Goal: Task Accomplishment & Management: Manage account settings

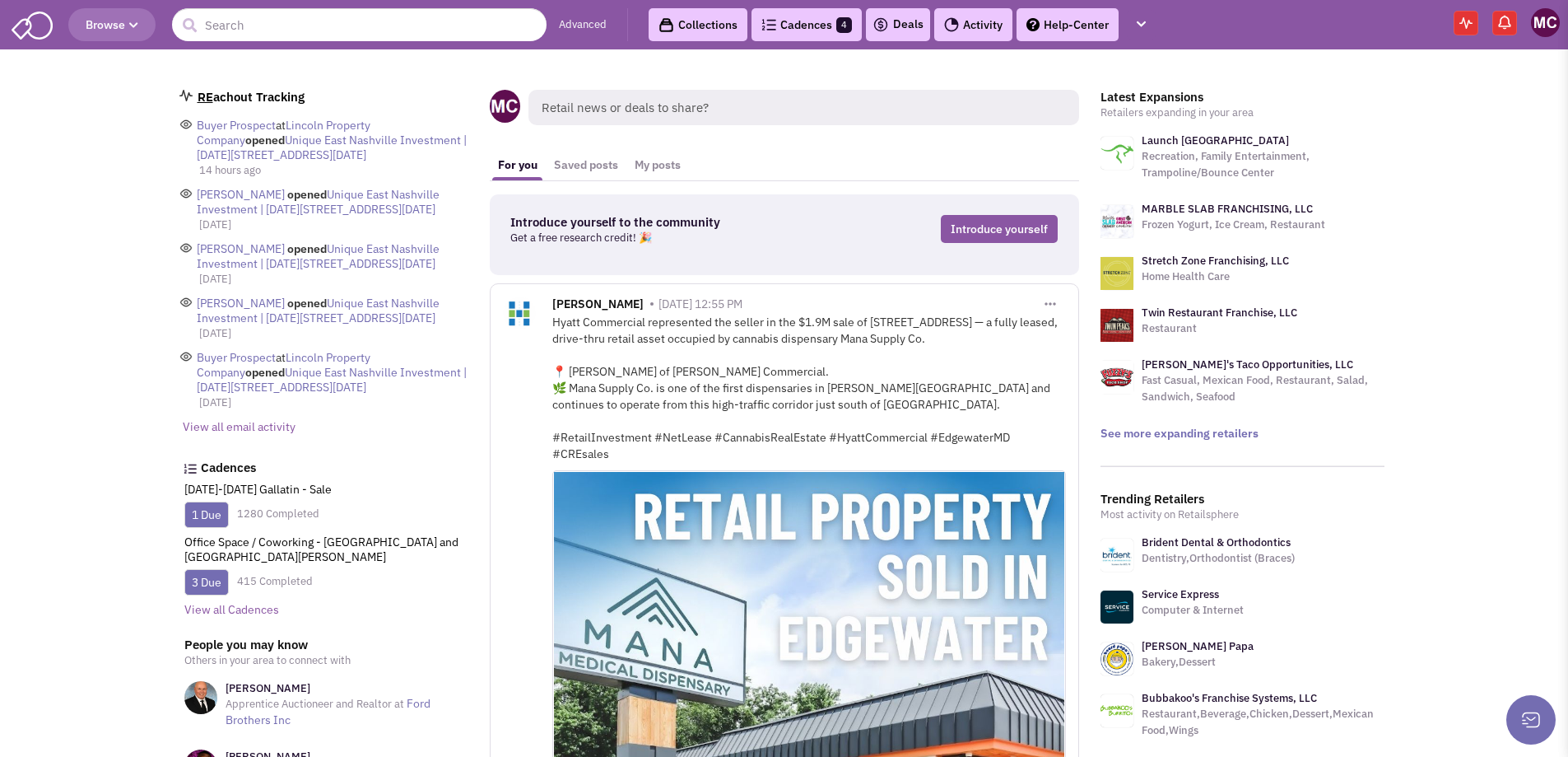
click at [827, 33] on link "Cadences 4" at bounding box center [806, 25] width 110 height 33
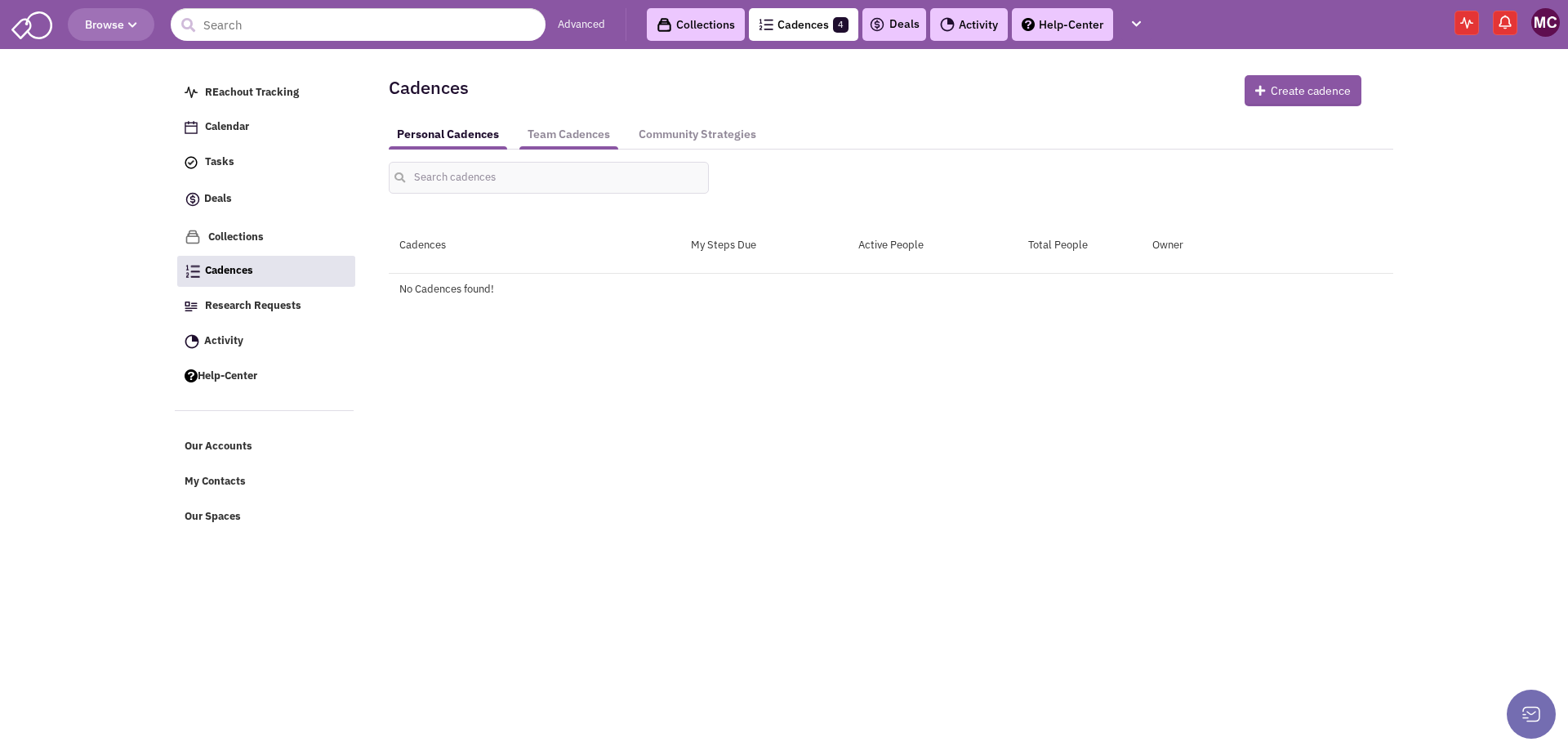
click at [557, 138] on link "Team Cadences" at bounding box center [568, 134] width 99 height 30
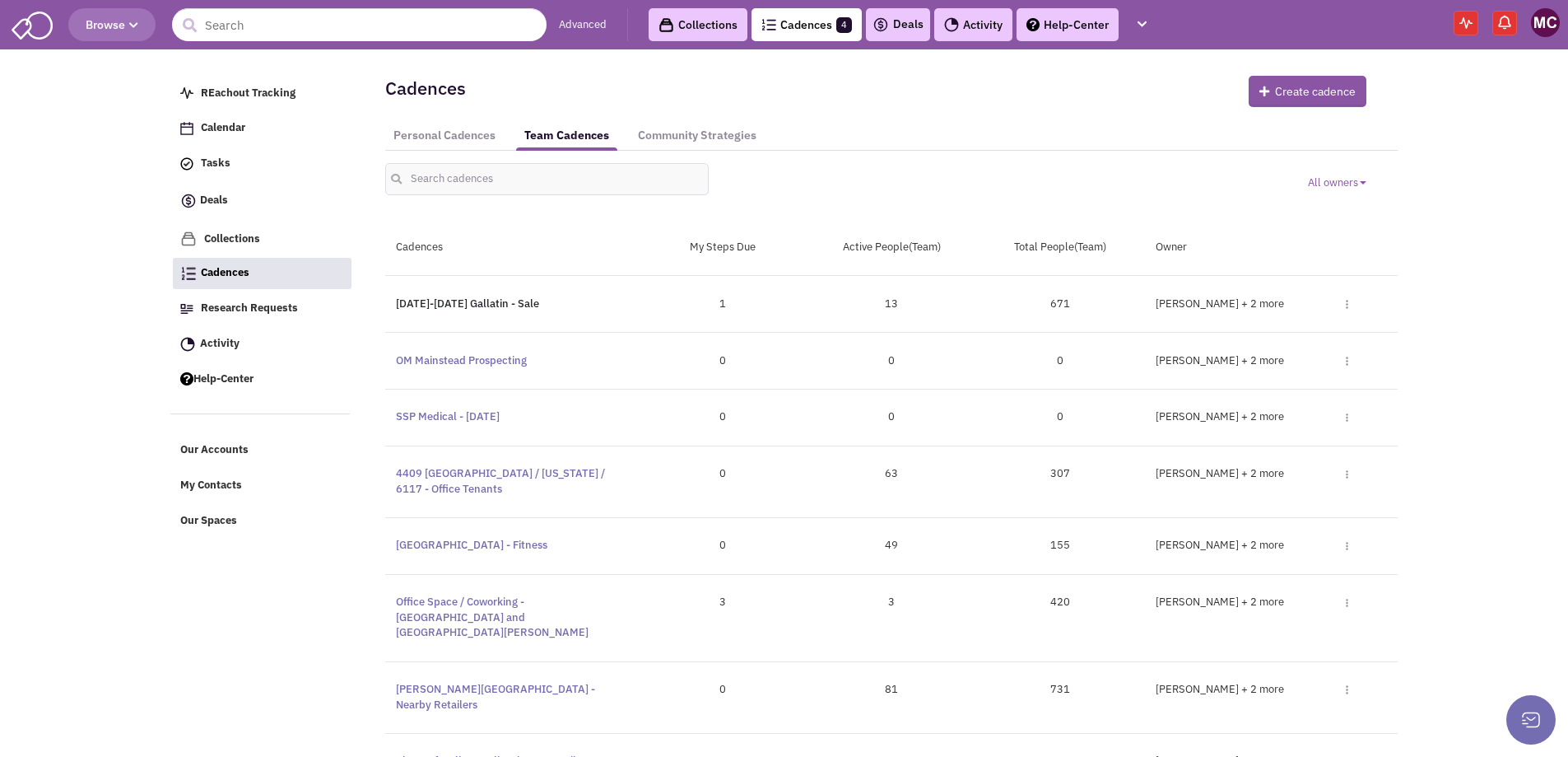
click at [435, 301] on link "[DATE]-[DATE] Gallatin - Sale" at bounding box center [467, 303] width 143 height 14
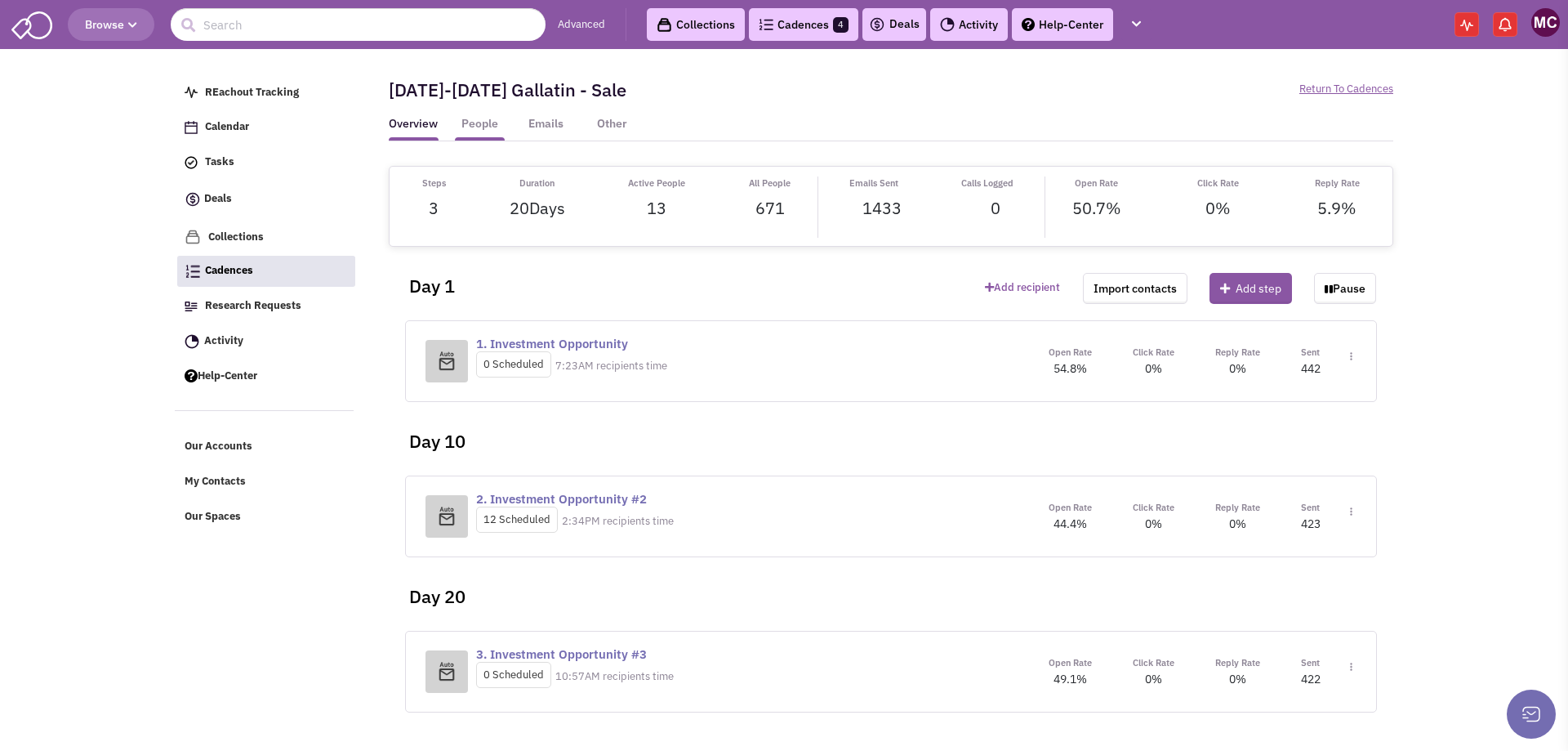
click at [486, 121] on link "People" at bounding box center [480, 128] width 50 height 25
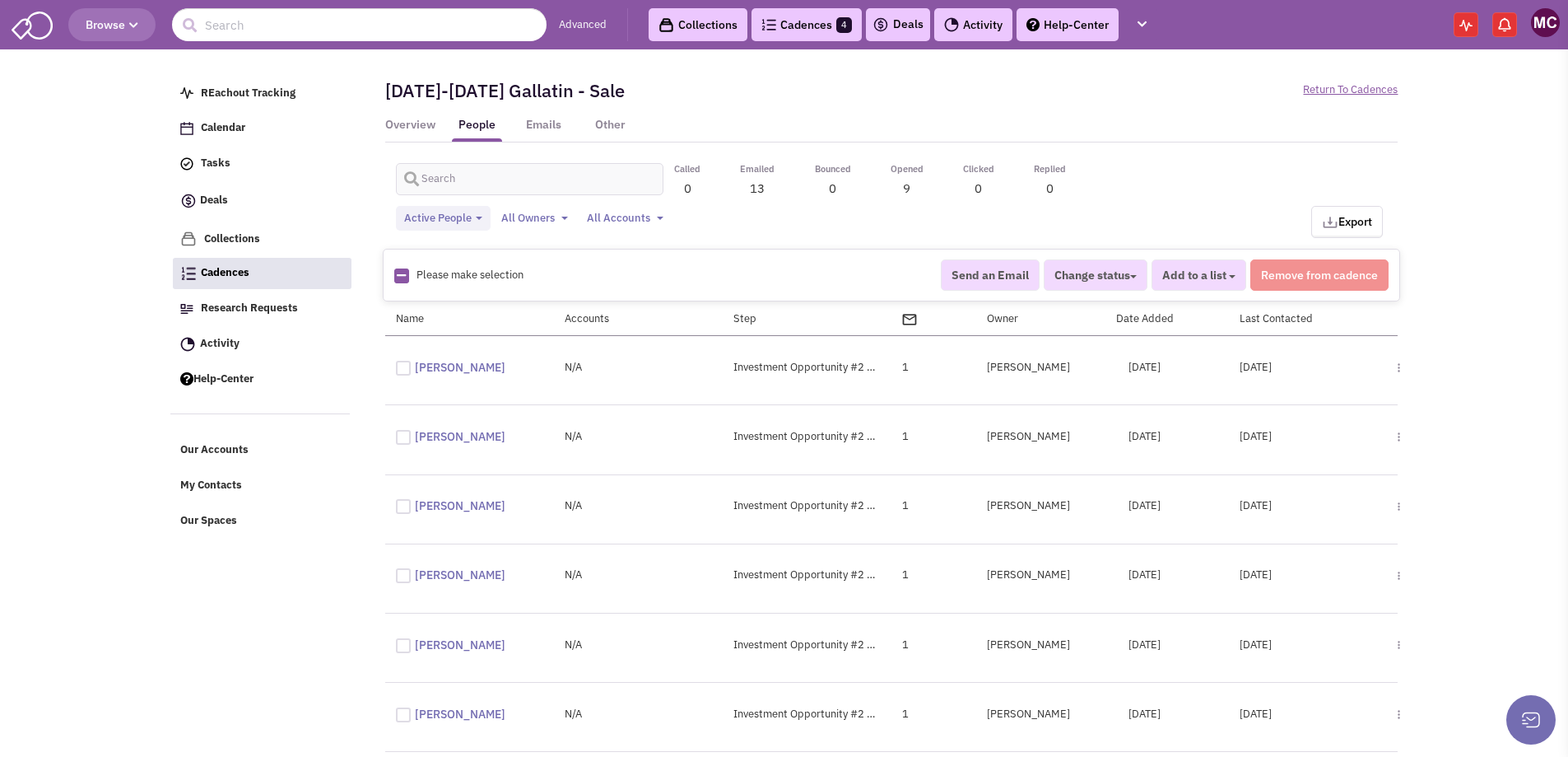
click at [638, 123] on li "Other" at bounding box center [618, 129] width 67 height 25
click at [607, 123] on link "Other" at bounding box center [610, 129] width 51 height 25
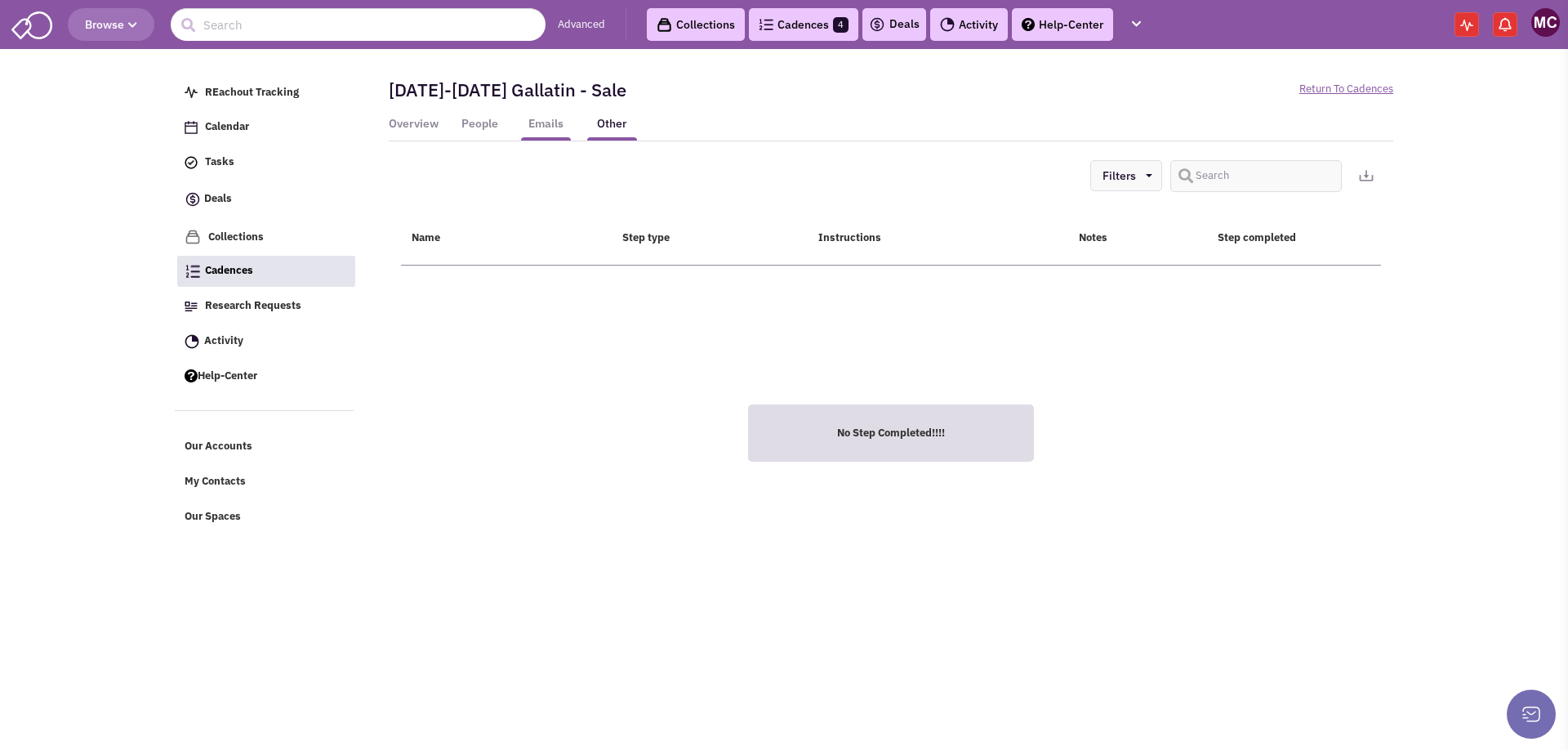
click at [539, 124] on link "Emails" at bounding box center [545, 128] width 50 height 25
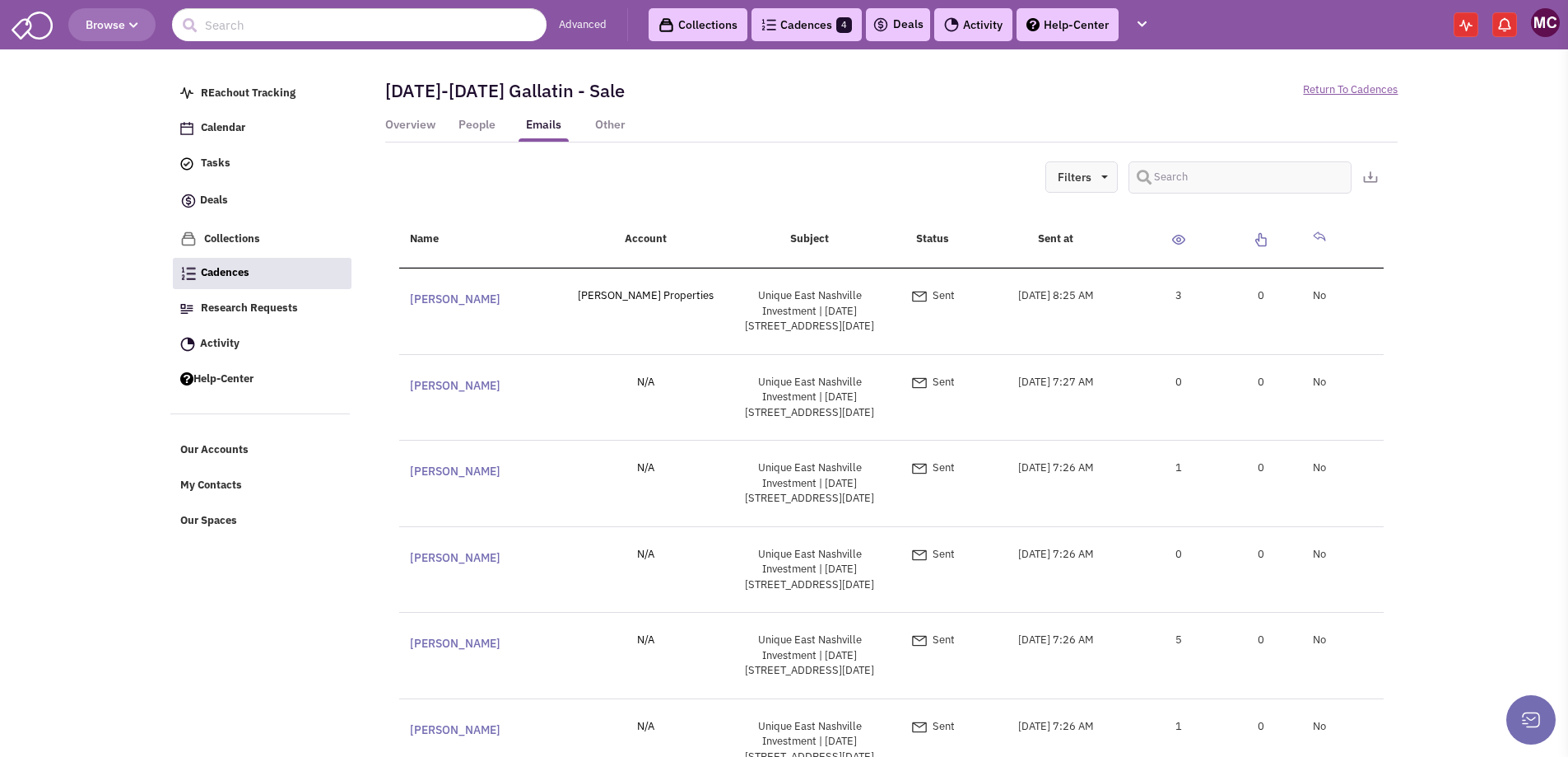
click at [1177, 241] on img at bounding box center [1179, 239] width 13 height 10
click at [476, 131] on link "People" at bounding box center [477, 129] width 51 height 25
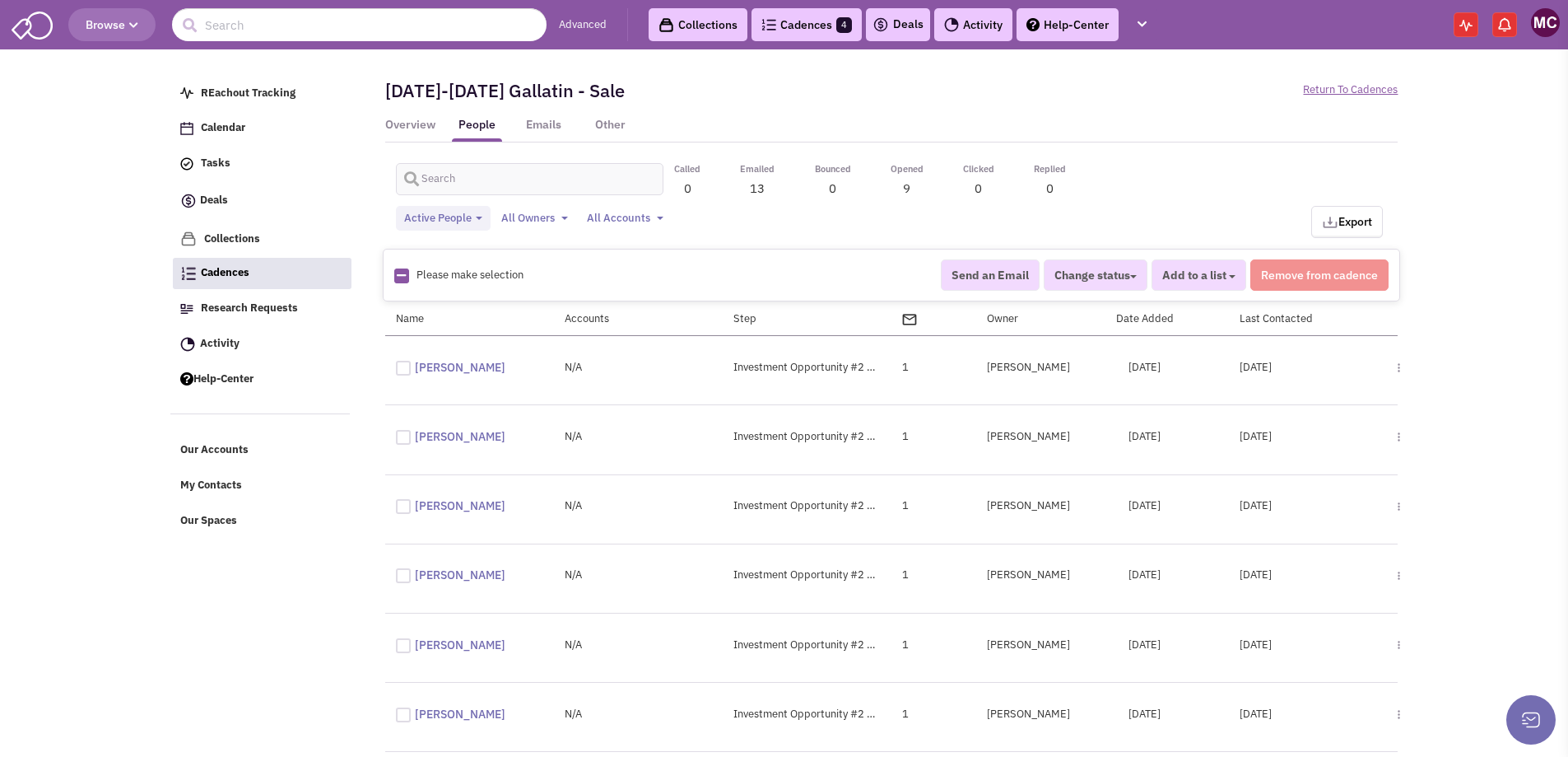
click at [537, 218] on span "All Owners" at bounding box center [528, 218] width 54 height 14
click at [450, 215] on span "Active People" at bounding box center [438, 219] width 68 height 16
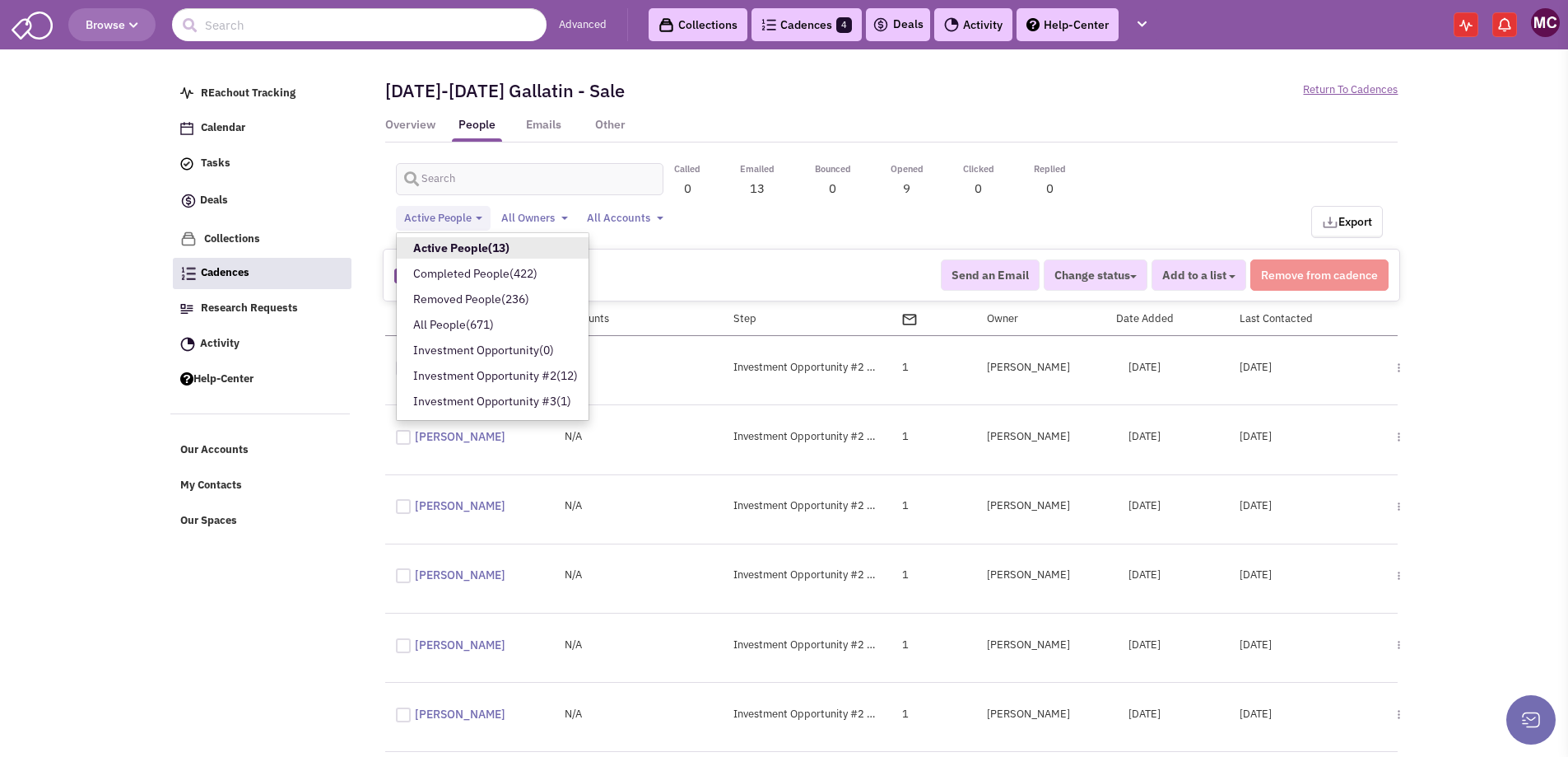
click at [450, 215] on span "Active People" at bounding box center [438, 219] width 68 height 16
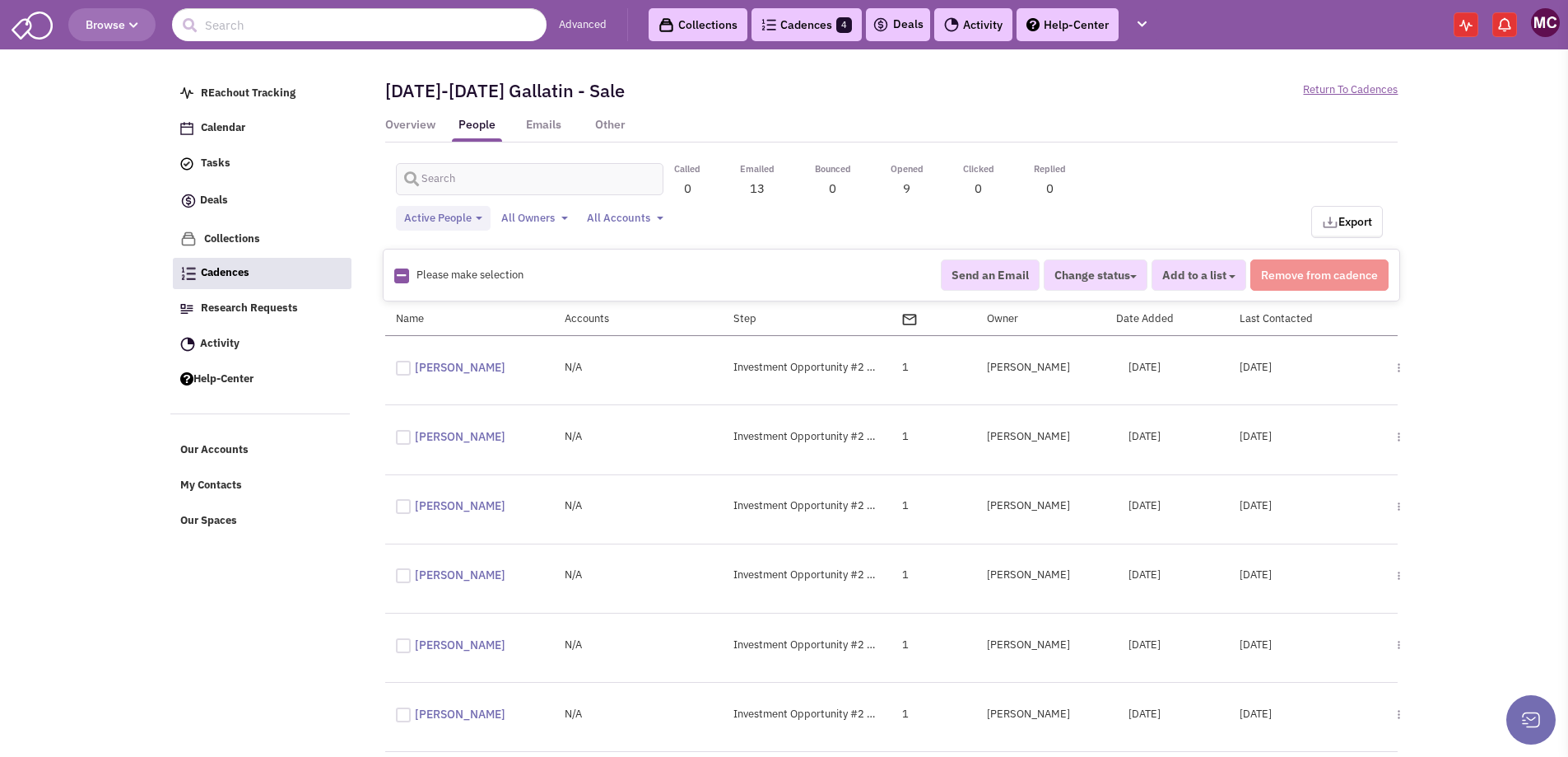
click at [644, 217] on span "All Accounts" at bounding box center [618, 218] width 64 height 14
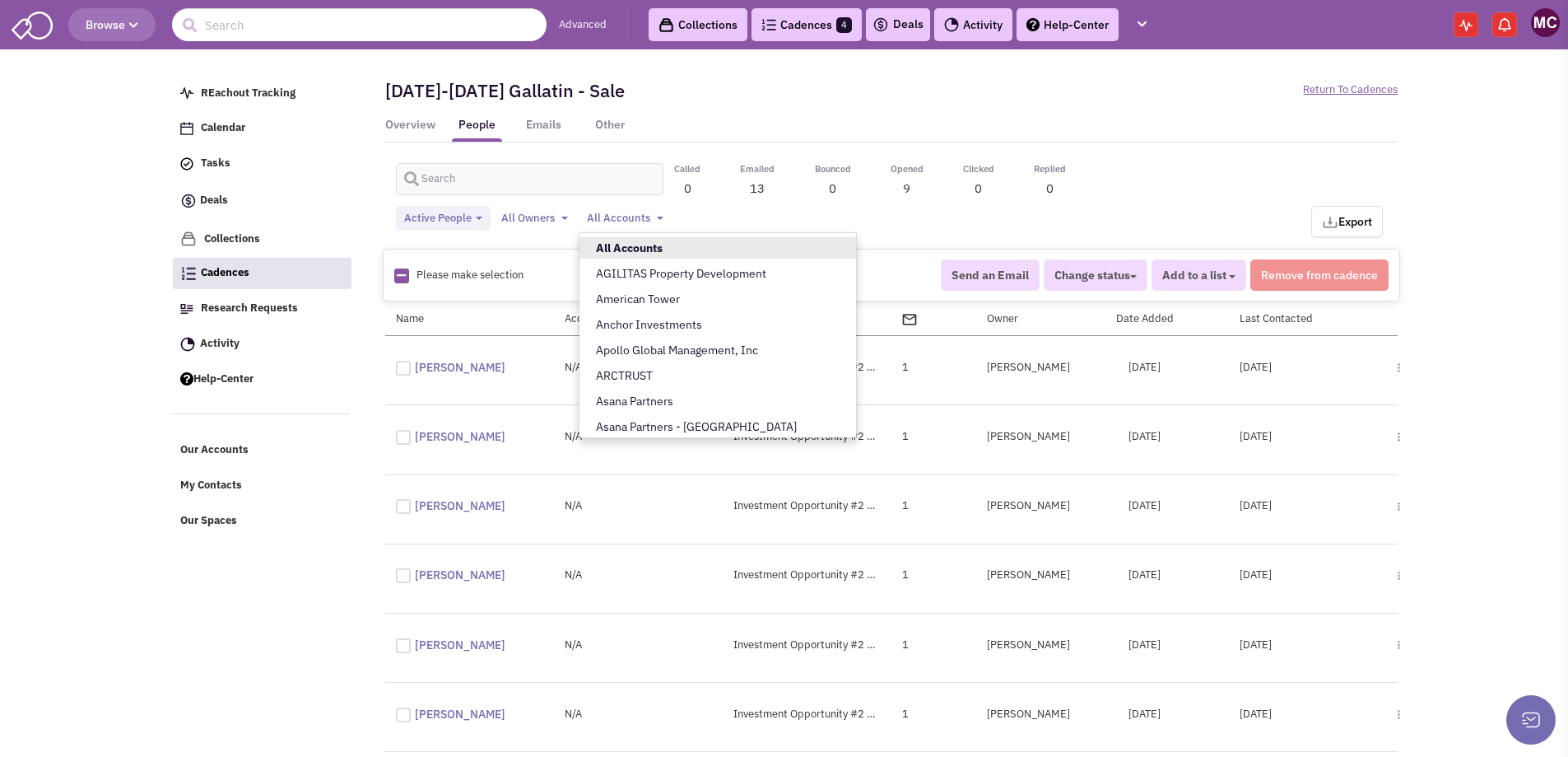
click at [644, 217] on span "All Accounts" at bounding box center [618, 218] width 64 height 14
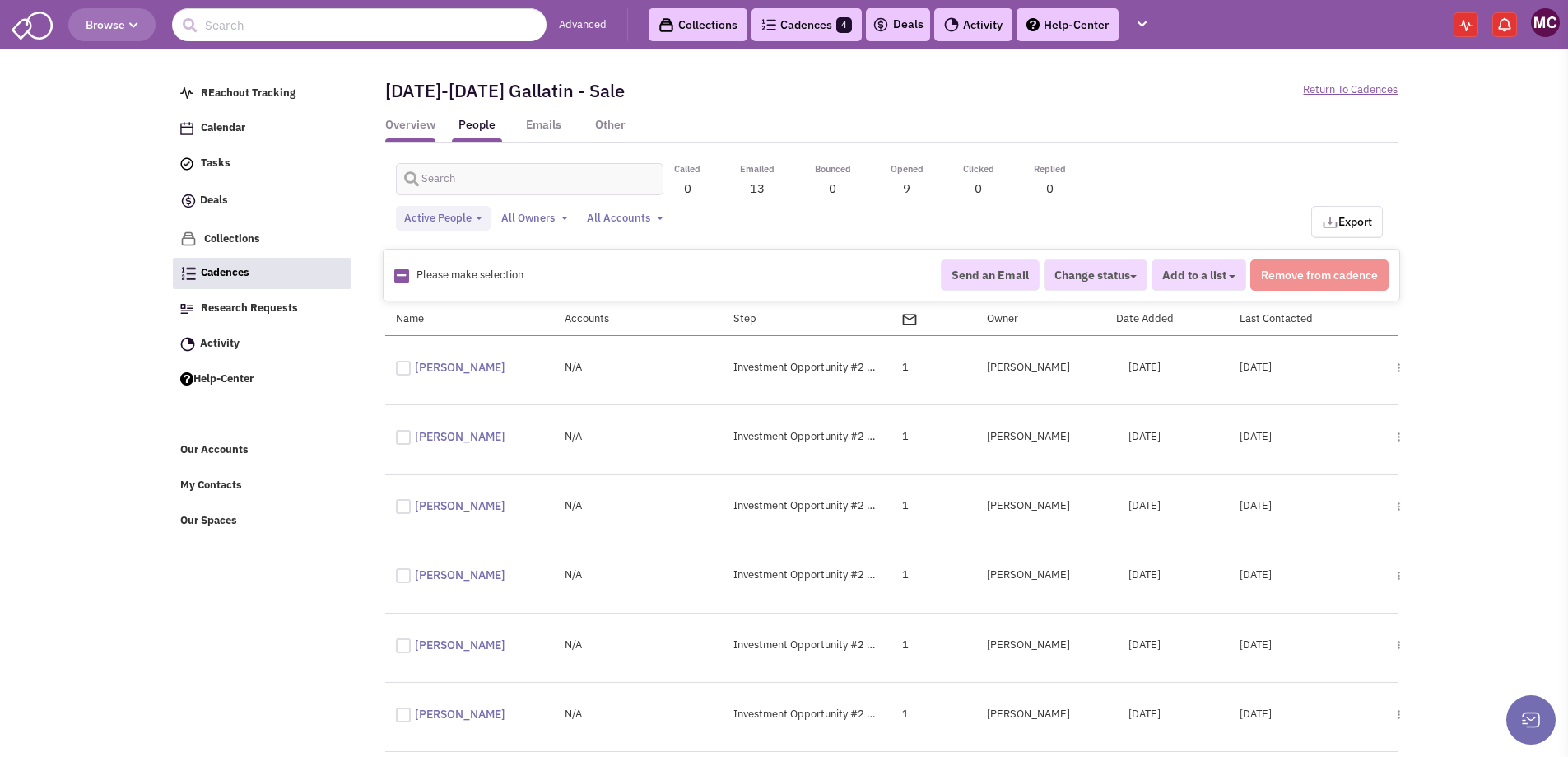
click at [421, 123] on link "Overview" at bounding box center [410, 129] width 51 height 25
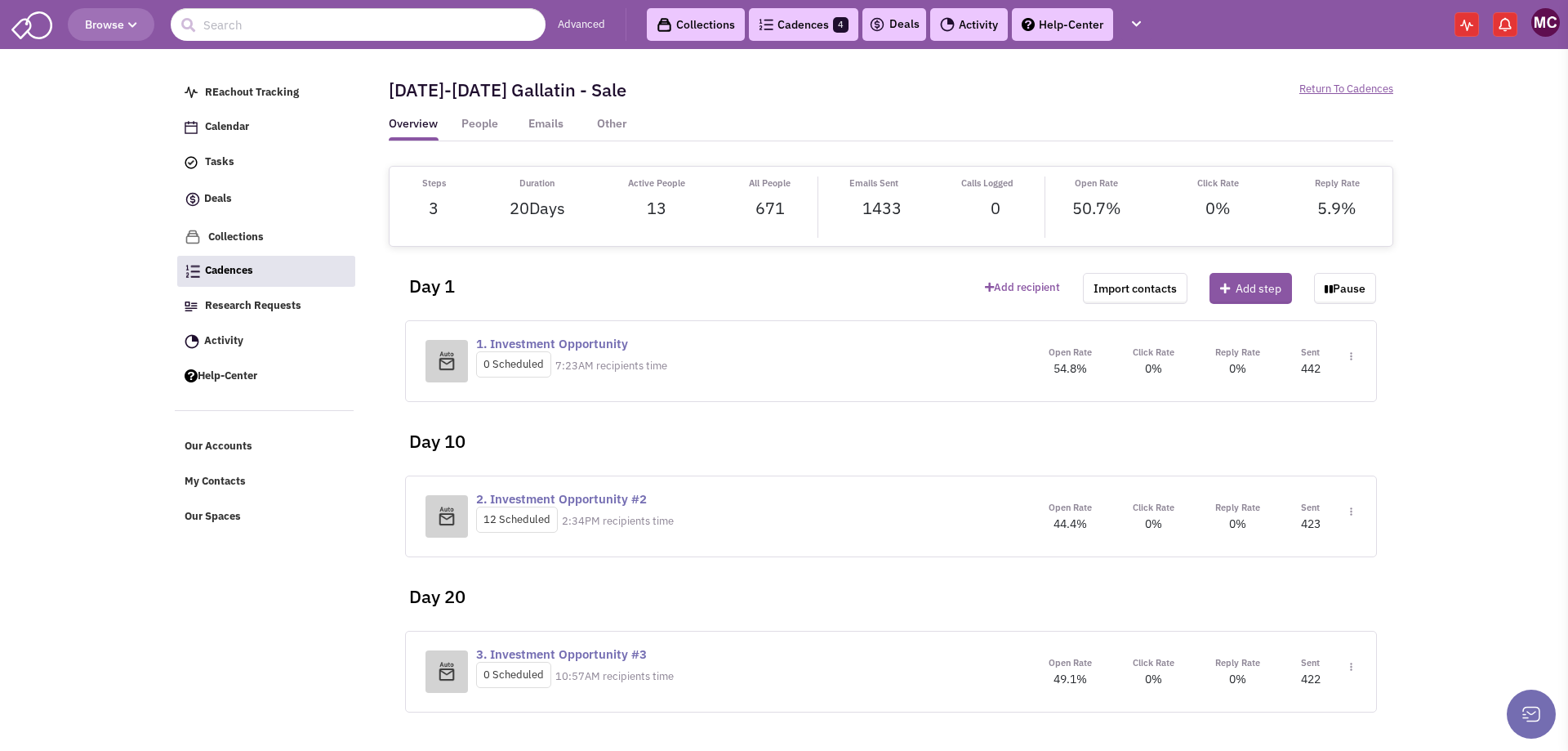
click at [788, 30] on link "Cadences 4" at bounding box center [803, 25] width 109 height 33
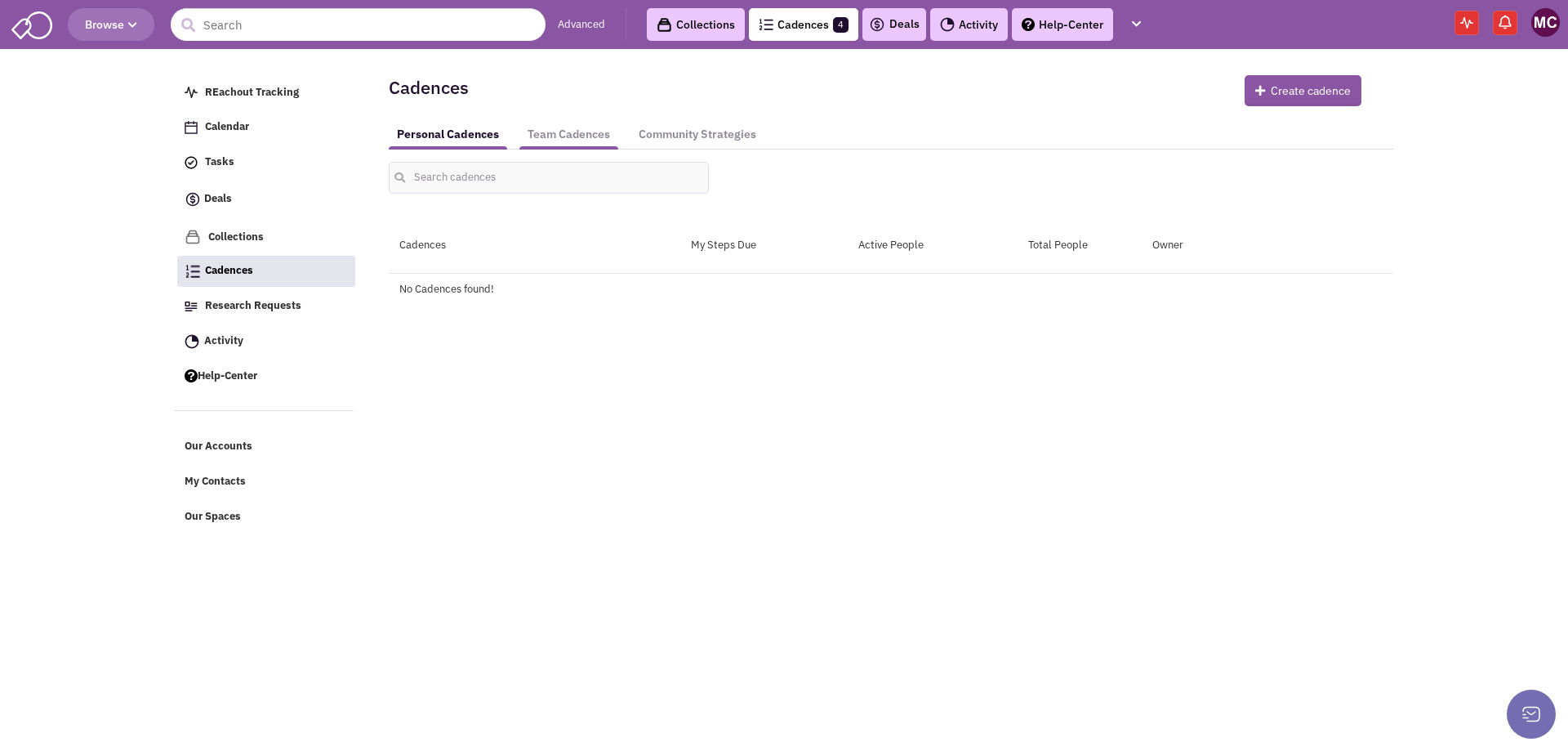
click at [589, 136] on link "Team Cadences" at bounding box center [568, 134] width 99 height 30
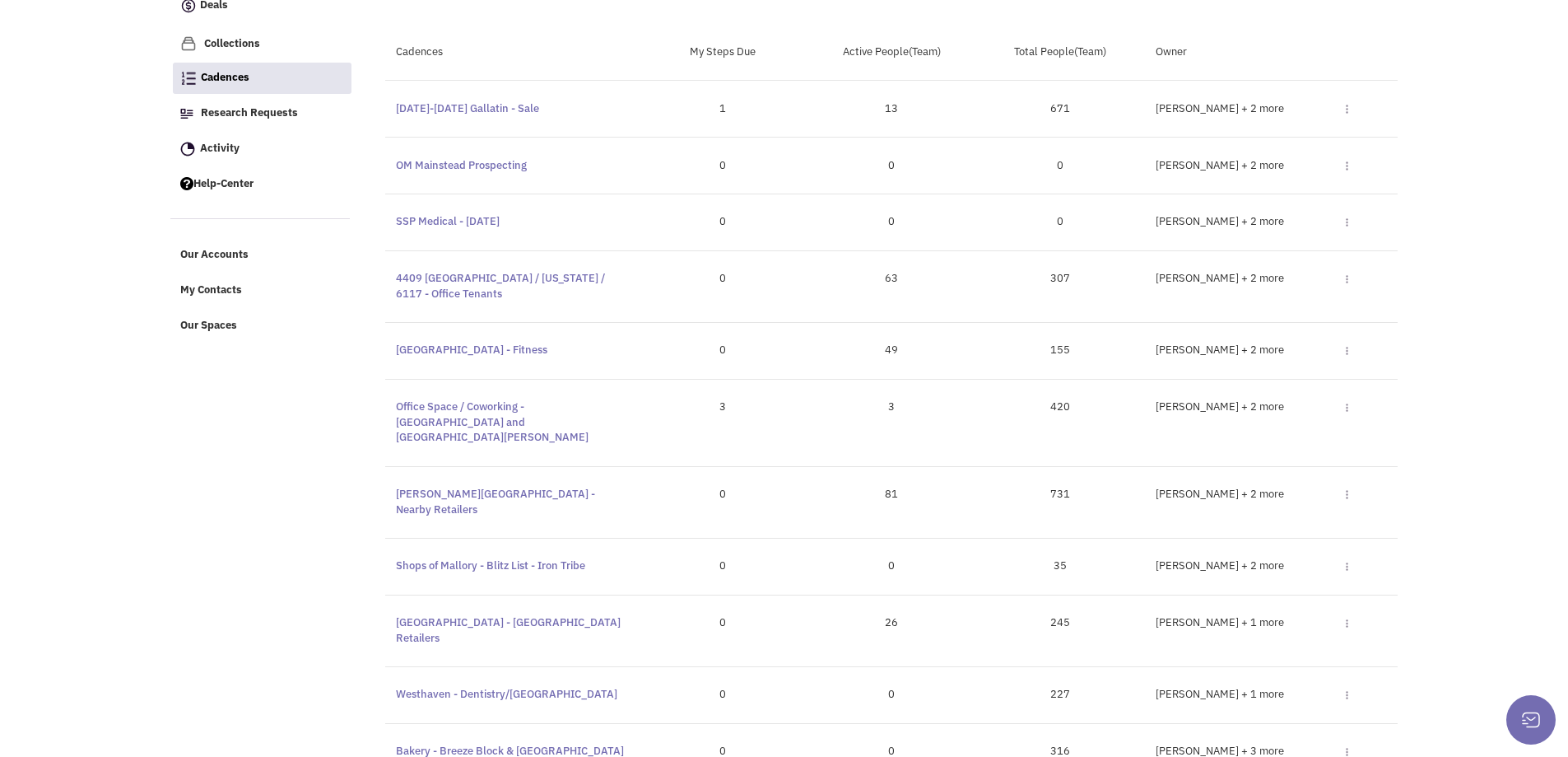
scroll to position [247, 0]
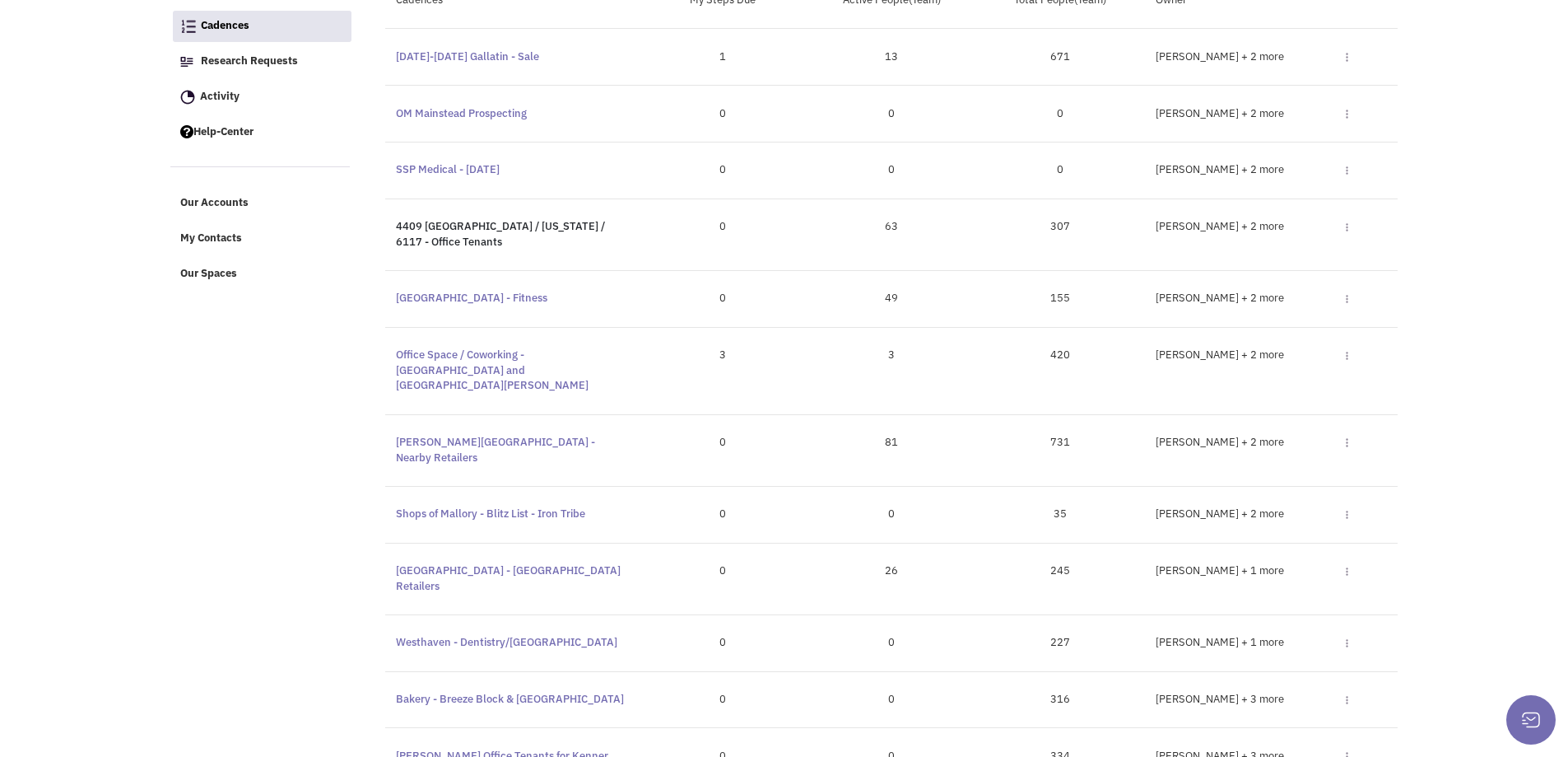
click at [431, 226] on link "4409 [GEOGRAPHIC_DATA] / [US_STATE] / 6117 - Office Tenants" at bounding box center [500, 234] width 209 height 30
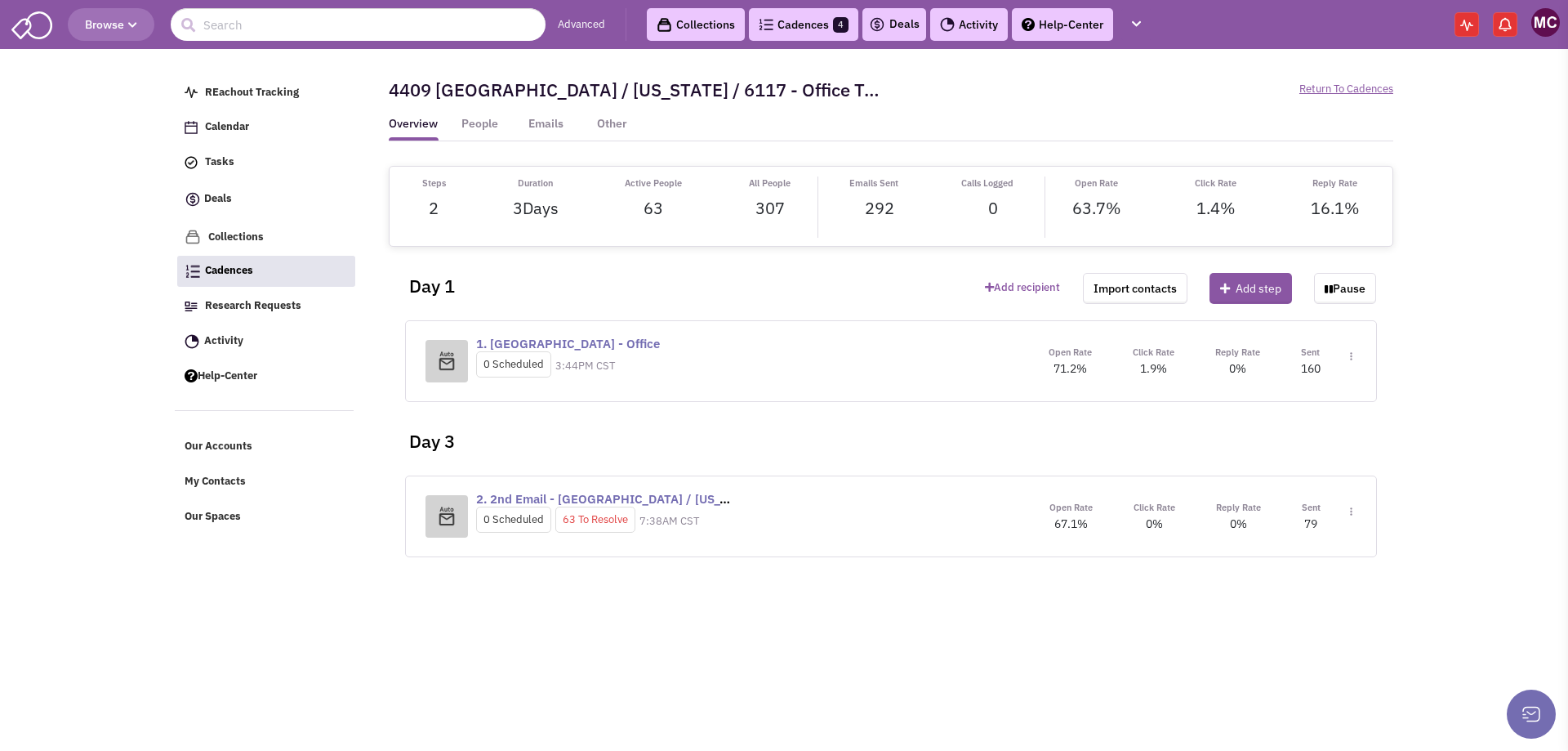
click at [1350, 356] on img at bounding box center [1351, 357] width 2 height 9
click at [1279, 426] on link "Edit content" at bounding box center [1303, 431] width 129 height 30
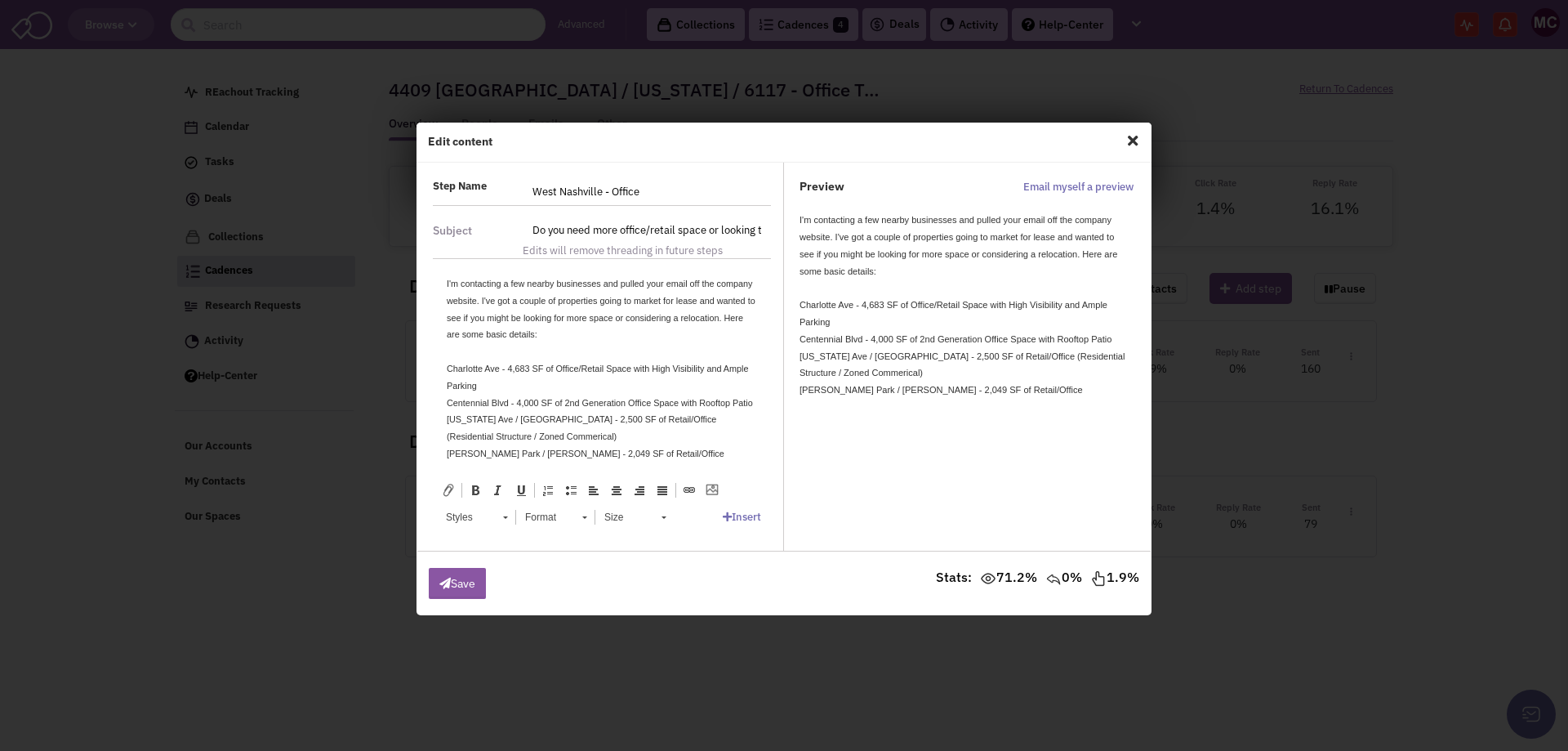
click at [1140, 143] on span "Close" at bounding box center [1133, 141] width 21 height 26
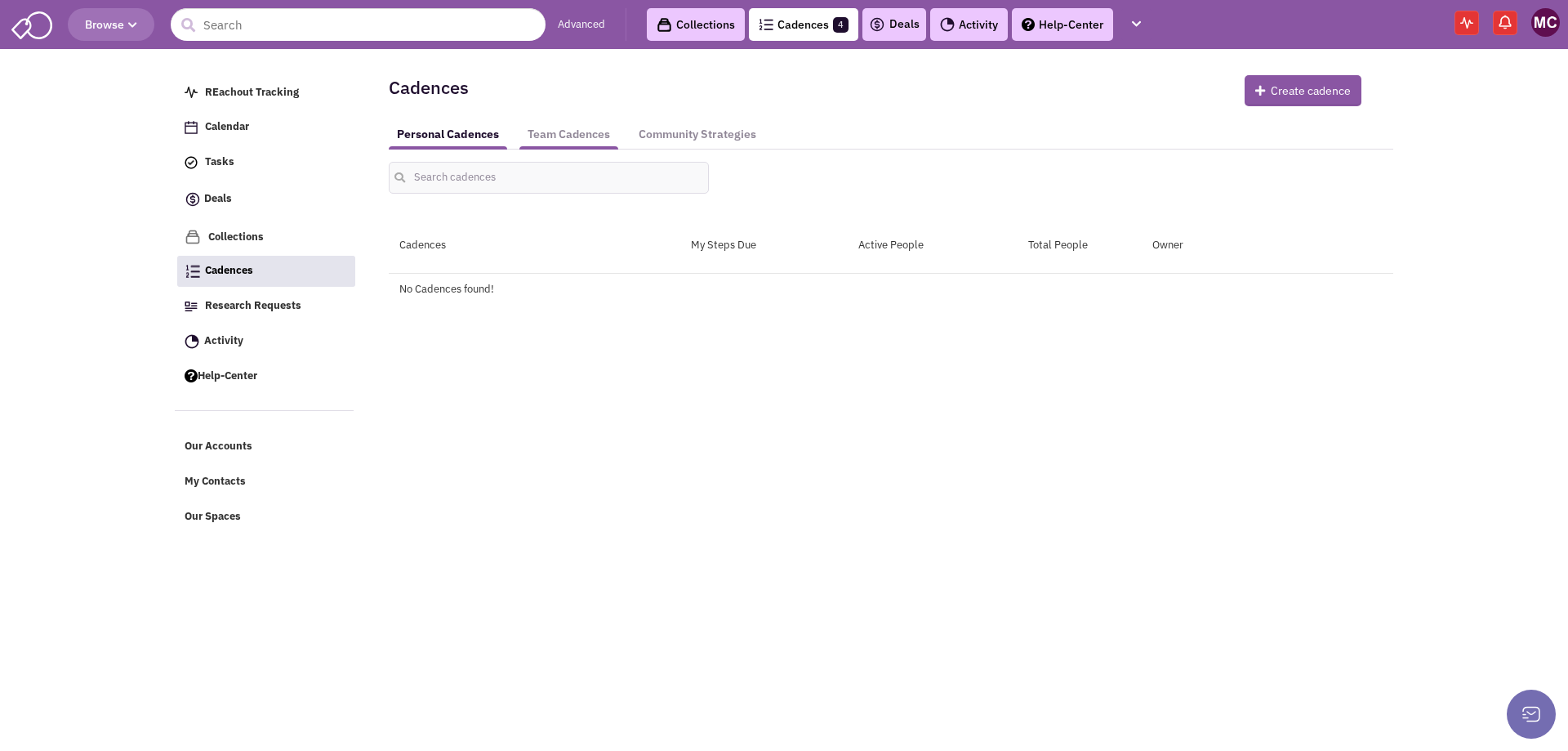
click at [576, 133] on link "Team Cadences" at bounding box center [568, 134] width 99 height 30
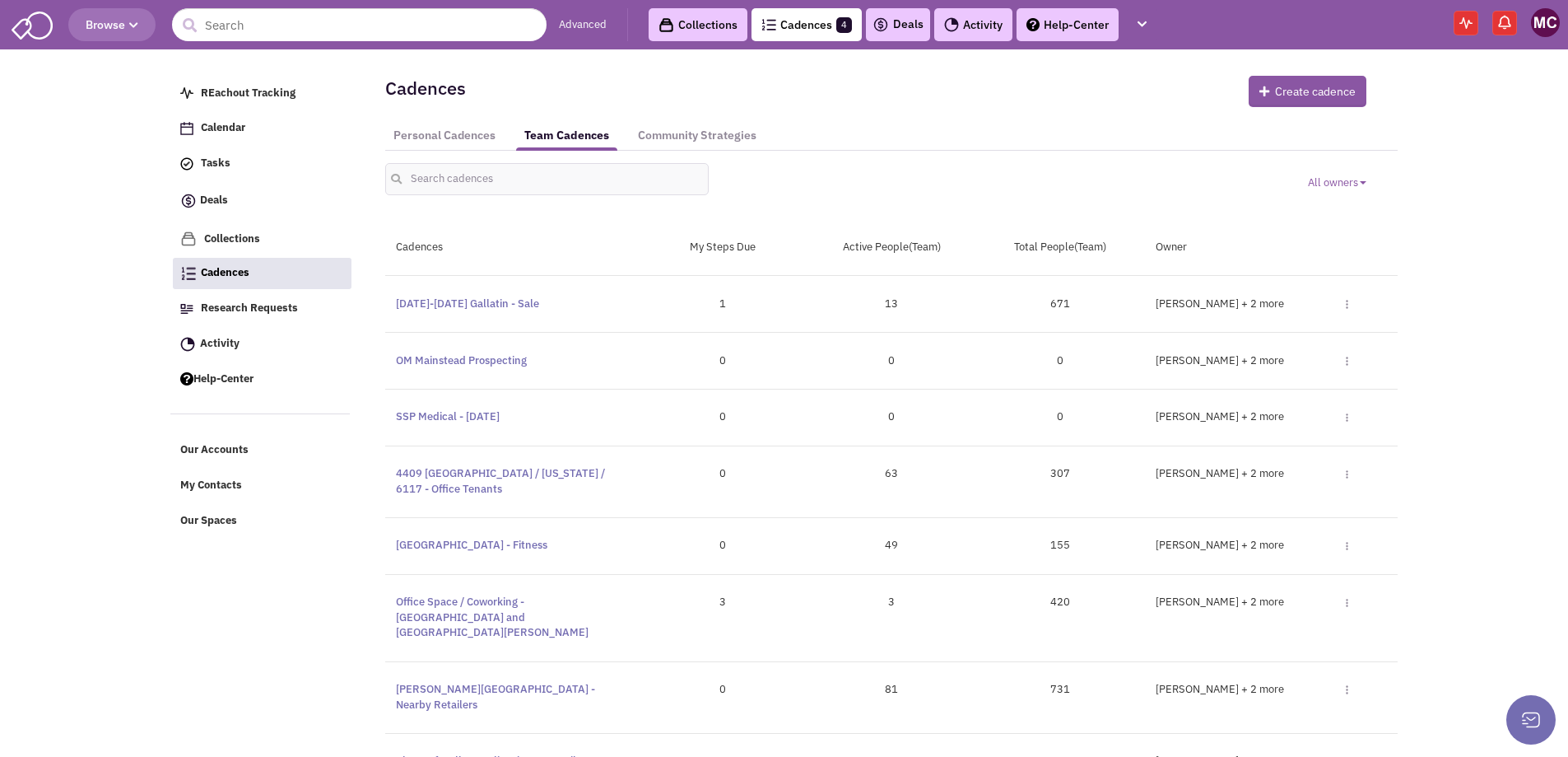
click at [1354, 475] on div "Matt Cooper Lanier Daniel, Cameron Bice + 2 more Toggle Dropdown Edit Duplicate…" at bounding box center [1272, 474] width 253 height 16
click at [1349, 475] on div "Matt Cooper Lanier Daniel, Cameron Bice + 2 more Toggle Dropdown Edit Duplicate…" at bounding box center [1272, 474] width 253 height 16
click at [1345, 327] on span "Toggle Dropdown" at bounding box center [1339, 311] width 19 height 31
click at [1282, 531] on link "Duplicate" at bounding box center [1290, 533] width 152 height 29
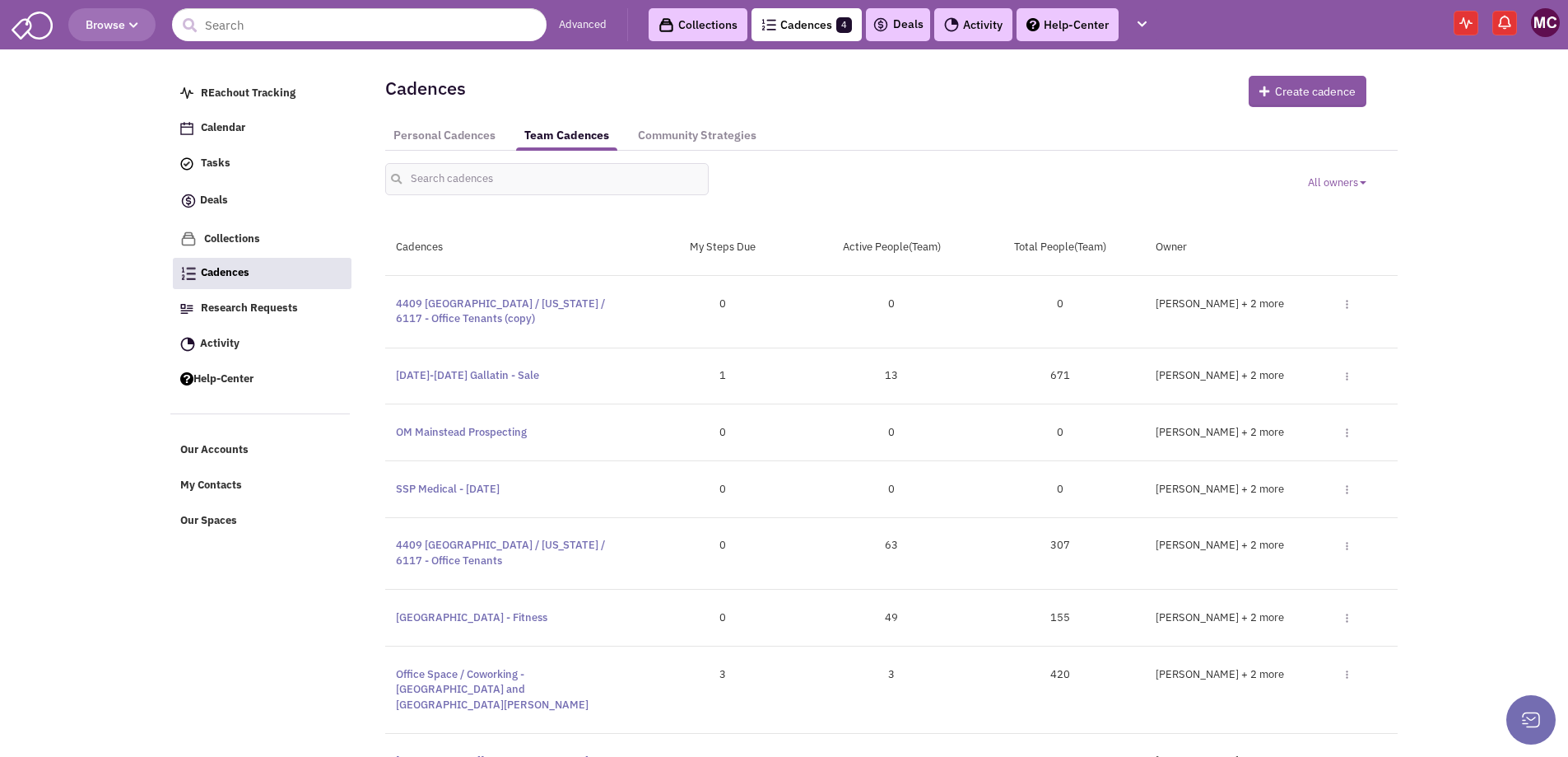
click at [1348, 301] on img at bounding box center [1347, 304] width 2 height 9
click at [1299, 334] on link "Edit" at bounding box center [1290, 334] width 152 height 29
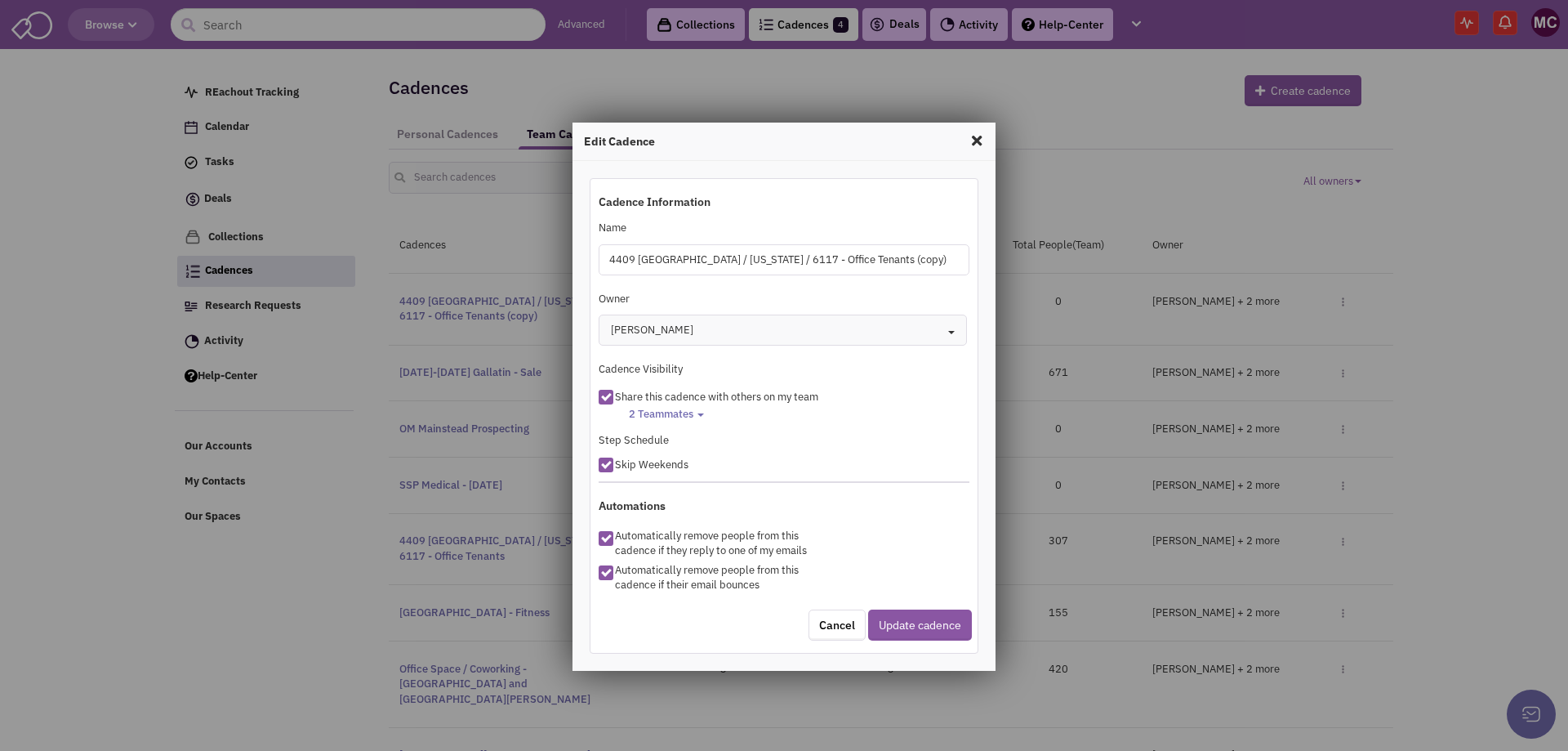
click at [812, 261] on input "4409 Charlotte / Georgia / 6117 - Office Tenants (copy)" at bounding box center [784, 260] width 370 height 31
drag, startPoint x: 762, startPoint y: 259, endPoint x: 554, endPoint y: 258, distance: 208.0
click at [554, 258] on div "Edit Cadence Cadence Information Name 4409 Charlotte / Georgia / 6117 - Office …" at bounding box center [784, 376] width 1568 height 751
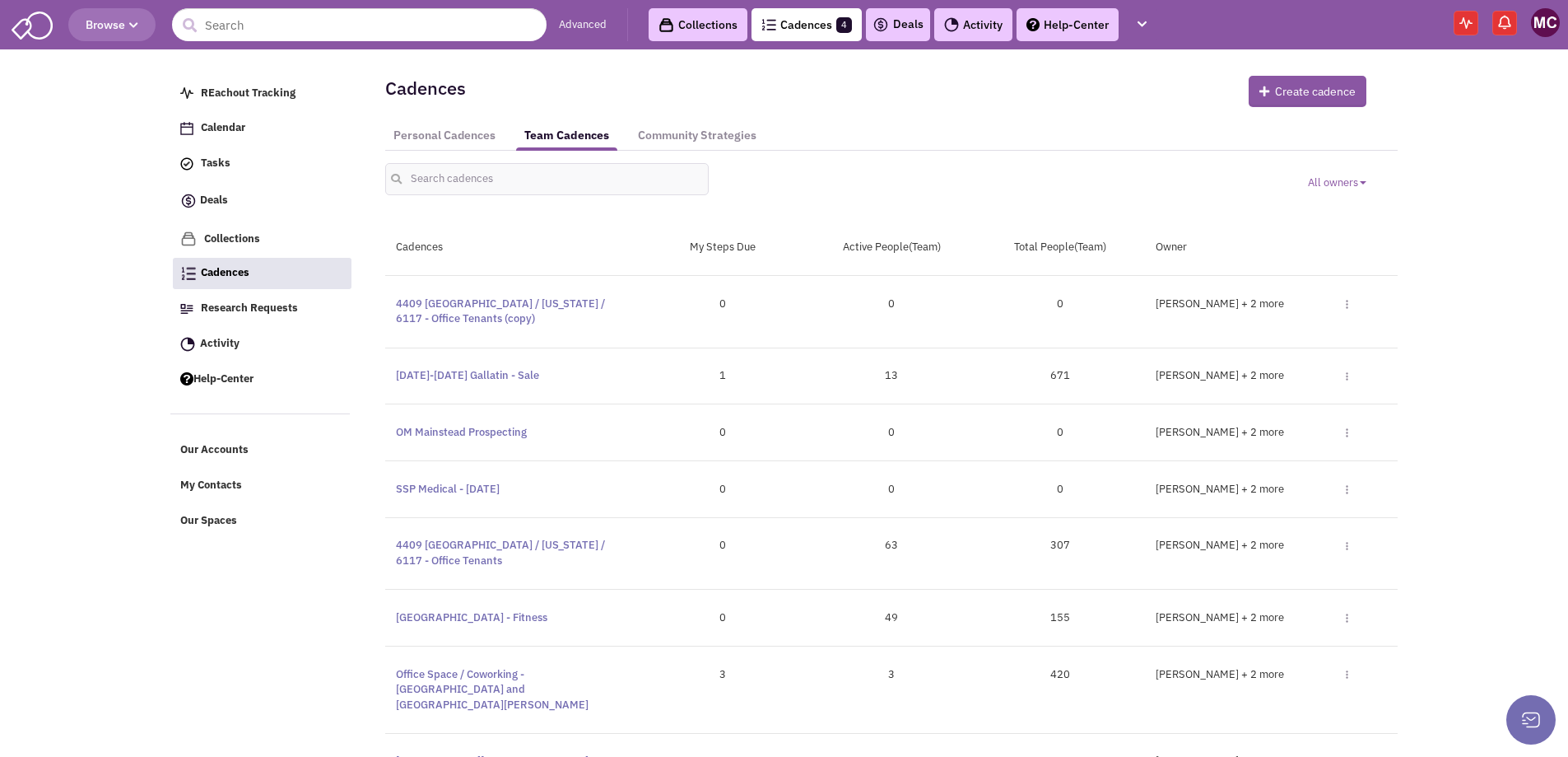
click at [1348, 300] on img at bounding box center [1347, 304] width 2 height 9
click at [1285, 331] on link "Edit" at bounding box center [1290, 334] width 152 height 29
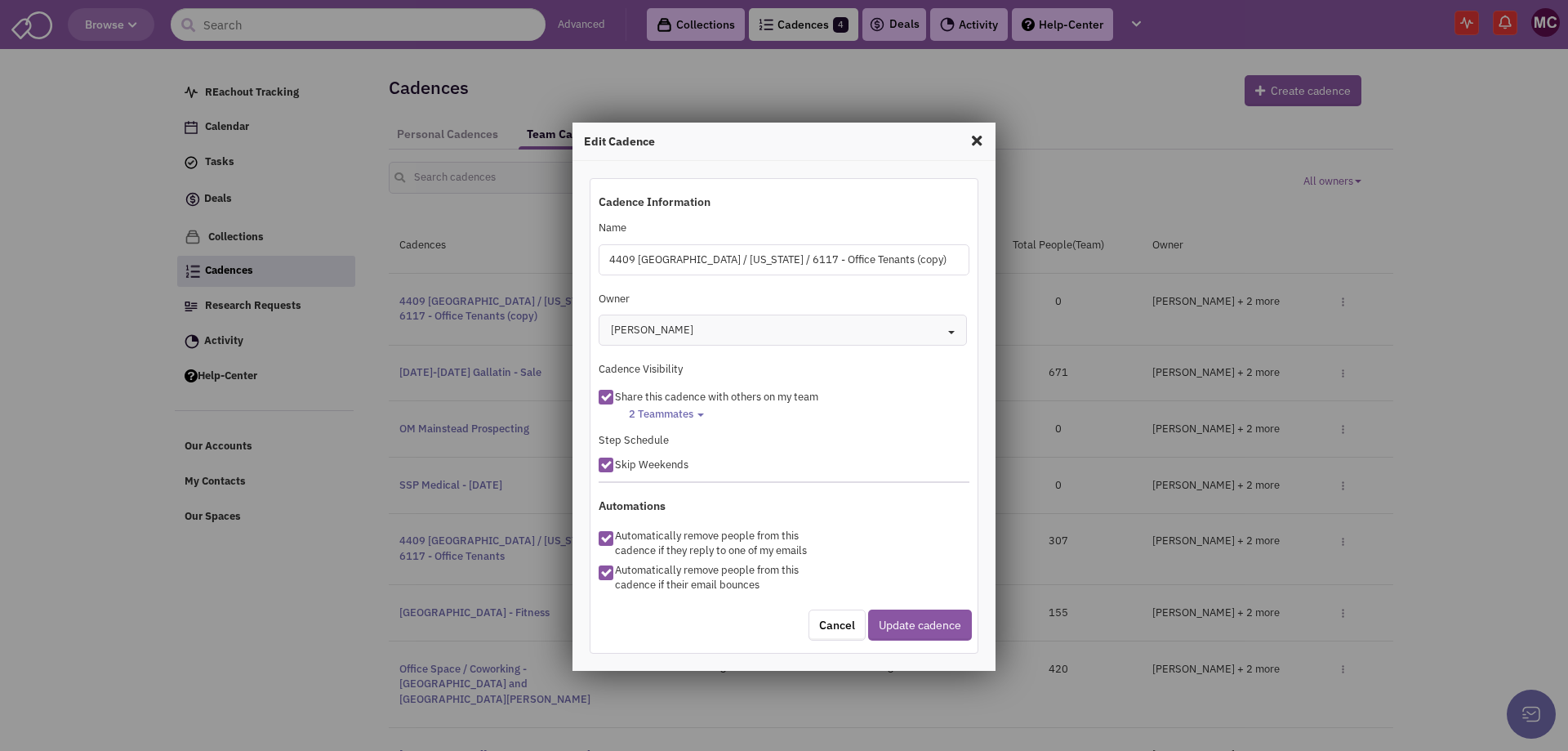
click at [904, 257] on input "4409 Charlotte / Georgia / 6117 - Office Tenants (copy)" at bounding box center [784, 260] width 370 height 31
type input "Clarksville - Office Tenants"
click at [923, 625] on button "Update cadence" at bounding box center [920, 625] width 103 height 31
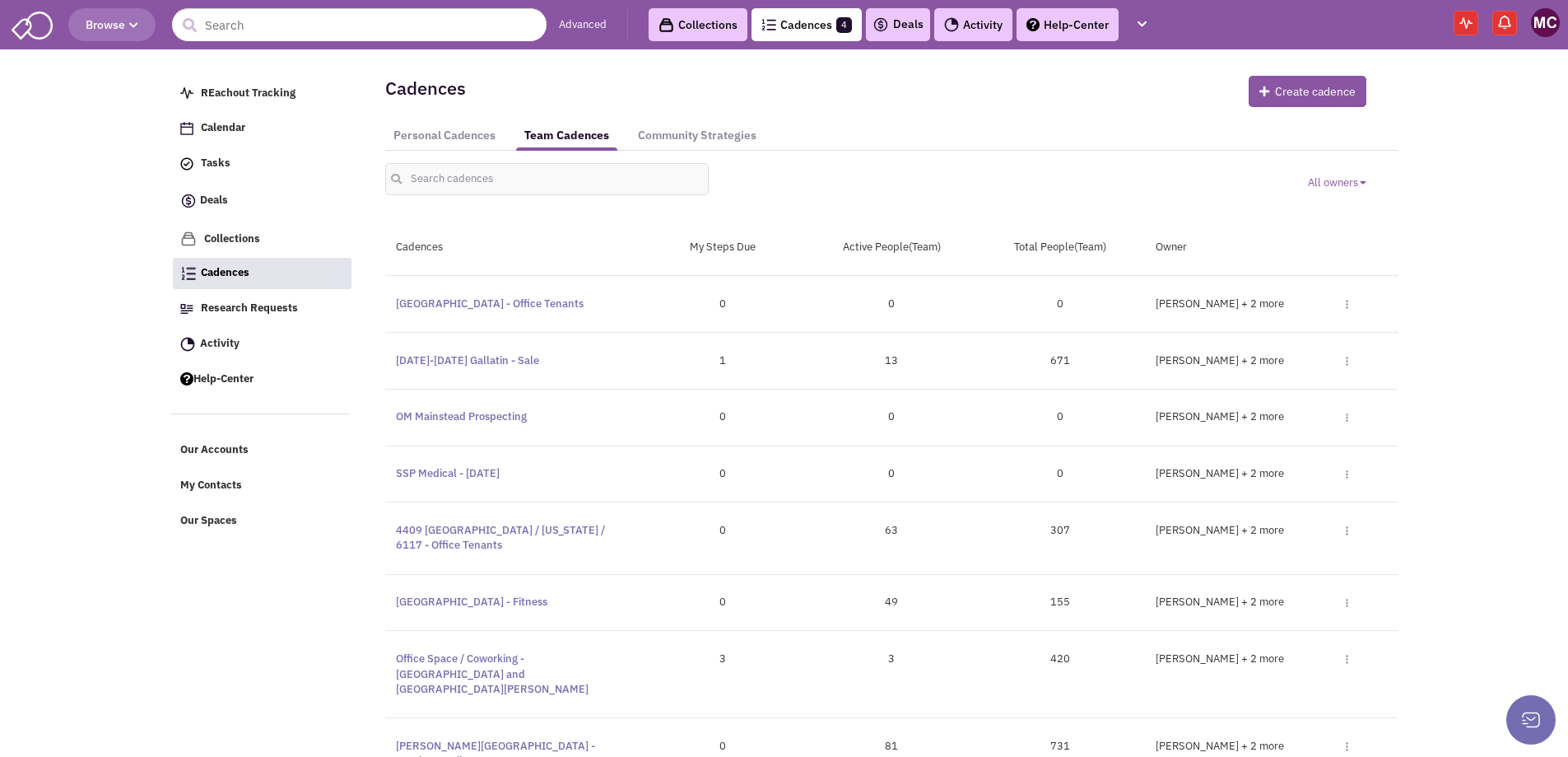
click at [1341, 305] on span "Toggle Dropdown" at bounding box center [1339, 311] width 19 height 31
click at [432, 300] on link "Clarksville - Office Tenants" at bounding box center [489, 303] width 188 height 14
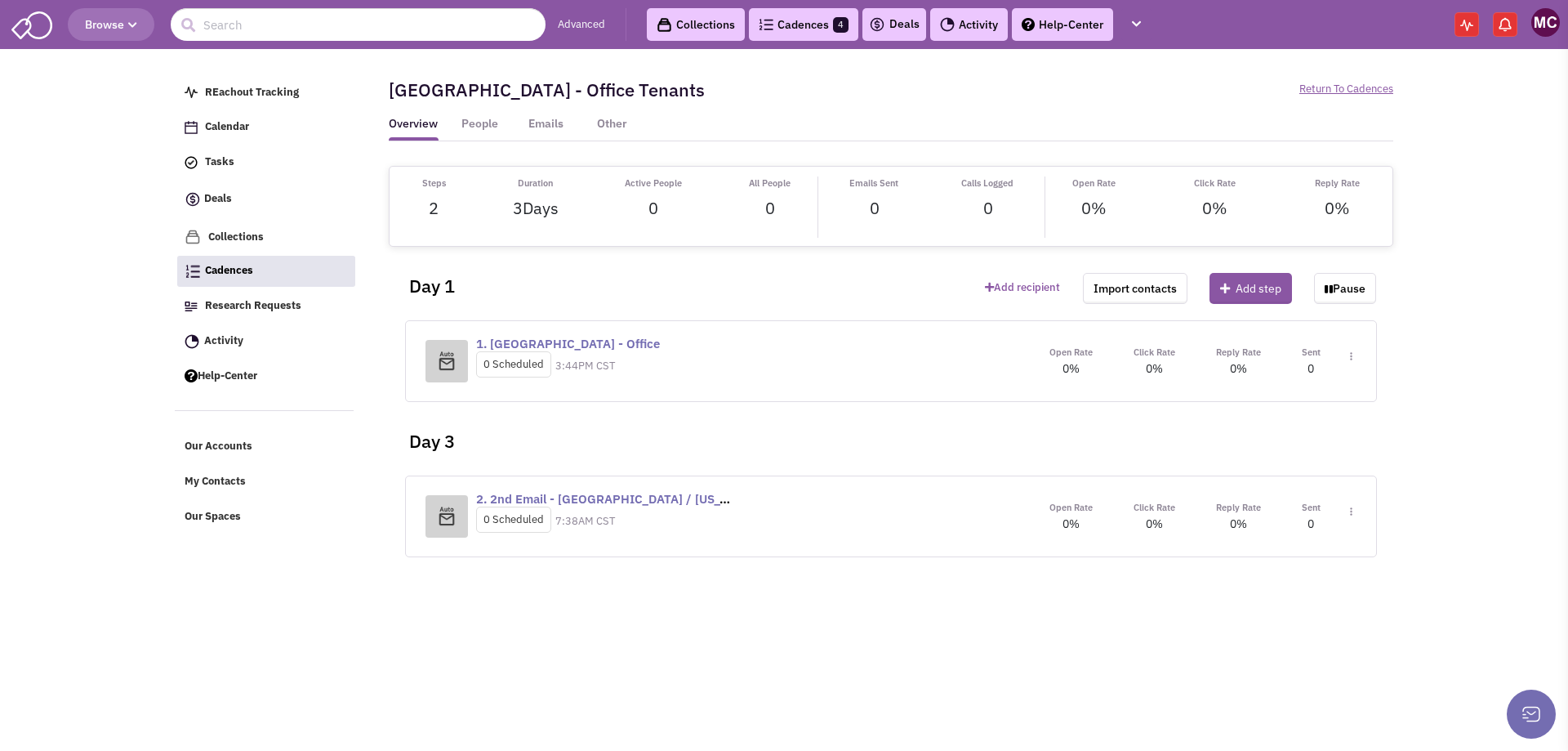
click at [1347, 358] on span "Toggle Dropdown" at bounding box center [1348, 364] width 9 height 30
click at [1292, 394] on link "Step settings" at bounding box center [1303, 397] width 129 height 30
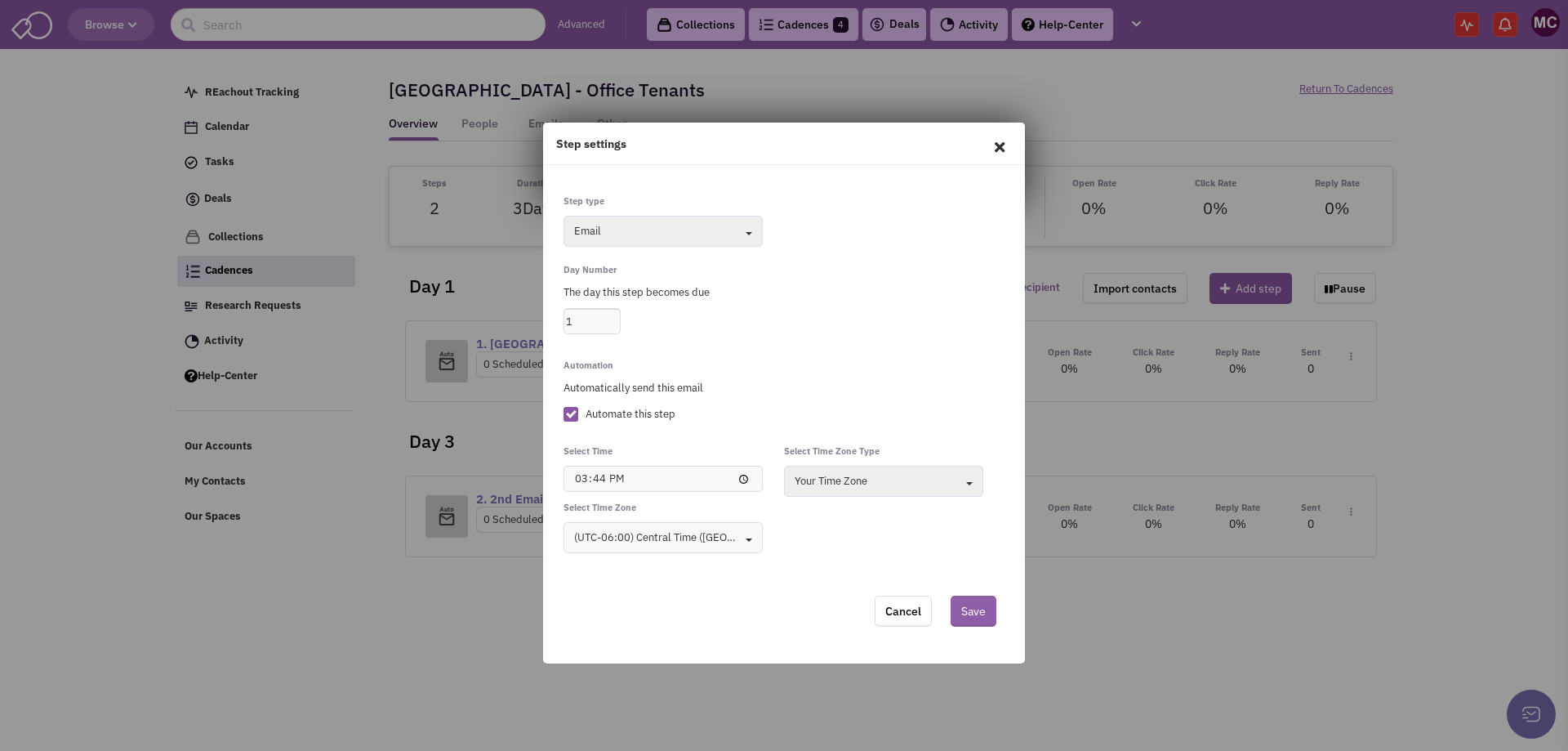
click at [968, 608] on button "Save" at bounding box center [974, 611] width 46 height 31
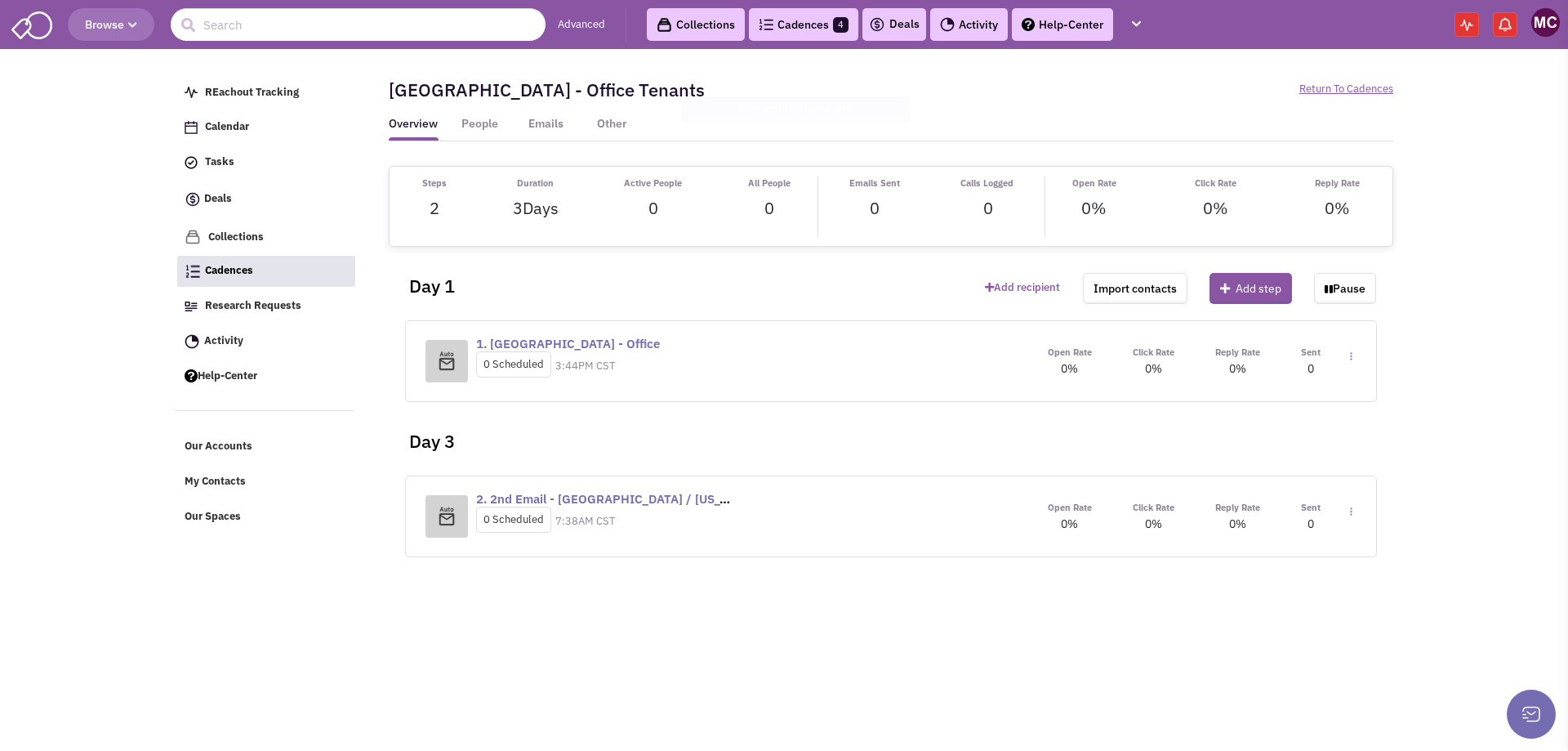
click at [1348, 379] on span "Toggle Dropdown" at bounding box center [1348, 364] width 9 height 30
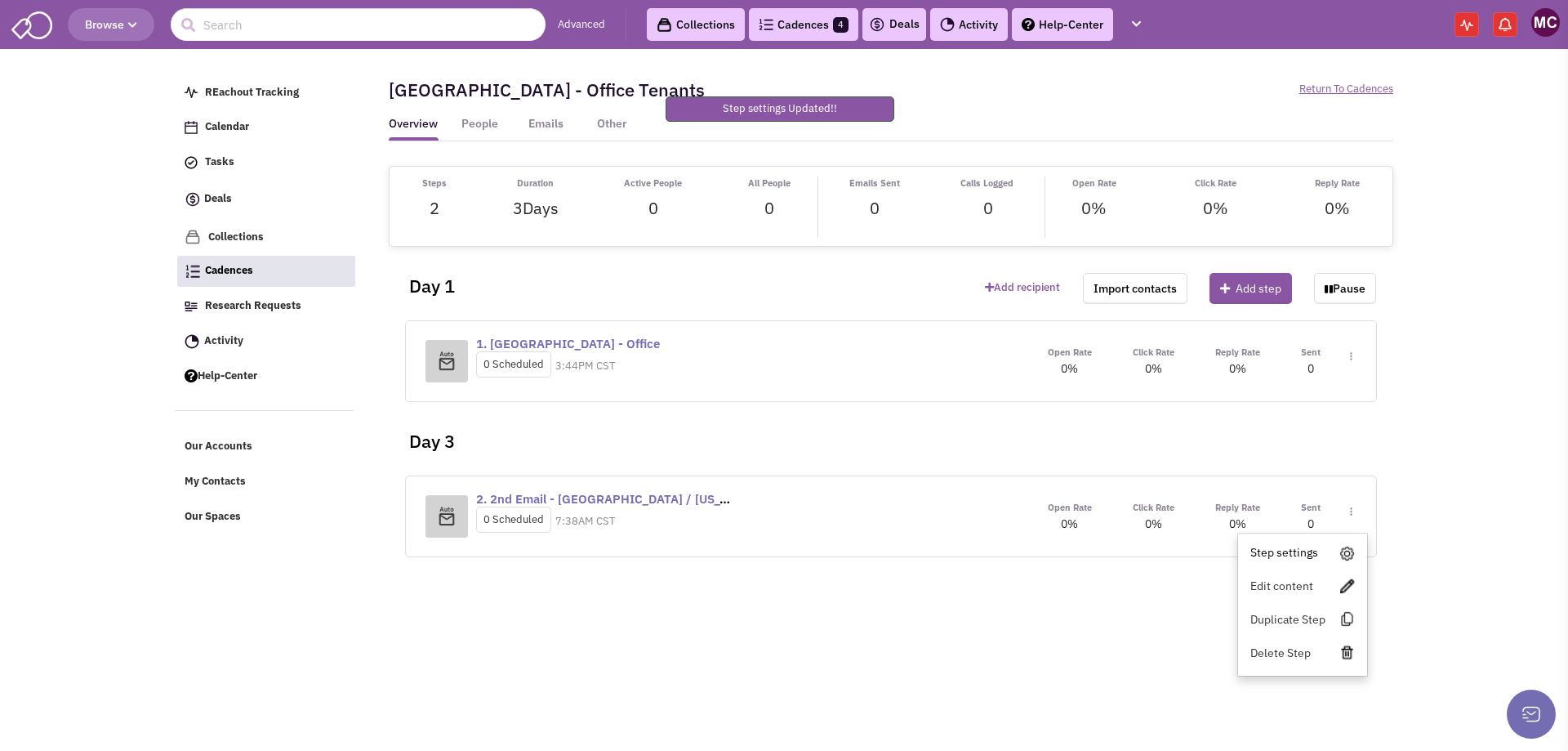
click at [1298, 546] on link "Step settings" at bounding box center [1303, 552] width 129 height 30
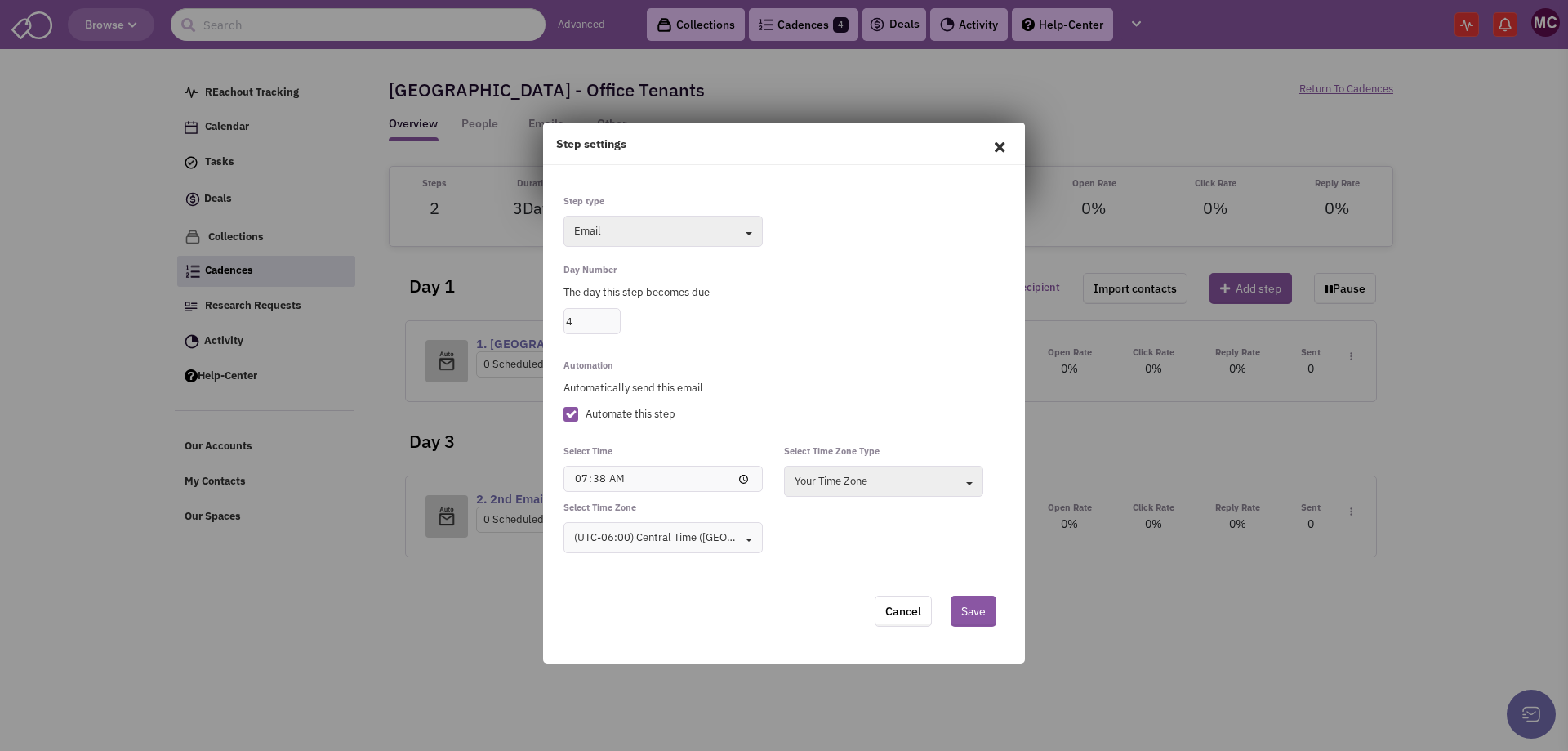
click at [614, 317] on input "4" at bounding box center [592, 321] width 57 height 26
type input "5"
click at [614, 317] on input "5" at bounding box center [592, 321] width 57 height 26
click at [981, 369] on div "Automation Automatically send this email Automate this step" at bounding box center [773, 387] width 462 height 81
click at [982, 616] on button "Save" at bounding box center [974, 611] width 46 height 31
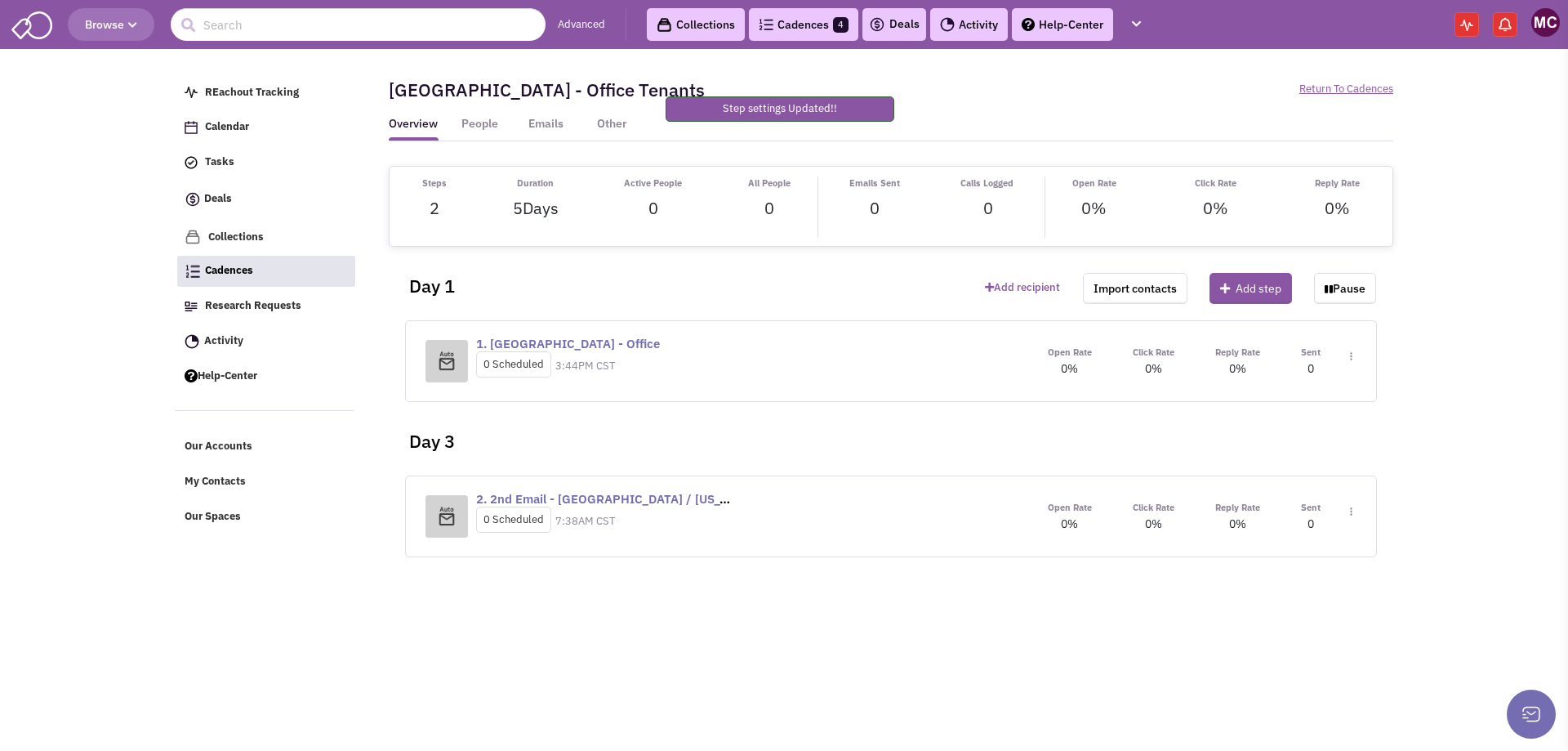
click at [1354, 353] on div "Open Rate 0% Click Rate 0% Reply Rate 0% Sent Toggle Dropdown Step settings" at bounding box center [1192, 361] width 329 height 34
click at [1350, 358] on img at bounding box center [1351, 357] width 2 height 9
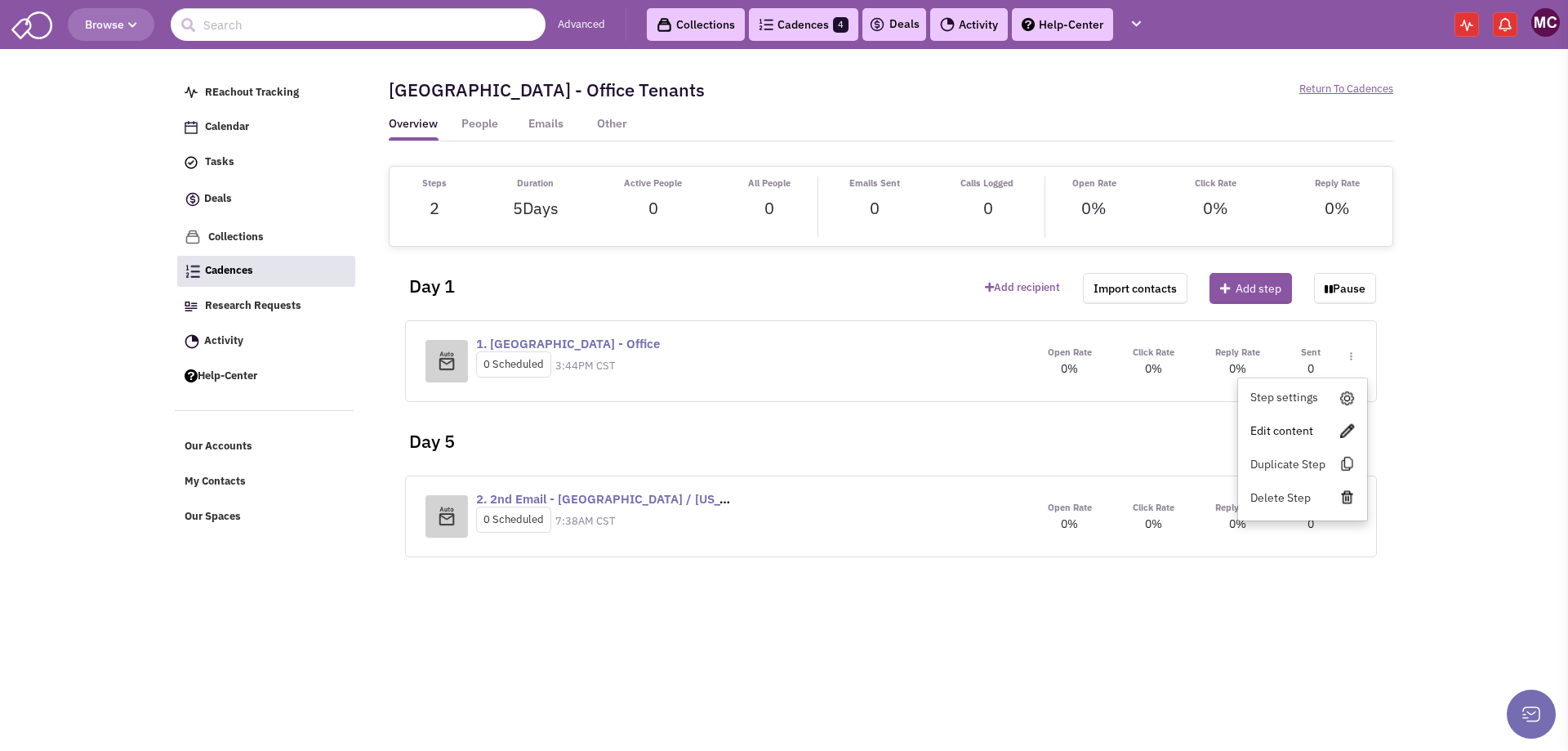
click at [1269, 426] on link "Edit content" at bounding box center [1303, 431] width 129 height 30
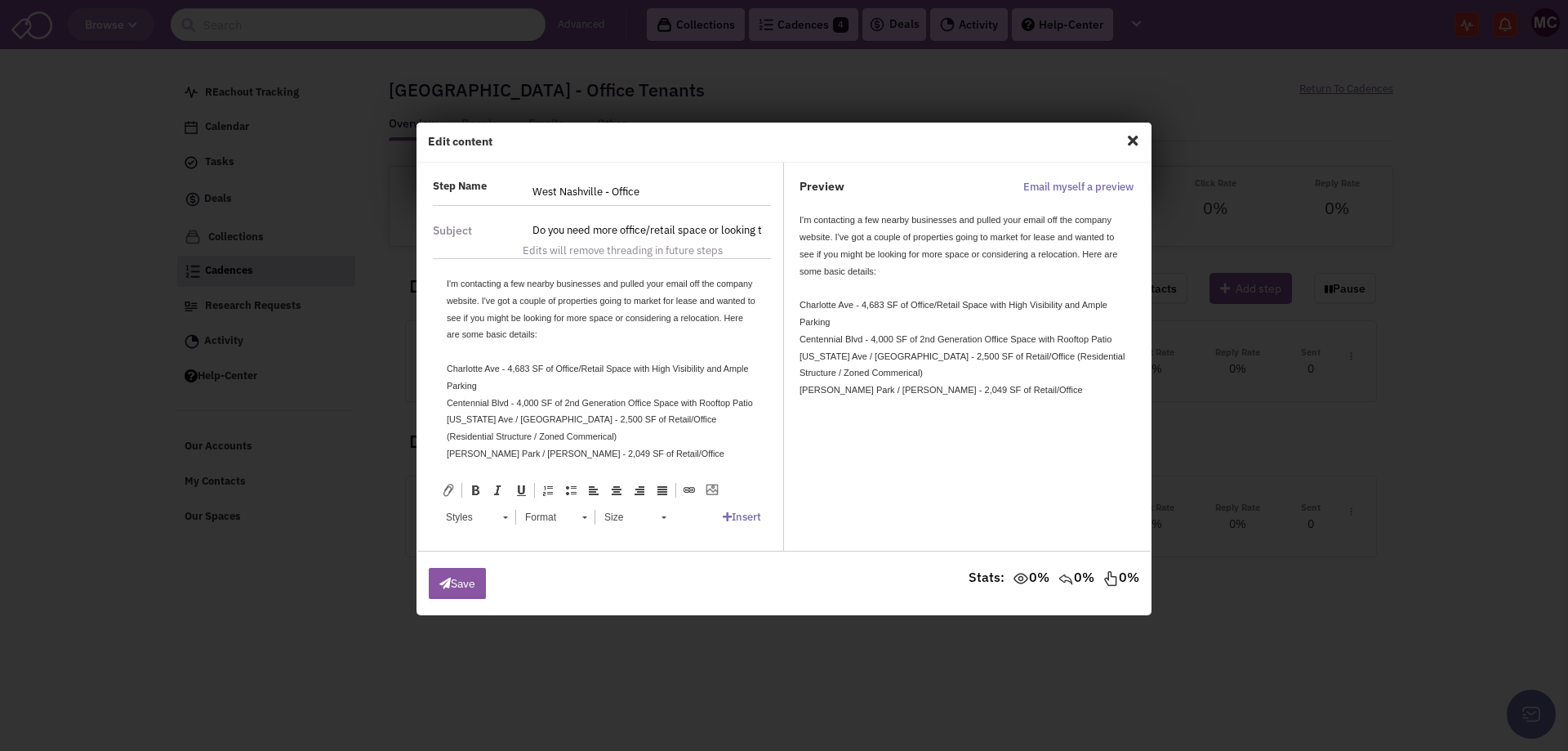
drag, startPoint x: 600, startPoint y: 191, endPoint x: 482, endPoint y: 181, distance: 118.4
click at [482, 181] on div "Step Name West Nashville - Office Step name is required" at bounding box center [602, 192] width 360 height 26
type input "Clarksville - Office"
click at [726, 226] on input "Do you need more office/retail space or looking to move? Sylvan Park and The Na…" at bounding box center [646, 231] width 248 height 26
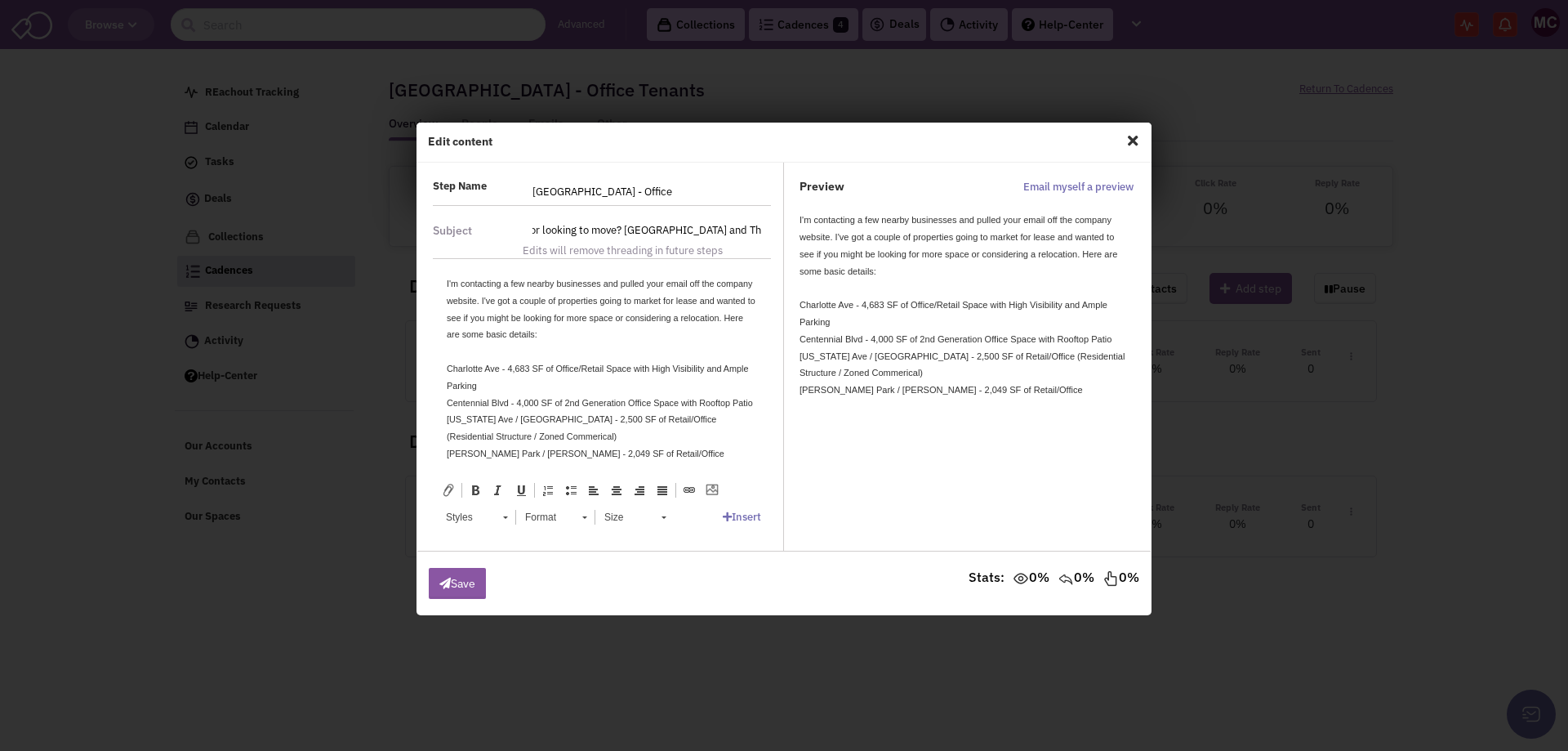
drag, startPoint x: 646, startPoint y: 228, endPoint x: 778, endPoint y: 229, distance: 132.0
click at [778, 229] on div "Do you need more office/retail space or looking to move? Sylvan Park and The Na…" at bounding box center [647, 238] width 269 height 42
click at [709, 233] on input "Do you need more office/retail space or looking to move? Sylvan Park and The Na…" at bounding box center [646, 231] width 248 height 26
drag, startPoint x: 628, startPoint y: 232, endPoint x: 807, endPoint y: 236, distance: 179.0
click at [807, 236] on div "Step Name Clarksville - Office Step name is required Subject Toggle Dropdown St…" at bounding box center [784, 357] width 733 height 389
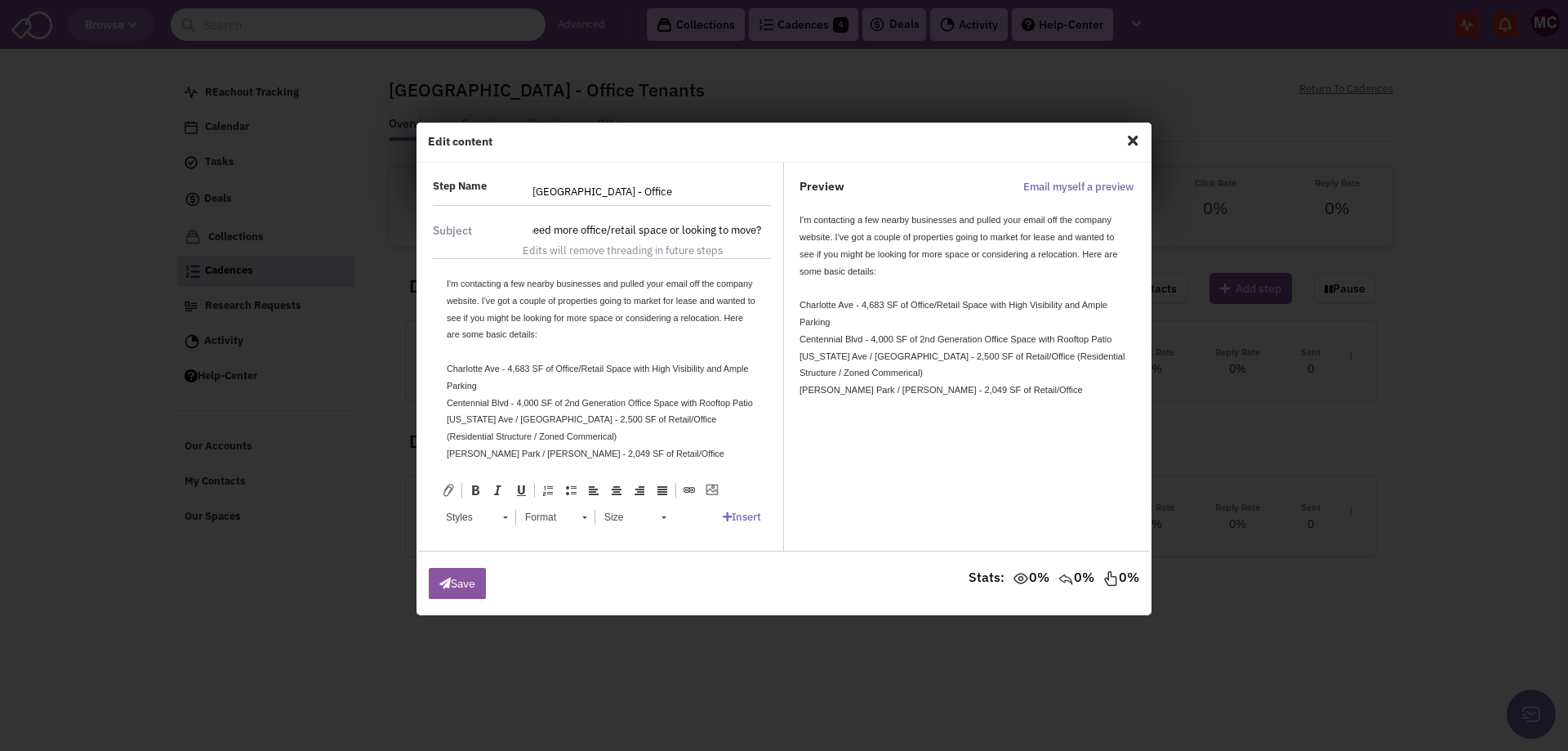
scroll to position [0, 0]
drag, startPoint x: 751, startPoint y: 230, endPoint x: 499, endPoint y: 237, distance: 252.1
click at [499, 237] on div "Subject Toggle Dropdown Do you need more office/retail space or looking to move…" at bounding box center [602, 238] width 360 height 42
click at [605, 228] on input "Do you need more office/retail space or looking to move?" at bounding box center [646, 231] width 248 height 26
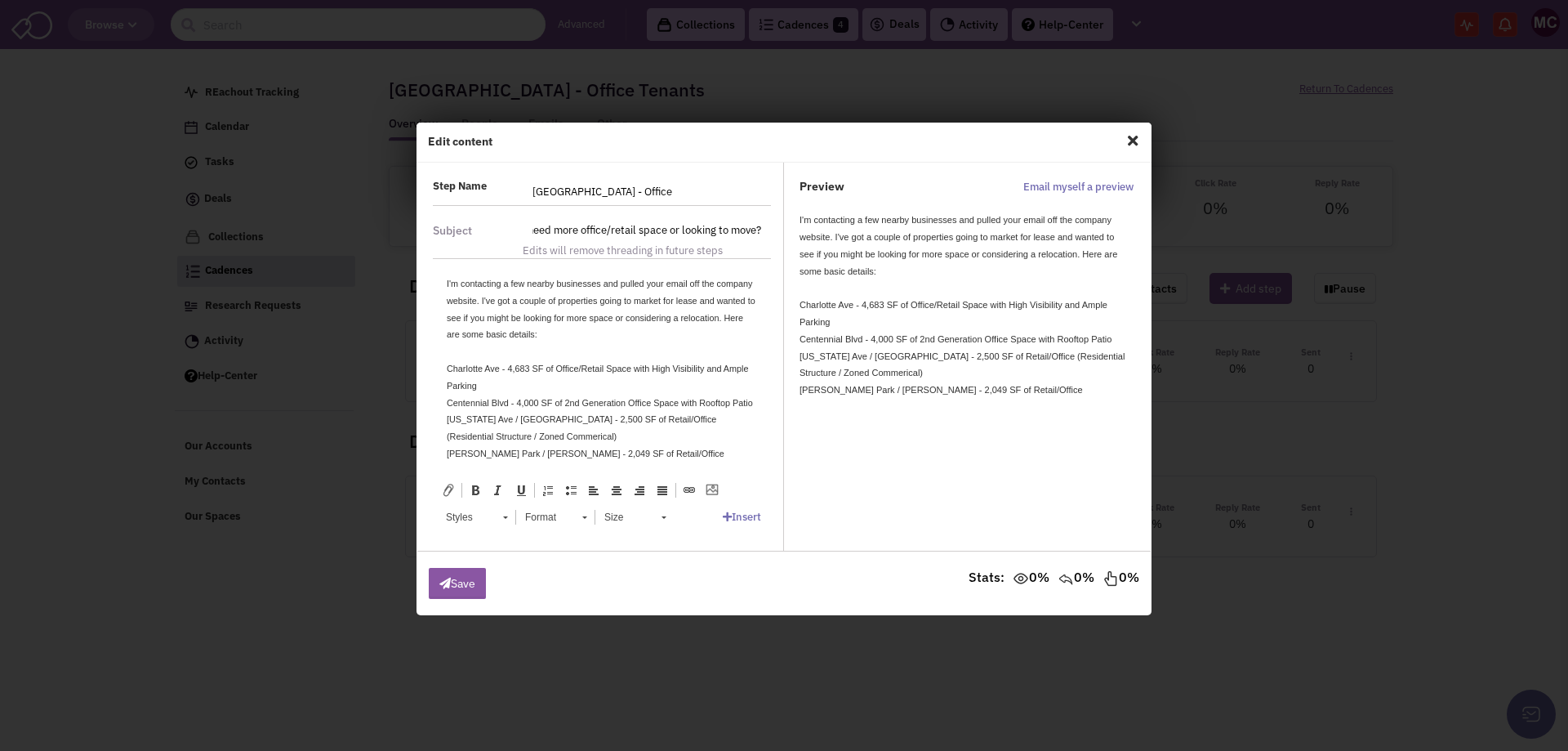
drag, startPoint x: 675, startPoint y: 231, endPoint x: 757, endPoint y: 231, distance: 82.0
click at [757, 231] on input "Do you need more office/retail space or looking to move?" at bounding box center [646, 231] width 248 height 26
click at [745, 231] on input "Do you need more office/retail space or looking to move?" at bounding box center [646, 231] width 248 height 26
drag, startPoint x: 664, startPoint y: 233, endPoint x: 779, endPoint y: 231, distance: 115.0
click at [779, 231] on div "Do you need more office/retail space or looking to move? Edits will remove thre…" at bounding box center [647, 238] width 269 height 42
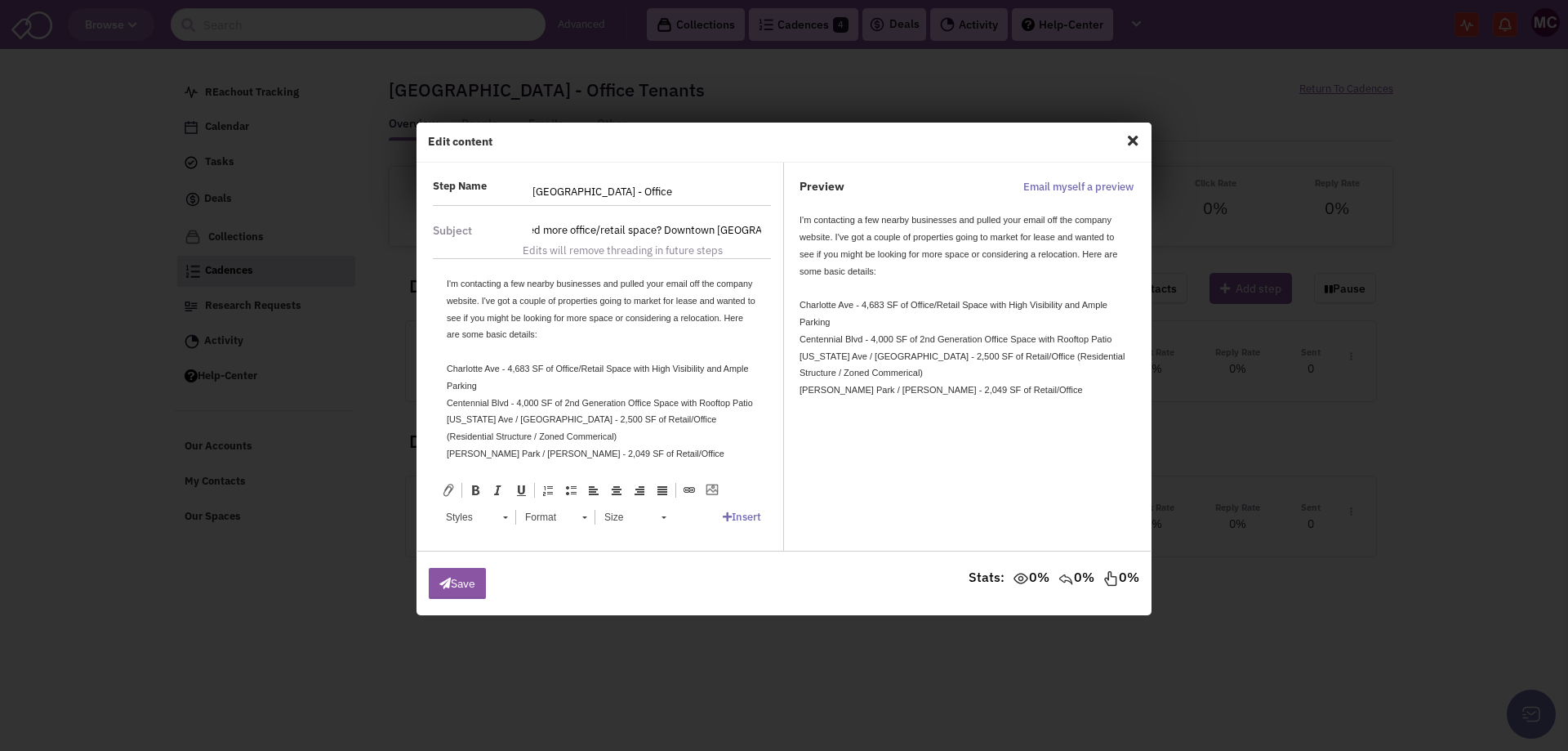
scroll to position [0, 56]
type input "Do you need more office/retail space? Downtown Clarksville"
drag, startPoint x: 559, startPoint y: 301, endPoint x: 736, endPoint y: 302, distance: 177.0
click at [736, 302] on div "I'm contacting a few nearby businesses and pulled your email off the company we…" at bounding box center [602, 309] width 310 height 68
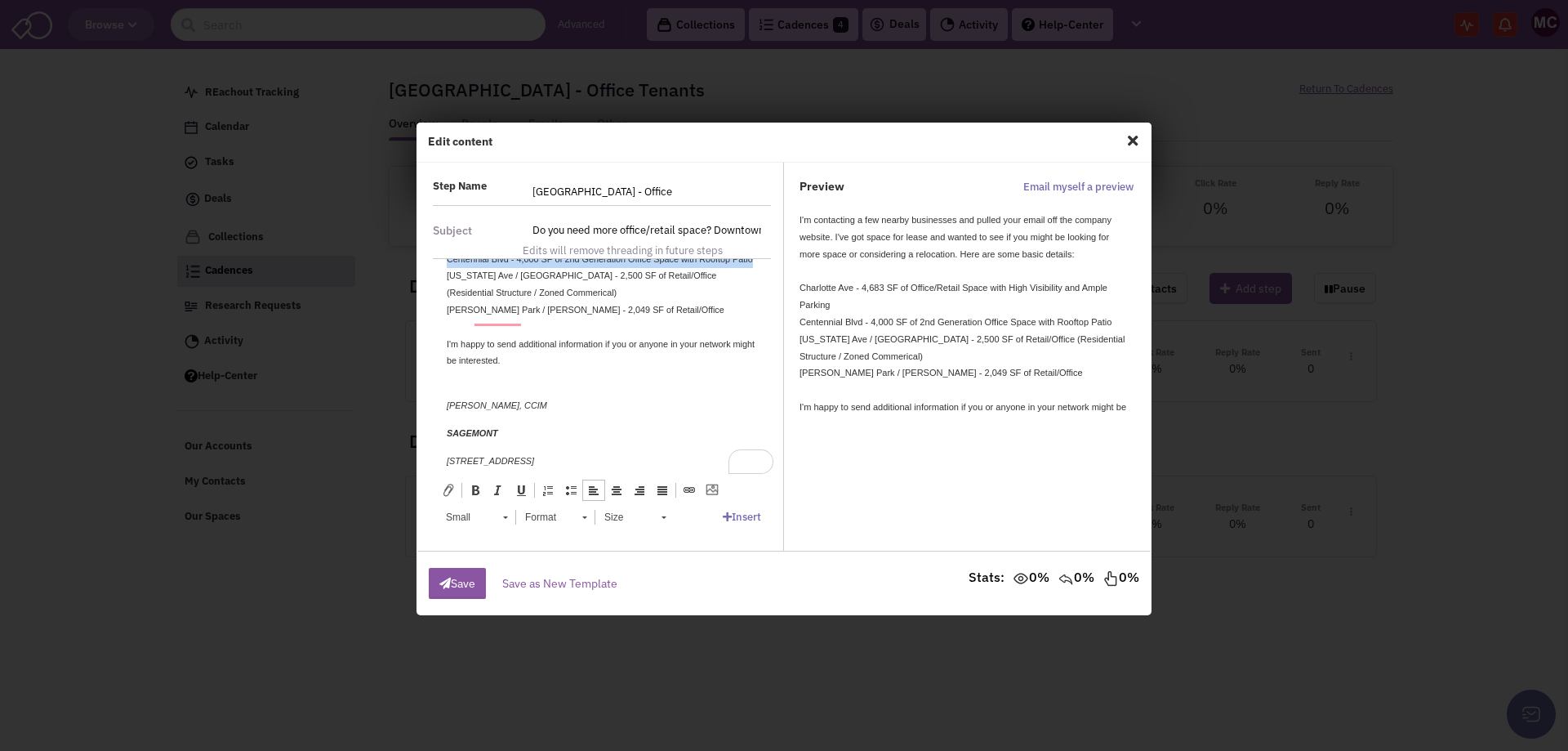
scroll to position [130, 0]
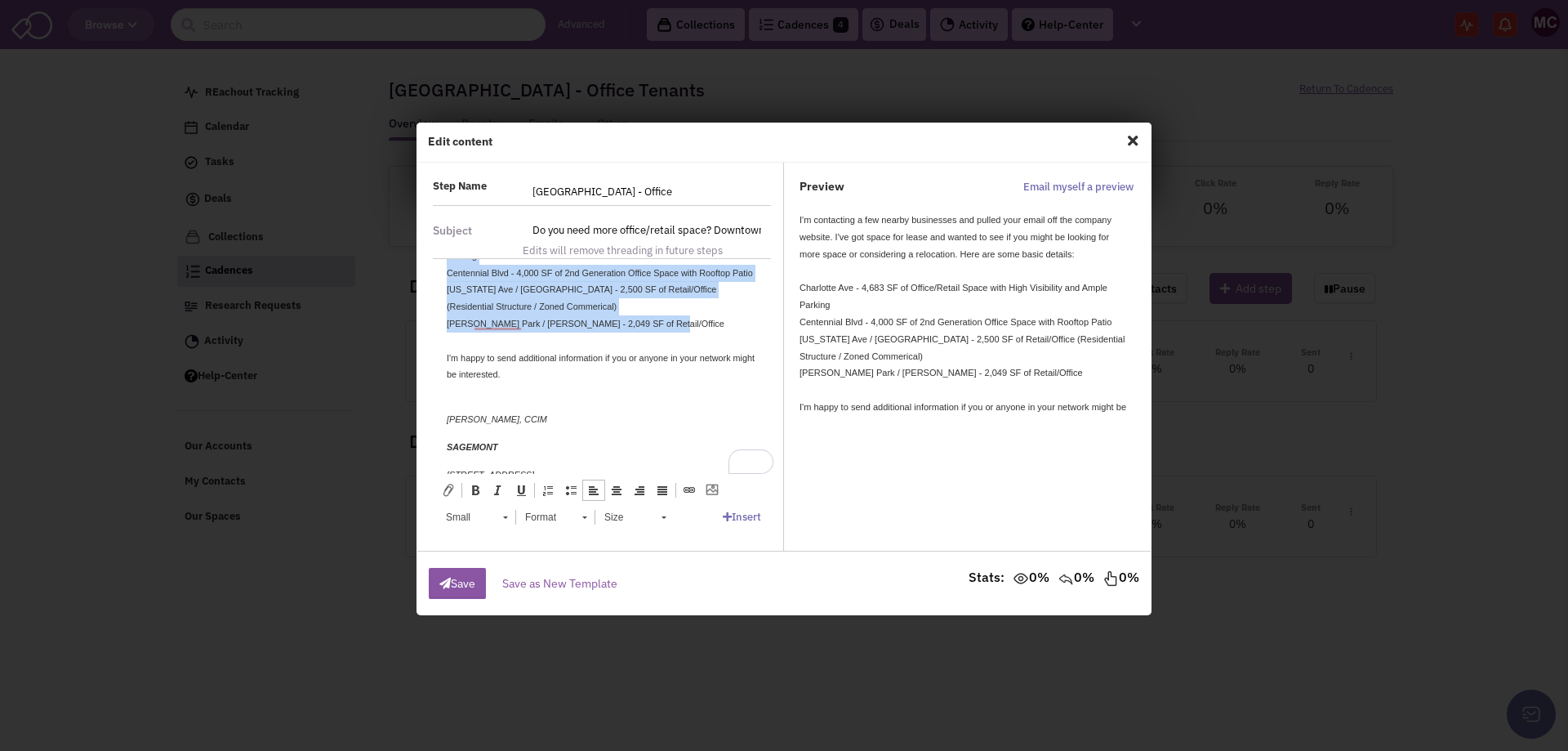
drag, startPoint x: 447, startPoint y: 367, endPoint x: 669, endPoint y: 336, distance: 224.2
click at [669, 333] on div "Charlotte Ave - 4,683 SF of Office/Retail Space with High Visibility and Ample …" at bounding box center [602, 281] width 310 height 102
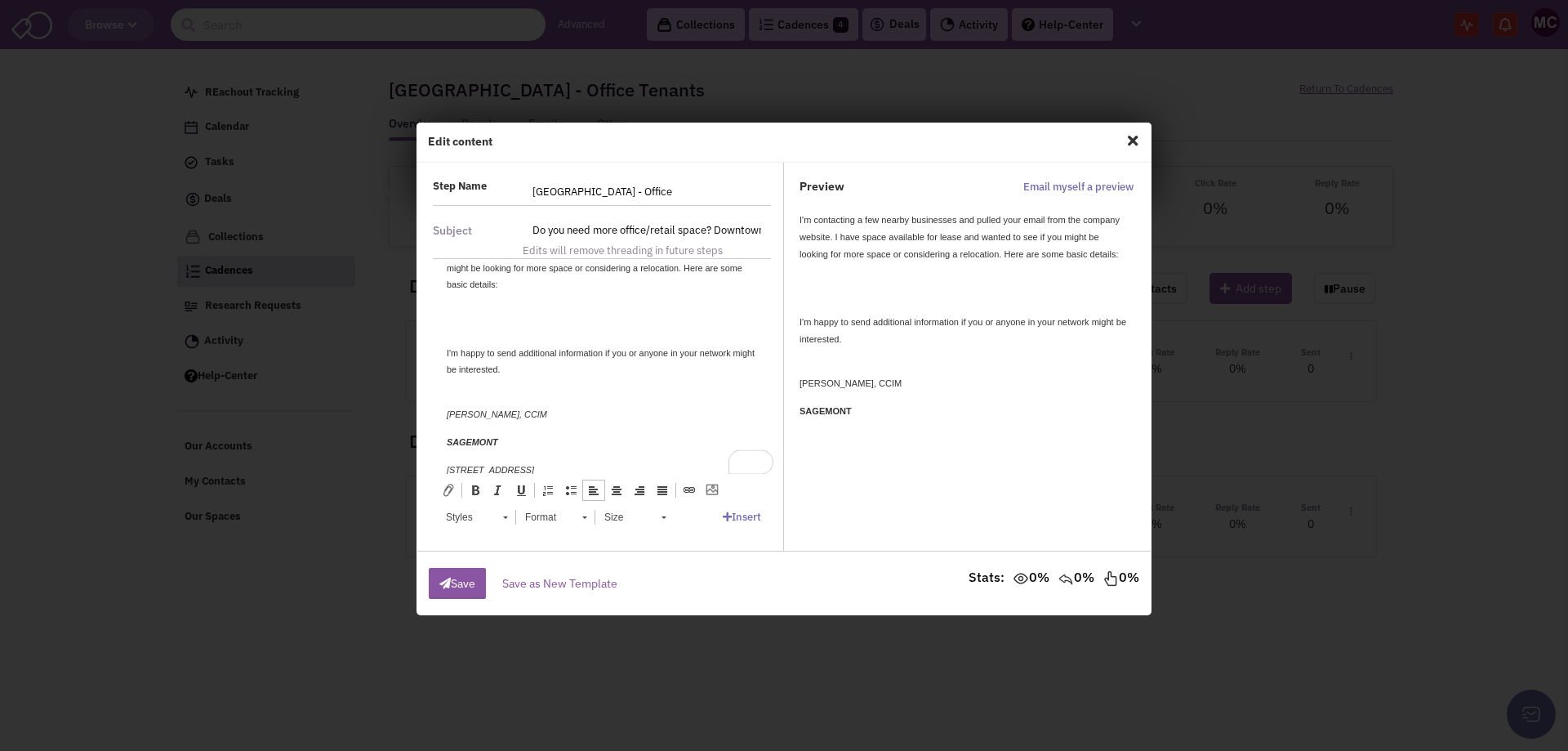
scroll to position [0, 0]
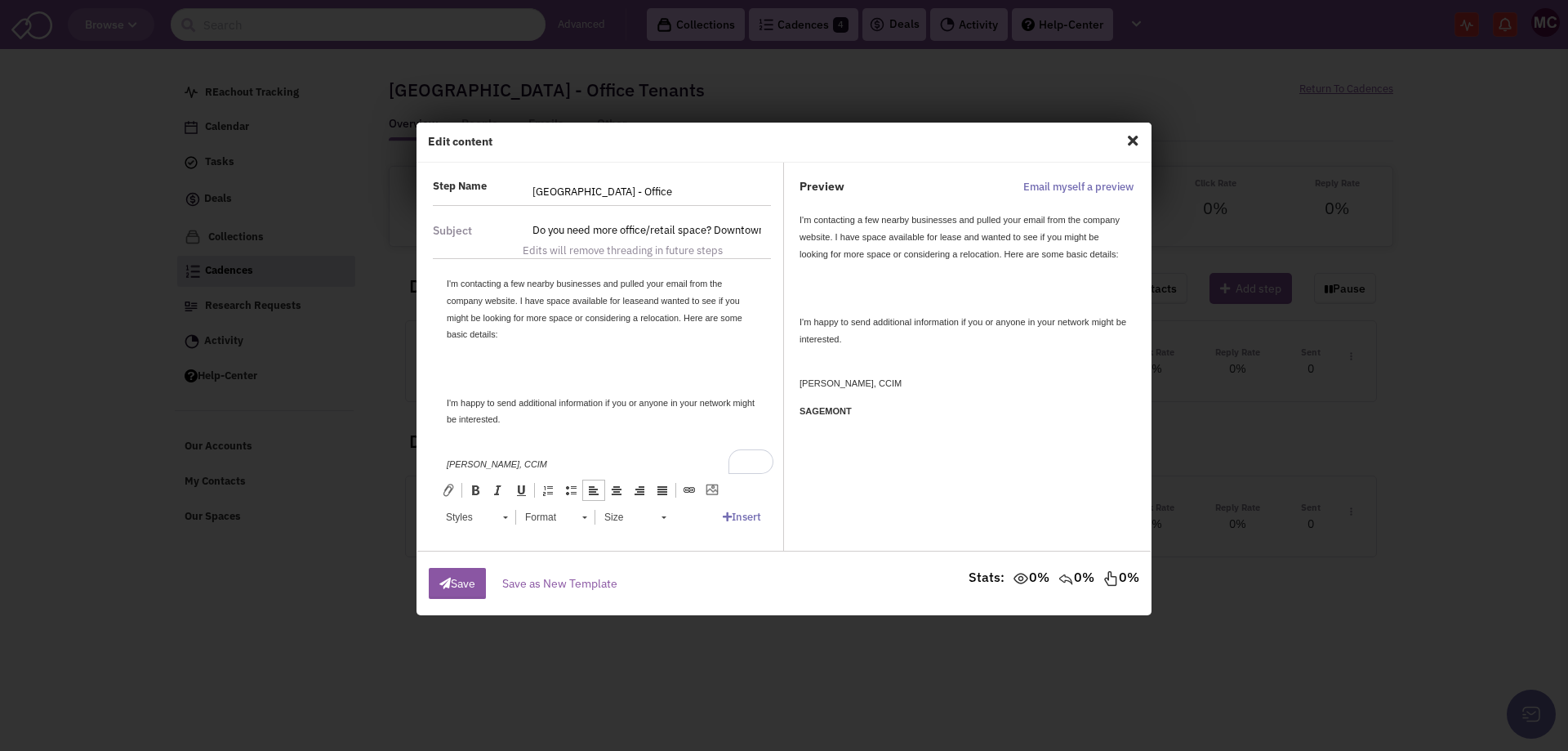
click at [684, 317] on small "I'm contacting a few nearby businesses and pulled your email from the company w…" at bounding box center [595, 309] width 296 height 61
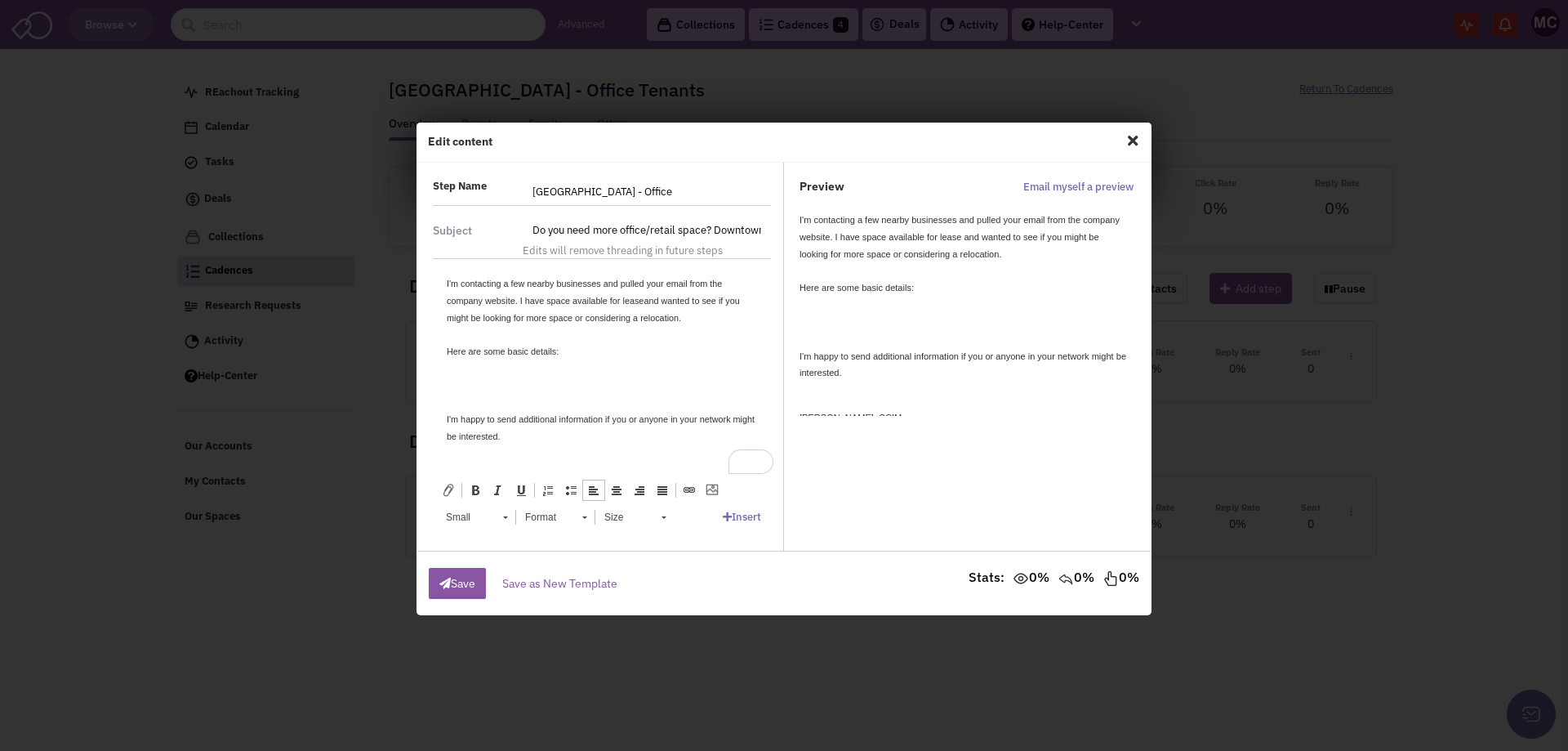
click at [584, 350] on div "Here are some basic details:" at bounding box center [602, 352] width 310 height 17
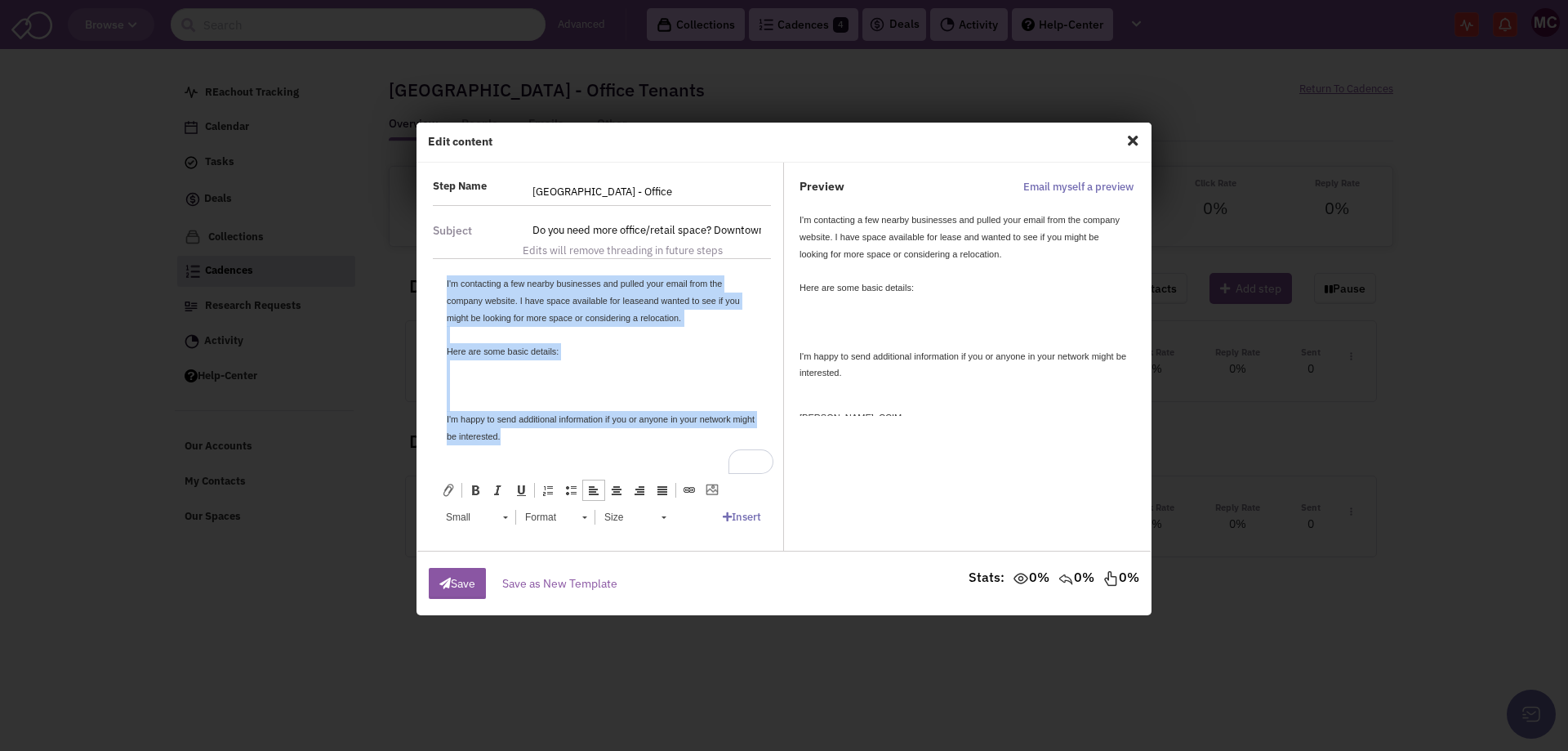
drag, startPoint x: 560, startPoint y: 432, endPoint x: 389, endPoint y: 246, distance: 252.7
click at [430, 259] on html "I'm contacting a few nearby businesses and pulled your email from the company w…" at bounding box center [602, 438] width 343 height 358
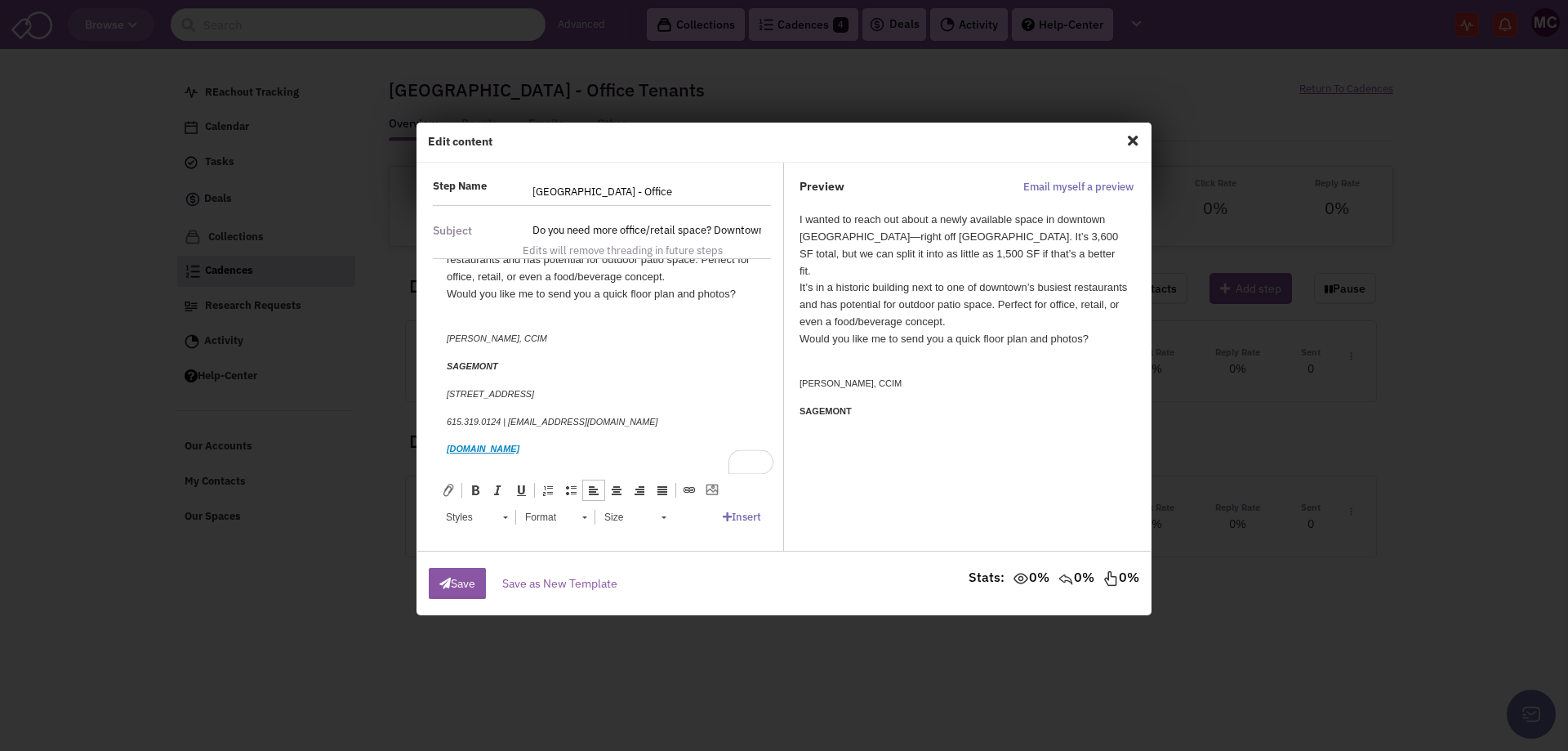
scroll to position [108, 0]
click at [526, 423] on cite "615.319.0124 | mcooper@sagemontre.com" at bounding box center [553, 422] width 212 height 10
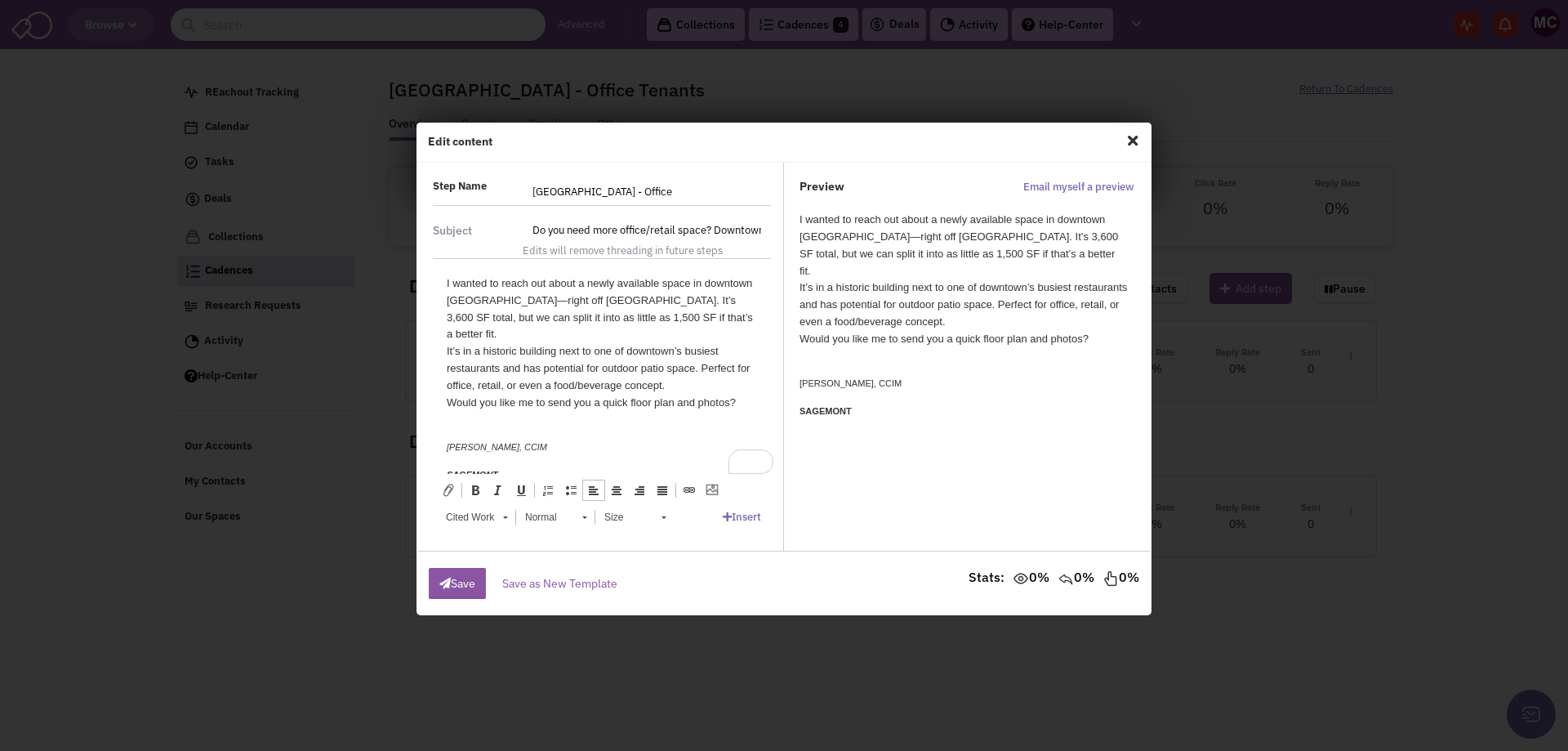
scroll to position [0, 0]
drag, startPoint x: 551, startPoint y: 447, endPoint x: 825, endPoint y: 528, distance: 285.7
click at [430, 259] on html "I wanted to reach out about a newly available space in downtown Clarksville—rig…" at bounding box center [602, 421] width 343 height 324
click at [509, 516] on link "Styles" at bounding box center [476, 518] width 80 height 23
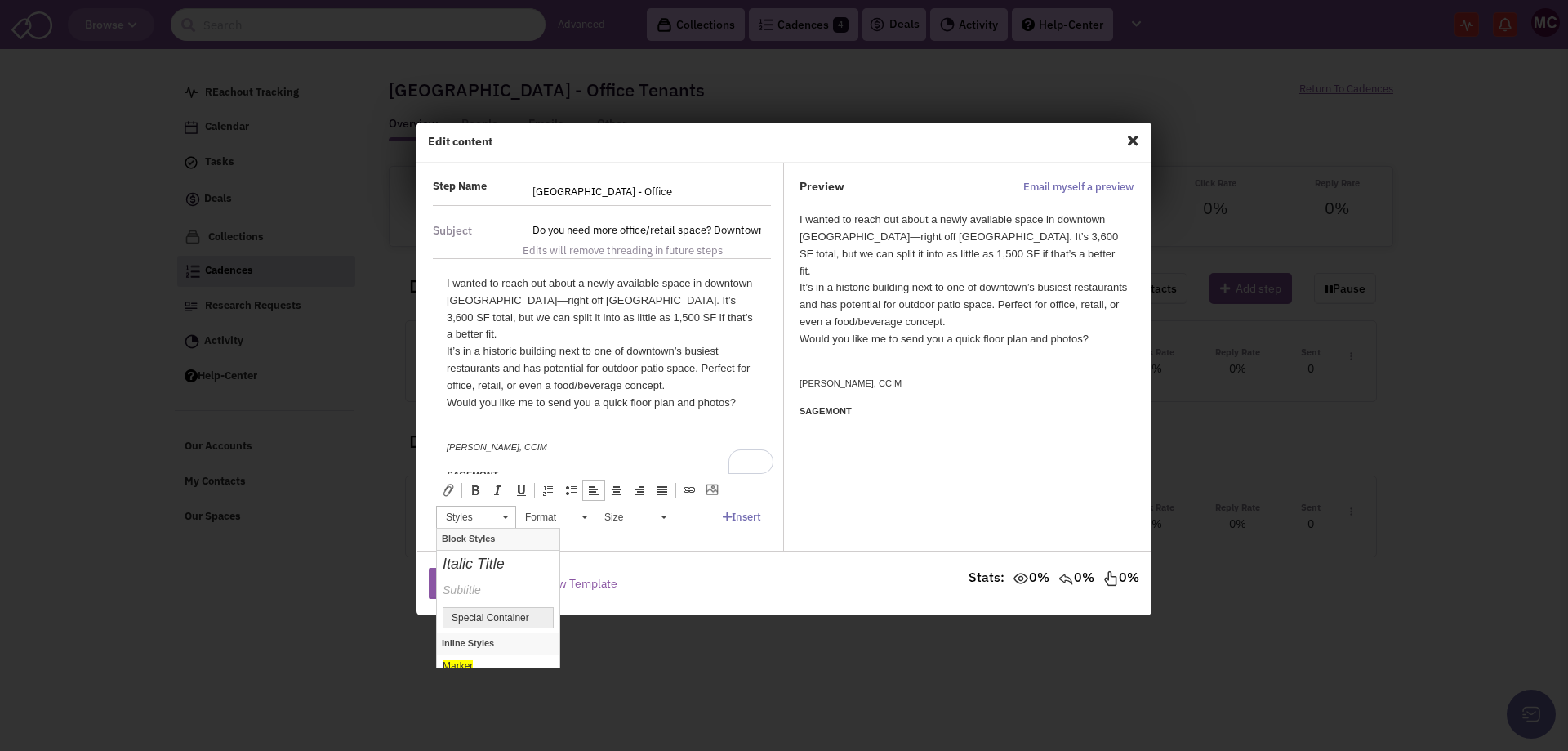
click at [590, 379] on div "I wanted to reach out about a newly available space in downtown Clarksville—rig…" at bounding box center [602, 343] width 310 height 136
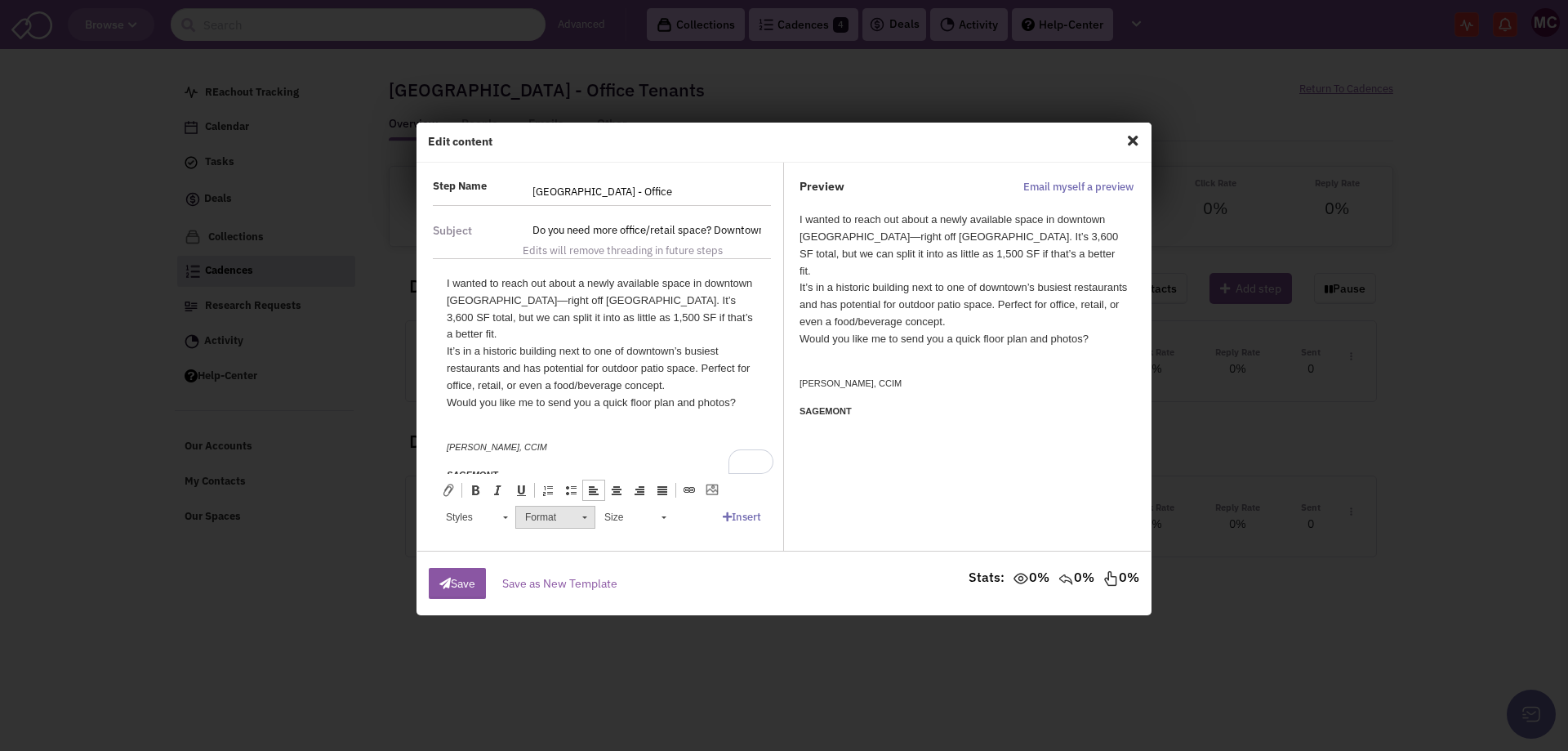
click at [572, 524] on span "Format" at bounding box center [545, 518] width 57 height 21
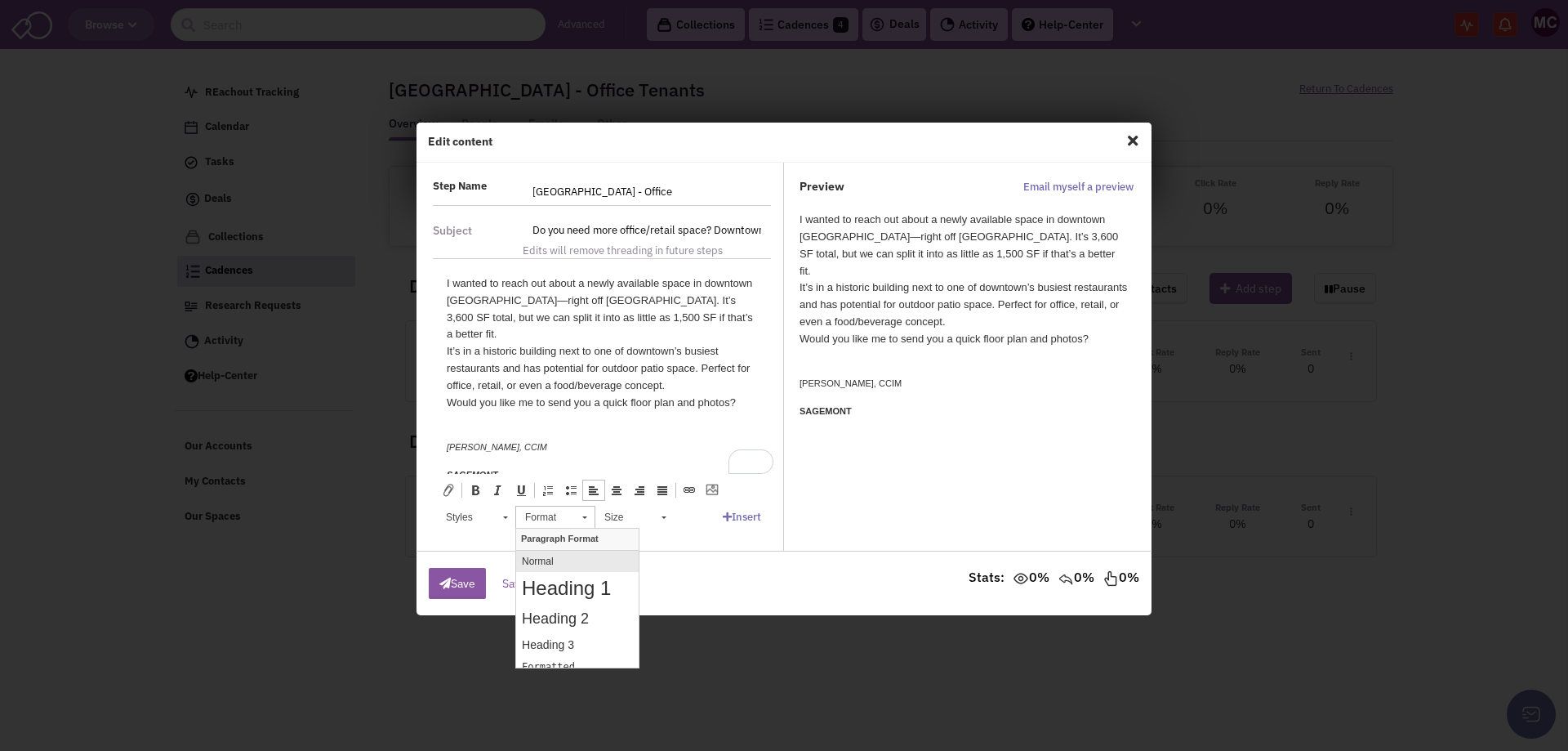
click at [552, 561] on p "Normal" at bounding box center [577, 561] width 111 height 12
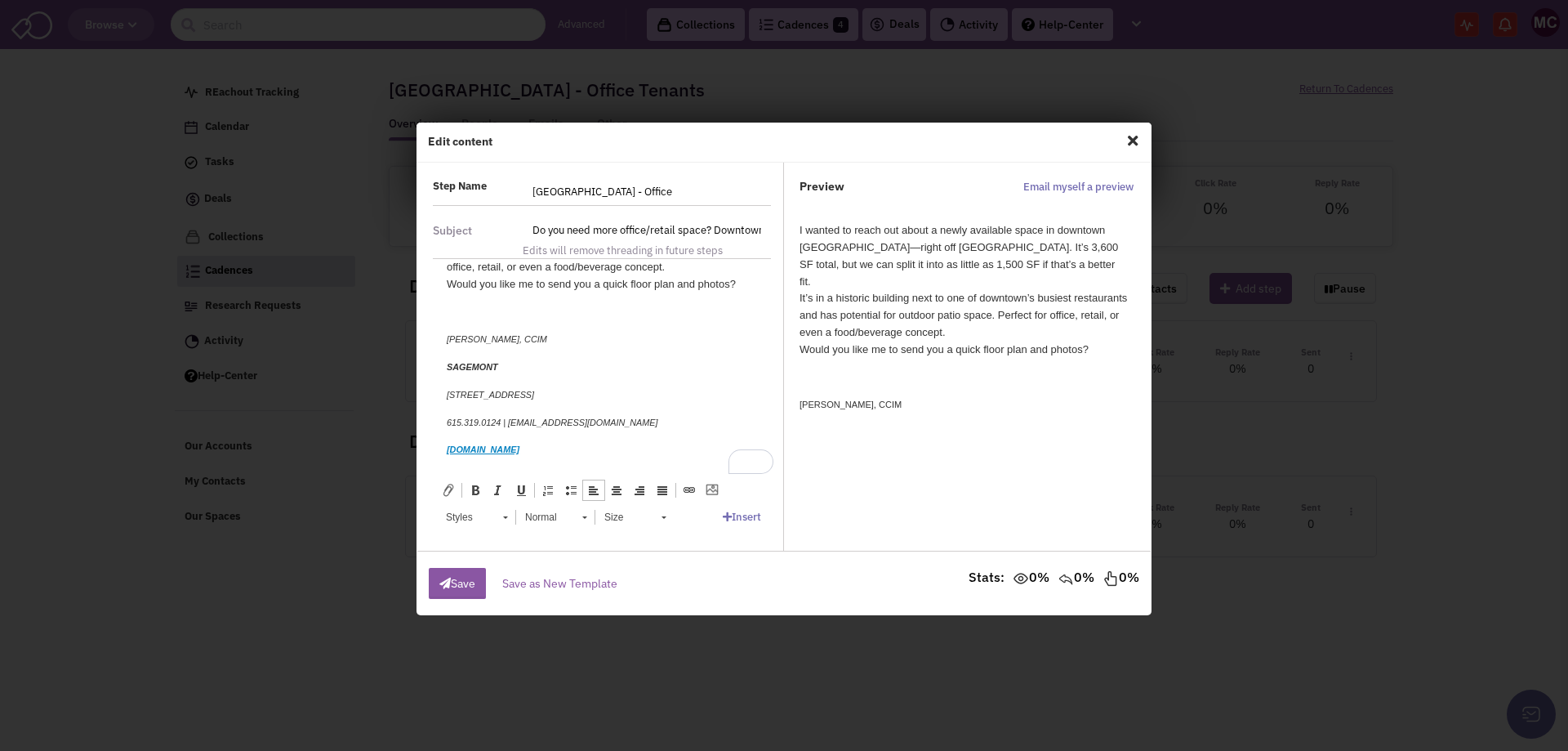
scroll to position [119, 0]
drag, startPoint x: 552, startPoint y: 438, endPoint x: 408, endPoint y: 239, distance: 245.6
click at [430, 239] on html "I wanted to reach out about a newly available space in downtown Clarksville—rig…" at bounding box center [602, 306] width 343 height 334
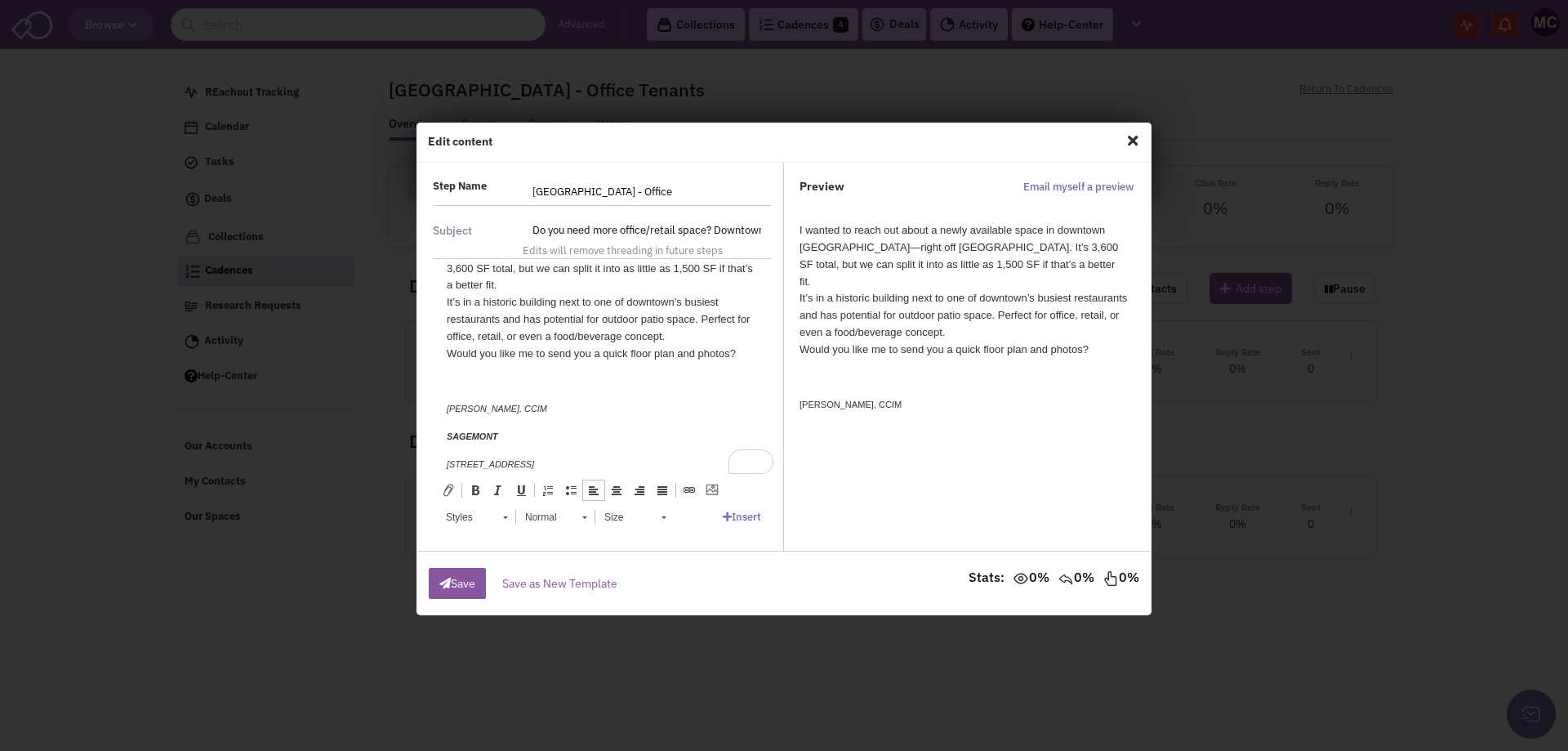
scroll to position [49, 0]
click at [408, 209] on div "Edit content The signature autofill requires a default signature. Setup your de…" at bounding box center [784, 376] width 1568 height 751
click at [589, 518] on link "Normal" at bounding box center [555, 518] width 80 height 23
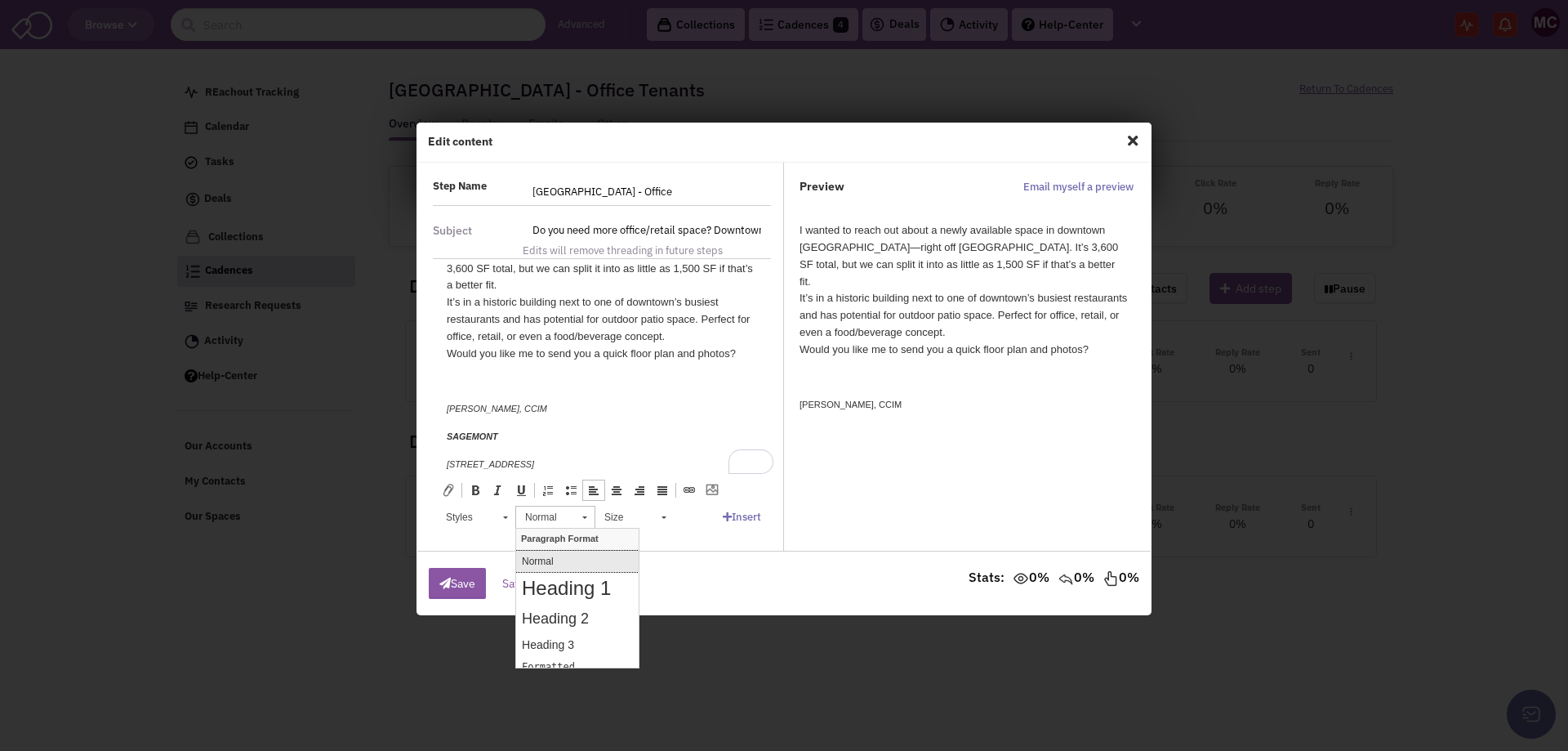
click at [549, 560] on p "Normal" at bounding box center [577, 561] width 111 height 12
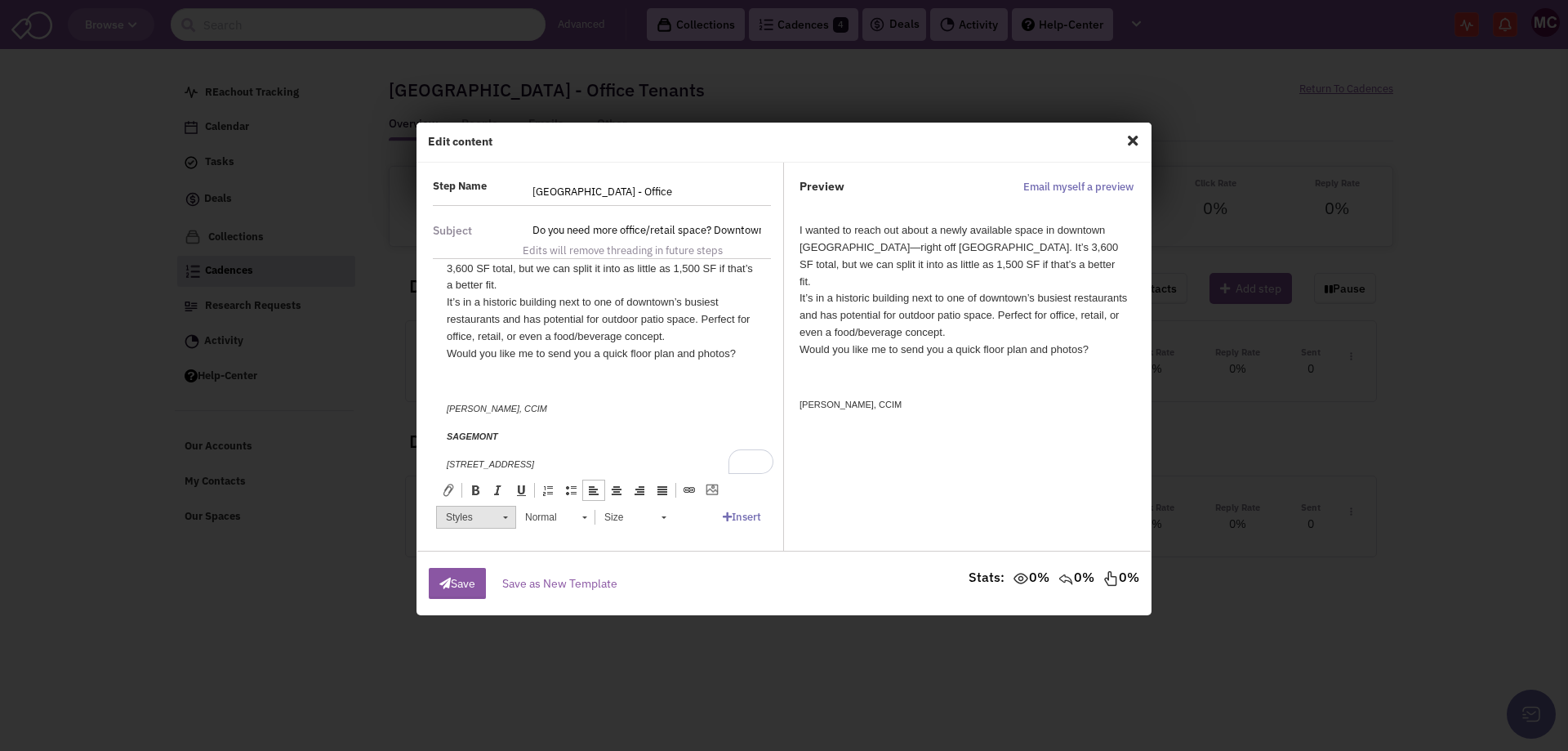
click at [501, 518] on link "Styles" at bounding box center [476, 518] width 80 height 23
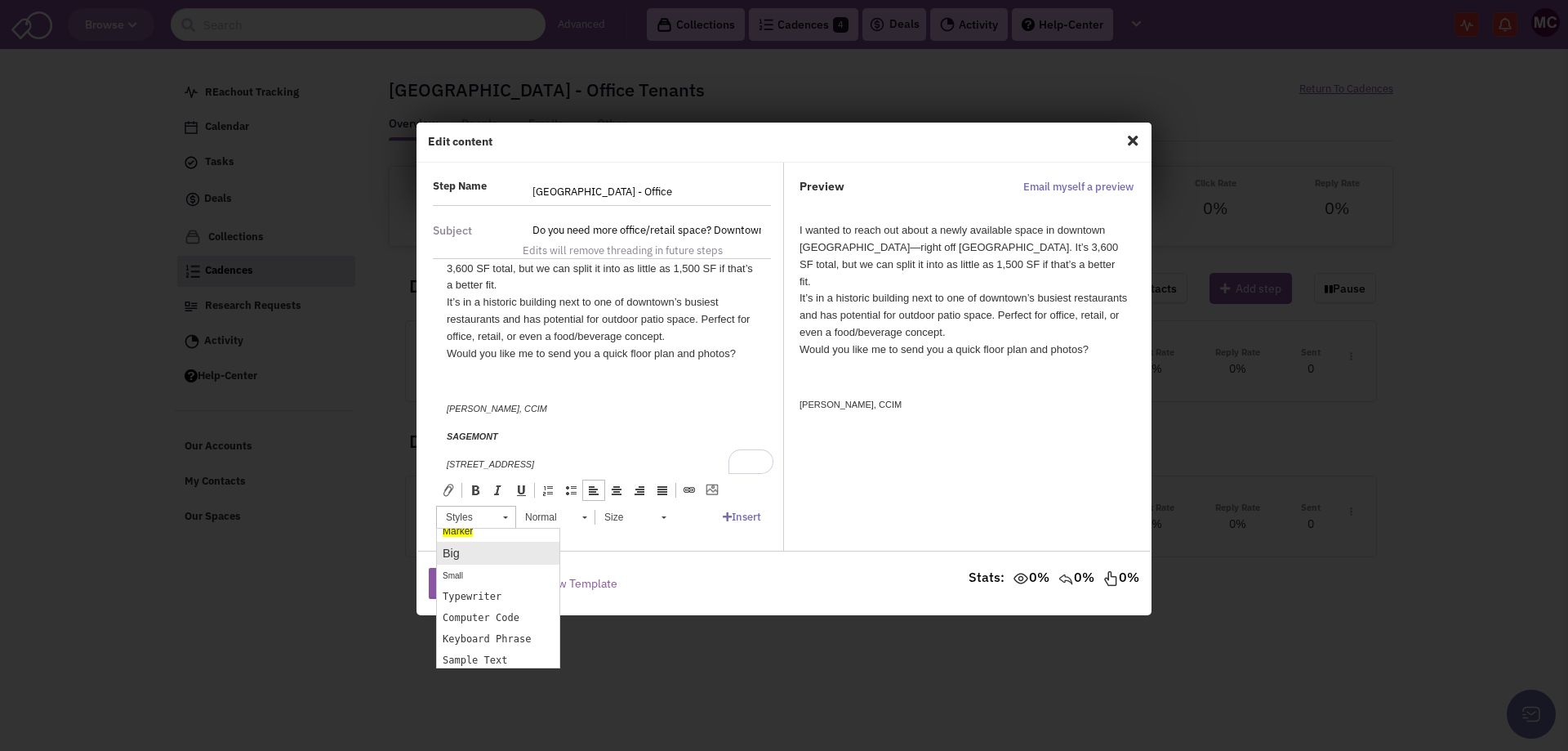
scroll to position [164, 0]
click at [475, 546] on link "Small" at bounding box center [498, 546] width 122 height 21
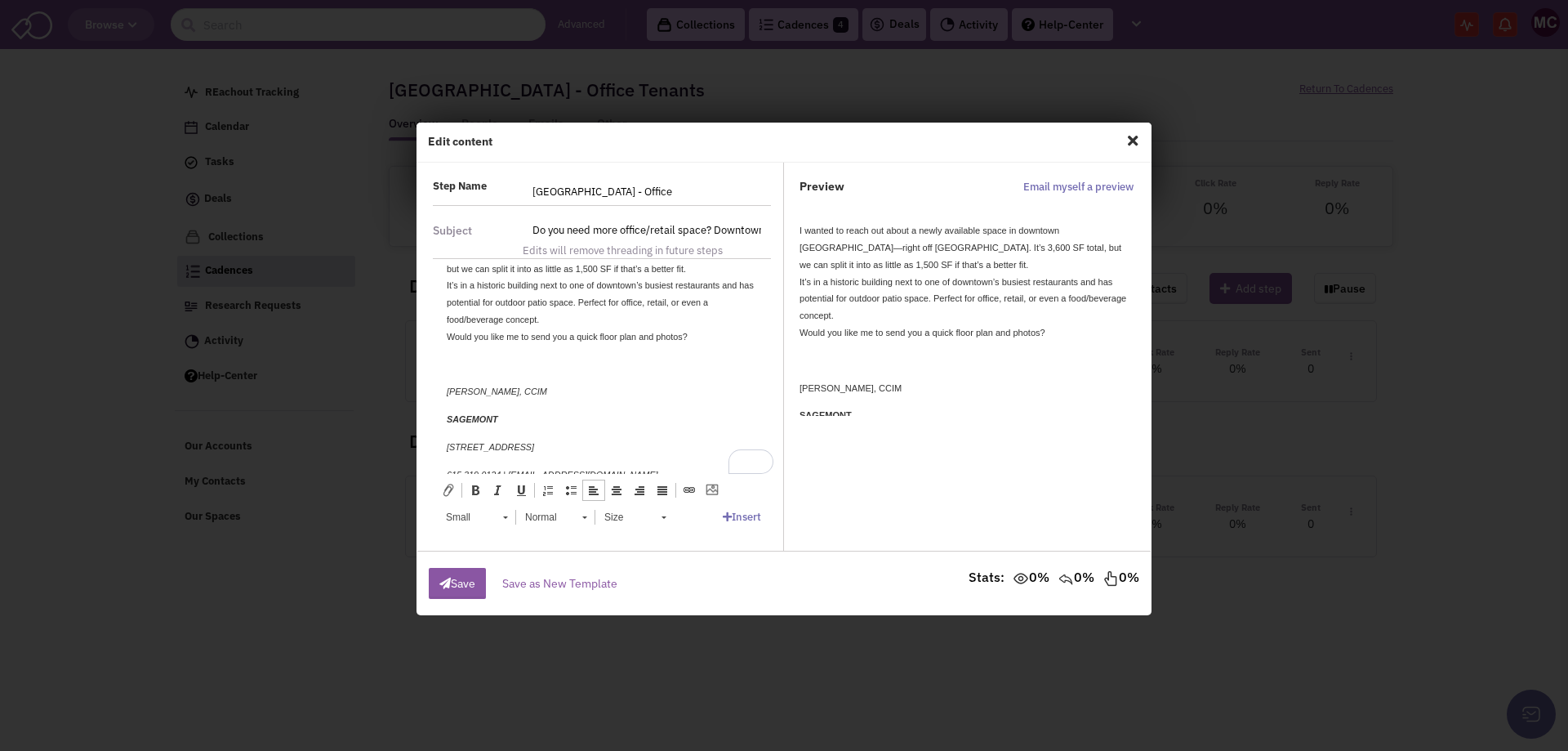
click at [563, 357] on div "To enrich screen reader interactions, please activate Accessibility in Grammarl…" at bounding box center [602, 365] width 310 height 17
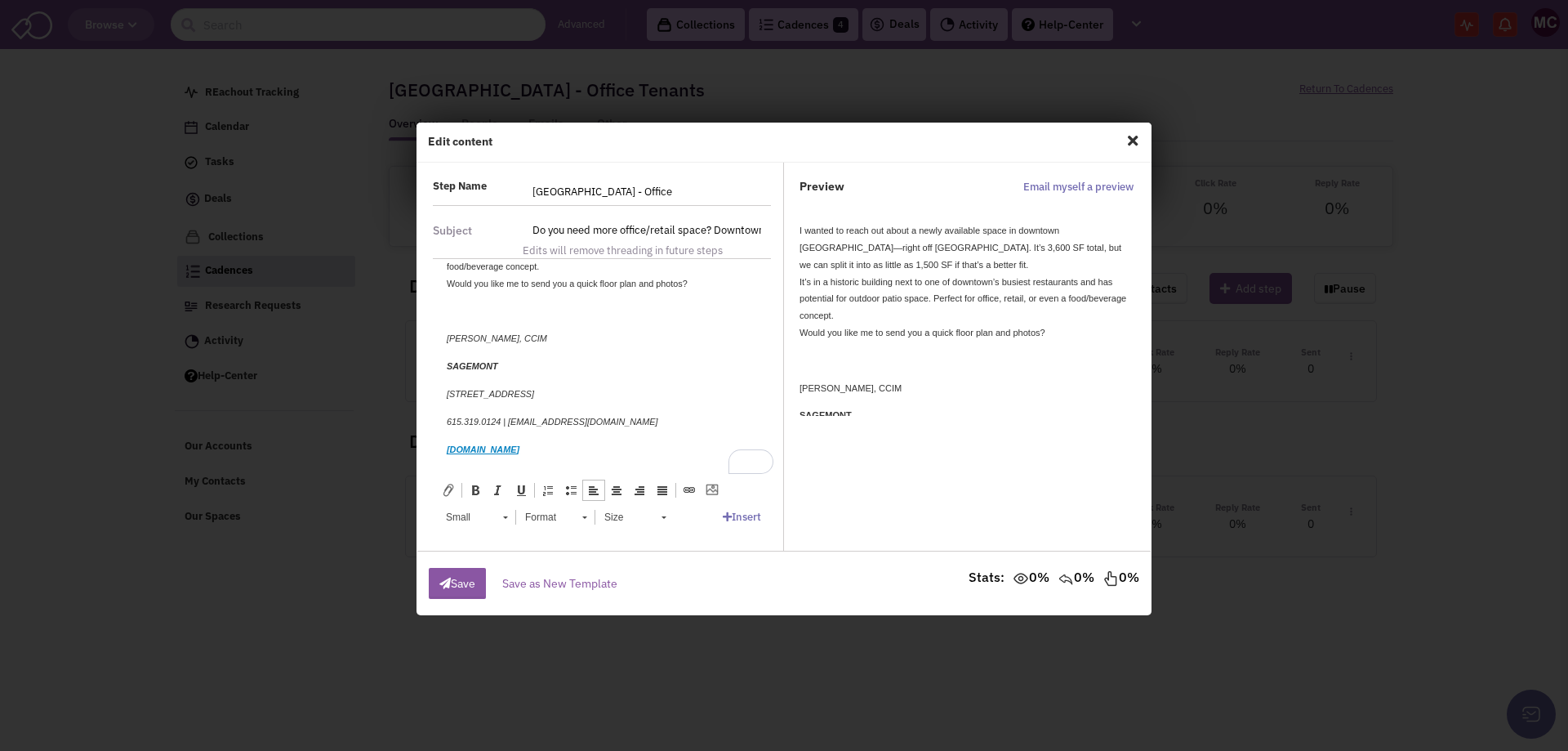
scroll to position [102, 0]
click at [524, 376] on div "Matt Cooper, CCIM SAGEMONT 2222 12th Ave S | Suite 300 | Nashville TN 37204 615…" at bounding box center [602, 394] width 310 height 127
click at [486, 435] on div "Matt Cooper, CCIM SAGEMONT 2222 12th Ave S | Suite 300 | Nashville TN 37204 615…" at bounding box center [602, 394] width 310 height 127
drag, startPoint x: 540, startPoint y: 452, endPoint x: 412, endPoint y: 339, distance: 170.7
click at [430, 339] on html "I wanted to reach out about a newly available space in downtown Clarksville—rig…" at bounding box center [602, 316] width 343 height 317
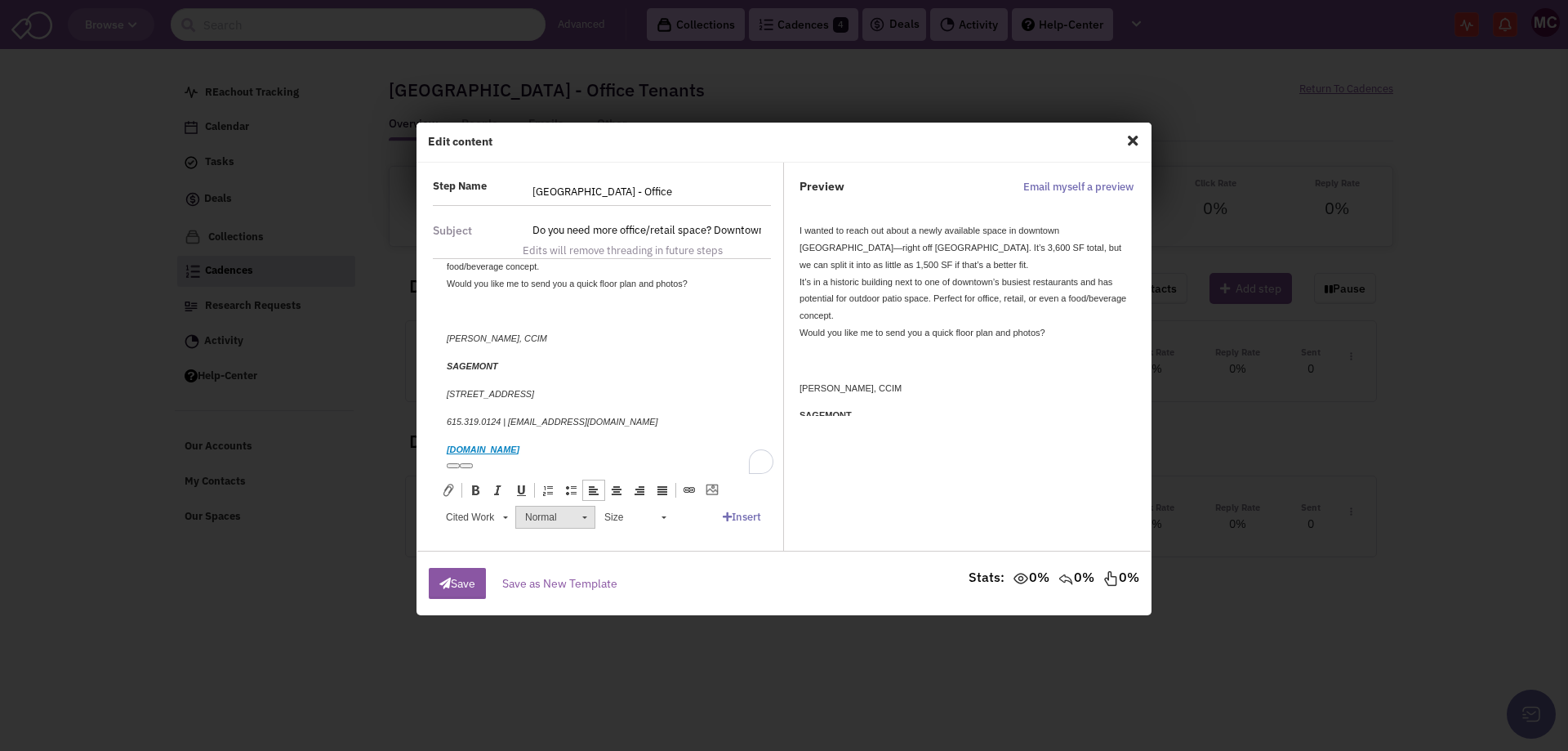
click at [590, 519] on link "Normal" at bounding box center [555, 518] width 80 height 23
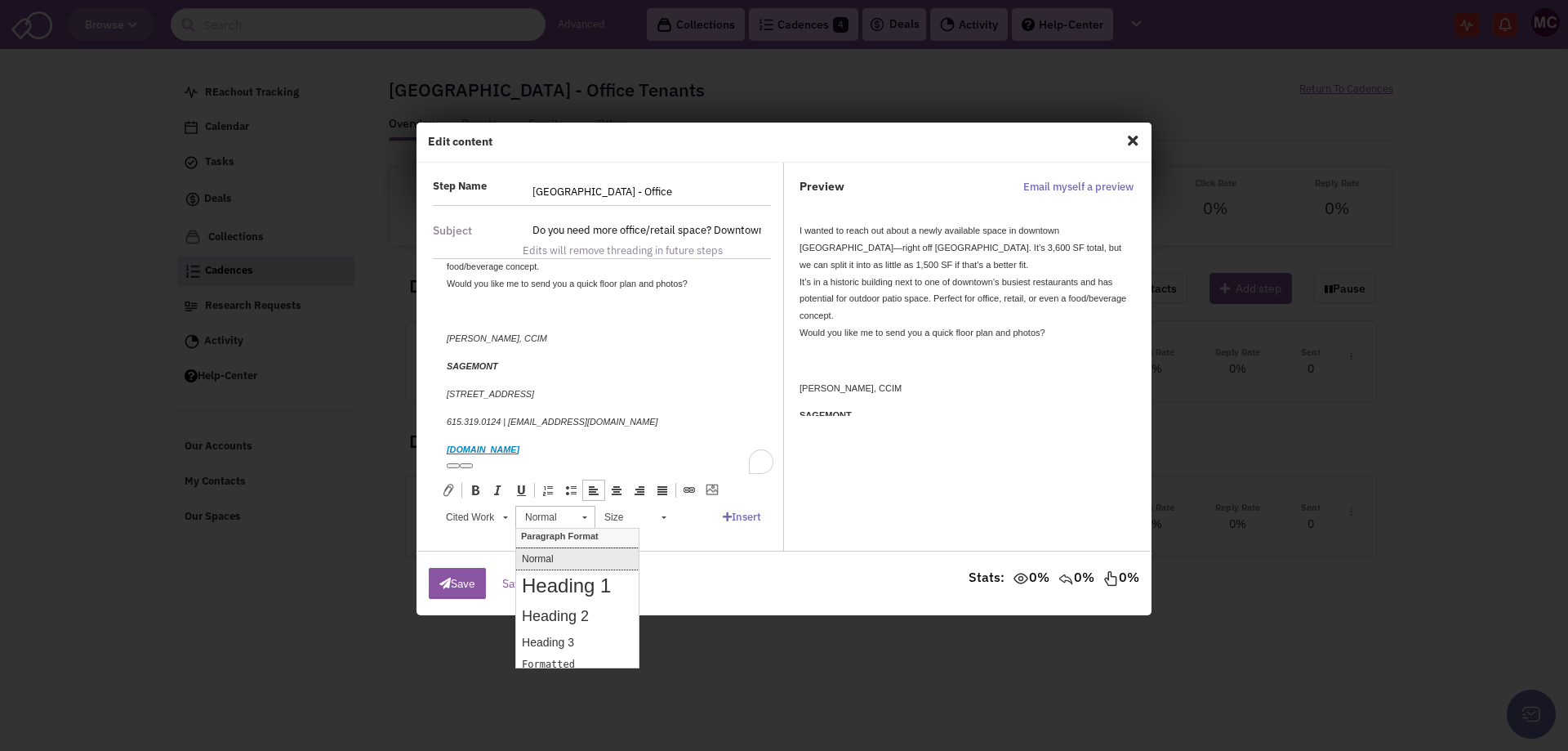
scroll to position [0, 0]
click at [499, 515] on link "Cited Work" at bounding box center [476, 518] width 80 height 23
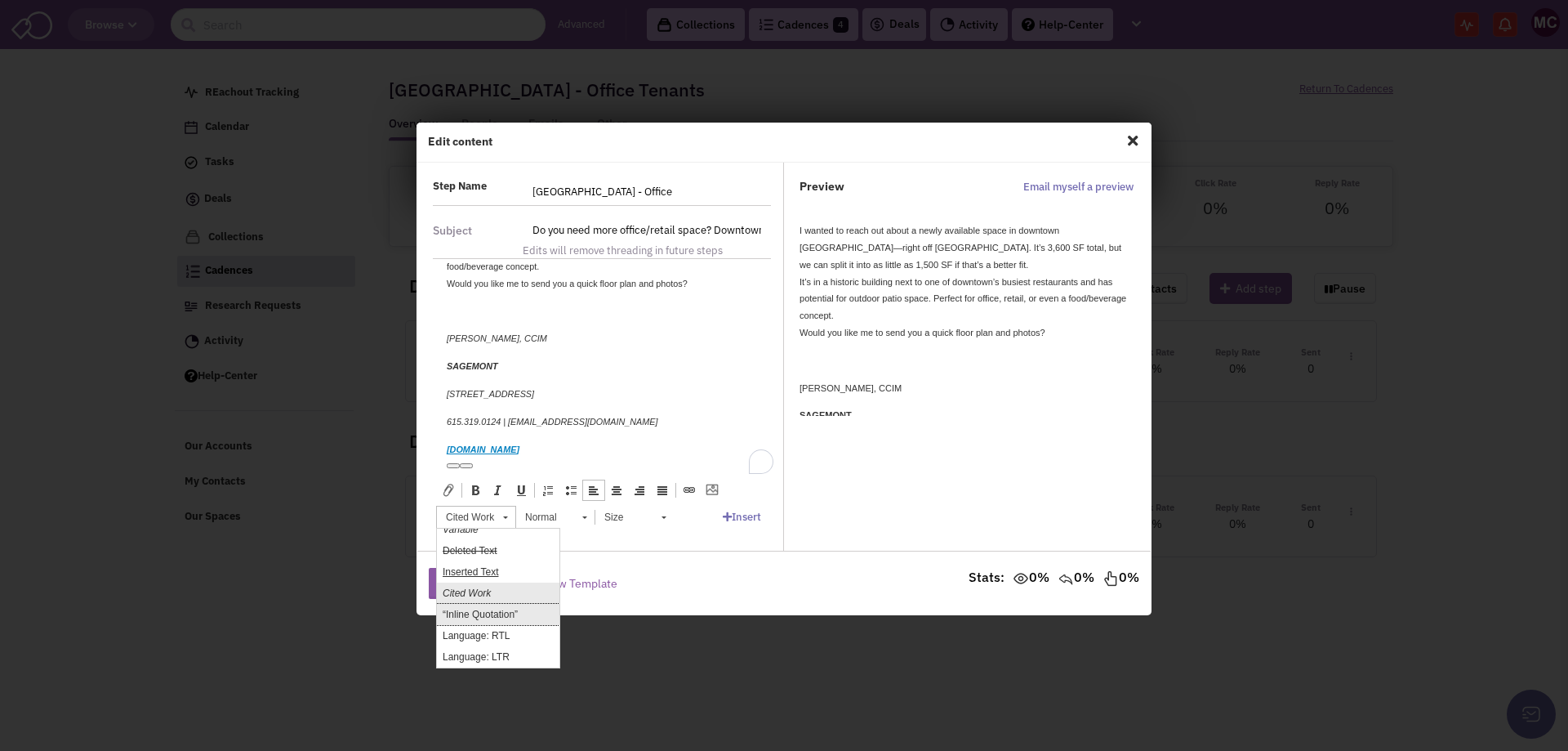
click at [490, 615] on q "Inline Quotation" at bounding box center [480, 615] width 75 height 12
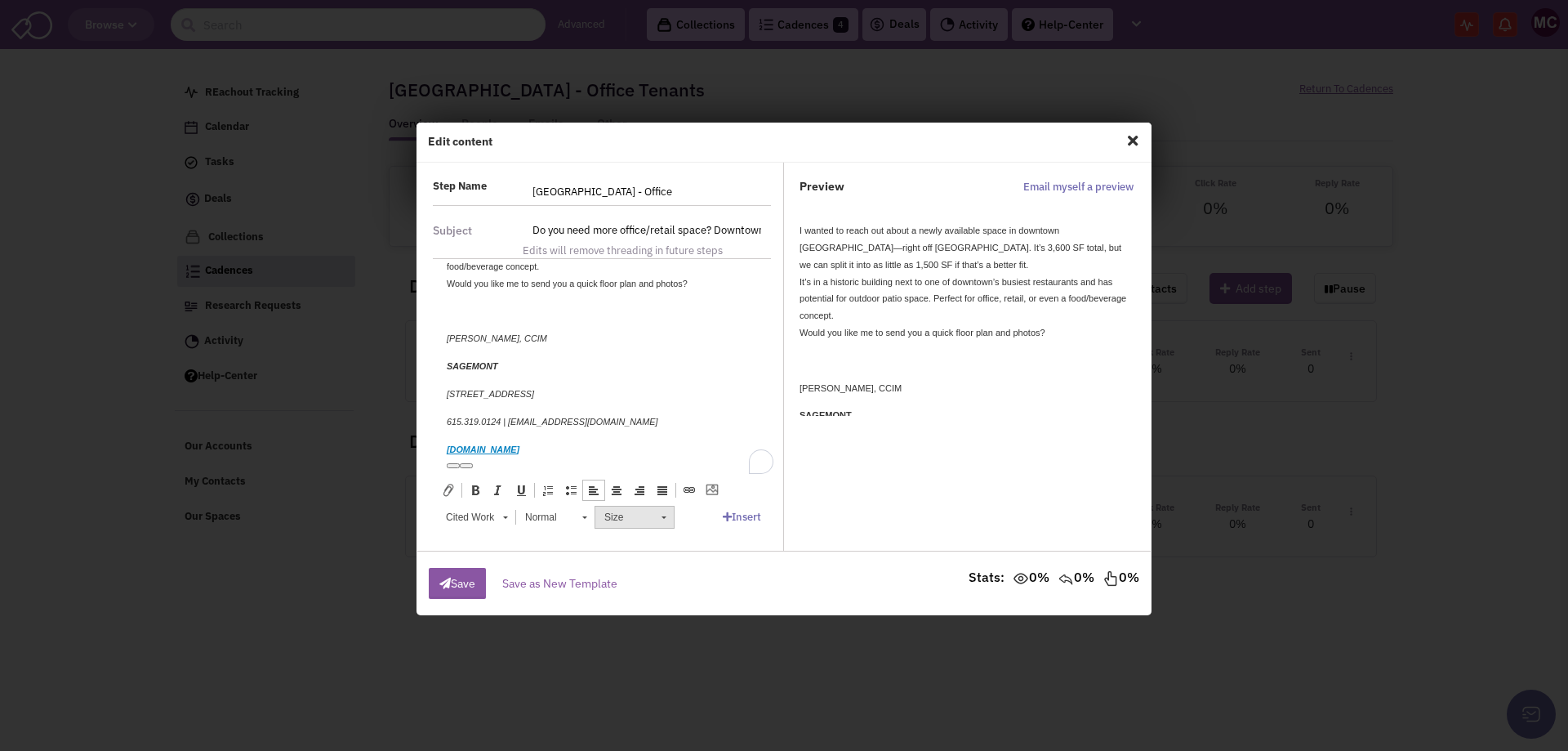
click at [664, 518] on span at bounding box center [664, 517] width 5 height 2
click at [629, 596] on link "9" at bounding box center [651, 604] width 110 height 21
click at [661, 515] on link "9" at bounding box center [634, 518] width 80 height 23
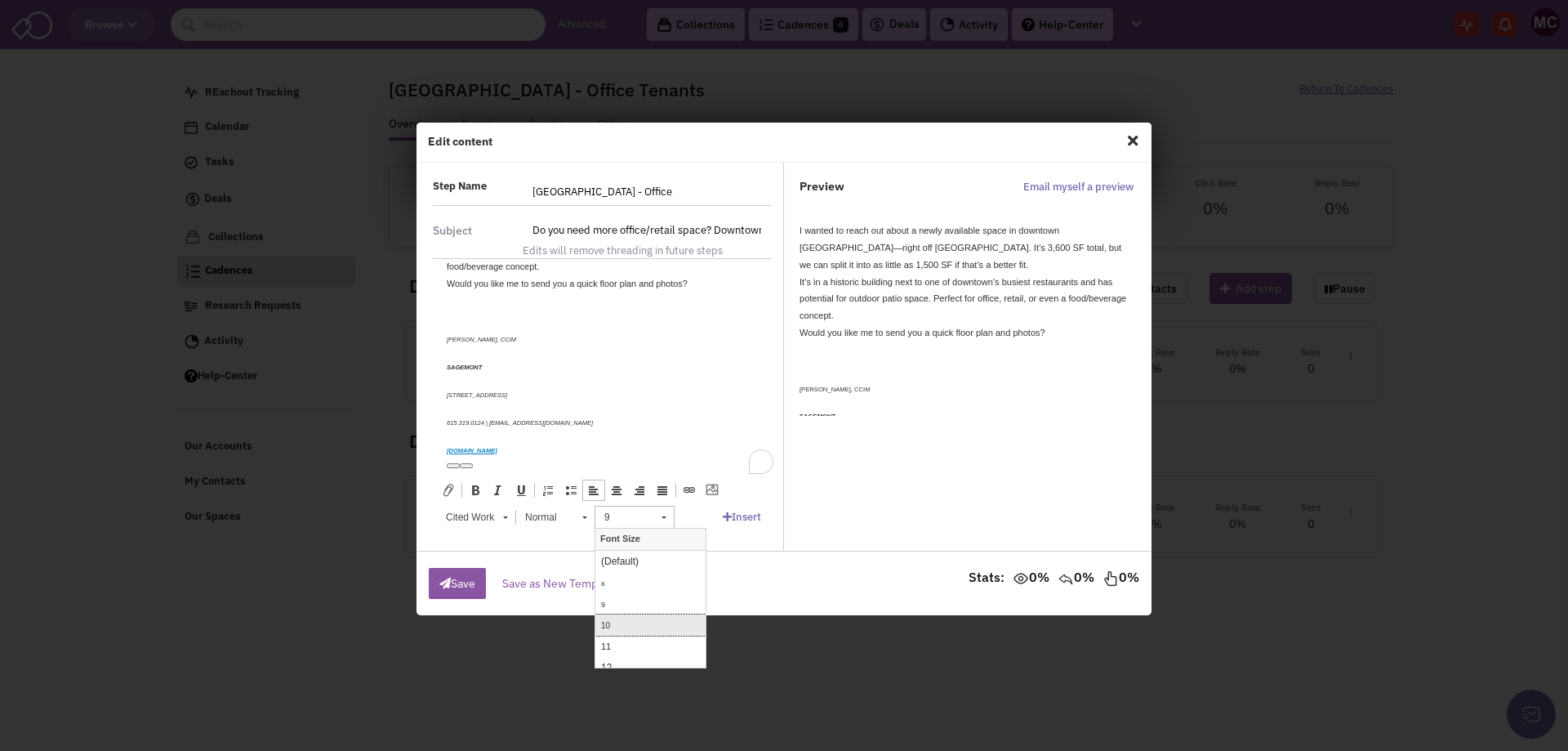
click at [628, 623] on link "10" at bounding box center [651, 625] width 110 height 21
click at [669, 516] on link "10" at bounding box center [634, 518] width 80 height 23
click at [636, 638] on link "11" at bounding box center [651, 647] width 110 height 21
click at [559, 458] on html "↵ I wanted to reach out about a newly available space in downtown Clarksville—r…" at bounding box center [602, 316] width 343 height 317
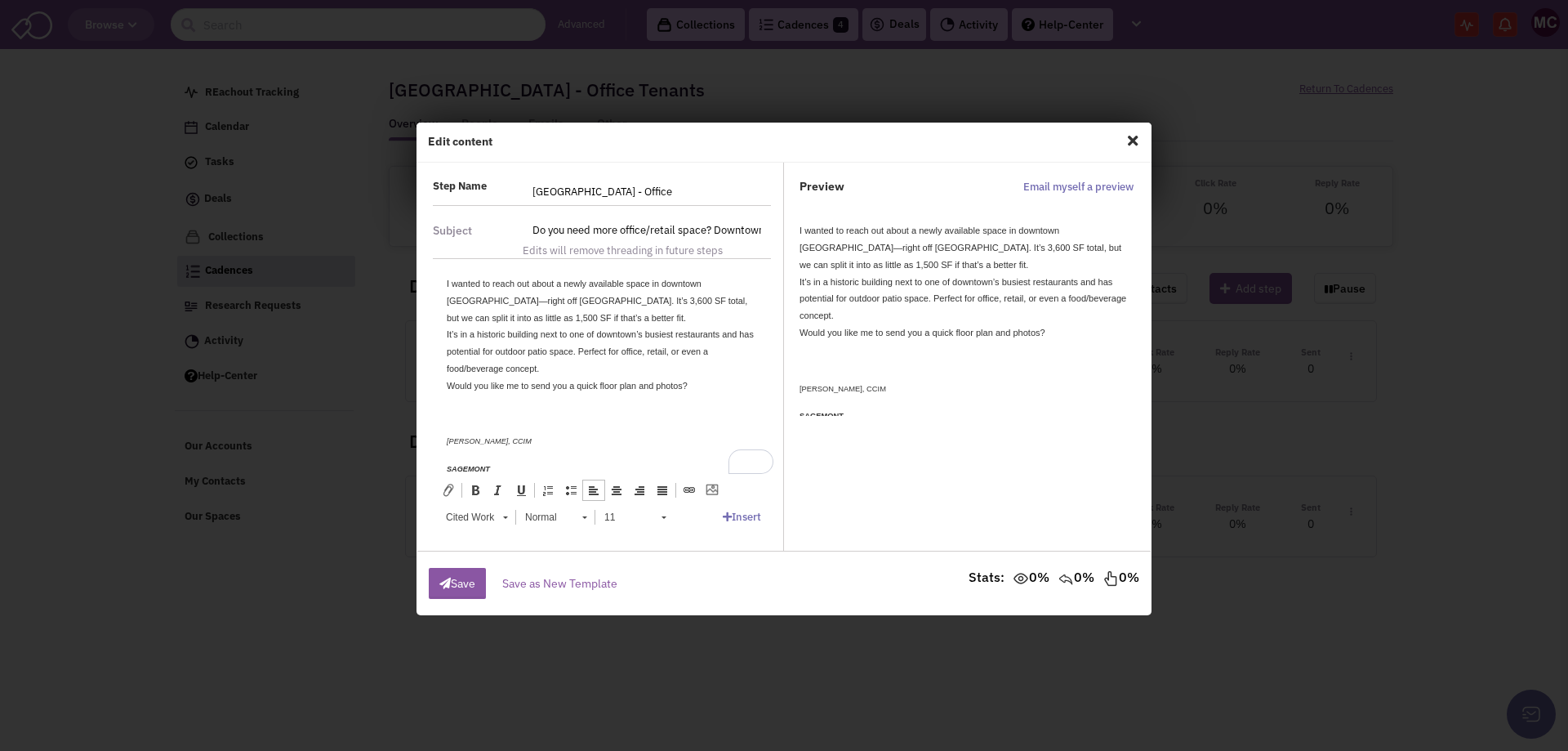
drag, startPoint x: 568, startPoint y: 454, endPoint x: 393, endPoint y: 215, distance: 296.2
click at [430, 259] on html "I wanted to reach out about a newly available space in downtown Clarksville—rig…" at bounding box center [602, 417] width 343 height 317
click at [675, 516] on span "Bold Keyboard shortcut Ctrl+B Italic Keyboard shortcut Ctrl+I Underline Keyboar…" at bounding box center [602, 506] width 330 height 54
click at [670, 516] on link "Size" at bounding box center [634, 518] width 80 height 23
click at [640, 643] on link "11" at bounding box center [651, 647] width 110 height 21
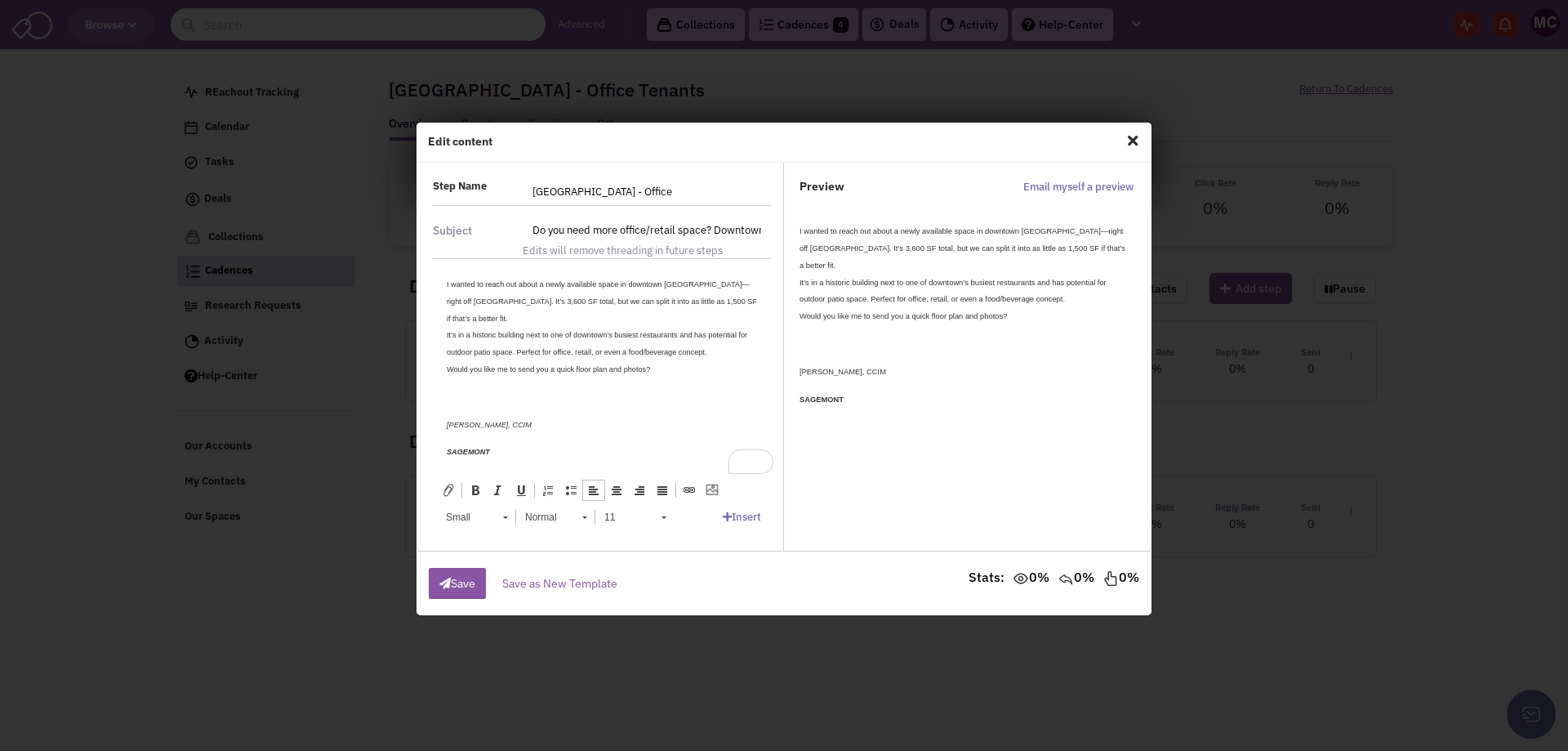
click at [595, 431] on p "[PERSON_NAME], CCIM" at bounding box center [602, 424] width 310 height 17
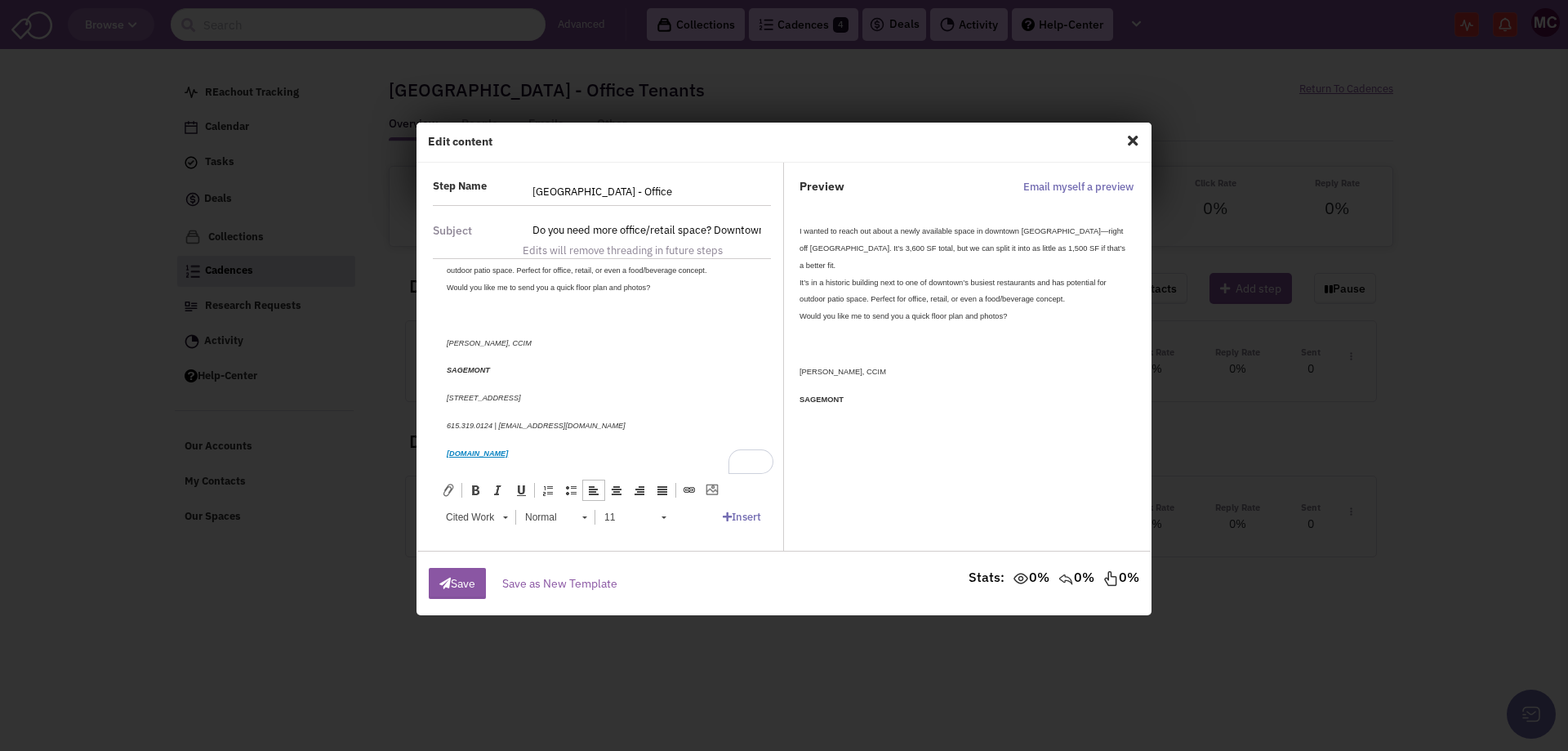
scroll to position [85, 0]
drag, startPoint x: 626, startPoint y: 393, endPoint x: 439, endPoint y: 388, distance: 187.1
click at [439, 388] on html "I wanted to reach out about a newly available space in downtown Clarksville—rig…" at bounding box center [602, 324] width 343 height 301
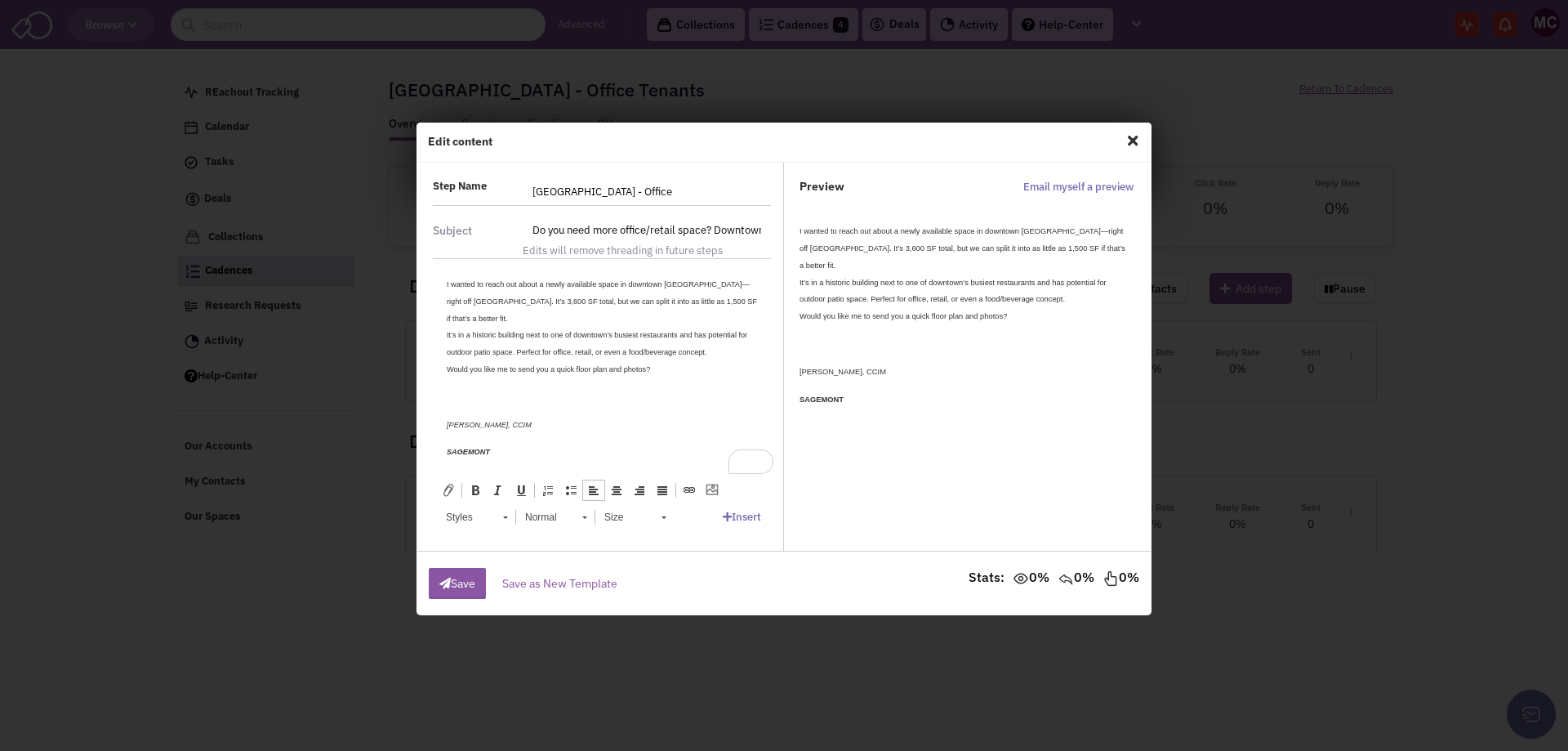
scroll to position [0, 0]
click at [706, 282] on small "I wanted to reach out about a newly available space in downtown Clarksville—rig…" at bounding box center [602, 326] width 310 height 93
click at [553, 283] on small "I wanted to reach out about a newly available space in downtown Clarksville, ri…" at bounding box center [601, 326] width 309 height 93
click at [539, 274] on html "↵ I wanted to reach out about a available space in downtown Clarksville, right …" at bounding box center [602, 395] width 343 height 273
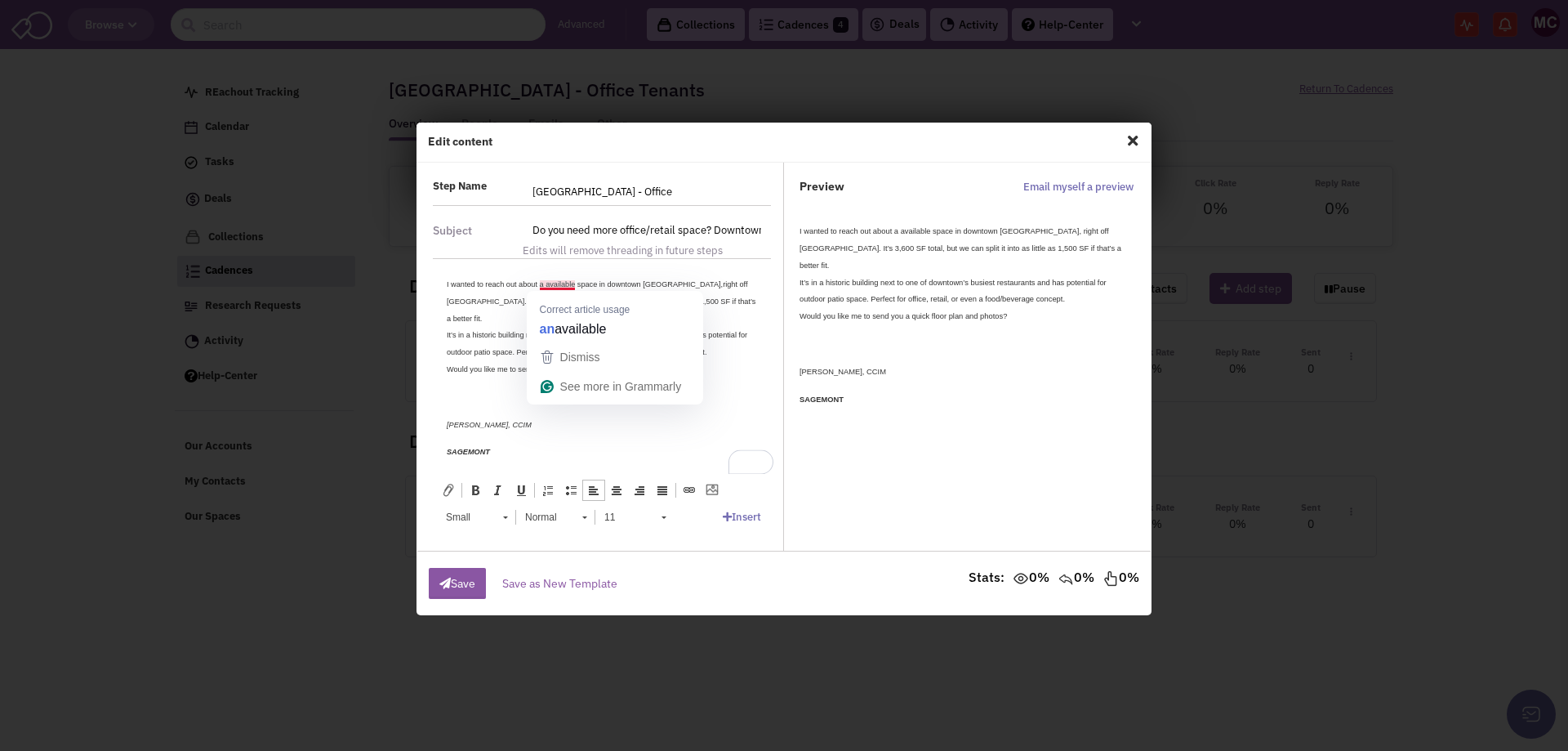
click at [547, 281] on small "I wanted to reach out about a available space in downtown Clarksville, right of…" at bounding box center [601, 326] width 309 height 93
click at [510, 319] on p "I wanted to reach out about an available space in downtown Clarksville, right o…" at bounding box center [602, 326] width 310 height 102
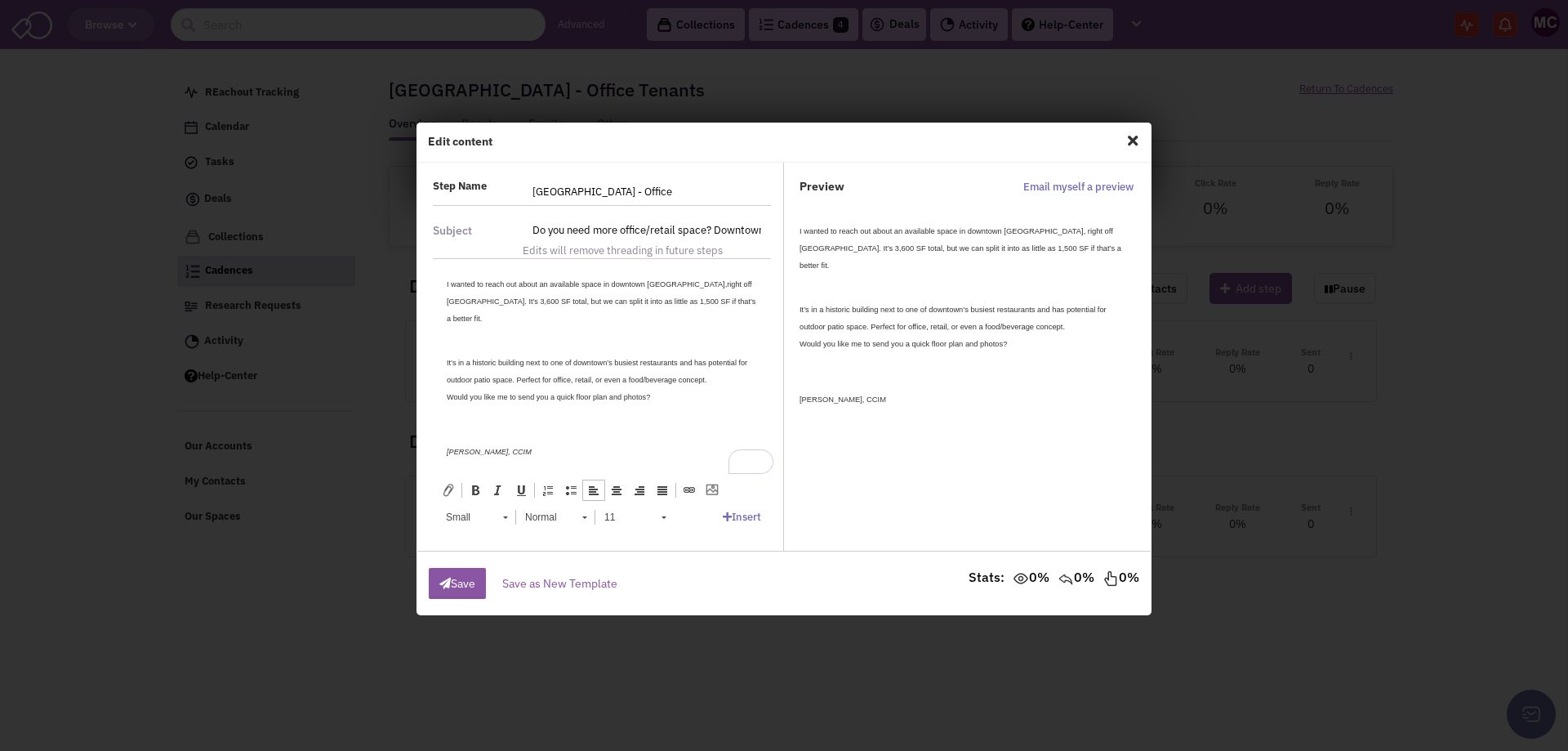
scroll to position [0, 57]
drag, startPoint x: 533, startPoint y: 231, endPoint x: 783, endPoint y: 236, distance: 250.0
click at [783, 236] on div "Step Name Clarksville - Office Step name is required Subject Toggle Dropdown St…" at bounding box center [602, 357] width 363 height 357
paste input "New space on [GEOGRAPHIC_DATA]"
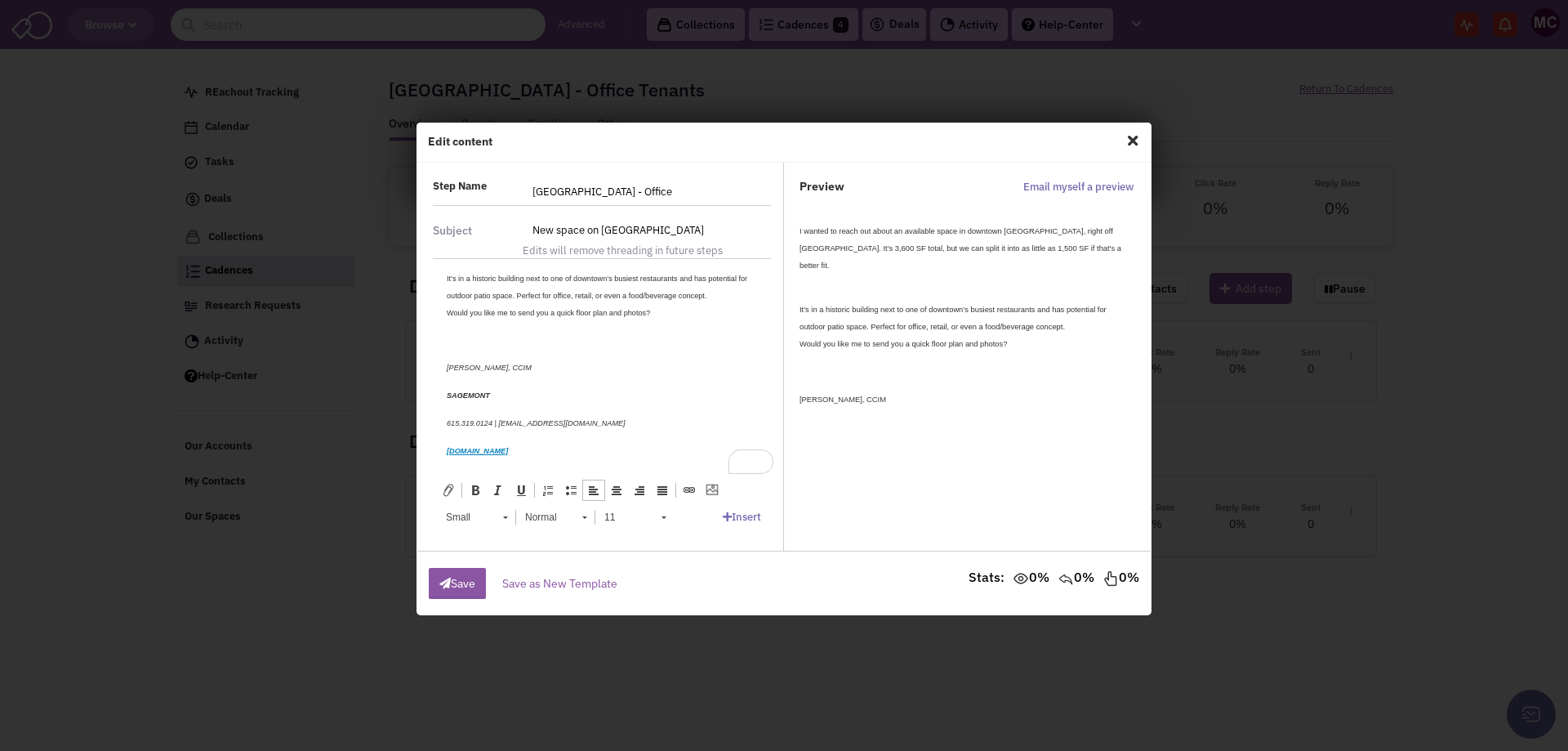
scroll to position [85, 0]
type input "New space on [GEOGRAPHIC_DATA]"
click at [464, 579] on button "Save" at bounding box center [458, 583] width 57 height 31
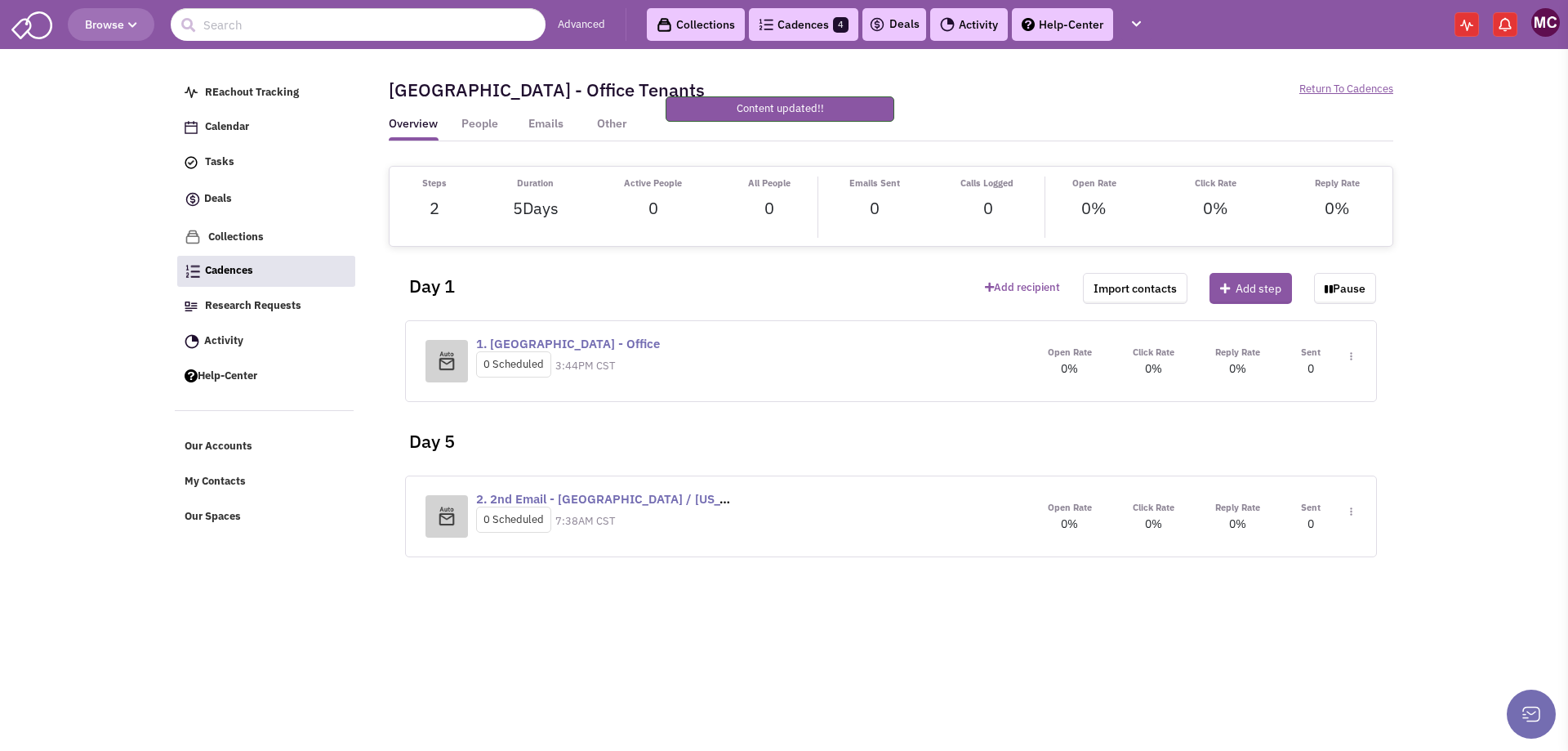
scroll to position [0, 0]
click at [1354, 506] on div "Open Rate 0% Click Rate 0% Reply Rate 0% Sent Toggle Dropdown Step settings" at bounding box center [1192, 516] width 329 height 34
click at [1352, 362] on img at bounding box center [1351, 357] width 2 height 9
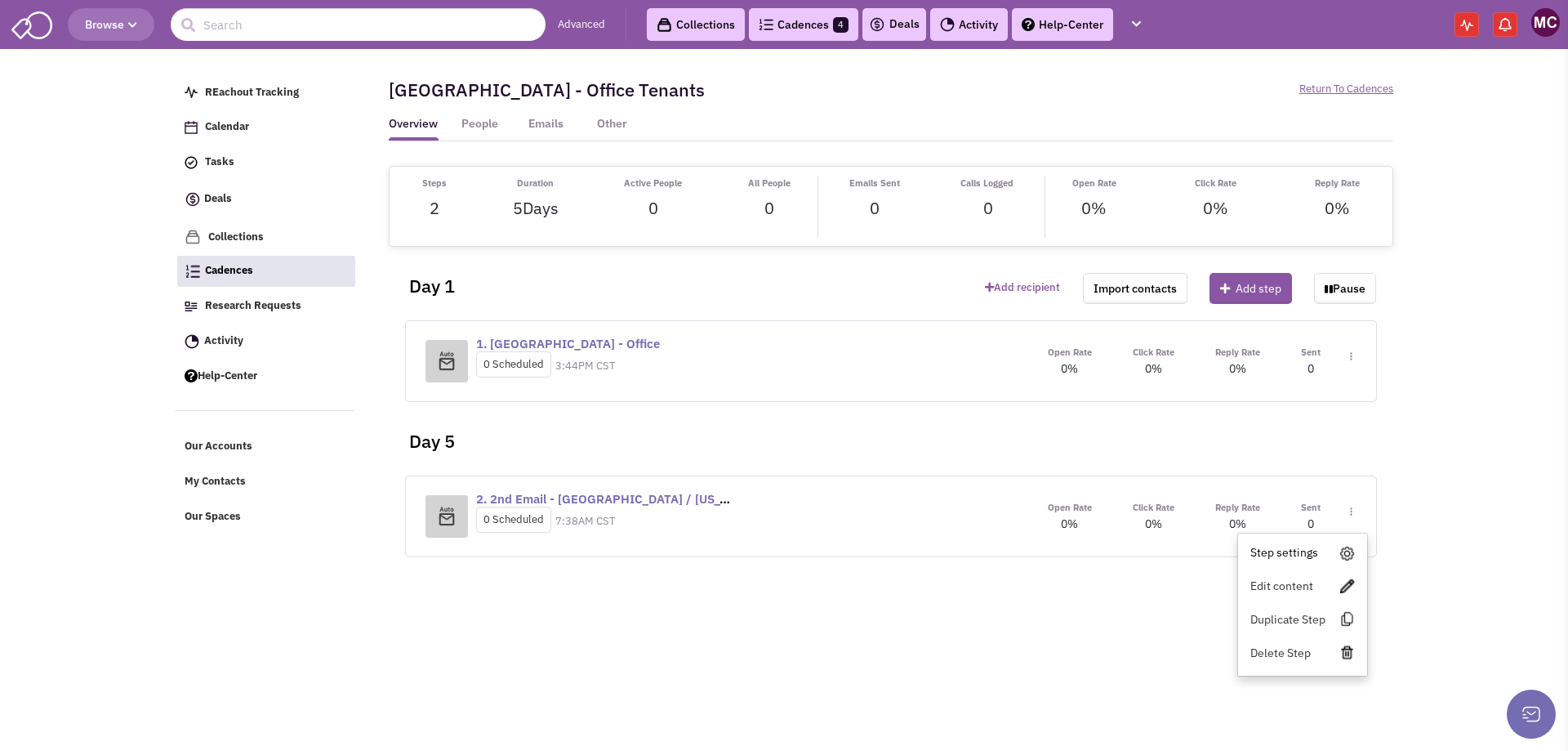
click at [1281, 549] on link "Step settings" at bounding box center [1303, 552] width 129 height 30
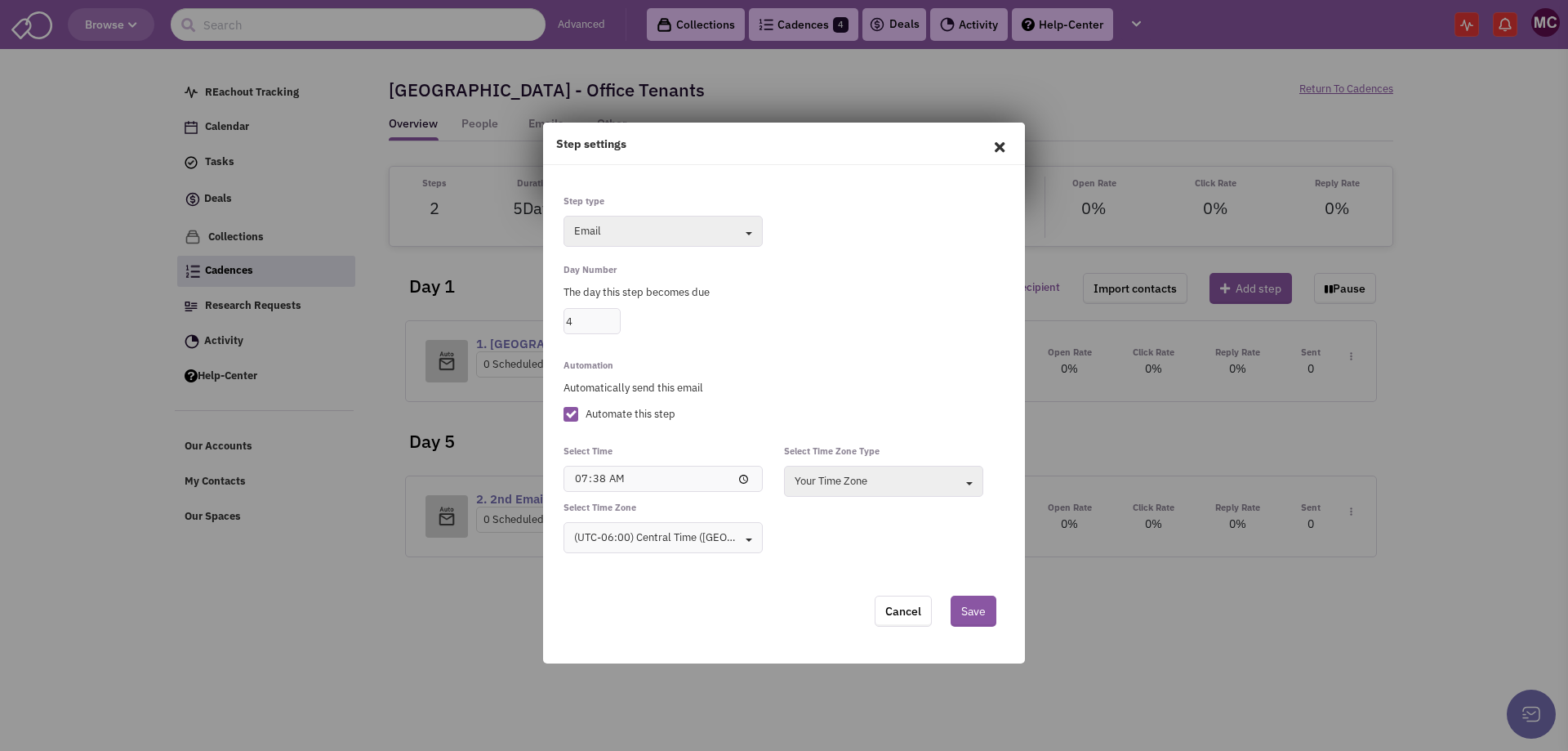
type input "4"
click at [609, 323] on input "4" at bounding box center [592, 321] width 57 height 26
click at [966, 602] on button "Save" at bounding box center [974, 611] width 46 height 31
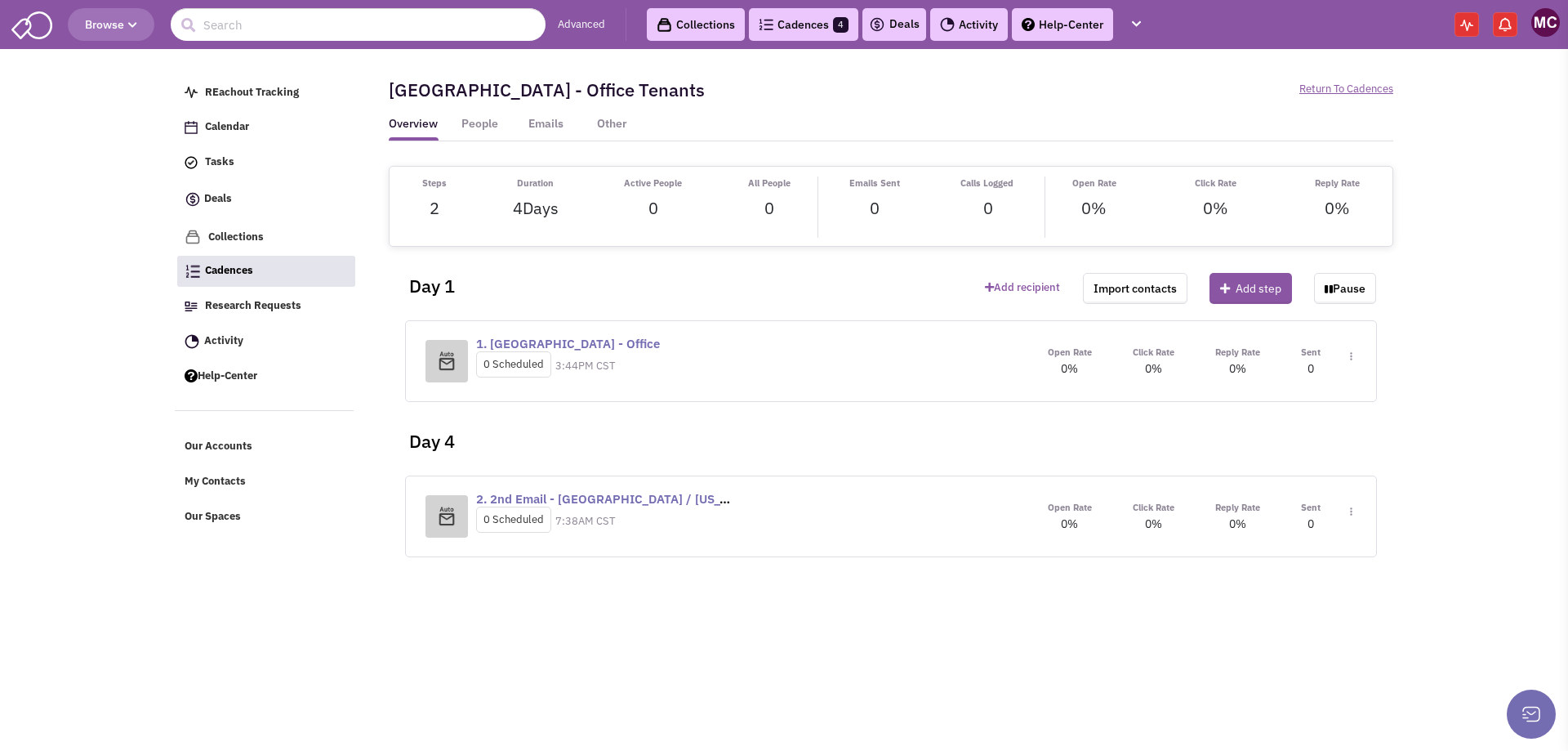
click at [1344, 379] on span "Toggle Dropdown" at bounding box center [1348, 364] width 9 height 30
click at [1276, 587] on link "Edit content" at bounding box center [1303, 586] width 129 height 30
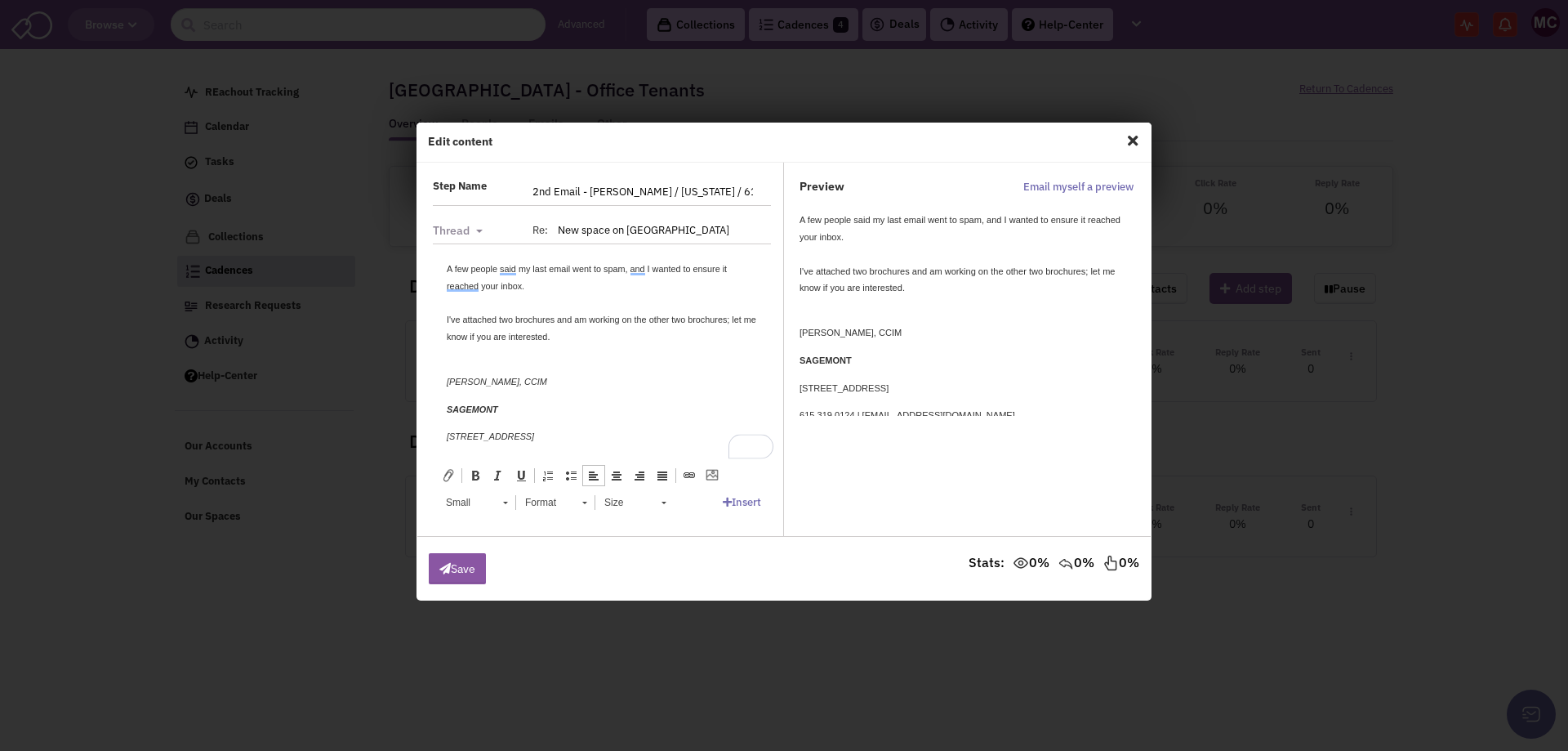
drag, startPoint x: 576, startPoint y: 333, endPoint x: 447, endPoint y: 257, distance: 149.7
click at [447, 257] on html "A few people said my last email went to spam, and I wanted to ensure it reached…" at bounding box center [602, 380] width 343 height 273
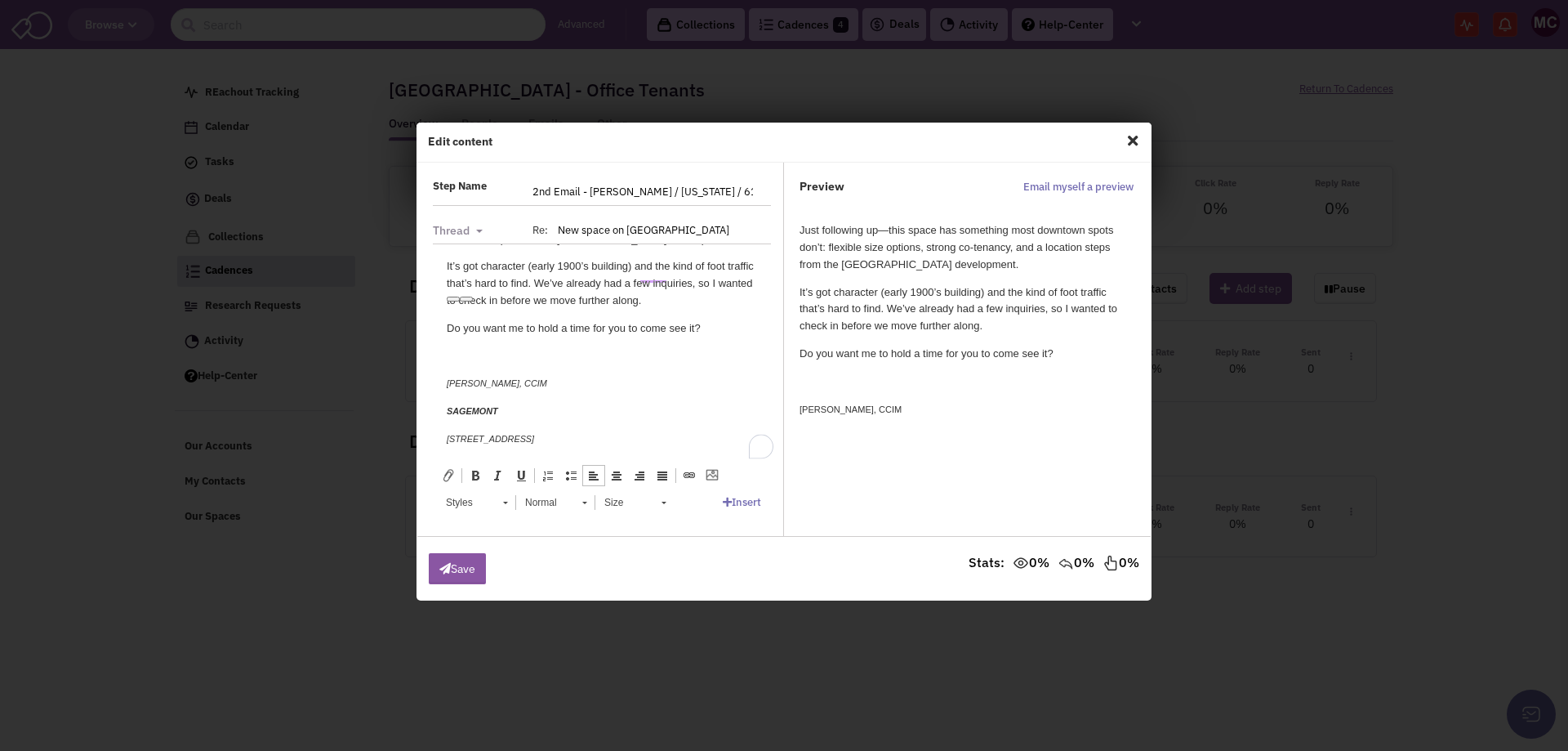
scroll to position [123, 0]
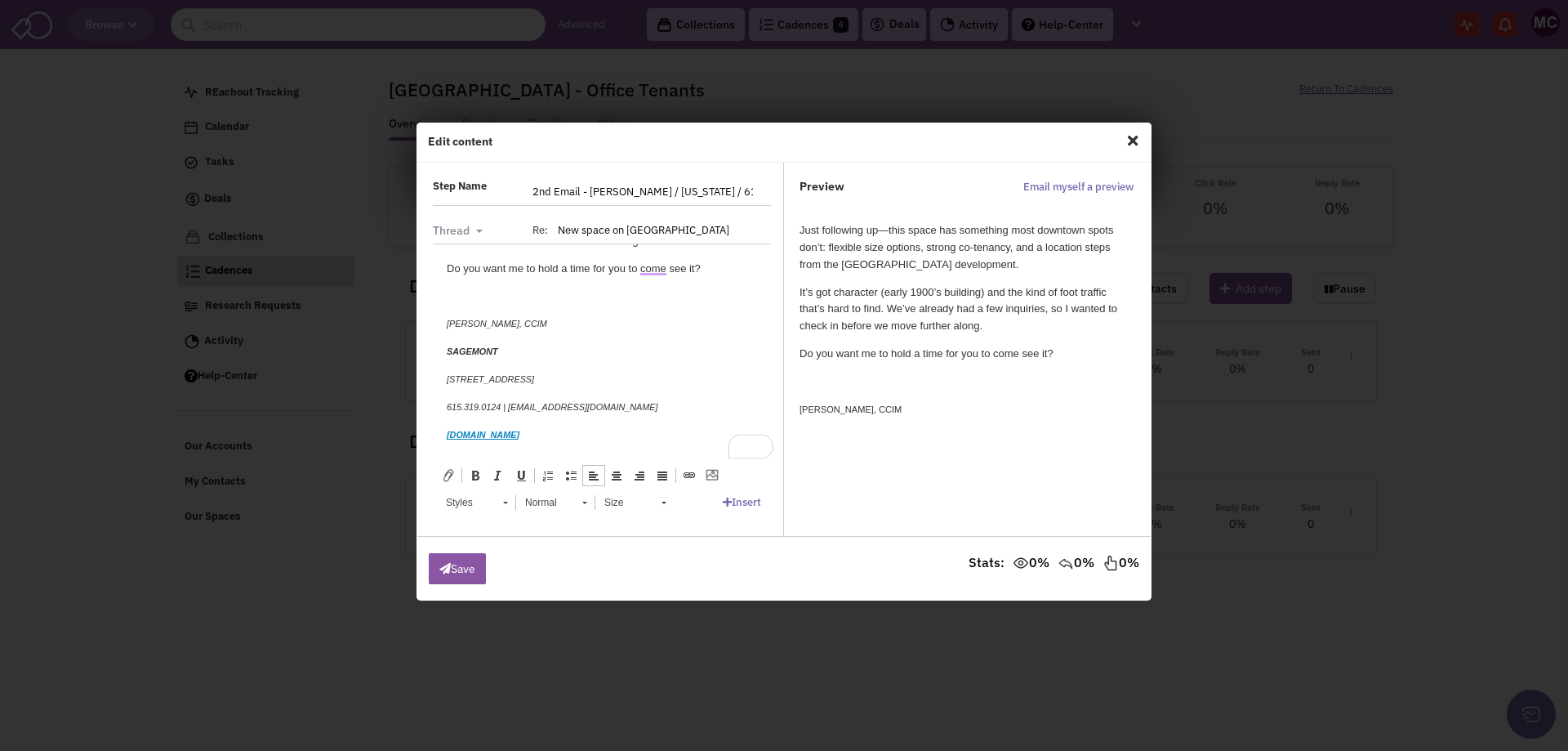
click at [495, 297] on div "To enrich screen reader interactions, please activate Accessibility in Grammarl…" at bounding box center [602, 296] width 310 height 17
drag, startPoint x: 655, startPoint y: 378, endPoint x: 855, endPoint y: 618, distance: 312.4
click at [430, 373] on html "Just following up—this space has something most downtown spots don’t: flexible …" at bounding box center [602, 289] width 343 height 339
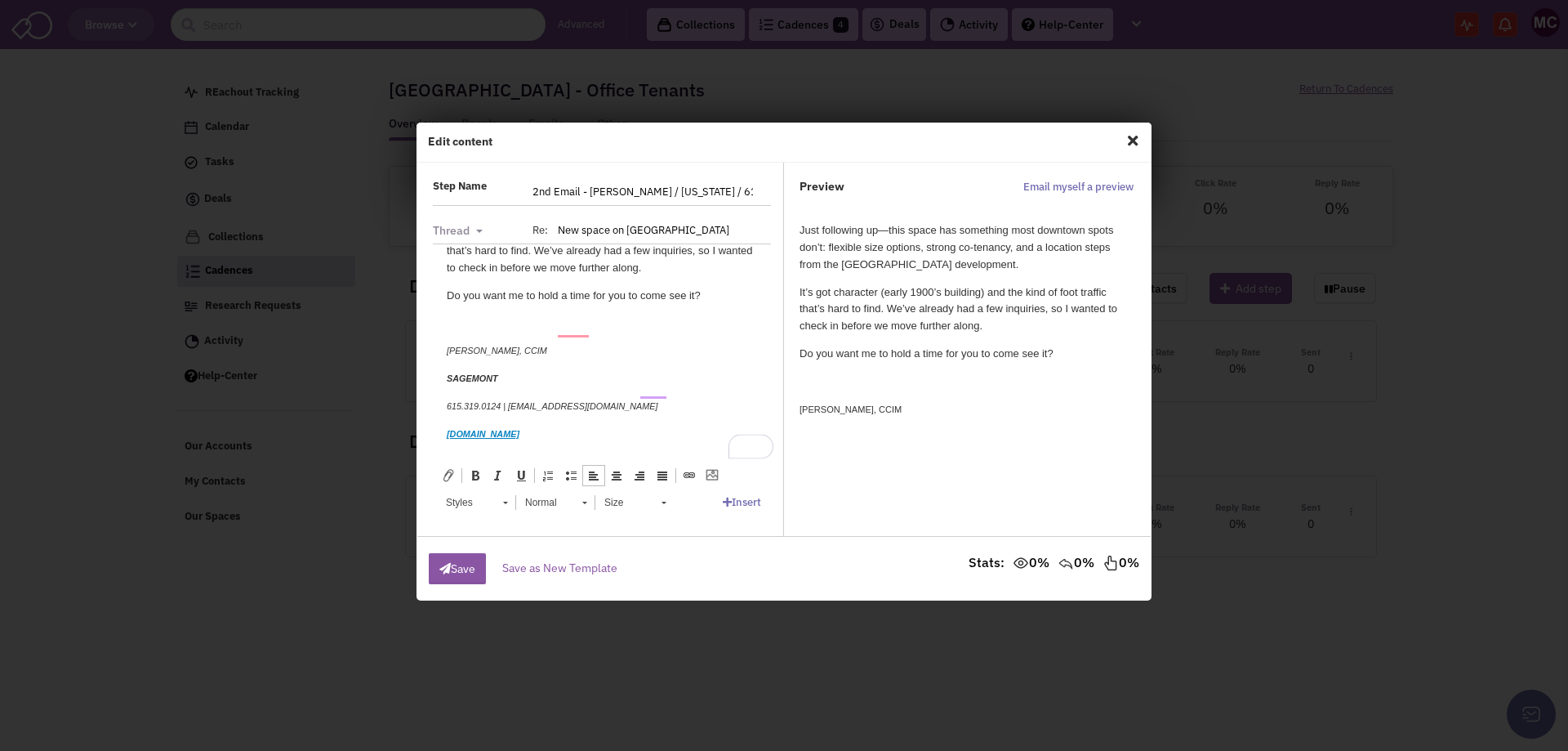
scroll to position [0, 0]
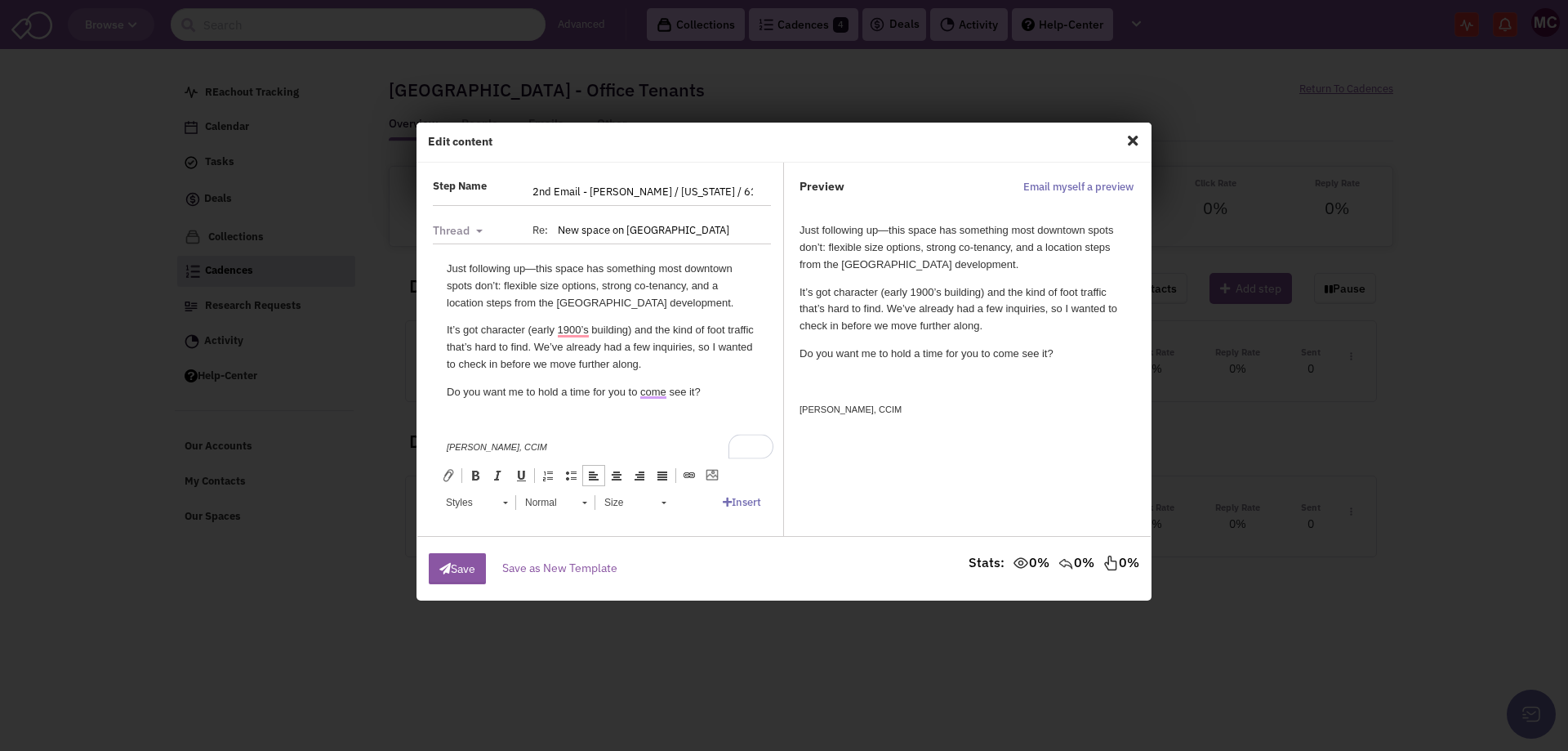
drag, startPoint x: 546, startPoint y: 432, endPoint x: 382, endPoint y: 192, distance: 290.7
click at [430, 243] on html "Just following up—this space has something most downtown spots don’t: flexible …" at bounding box center [602, 399] width 343 height 311
click at [504, 505] on span at bounding box center [505, 500] width 4 height 16
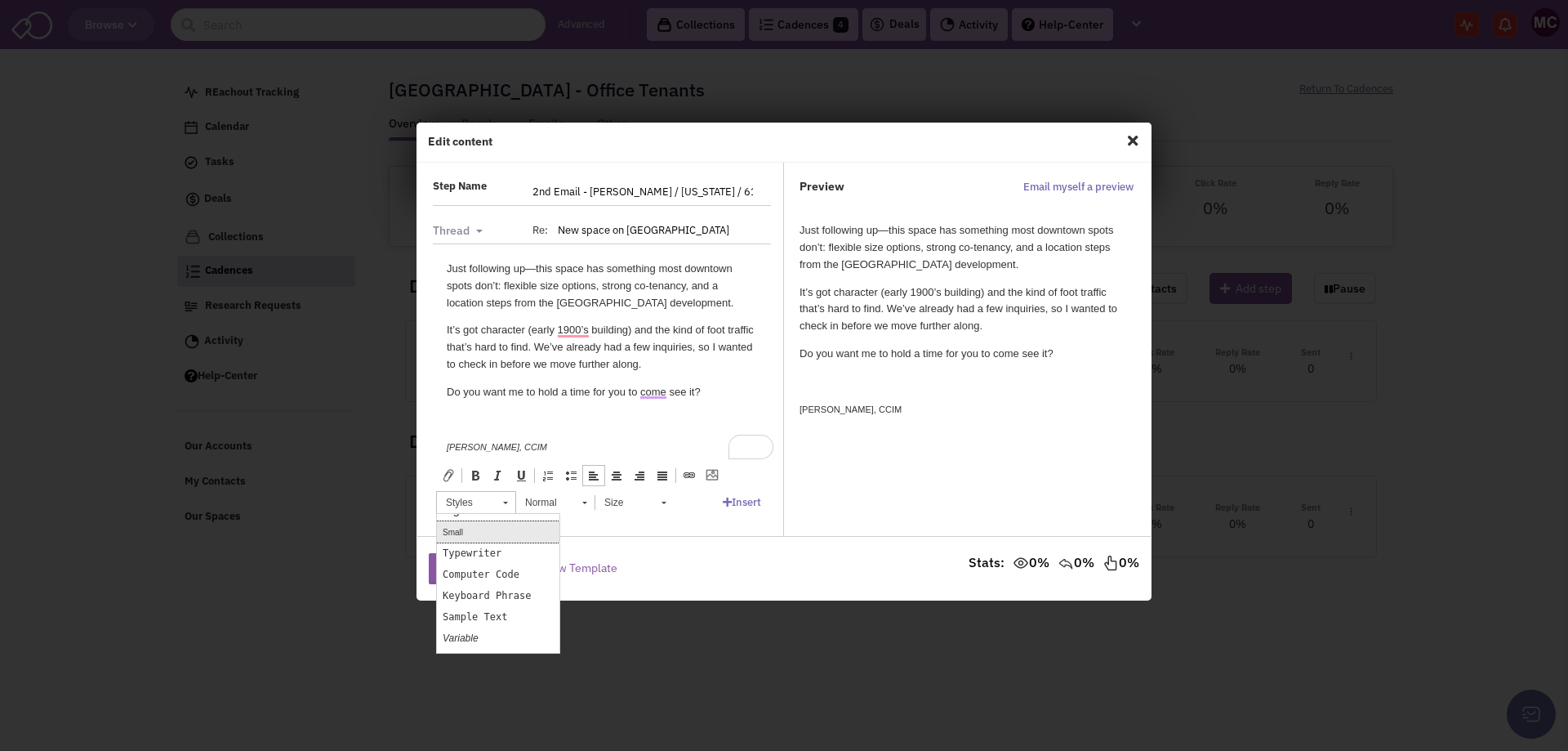
click at [479, 535] on link "Small" at bounding box center [498, 531] width 122 height 21
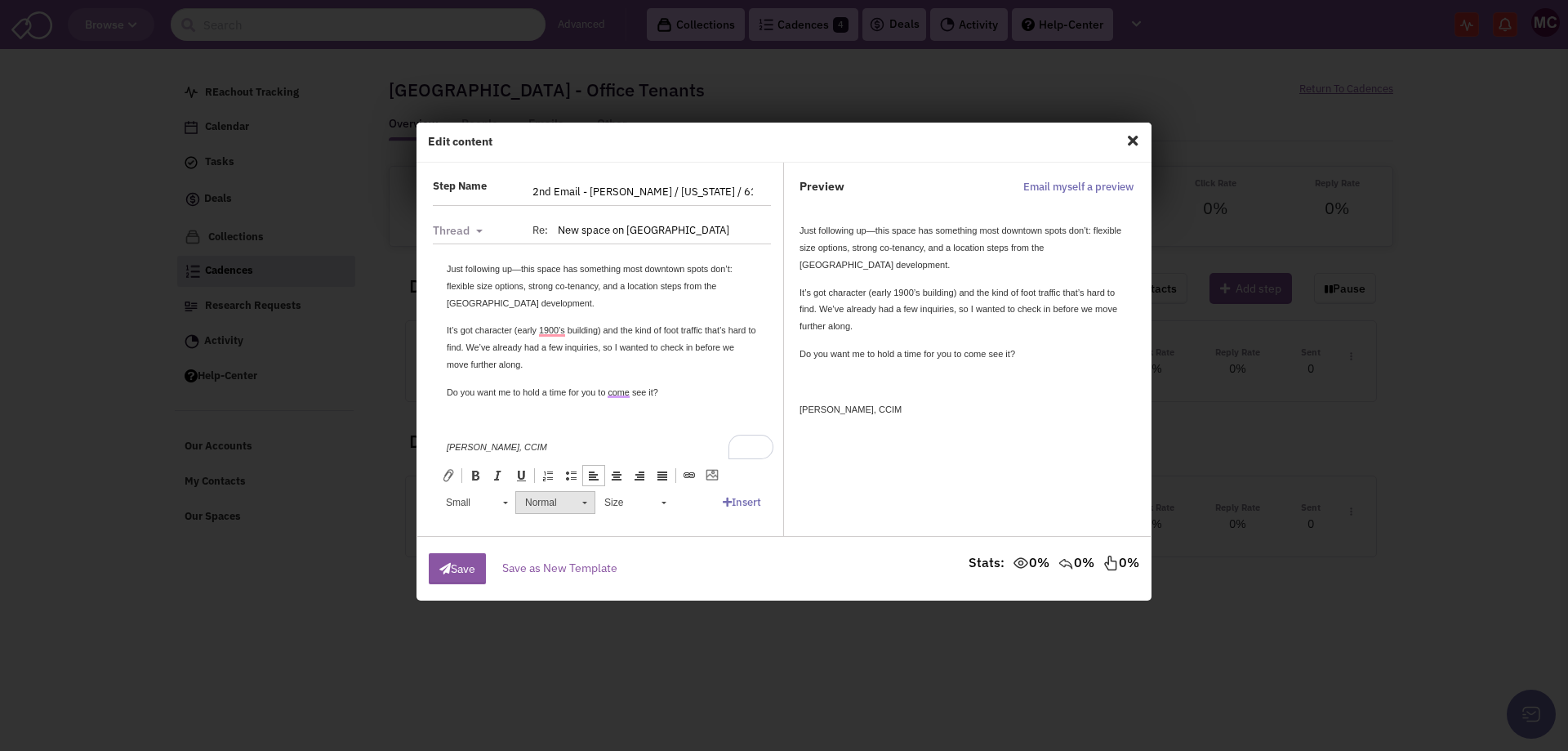
click at [586, 502] on span at bounding box center [585, 503] width 5 height 2
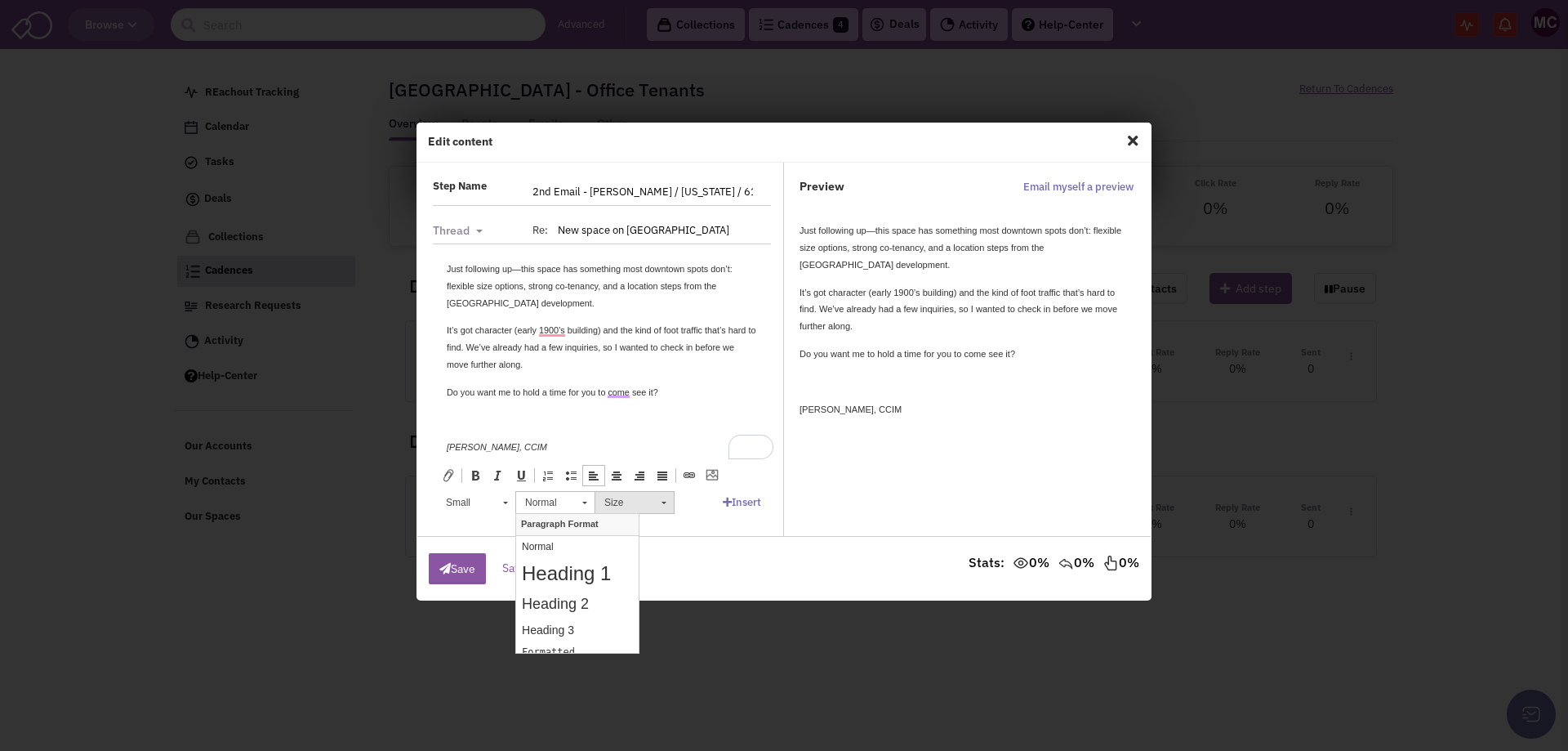
click at [631, 496] on span "Size" at bounding box center [625, 503] width 57 height 21
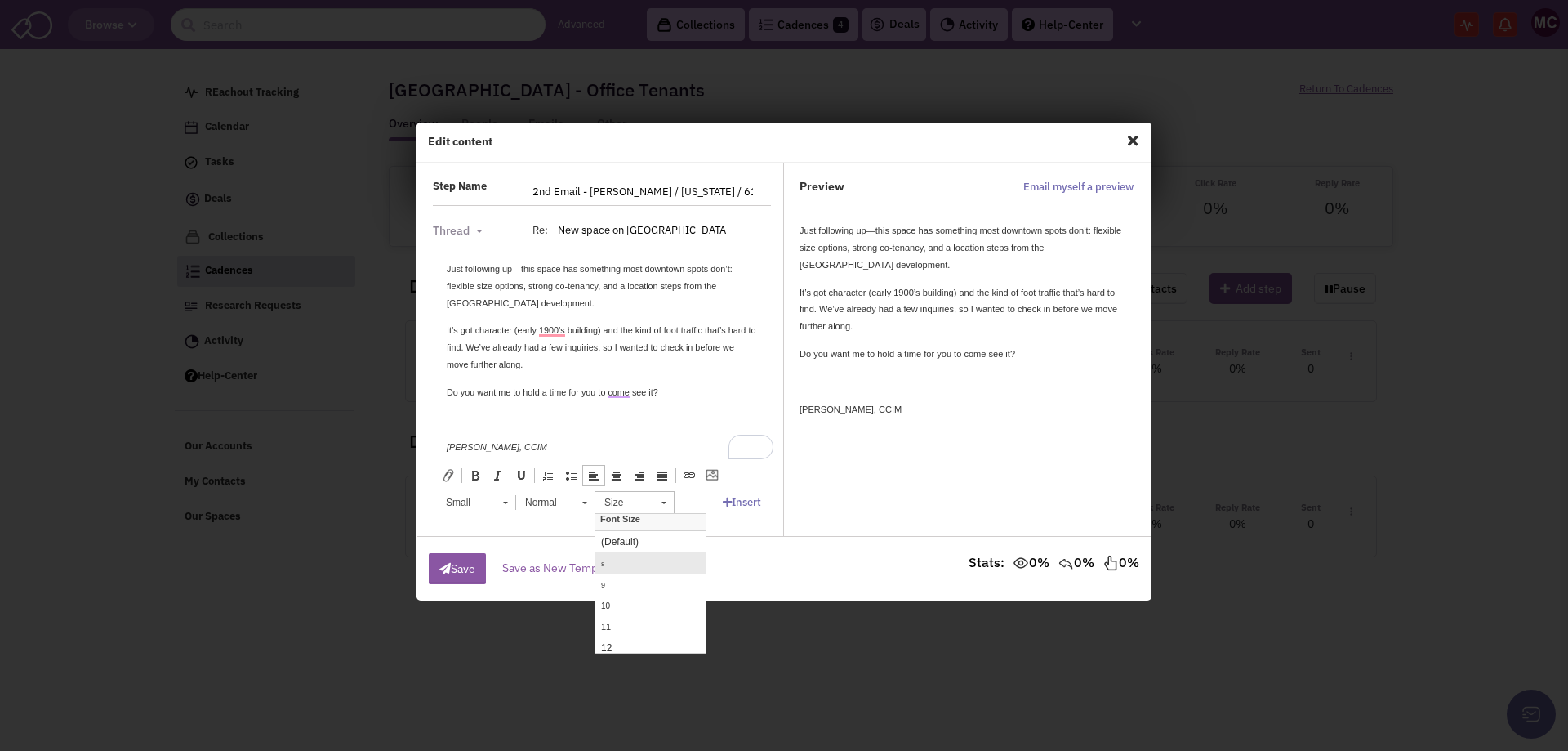
scroll to position [81, 0]
click at [633, 548] on link "11" at bounding box center [651, 549] width 110 height 21
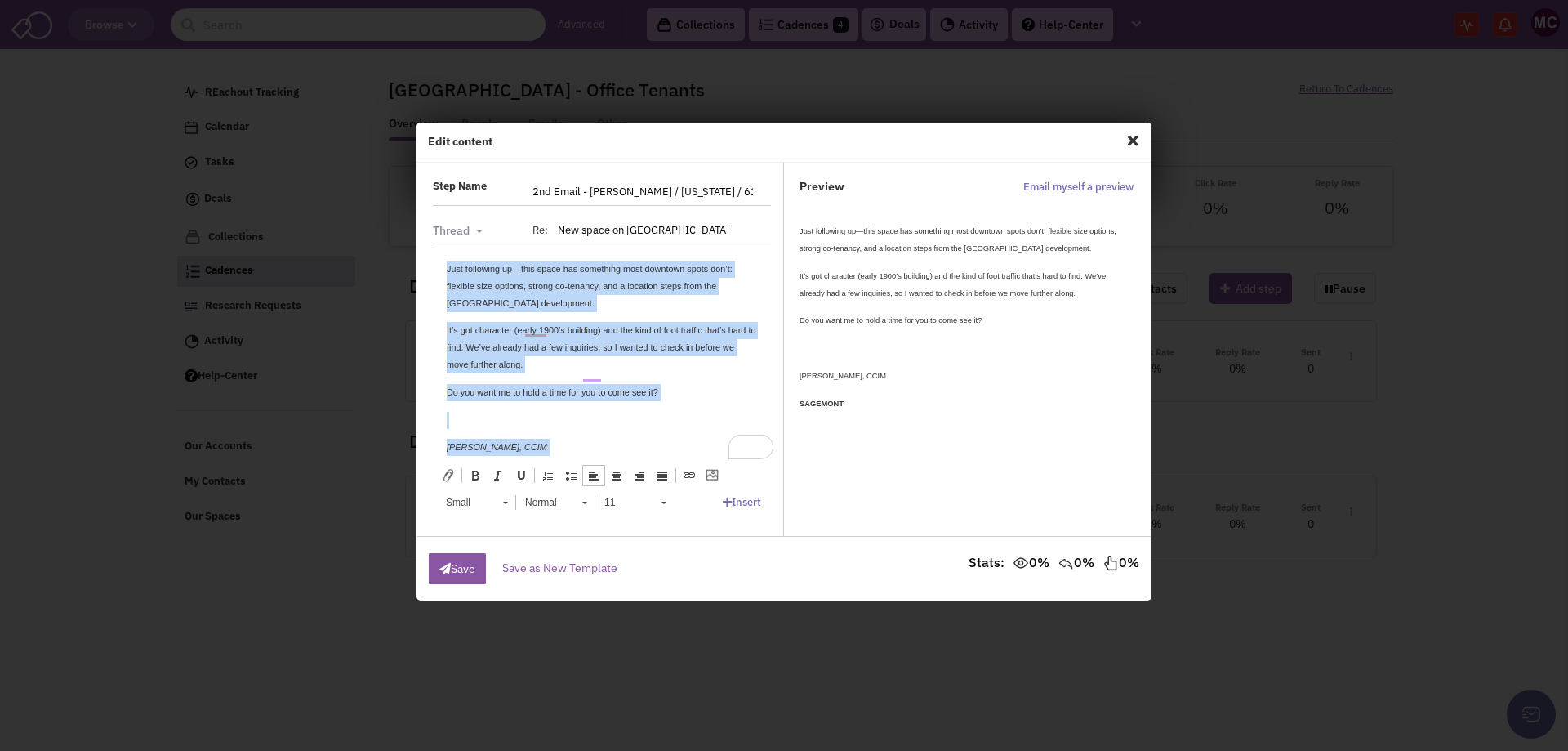
scroll to position [0, 0]
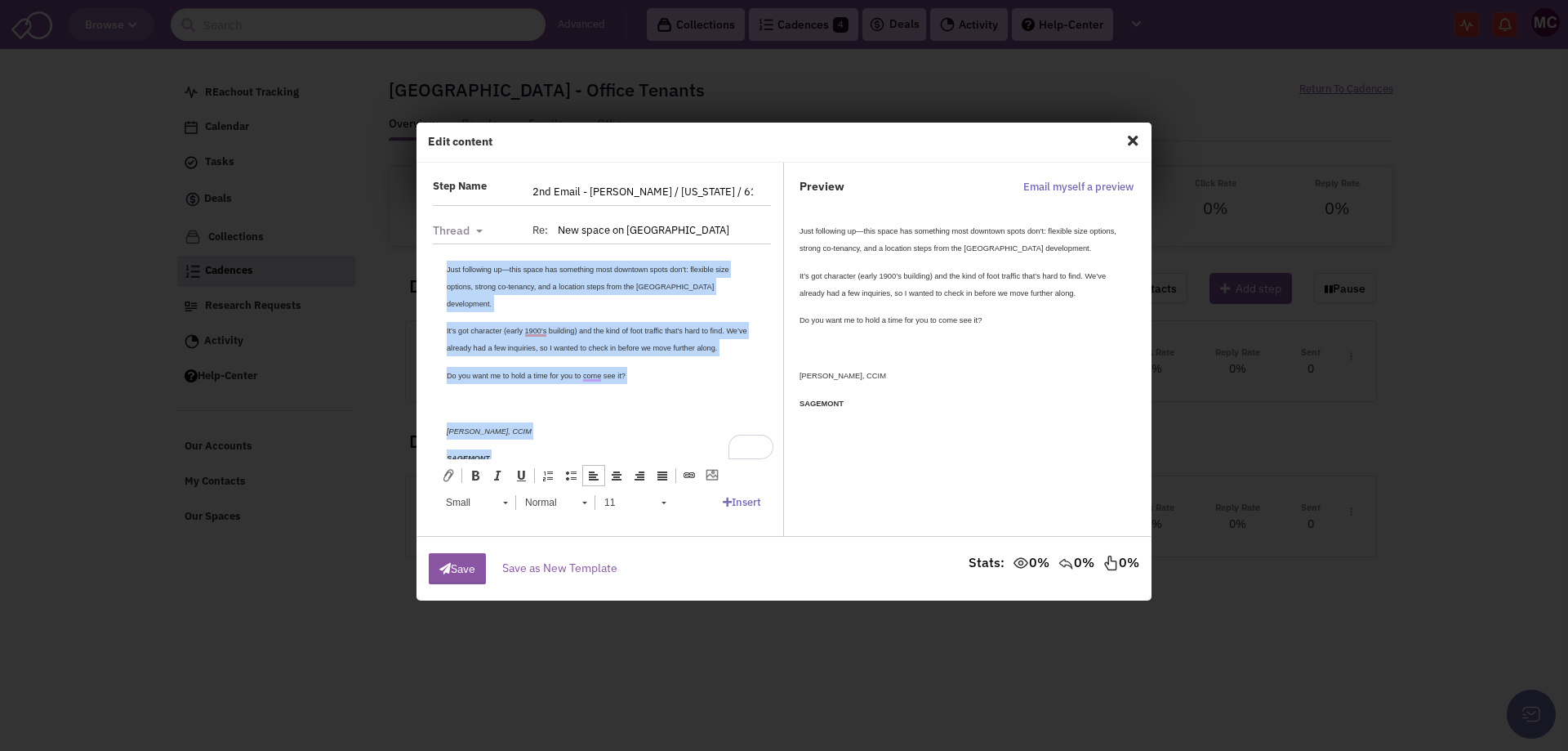
click at [595, 413] on body "Just following up—this space has something most downtown spots don’t: flexible …" at bounding box center [602, 390] width 310 height 261
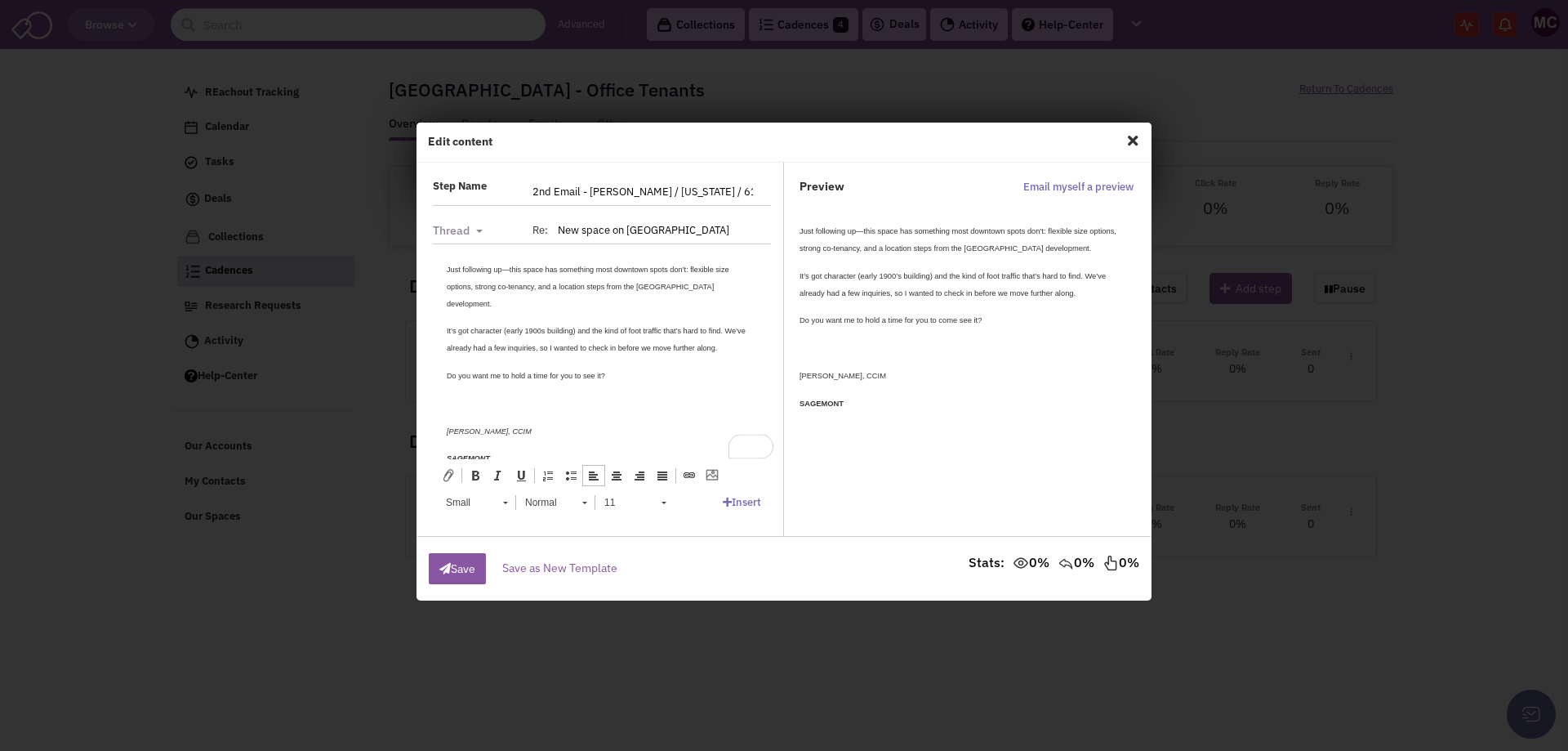
click at [509, 265] on small "Just following up—this space has something most downtown spots don’t: flexible …" at bounding box center [588, 286] width 283 height 43
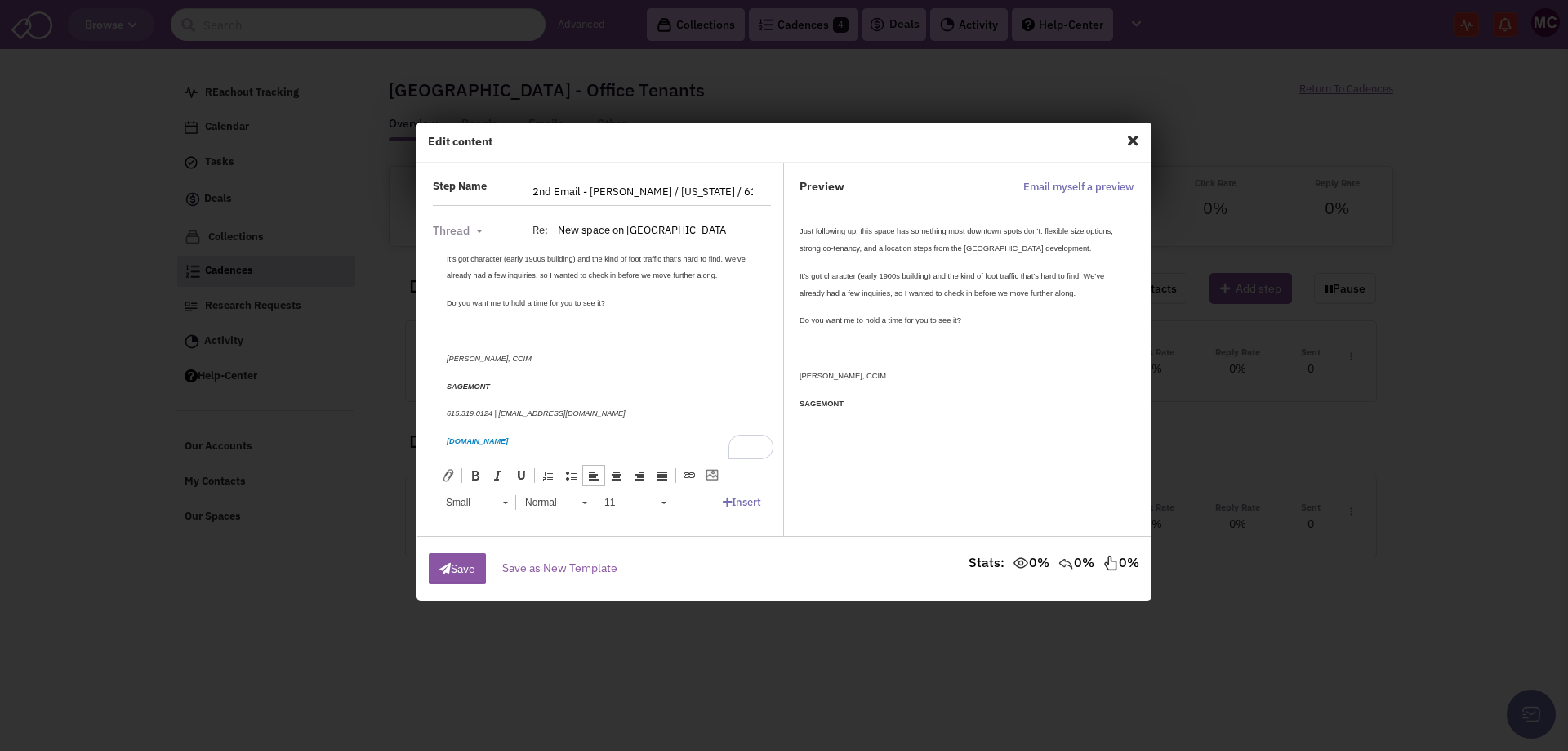
scroll to position [79, 0]
click at [456, 570] on button "Save" at bounding box center [458, 569] width 57 height 31
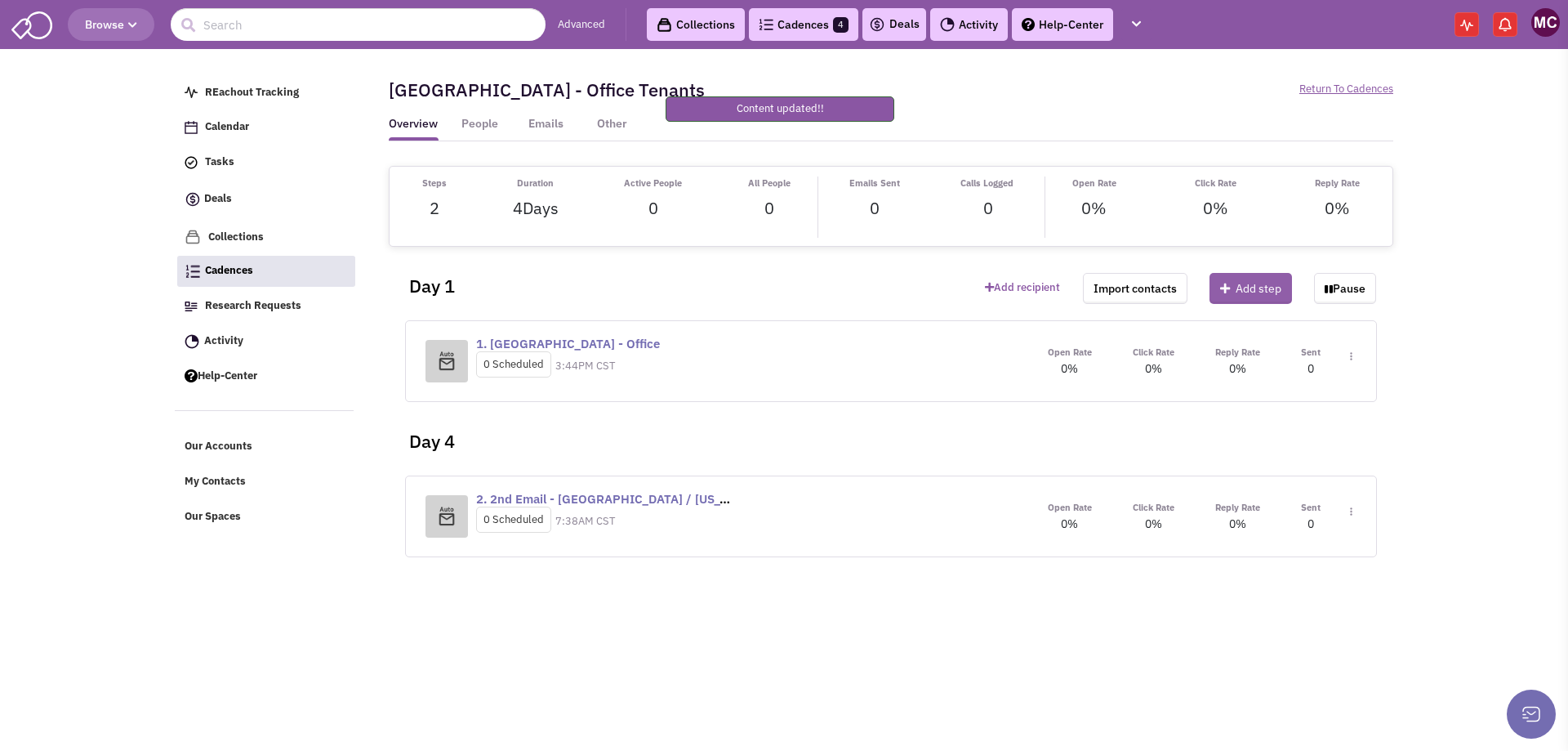
click at [1258, 280] on button "Add step" at bounding box center [1251, 288] width 82 height 31
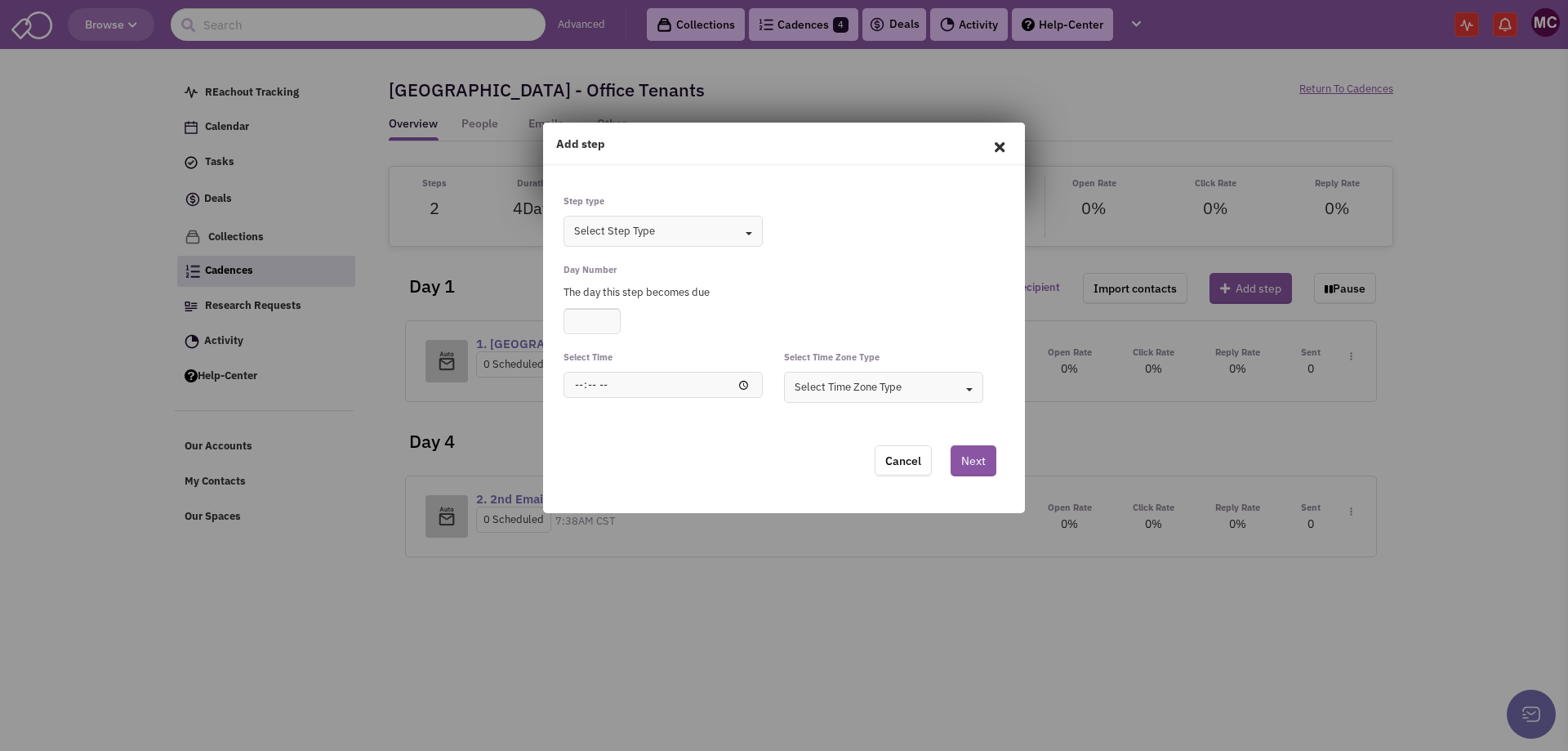
click at [752, 237] on button "Select Step Type Toggle Dropdown" at bounding box center [663, 232] width 200 height 31
click at [614, 280] on div "Email" at bounding box center [650, 280] width 176 height 16
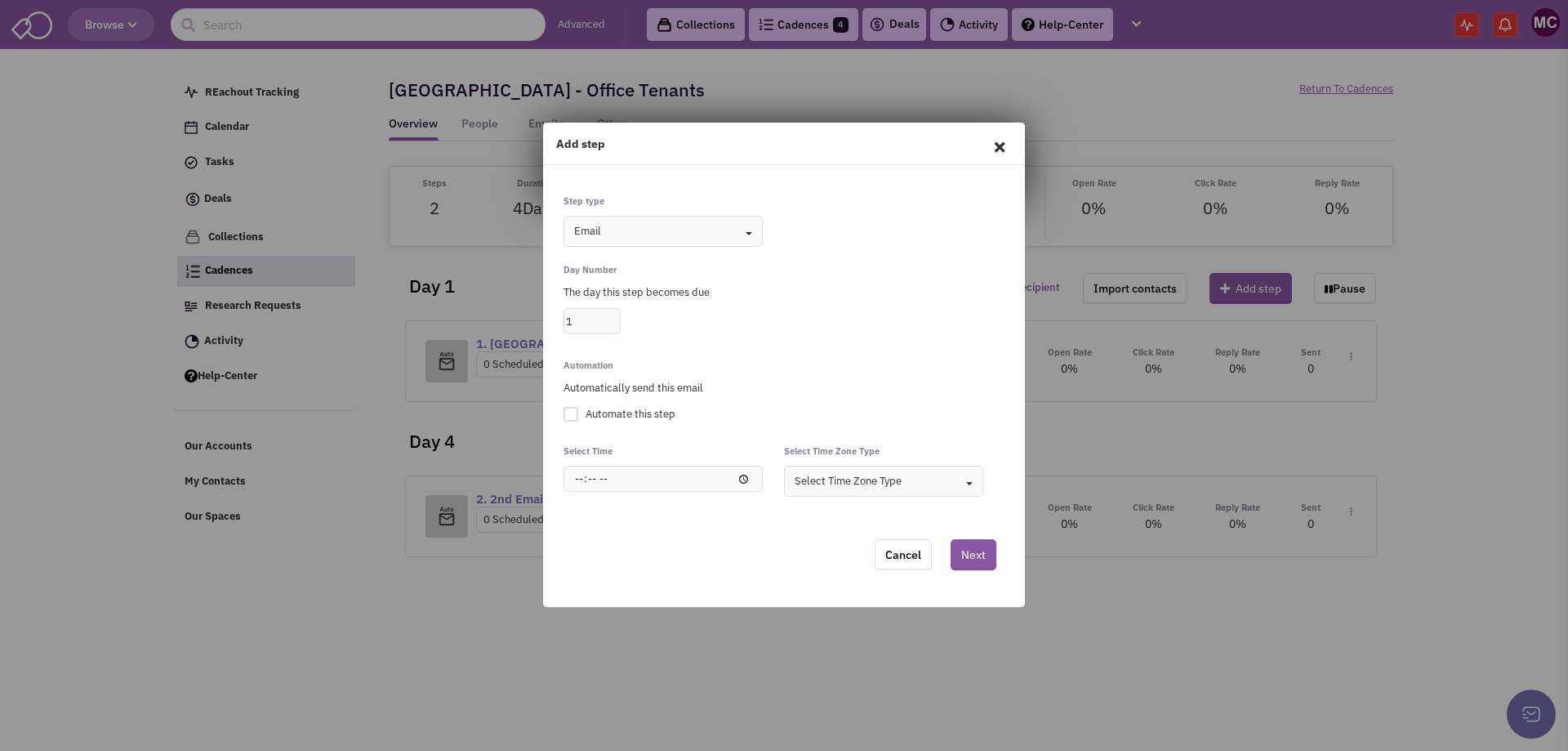
click at [614, 315] on input "1" at bounding box center [592, 321] width 57 height 26
click at [614, 315] on input "2" at bounding box center [592, 321] width 57 height 26
click at [614, 315] on input "3" at bounding box center [592, 321] width 57 height 26
click at [614, 315] on input "4" at bounding box center [592, 321] width 57 height 26
click at [614, 315] on input "5" at bounding box center [592, 321] width 57 height 26
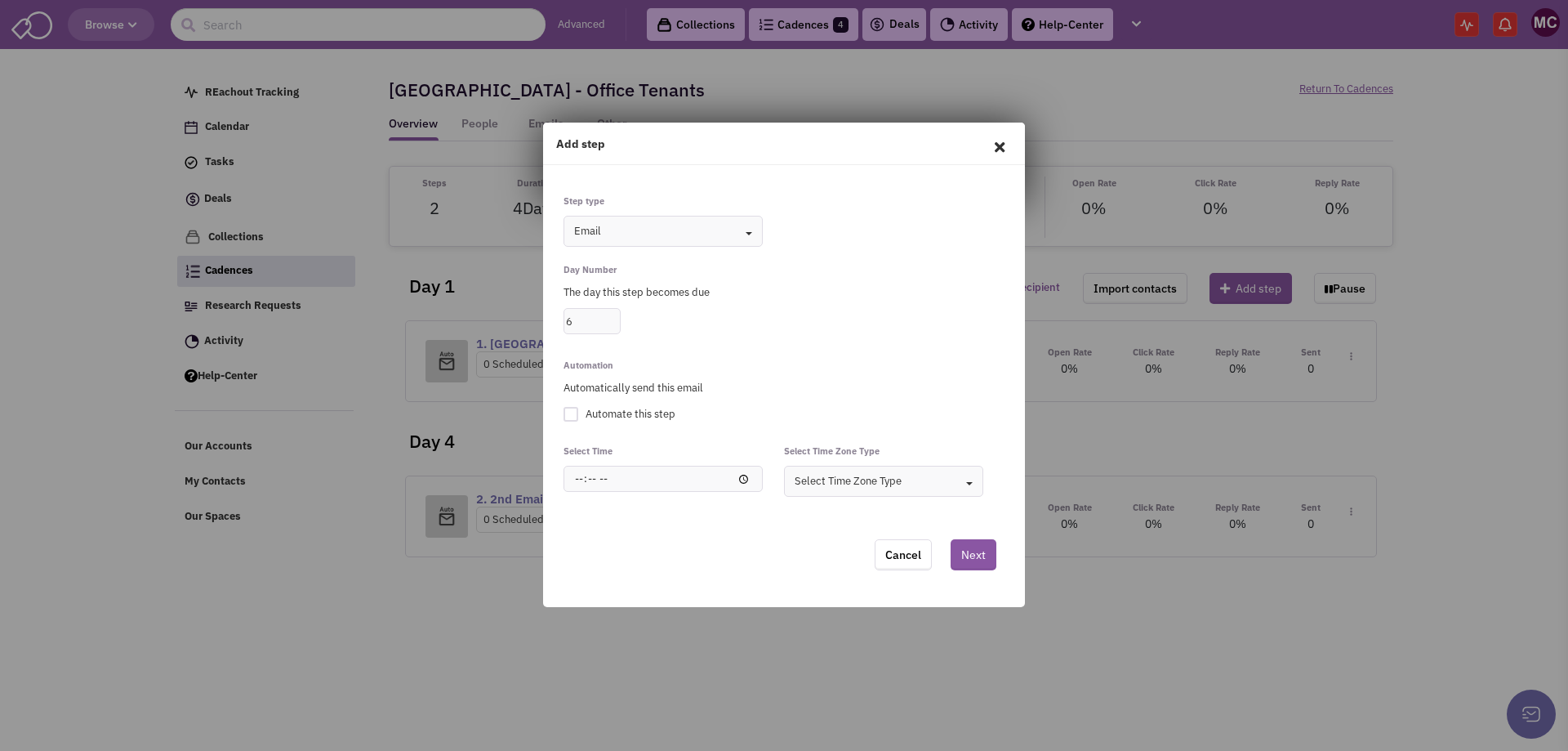
type input "6"
click at [614, 315] on input "6" at bounding box center [592, 321] width 57 height 26
click at [571, 413] on div at bounding box center [571, 414] width 15 height 15
click at [0, 0] on input "Automate this step" at bounding box center [0, 0] width 0 height 0
click at [740, 473] on input "time" at bounding box center [663, 479] width 200 height 26
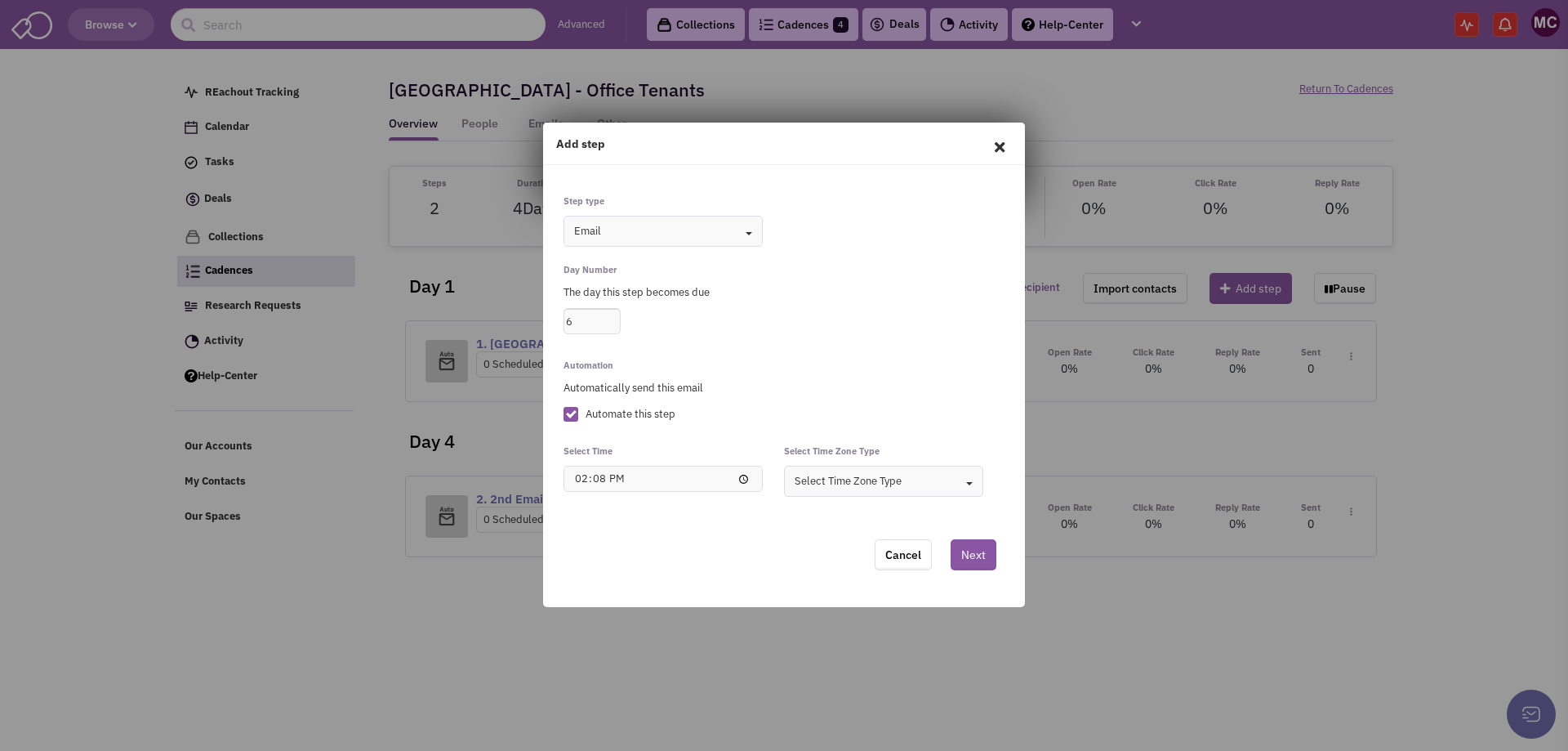
type input "14:08"
click at [787, 535] on div "Cancel Next" at bounding box center [784, 559] width 504 height 96
click at [912, 494] on button "Select Time Zone Type Toggle Dropdown" at bounding box center [884, 481] width 200 height 31
click at [836, 506] on div "Person's Time Zone" at bounding box center [871, 511] width 176 height 16
click at [979, 555] on button "Next" at bounding box center [974, 555] width 46 height 31
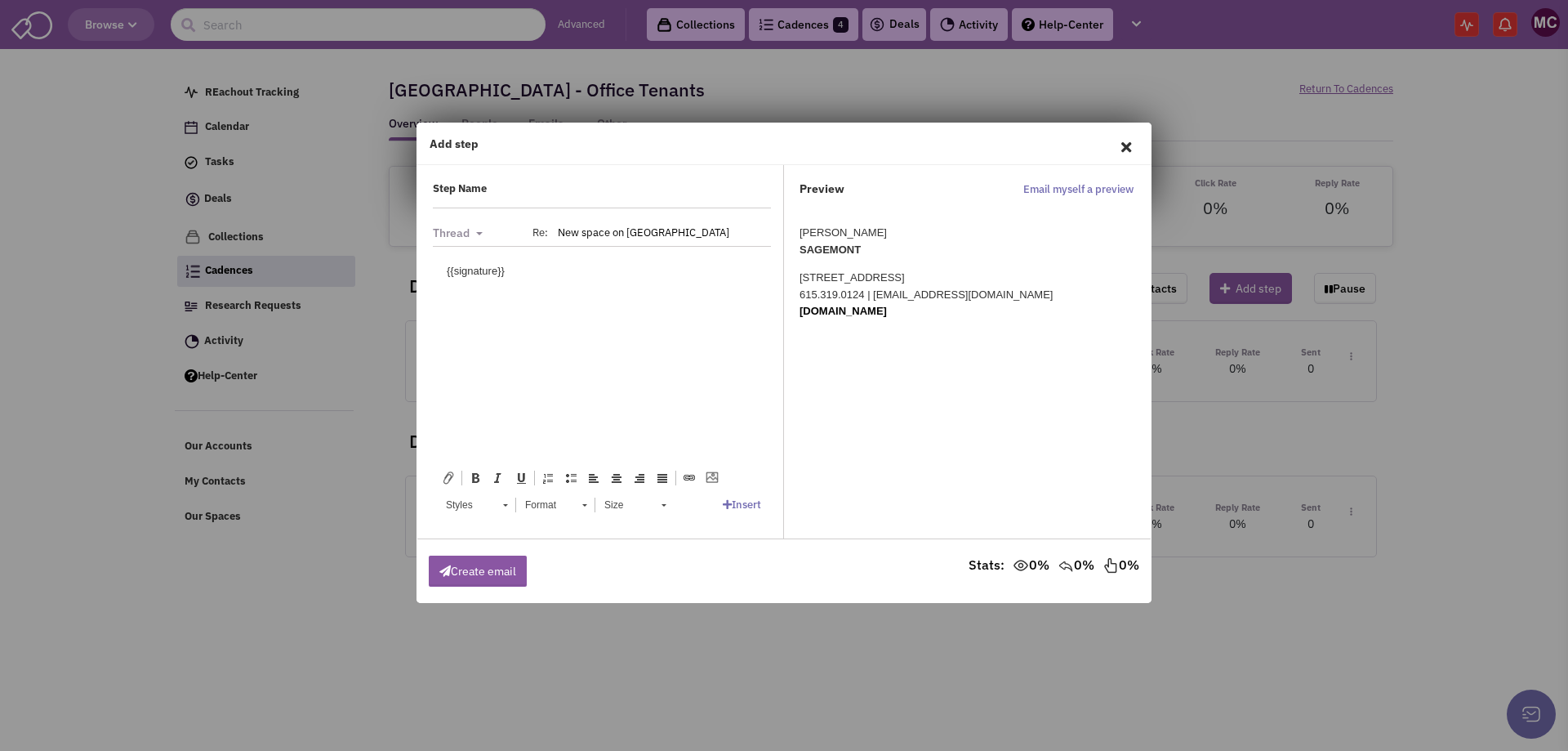
click at [554, 196] on input "text" at bounding box center [642, 195] width 240 height 26
type input "[GEOGRAPHIC_DATA] - Office #3"
click at [448, 272] on body "{{signature}}" at bounding box center [602, 270] width 310 height 17
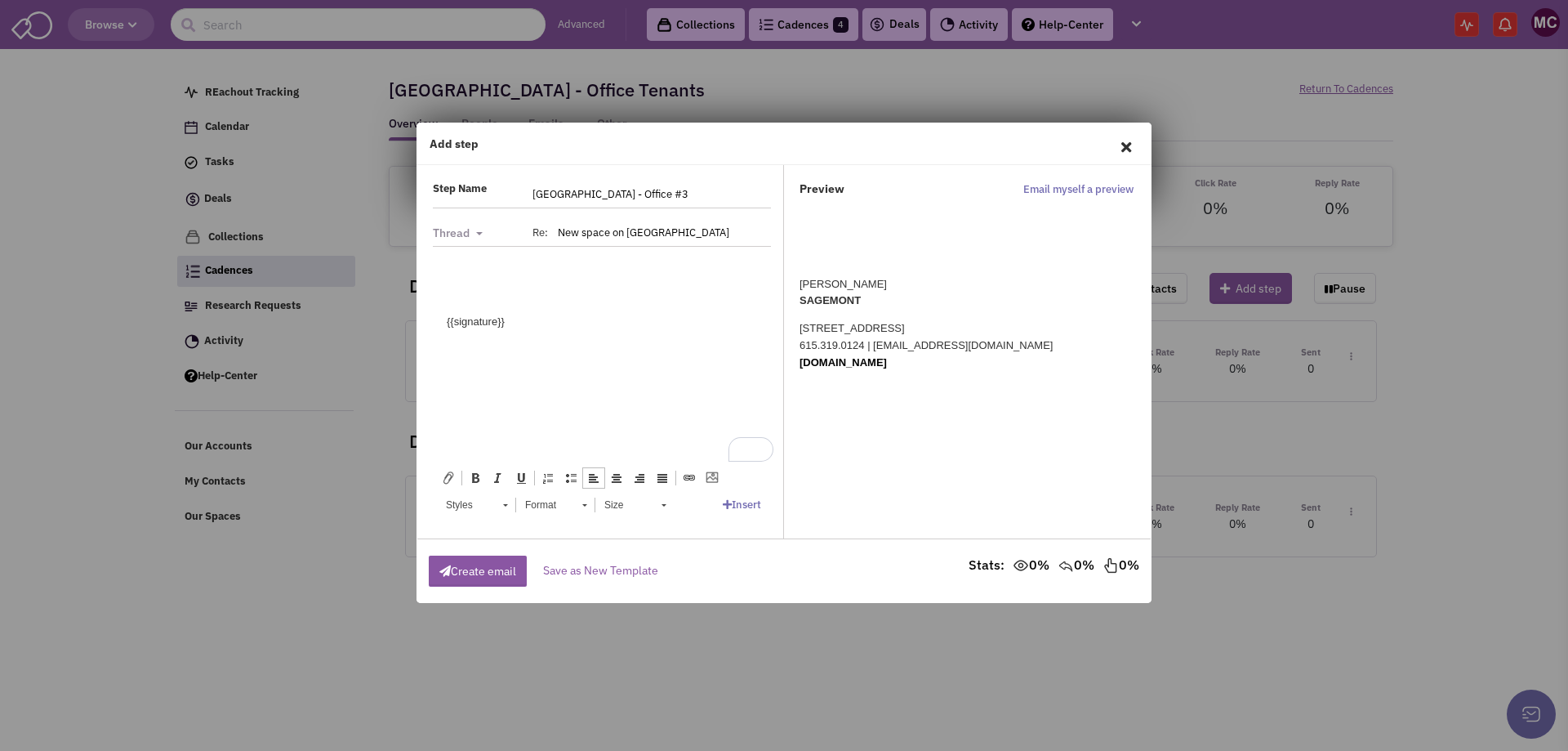
click at [467, 260] on html "{{signature}}" at bounding box center [602, 296] width 343 height 100
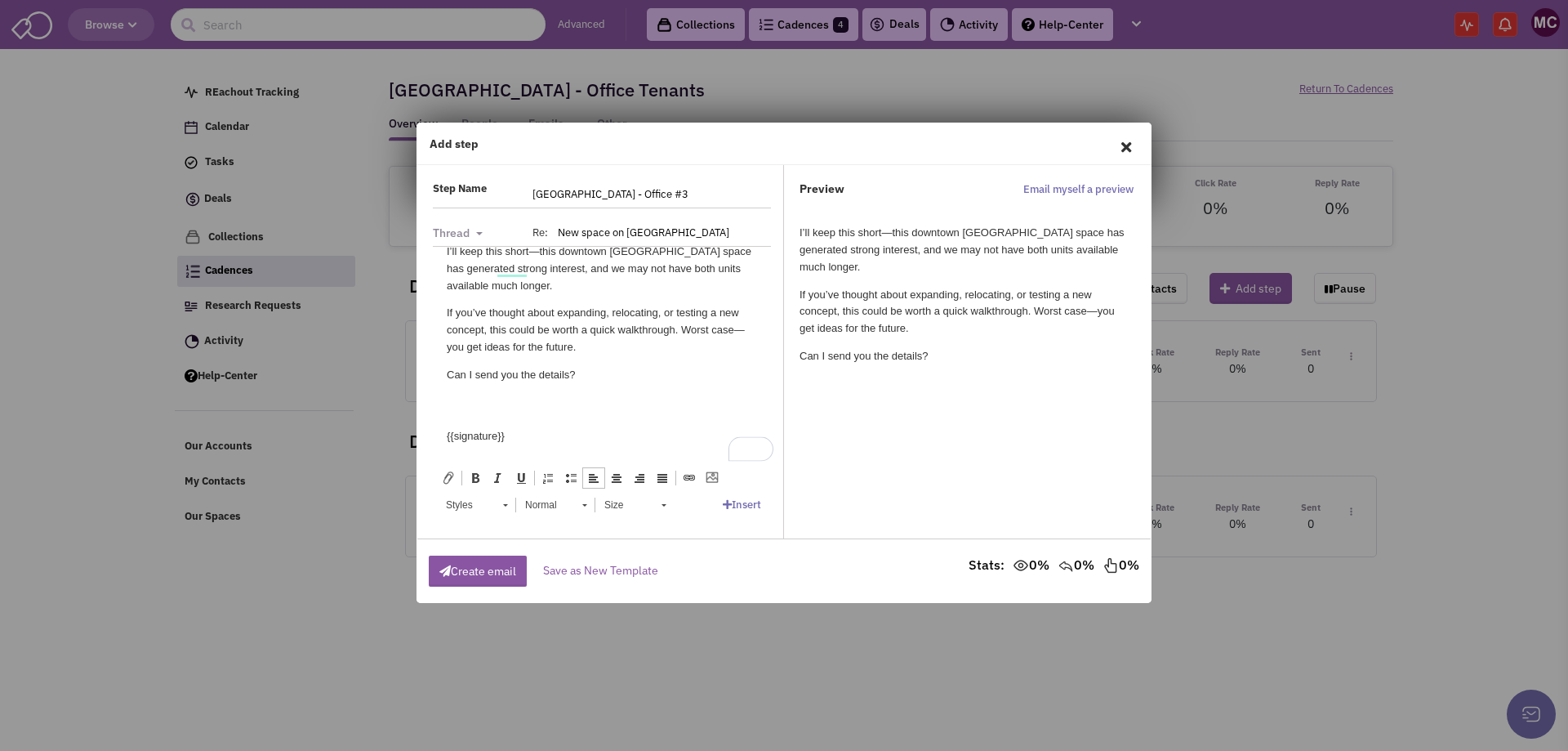
scroll to position [20, 0]
click at [540, 417] on div "To enrich screen reader interactions, please activate Accessibility in Grammarl…" at bounding box center [602, 418] width 310 height 17
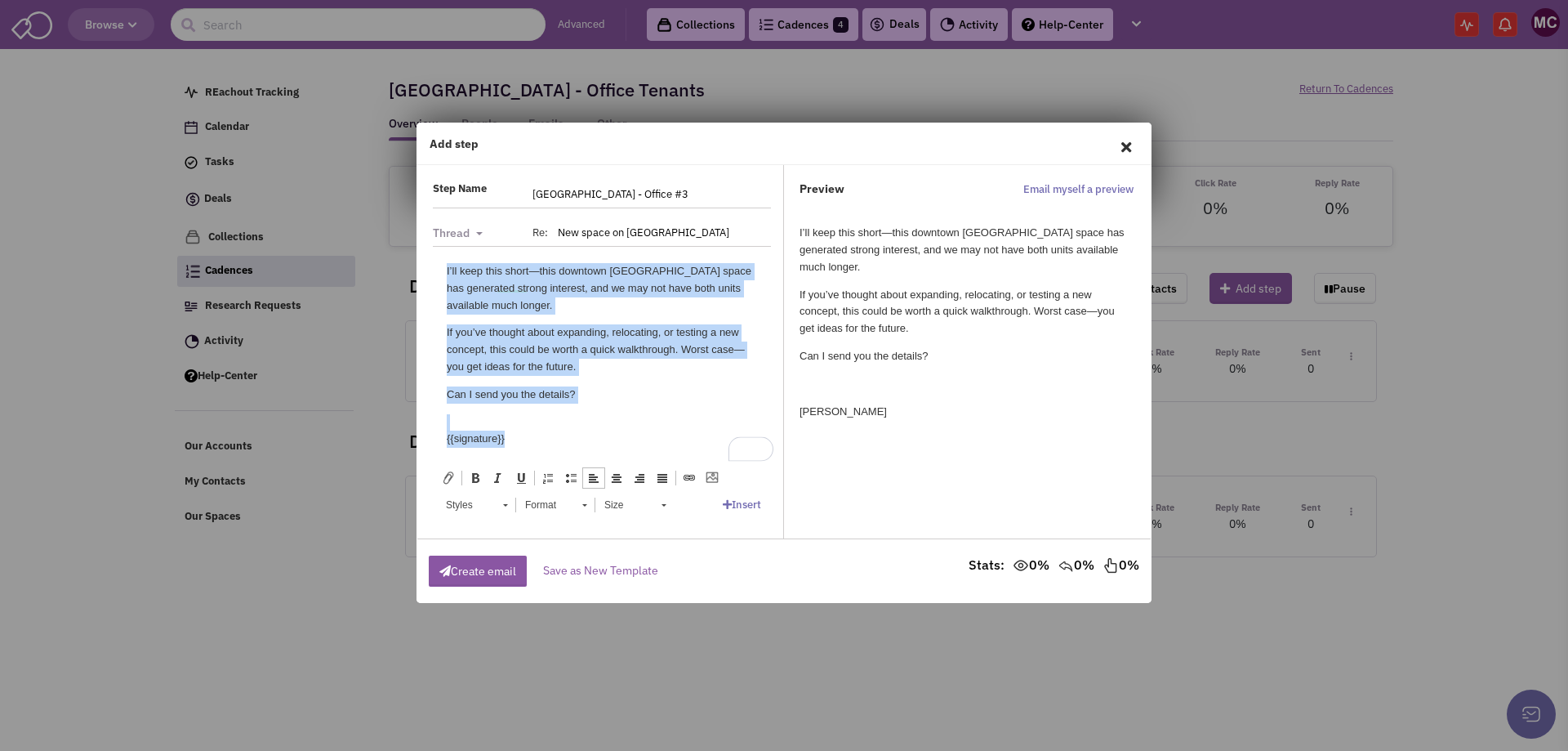
scroll to position [0, 0]
drag, startPoint x: 567, startPoint y: 440, endPoint x: 799, endPoint y: 469, distance: 233.8
click at [430, 246] on html "I’ll keep this short—this downtown Clarksville space has generated strong inter…" at bounding box center [602, 354] width 343 height 218
click at [496, 506] on link "Styles" at bounding box center [476, 505] width 80 height 23
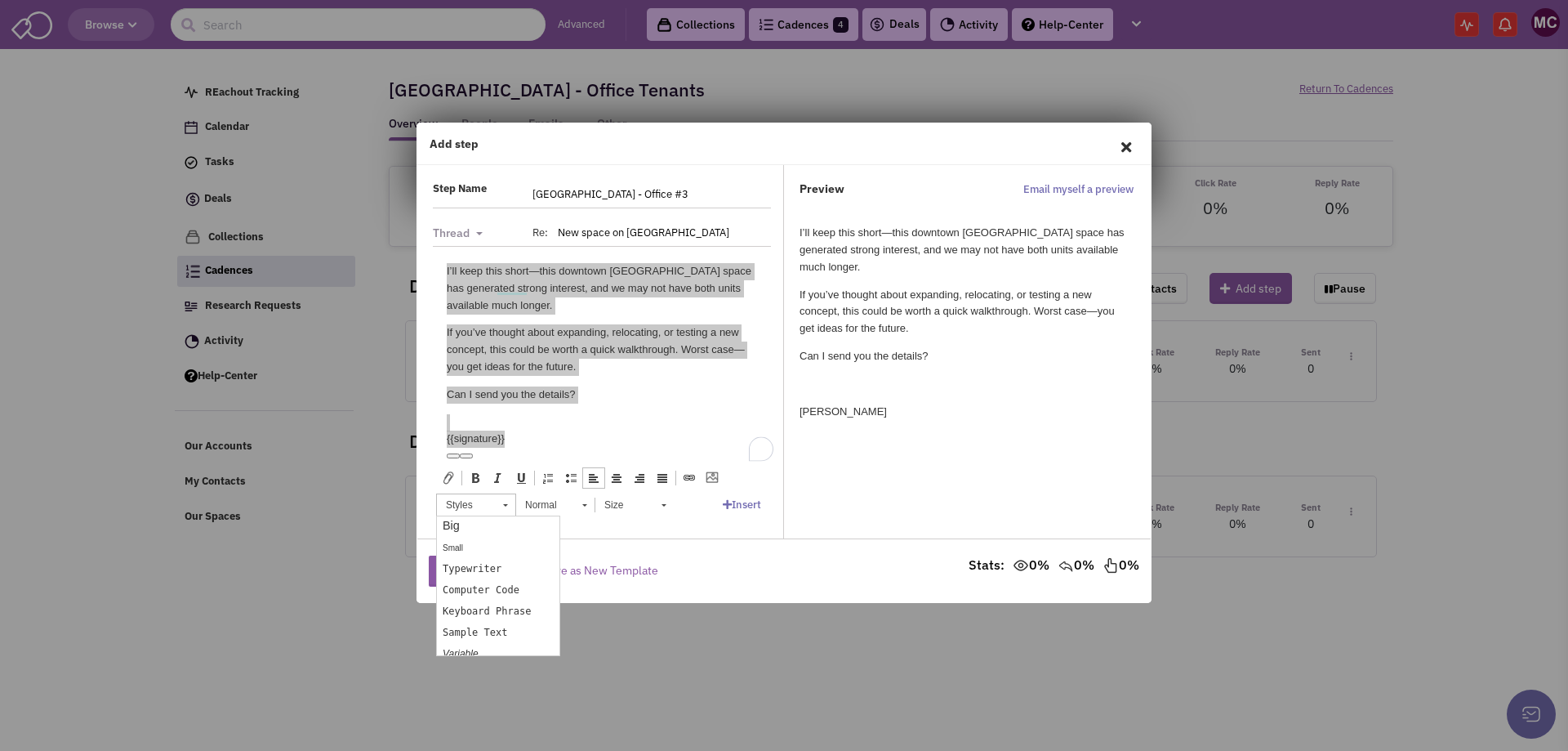
scroll to position [164, 0]
click at [481, 532] on link "Small" at bounding box center [498, 533] width 122 height 21
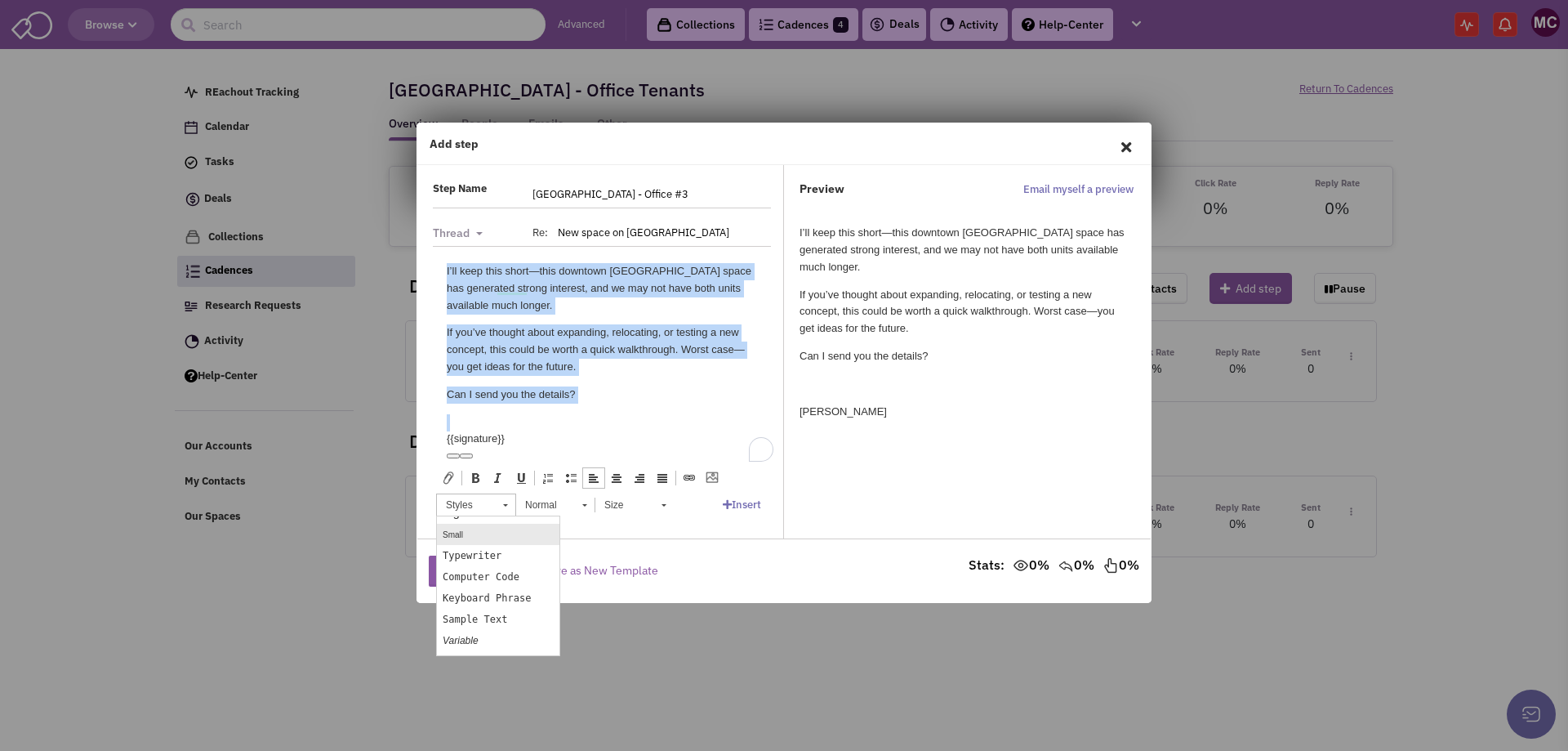
scroll to position [0, 0]
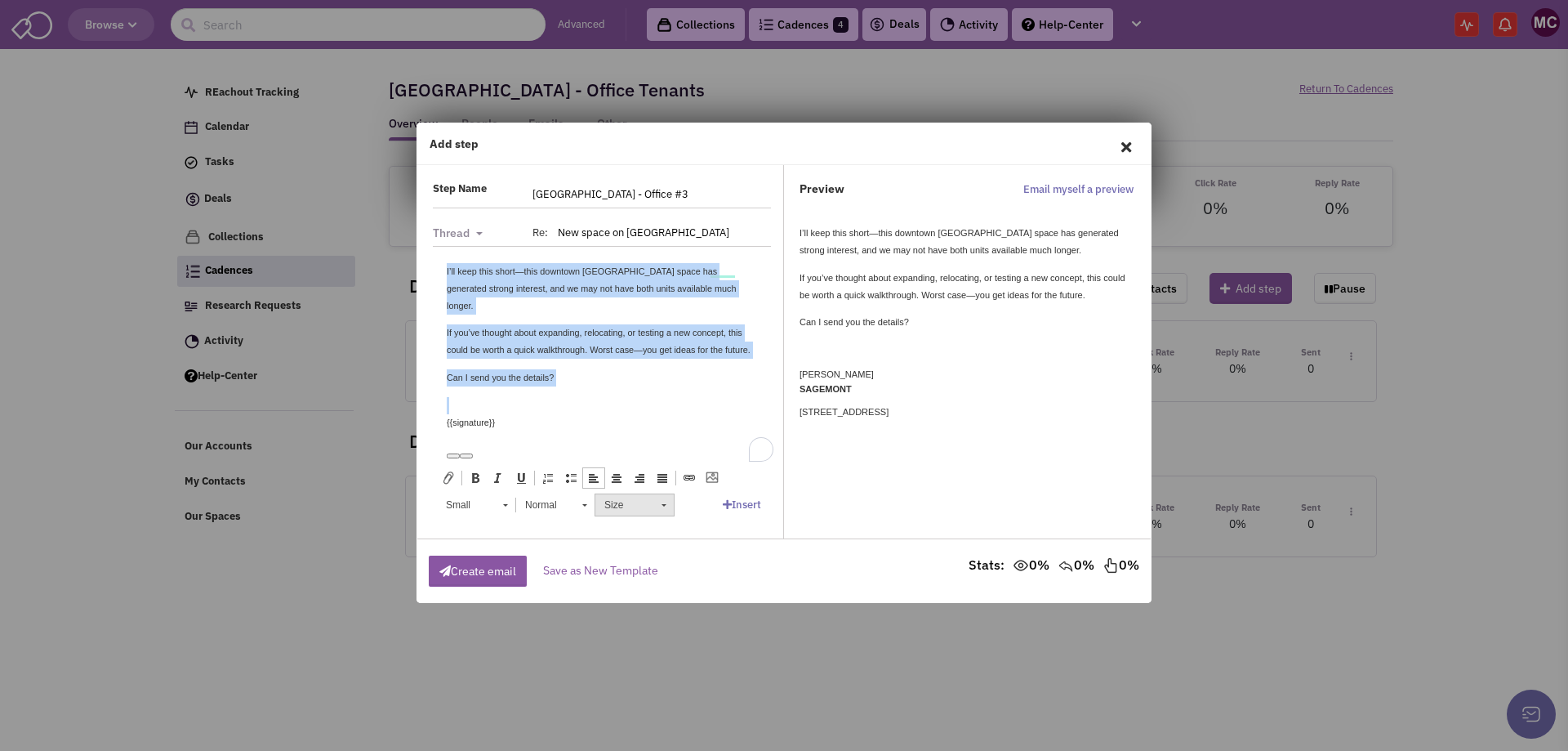
click at [665, 509] on link "Size" at bounding box center [634, 505] width 80 height 23
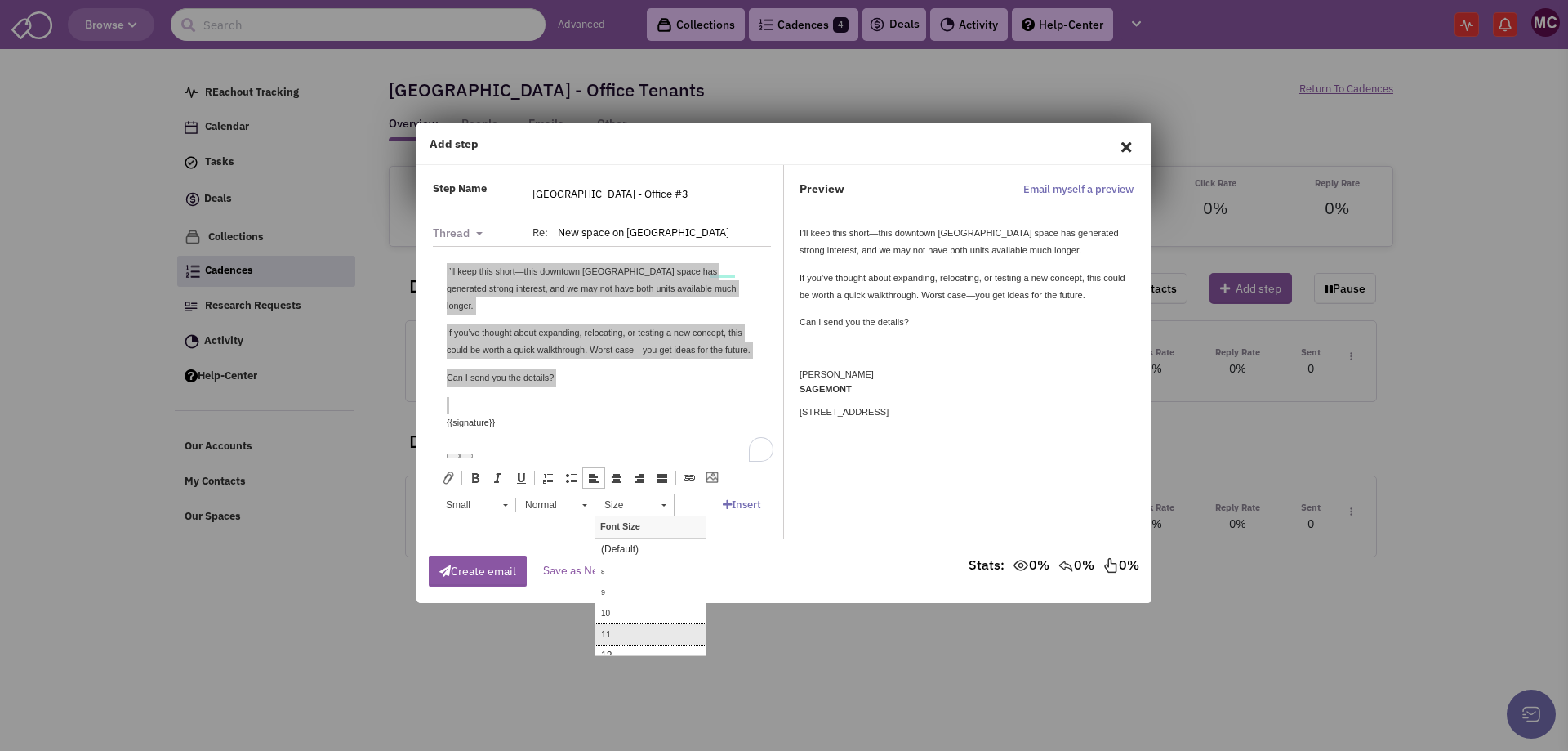
click at [634, 629] on link "11" at bounding box center [651, 634] width 110 height 21
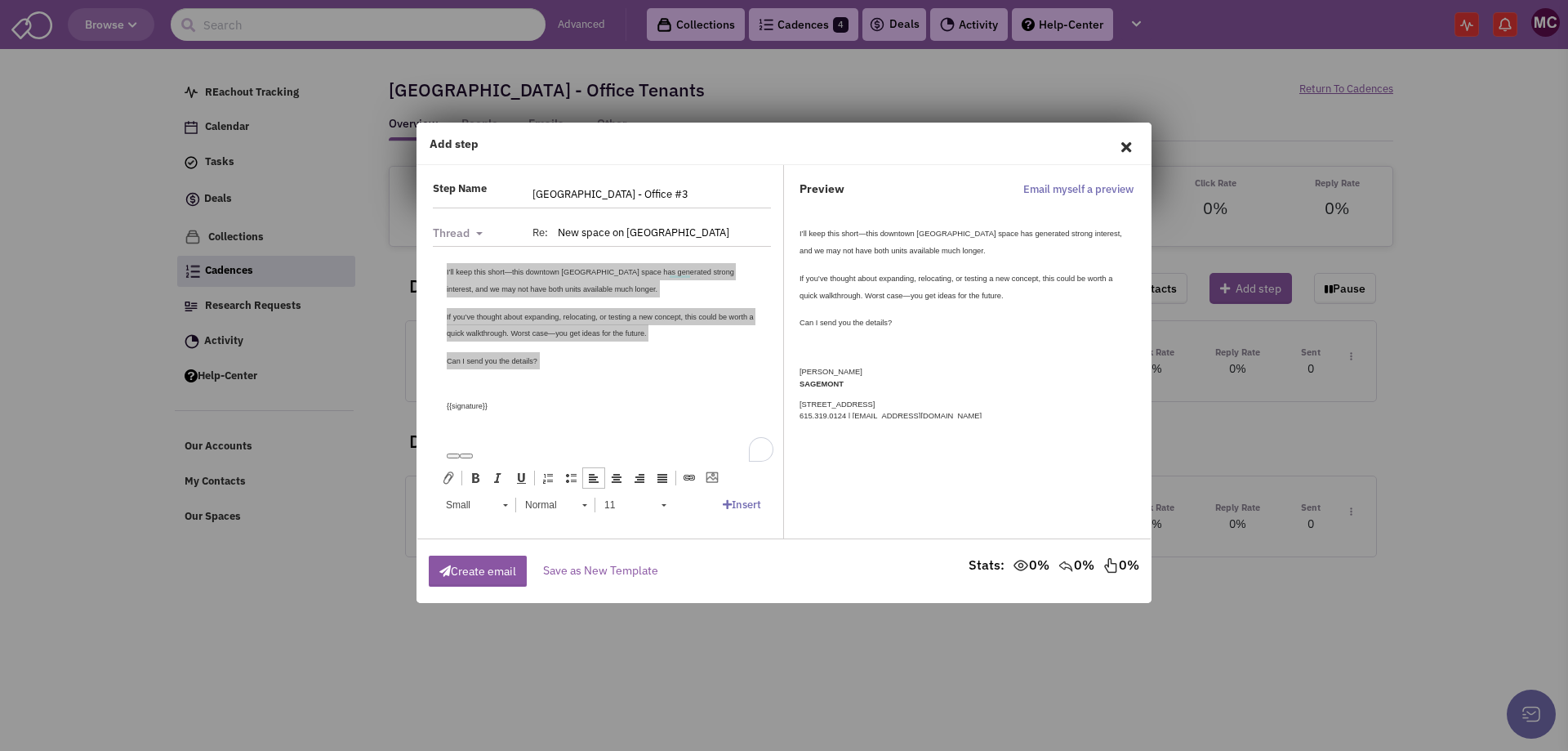
click at [918, 282] on small "If you’ve thought about expanding, relocating, or testing a new concept, this c…" at bounding box center [956, 287] width 313 height 25
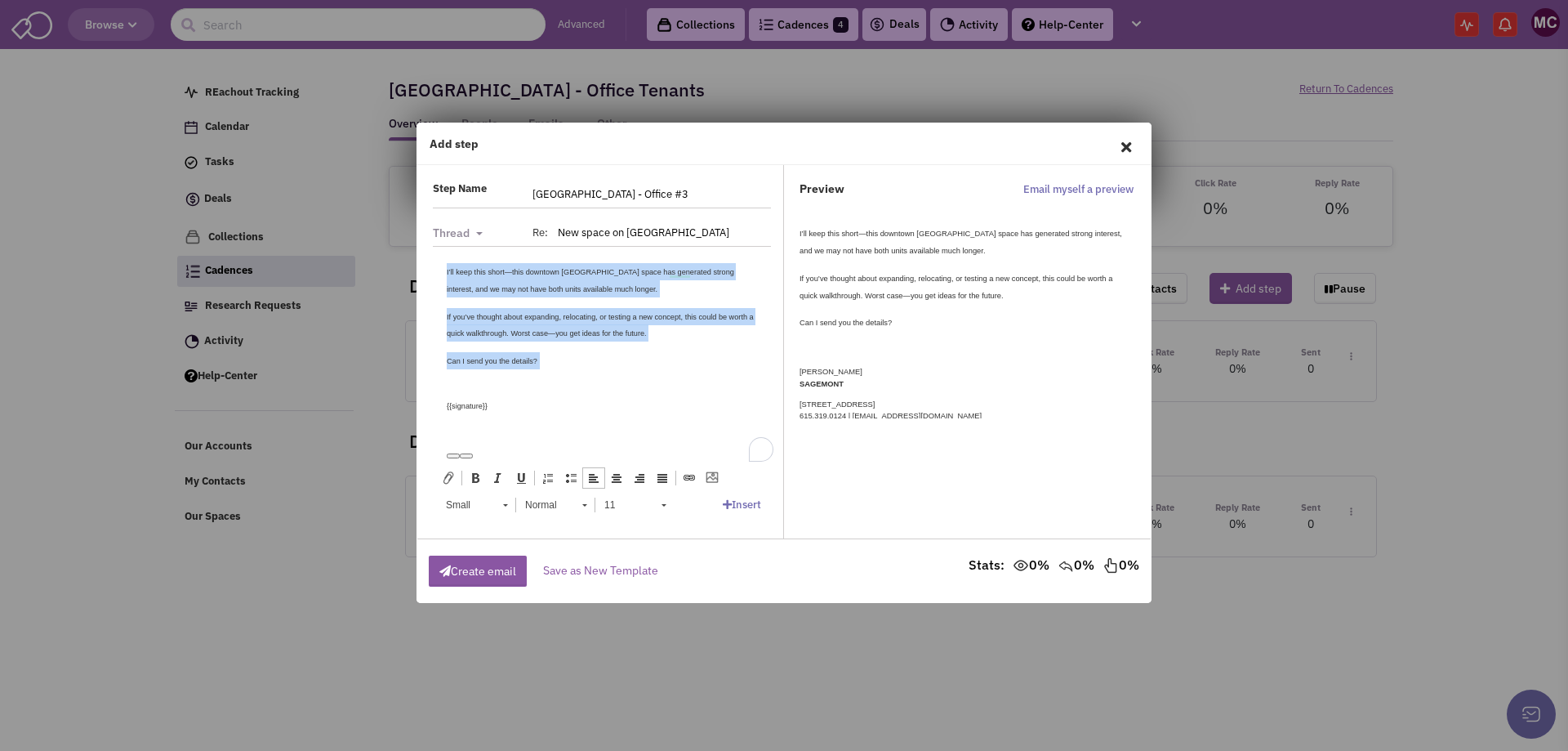
click at [591, 348] on div "I’ll keep this short—this downtown Clarksville space has generated strong inter…" at bounding box center [602, 315] width 310 height 106
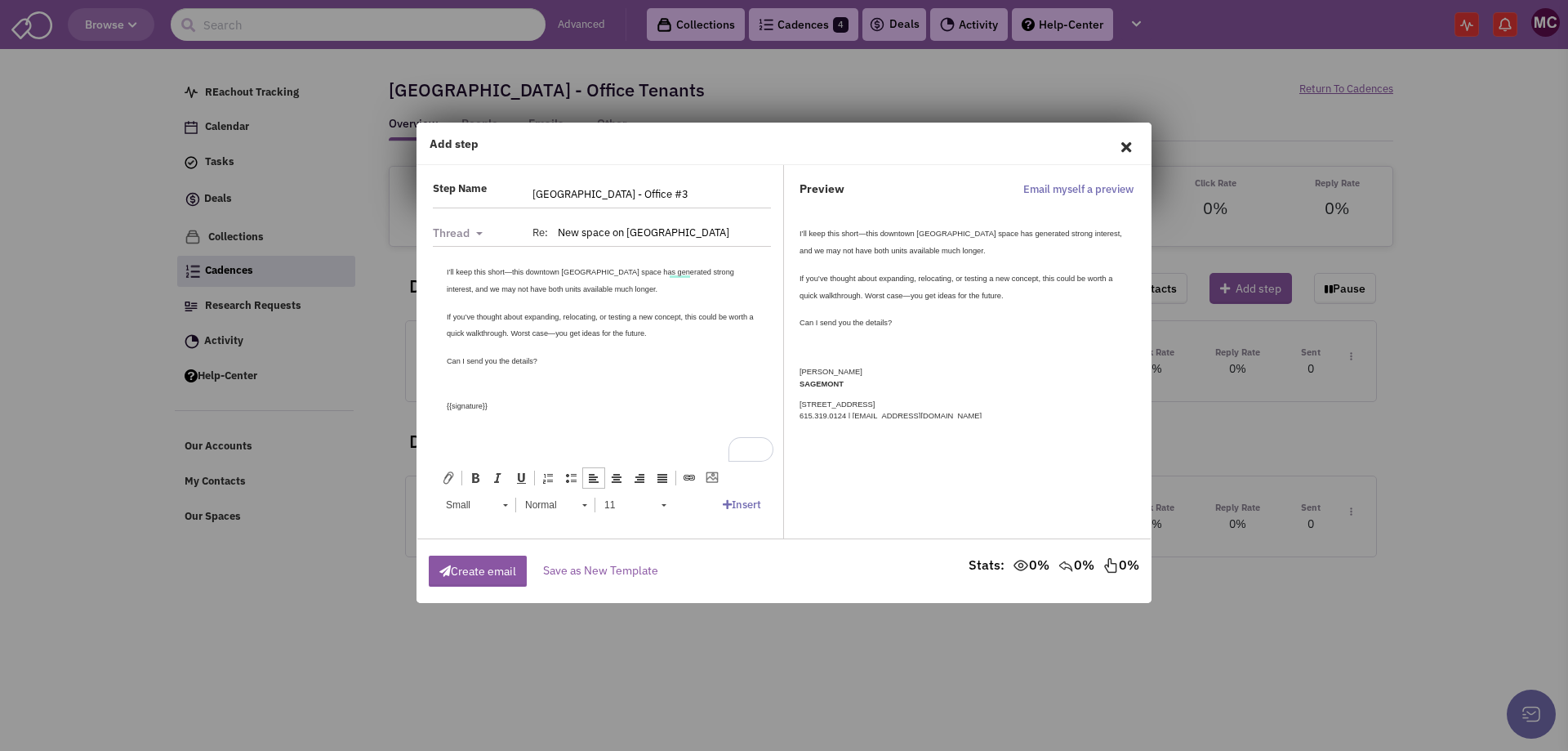
click at [508, 272] on small "I’ll keep this short—this downtown Clarksville space has generated strong inter…" at bounding box center [591, 279] width 287 height 25
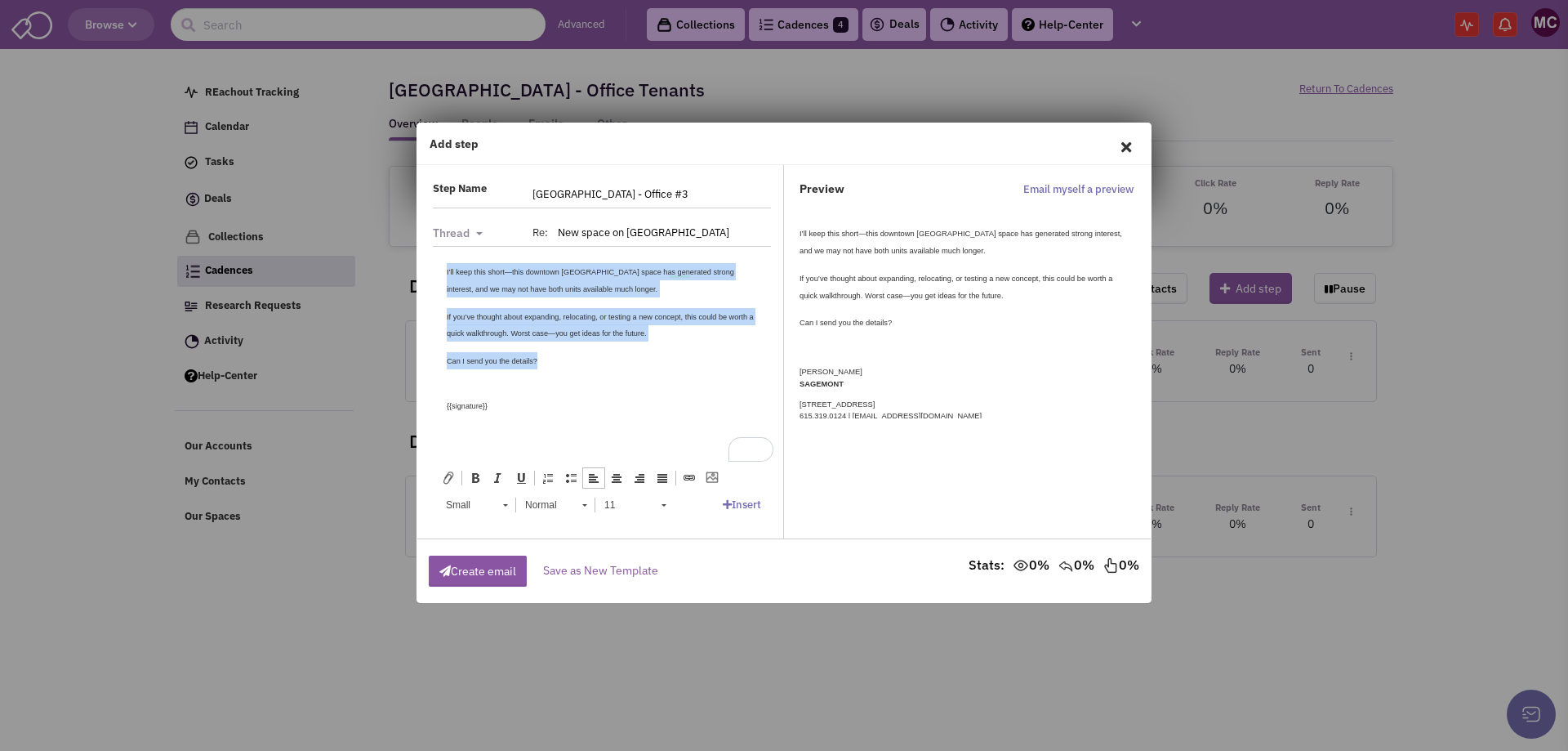
drag, startPoint x: 551, startPoint y: 361, endPoint x: 416, endPoint y: 253, distance: 172.9
click at [430, 253] on html "I’ll keep this short—this downtown Clarksville space has generated strong inter…" at bounding box center [602, 338] width 343 height 184
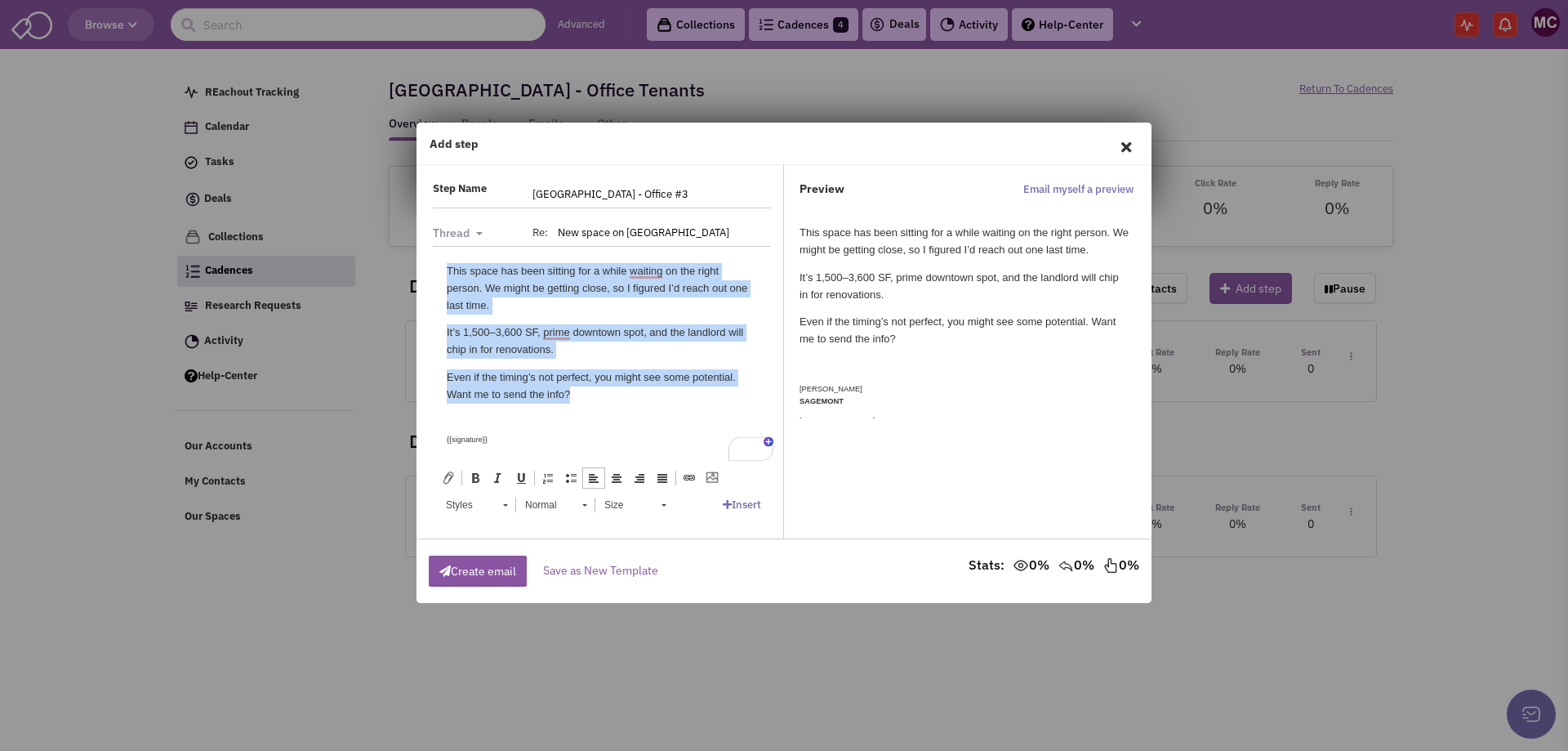
drag, startPoint x: 594, startPoint y: 389, endPoint x: 853, endPoint y: 498, distance: 281.0
click at [430, 246] on html "This space has been sitting for a while waiting on the right person. We might b…" at bounding box center [602, 354] width 343 height 218
click at [490, 501] on span "Styles" at bounding box center [467, 505] width 57 height 21
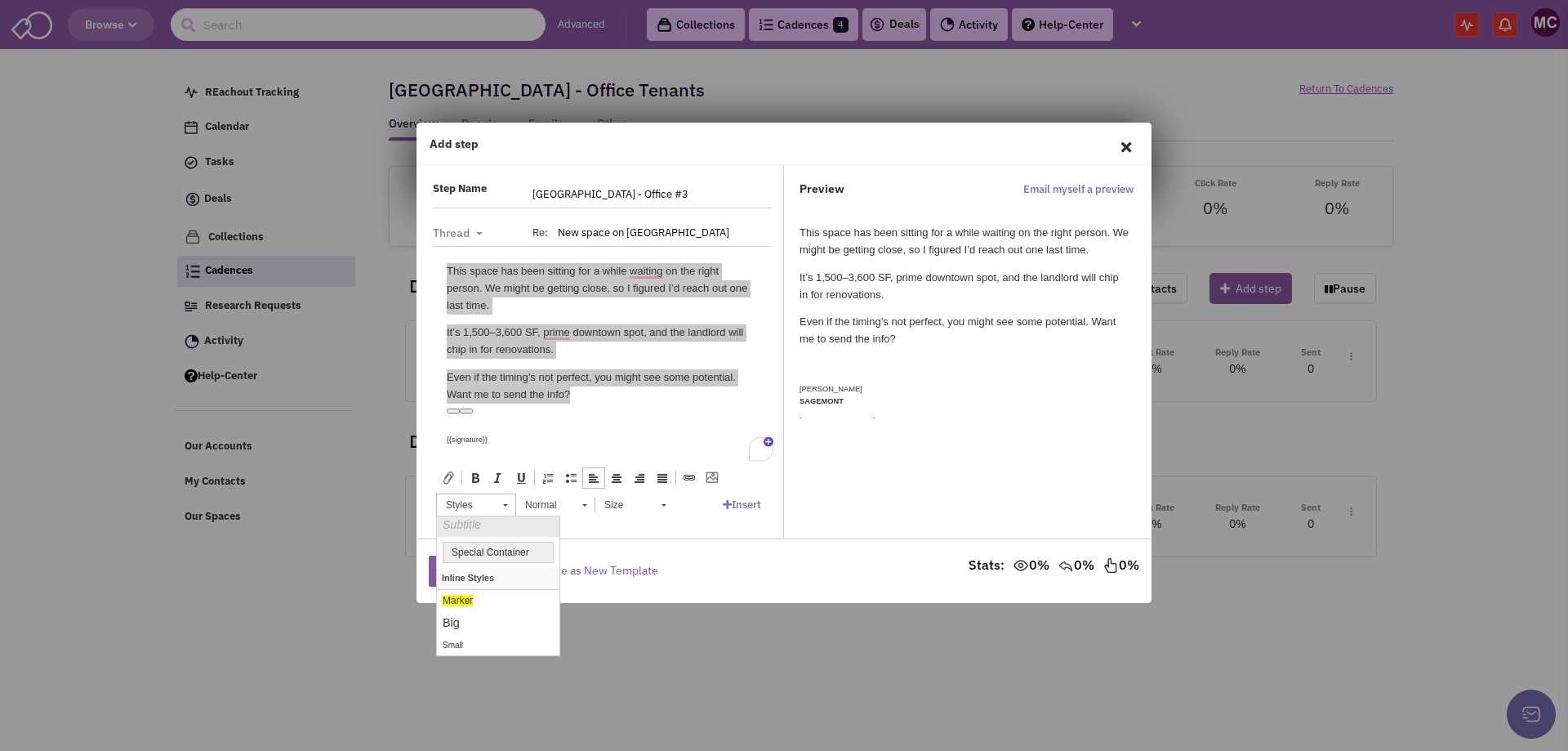
scroll to position [164, 0]
click at [477, 534] on link "Small" at bounding box center [498, 533] width 122 height 21
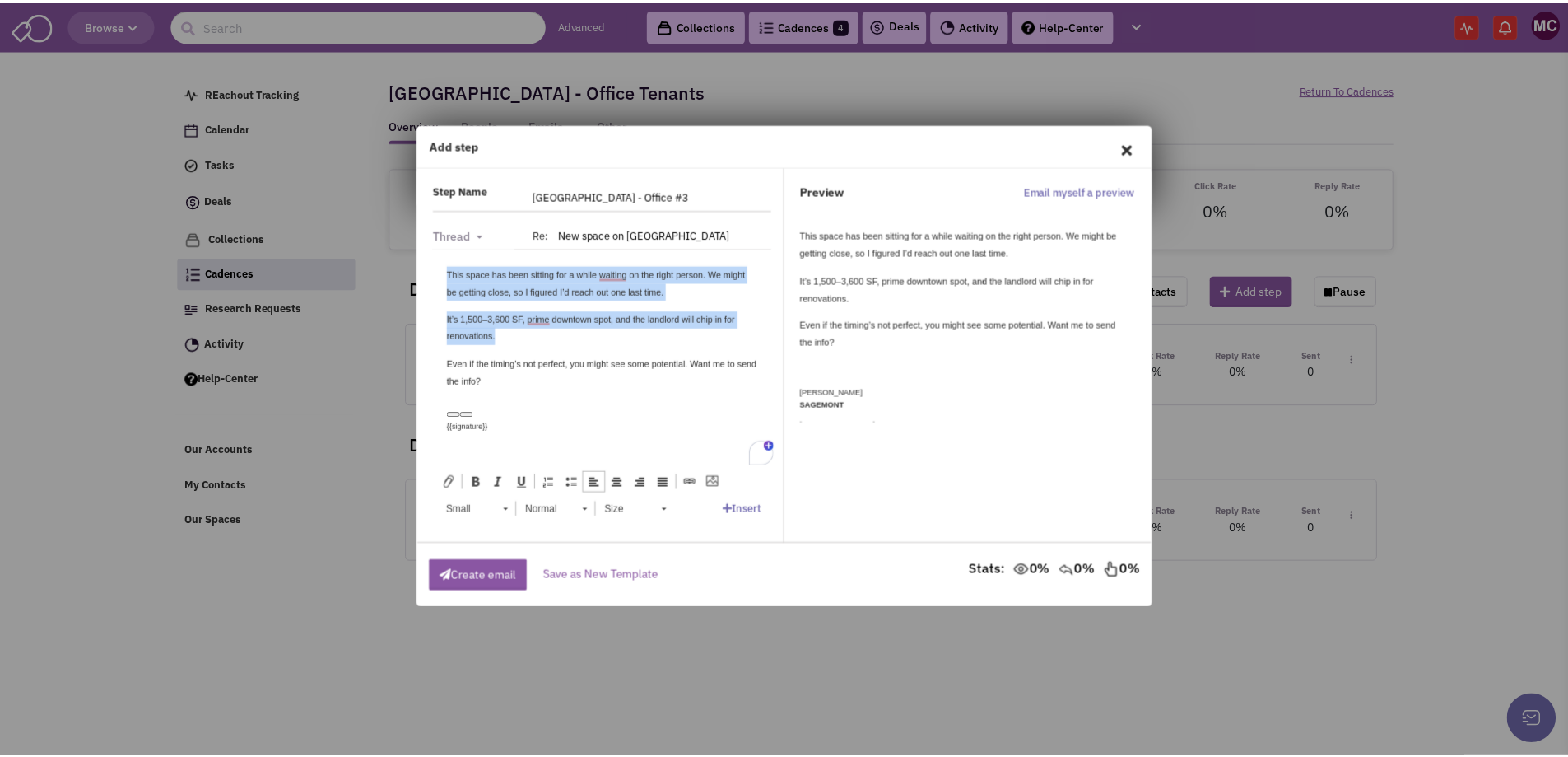
scroll to position [0, 0]
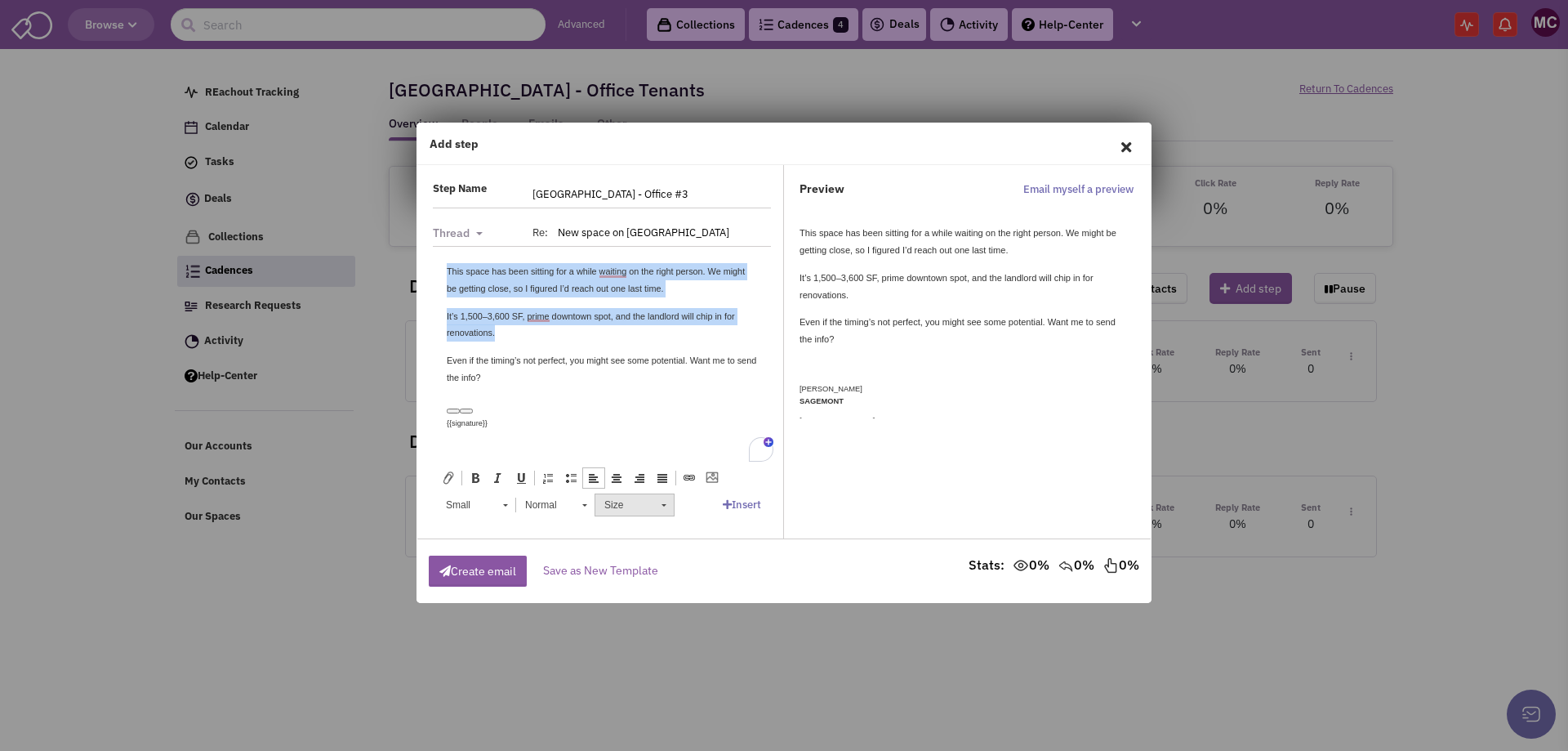
click at [619, 498] on span "Size" at bounding box center [625, 505] width 57 height 21
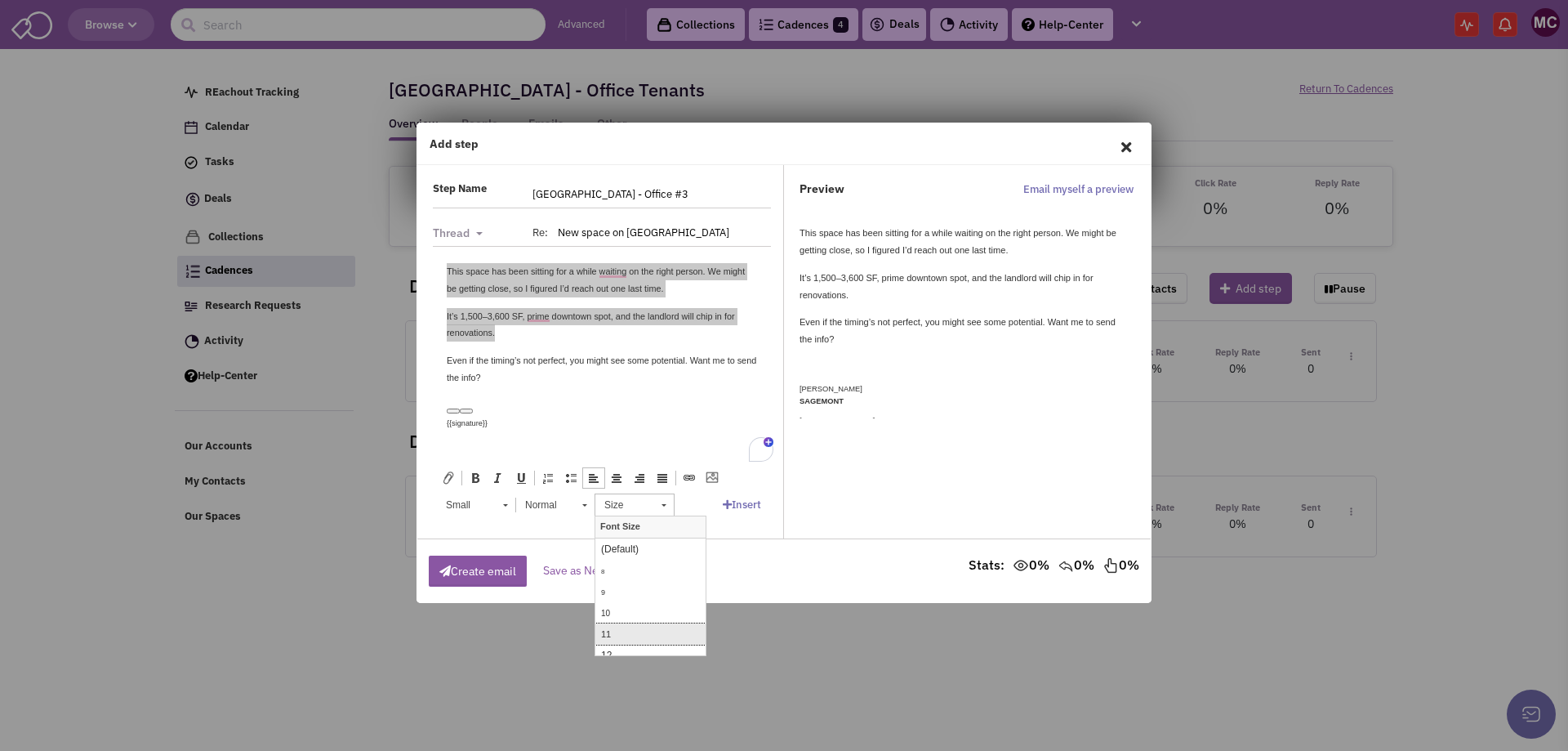
click at [636, 634] on link "11" at bounding box center [651, 634] width 110 height 21
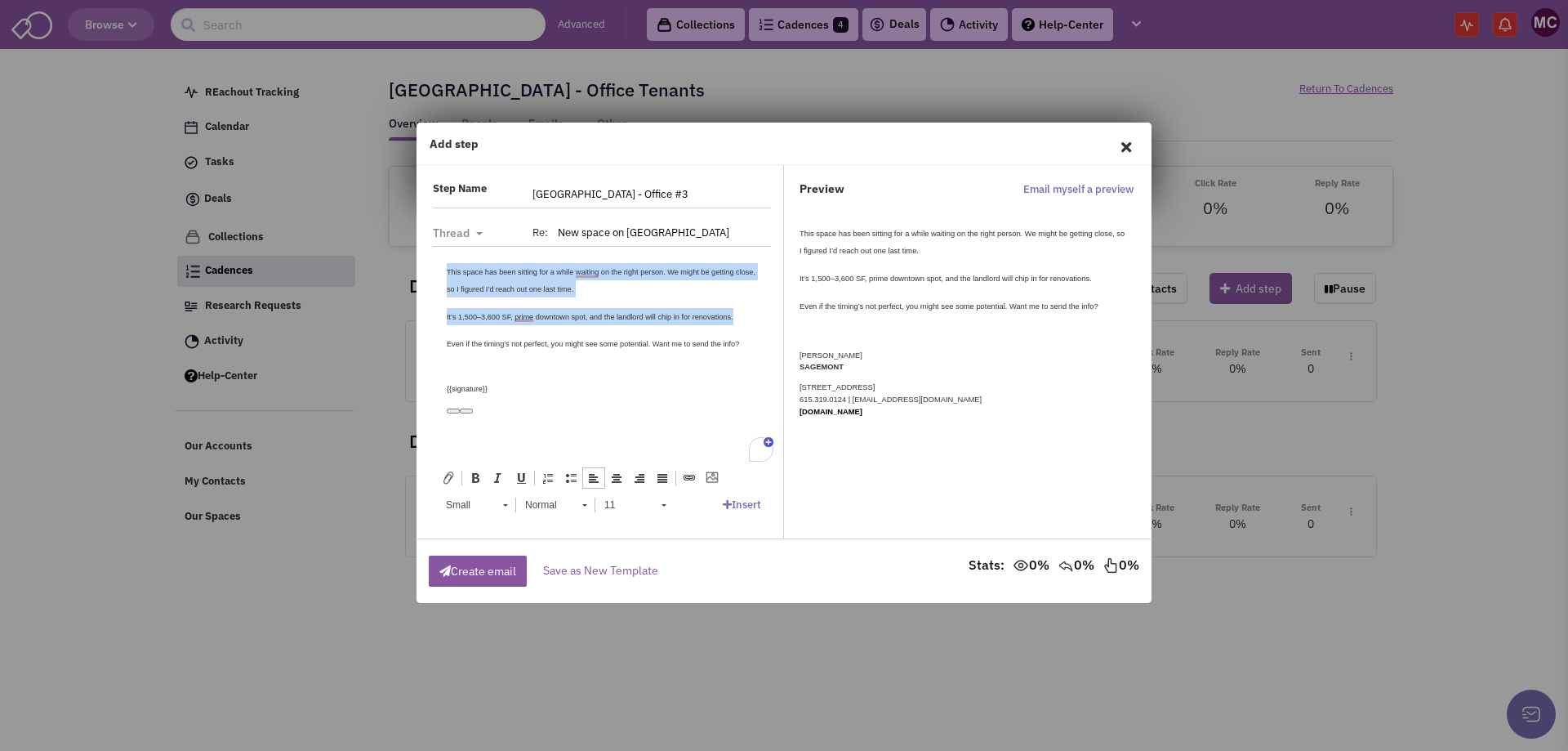
click at [651, 323] on p "It’s 1,500–3,600 SF, prime downtown spot, and the landlord will chip in for ren…" at bounding box center [602, 316] width 310 height 17
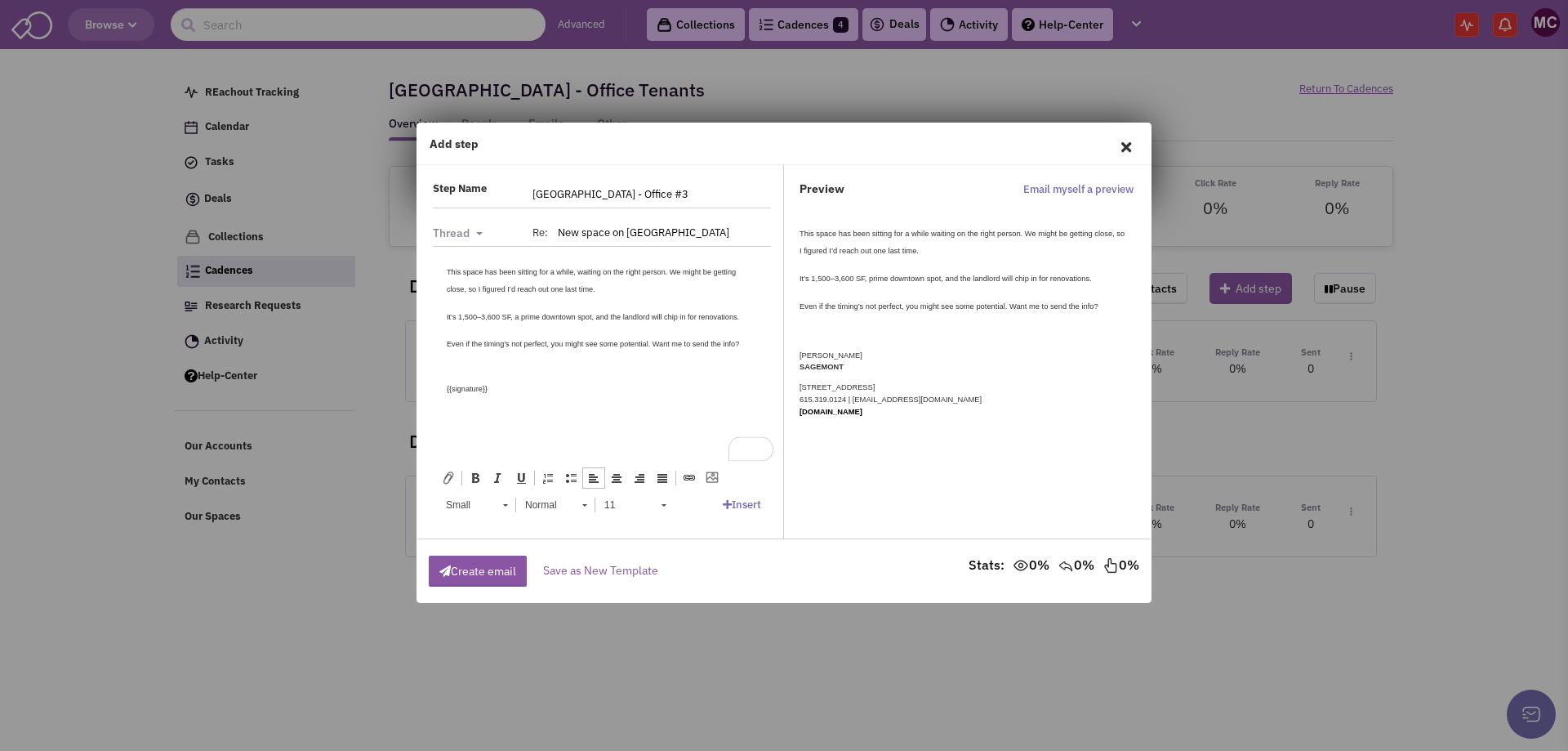
click at [477, 385] on small "{{signature}}" at bounding box center [467, 388] width 41 height 8
click at [476, 374] on div "To enrich screen reader interactions, please activate Accessibility in Grammarl…" at bounding box center [602, 371] width 310 height 17
click at [487, 361] on body "↵ This space has been sitting for a while, waiting on the right person. We migh…" at bounding box center [602, 329] width 310 height 134
click at [491, 569] on button "Create email" at bounding box center [477, 571] width 98 height 31
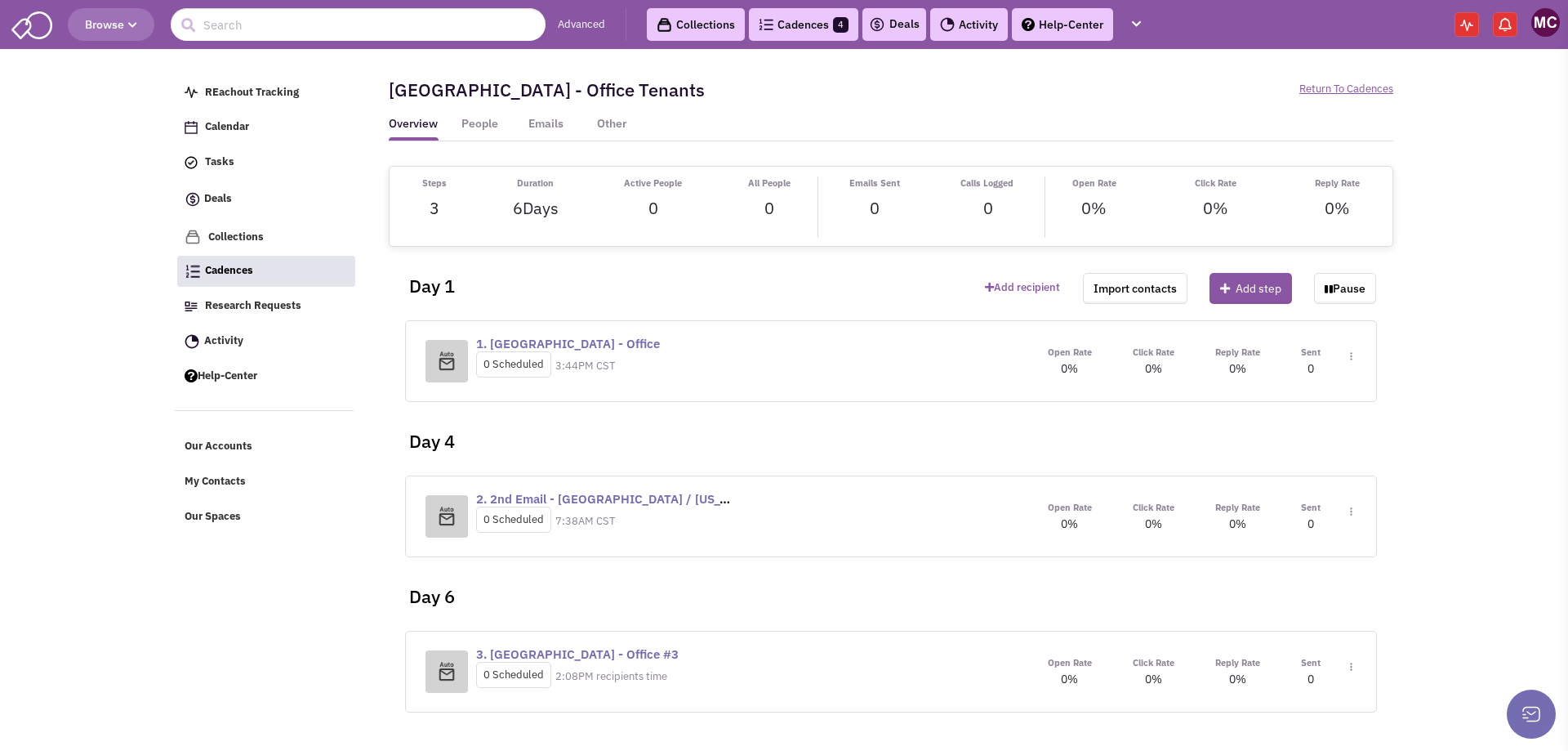
click at [1352, 362] on img at bounding box center [1351, 357] width 2 height 9
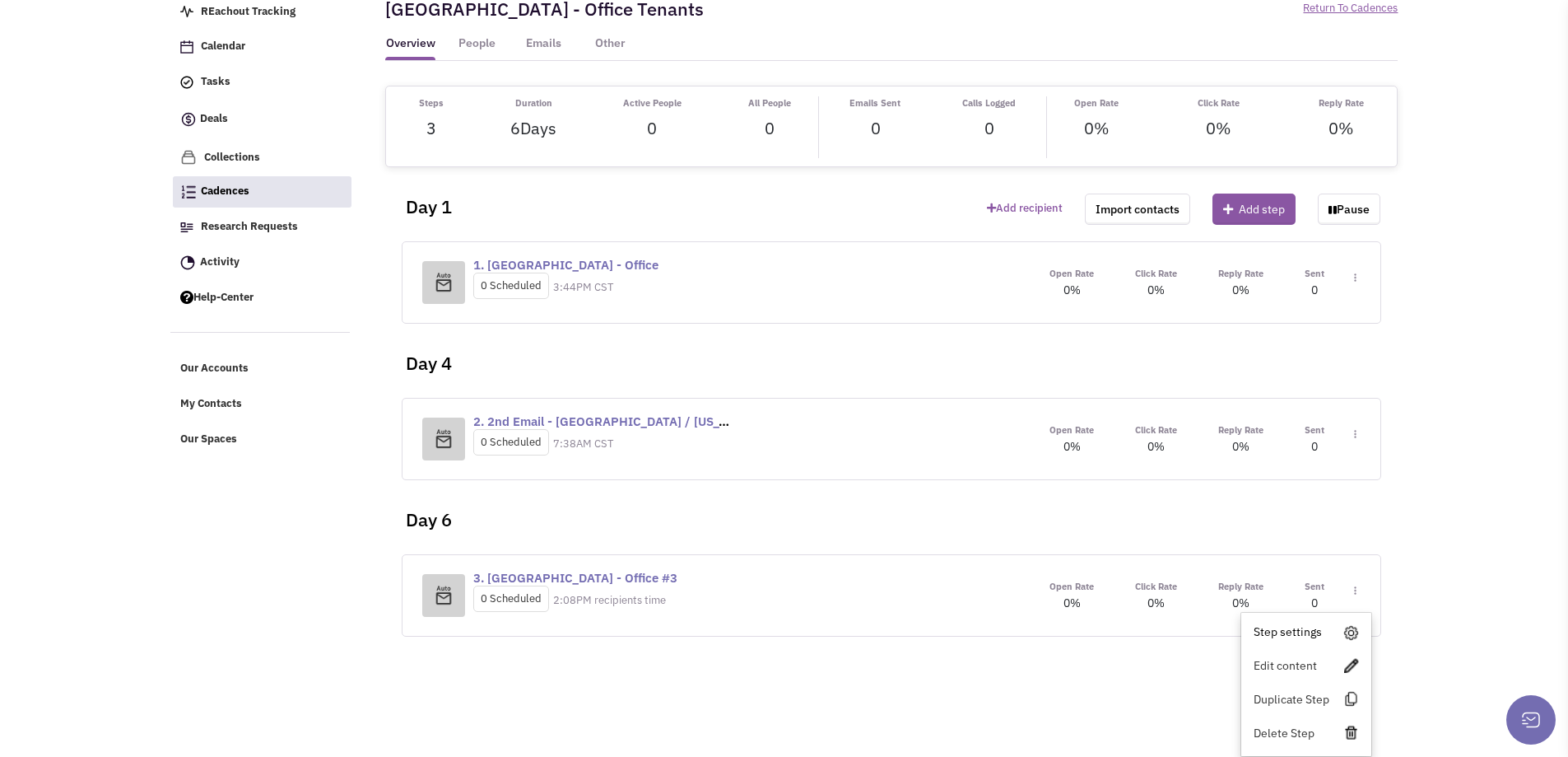
click at [1280, 629] on link "Step settings" at bounding box center [1306, 632] width 130 height 30
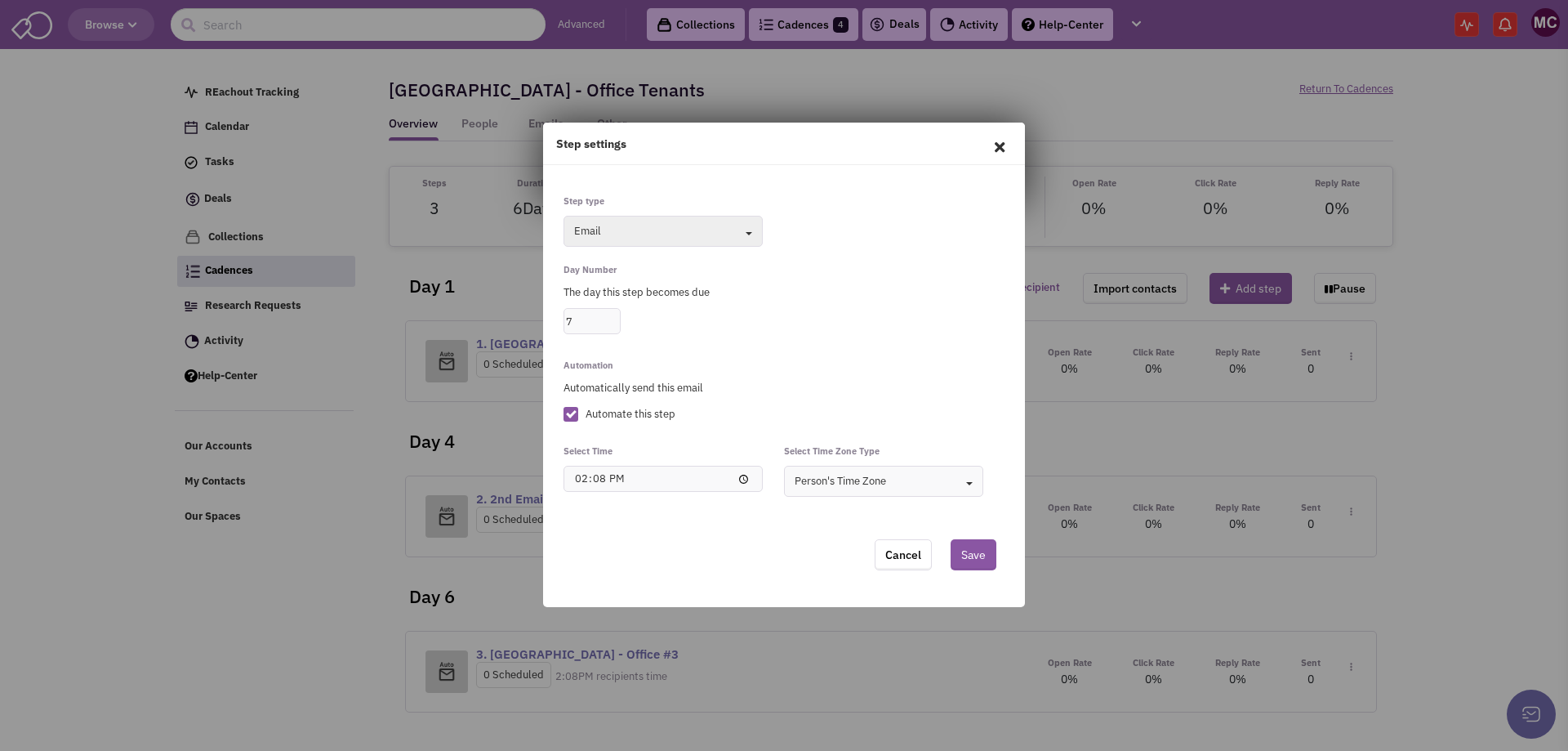
click at [606, 320] on input "7" at bounding box center [592, 321] width 57 height 26
click at [613, 315] on input "8" at bounding box center [592, 321] width 57 height 26
click at [613, 315] on input "9" at bounding box center [592, 321] width 57 height 26
type input "10"
click at [613, 315] on input "10" at bounding box center [592, 321] width 57 height 26
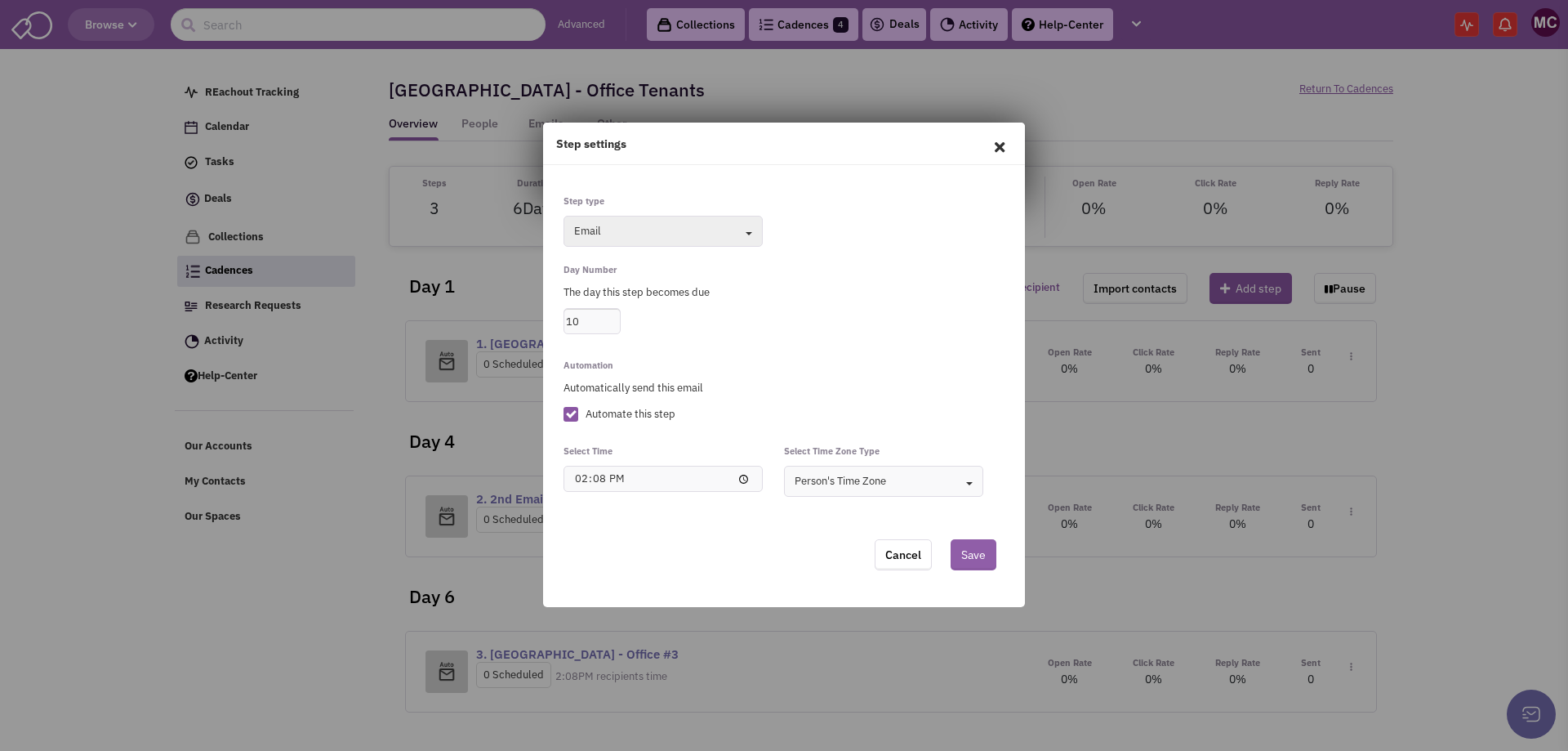
click at [981, 556] on button "Save" at bounding box center [974, 555] width 46 height 31
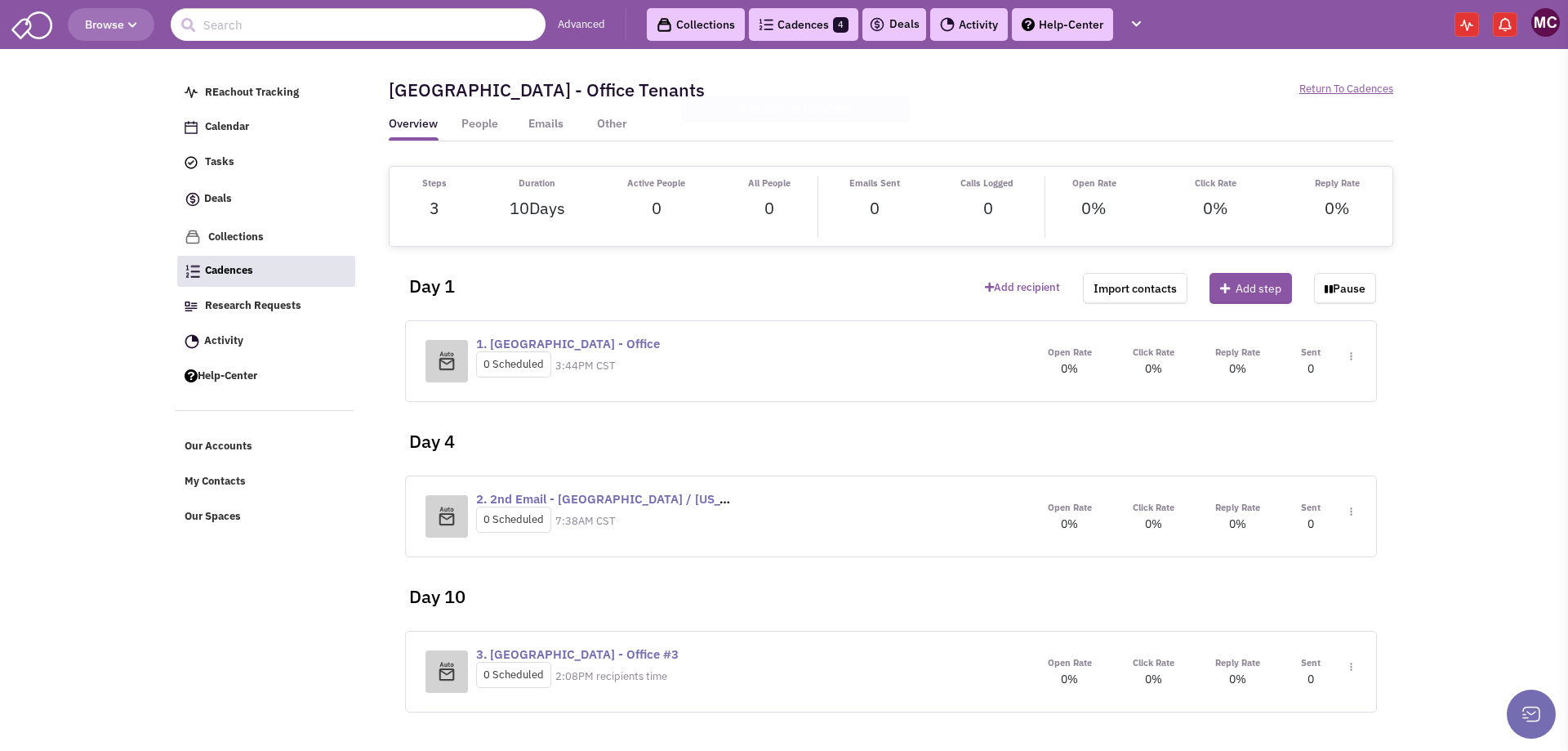
click at [1350, 362] on img at bounding box center [1351, 357] width 2 height 9
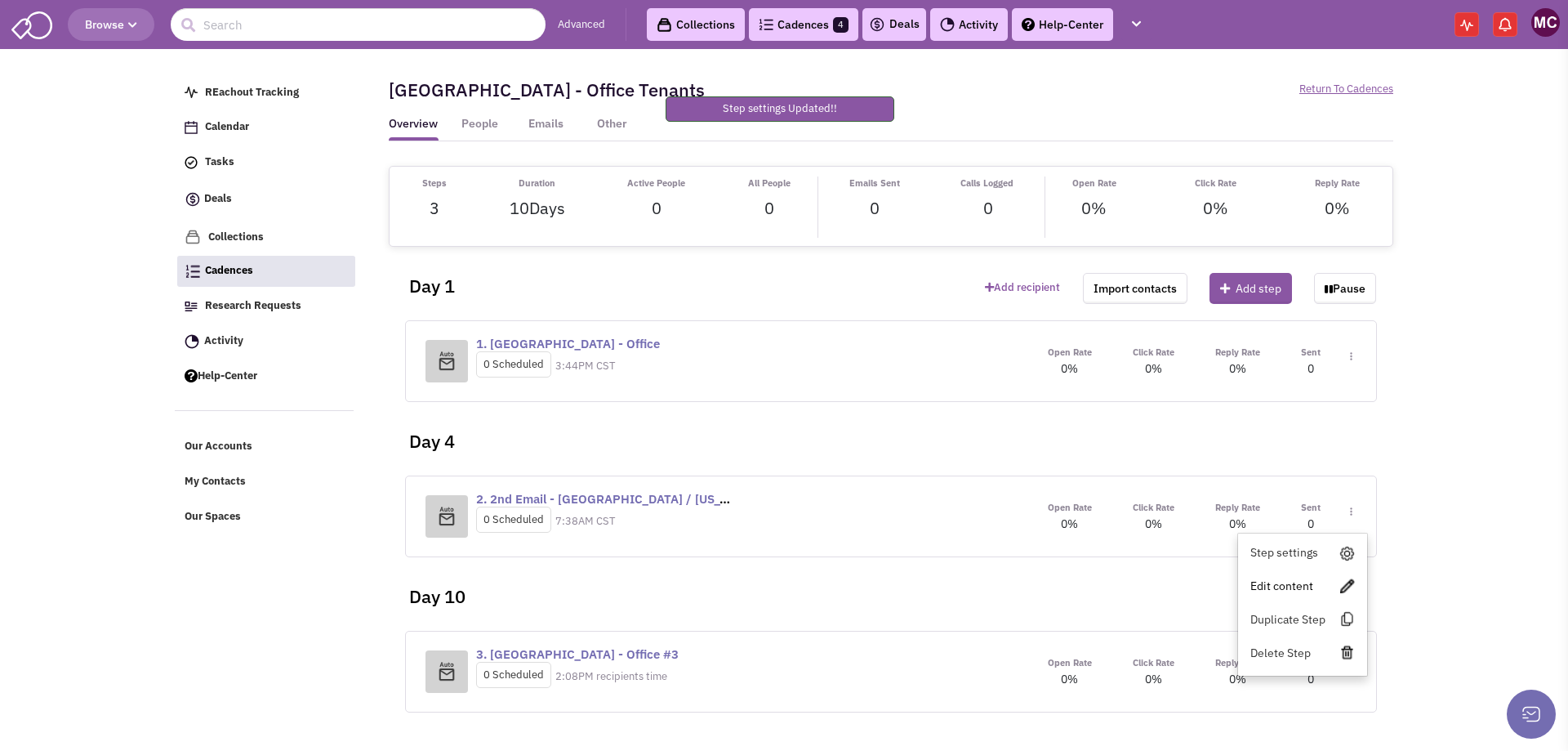
click at [1292, 576] on link "Edit content" at bounding box center [1303, 586] width 129 height 30
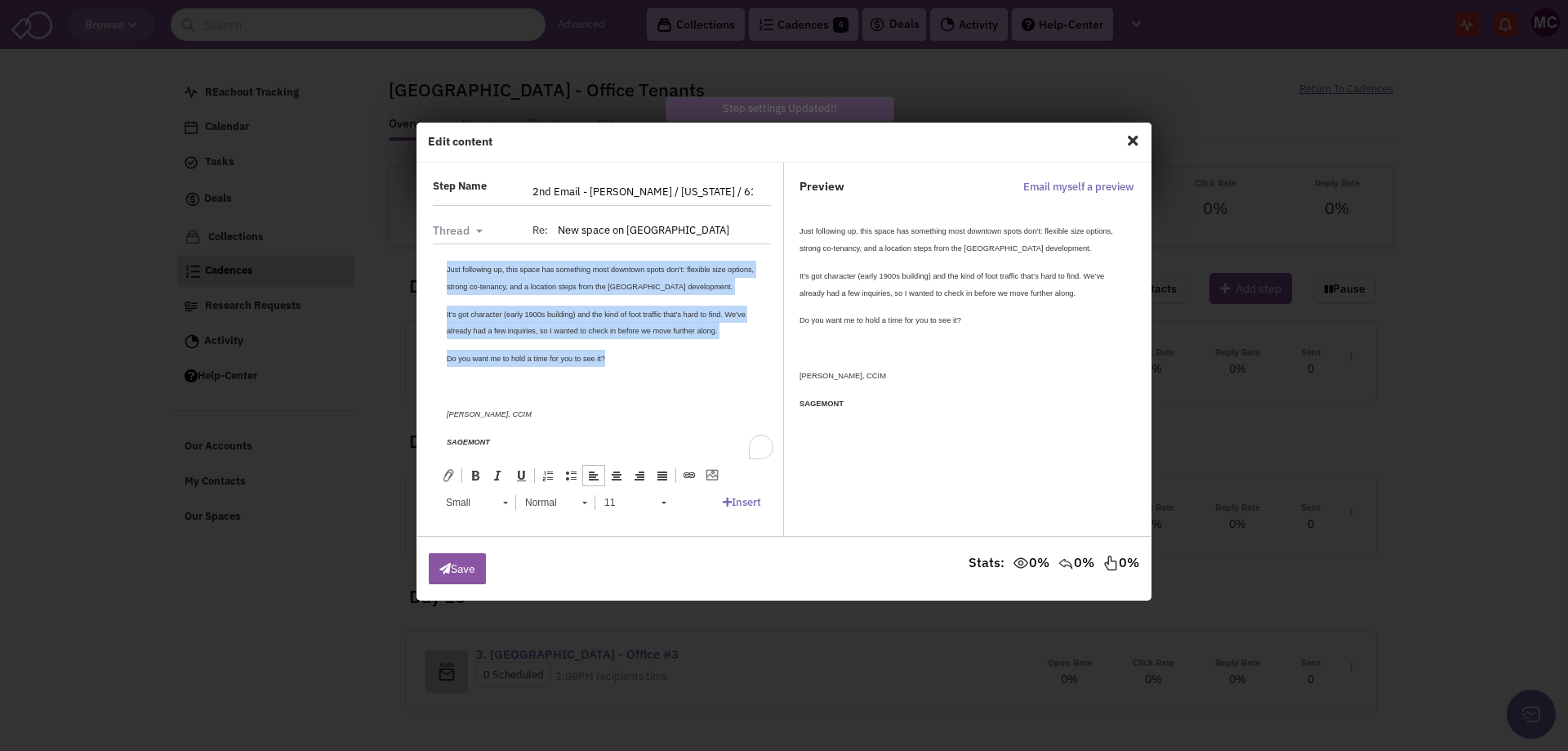
drag, startPoint x: 632, startPoint y: 374, endPoint x: 379, endPoint y: 232, distance: 290.1
click at [430, 243] on html "Just following up, this space has something most downtown spots don’t: flexible…" at bounding box center [602, 381] width 343 height 277
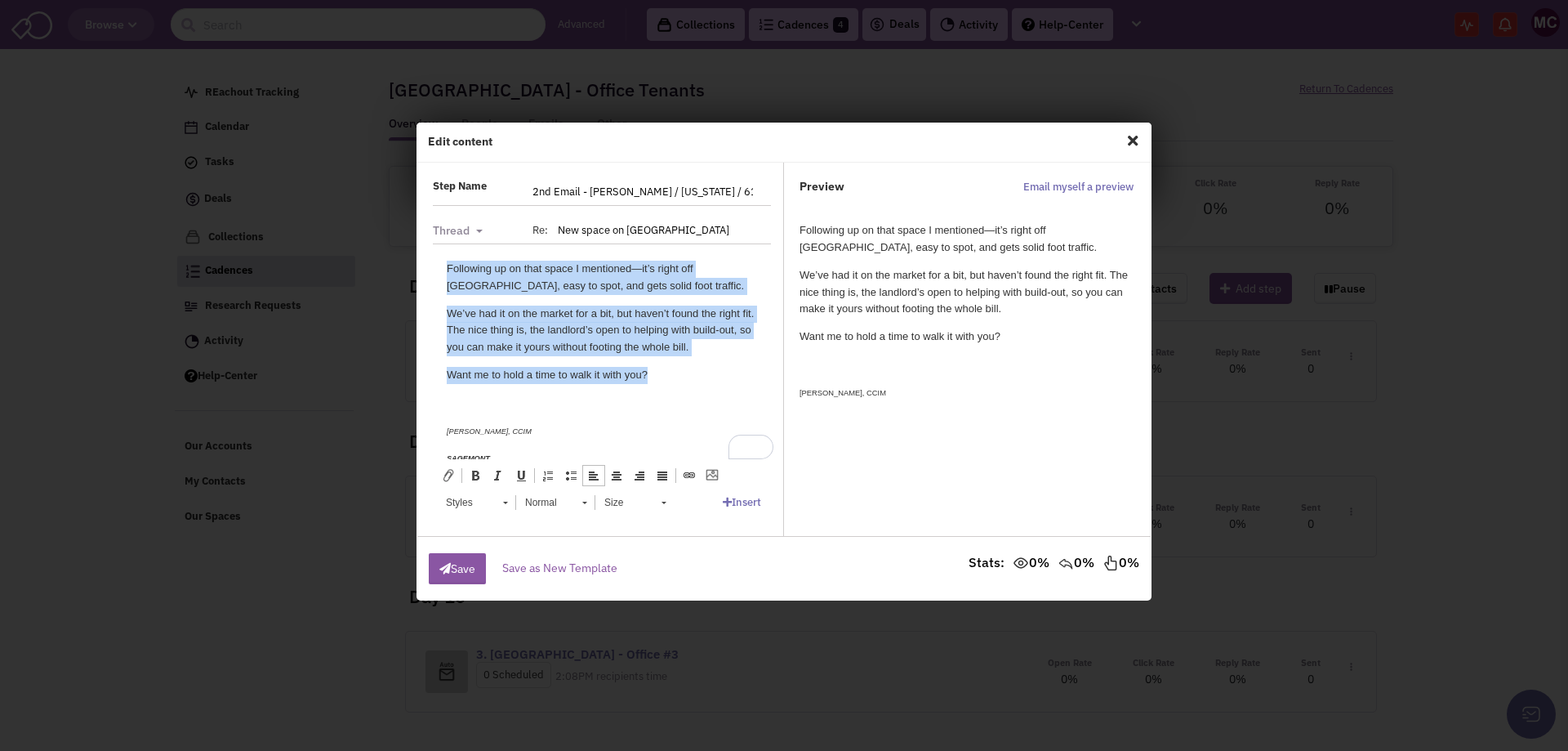
drag, startPoint x: 655, startPoint y: 293, endPoint x: 848, endPoint y: 490, distance: 275.8
click at [430, 243] on html "Following up on that space I mentioned—it’s right off Strawberry Alley, easy to…" at bounding box center [602, 390] width 343 height 294
click at [511, 501] on link "Styles" at bounding box center [476, 503] width 80 height 23
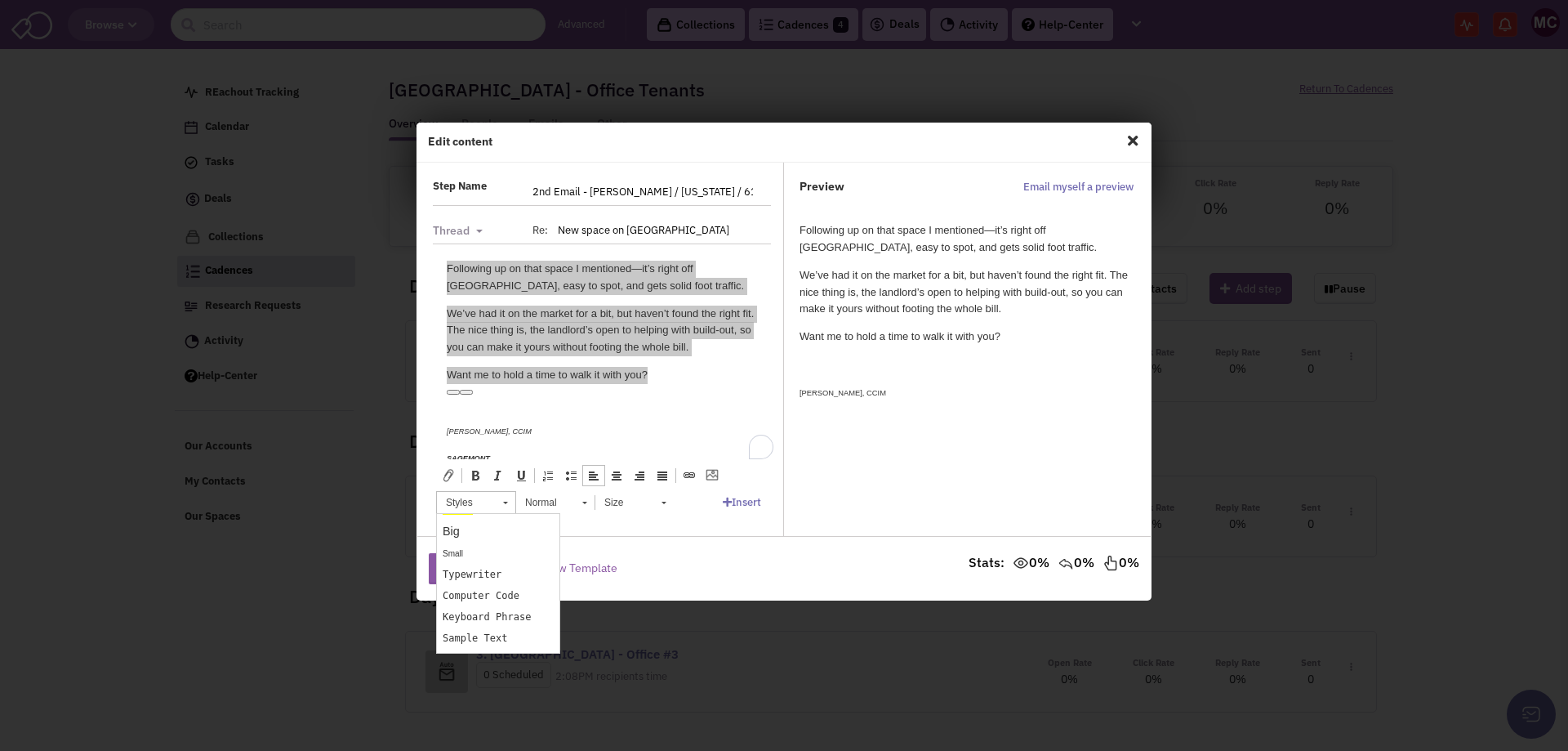
scroll to position [164, 0]
click at [471, 526] on link "Small" at bounding box center [498, 531] width 122 height 21
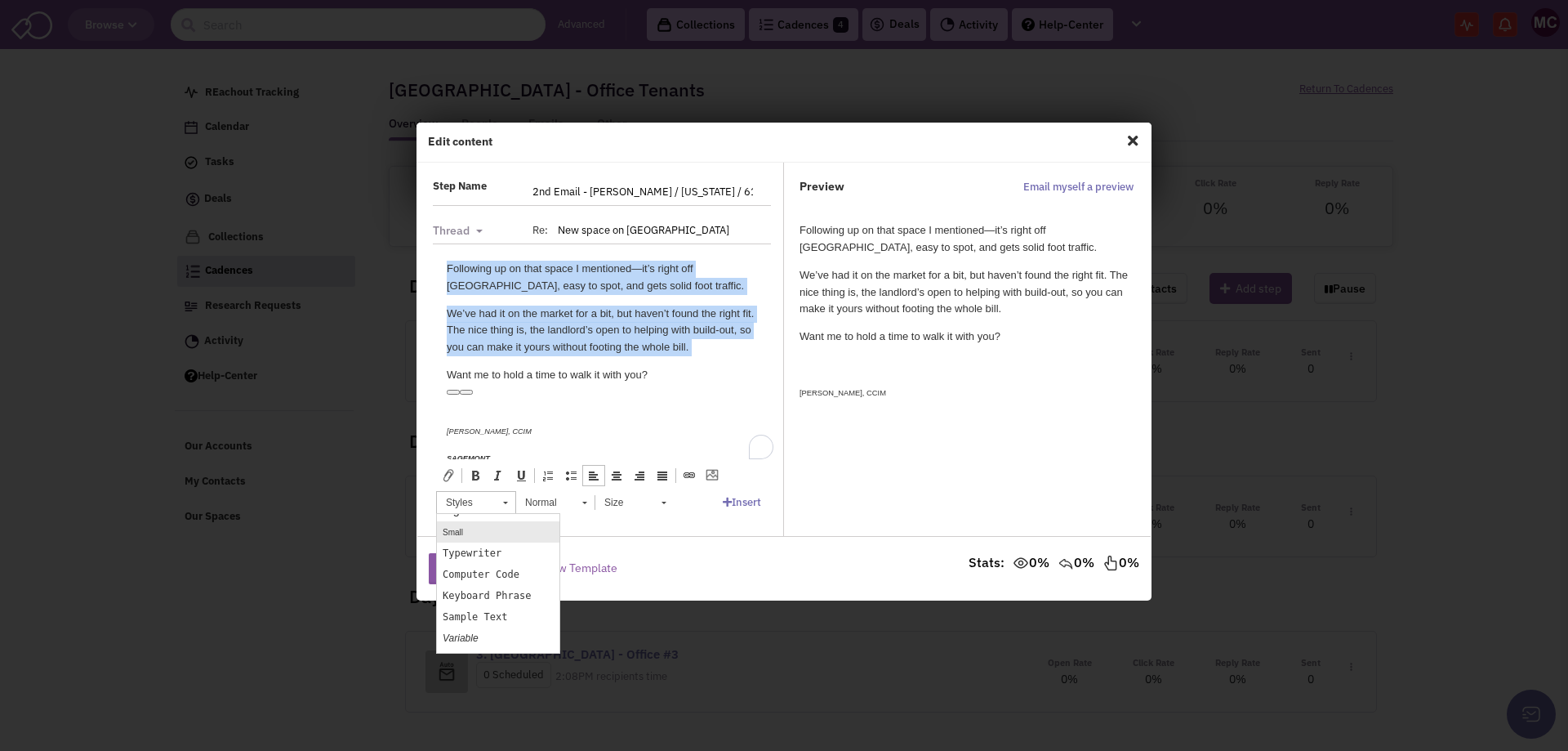
scroll to position [0, 0]
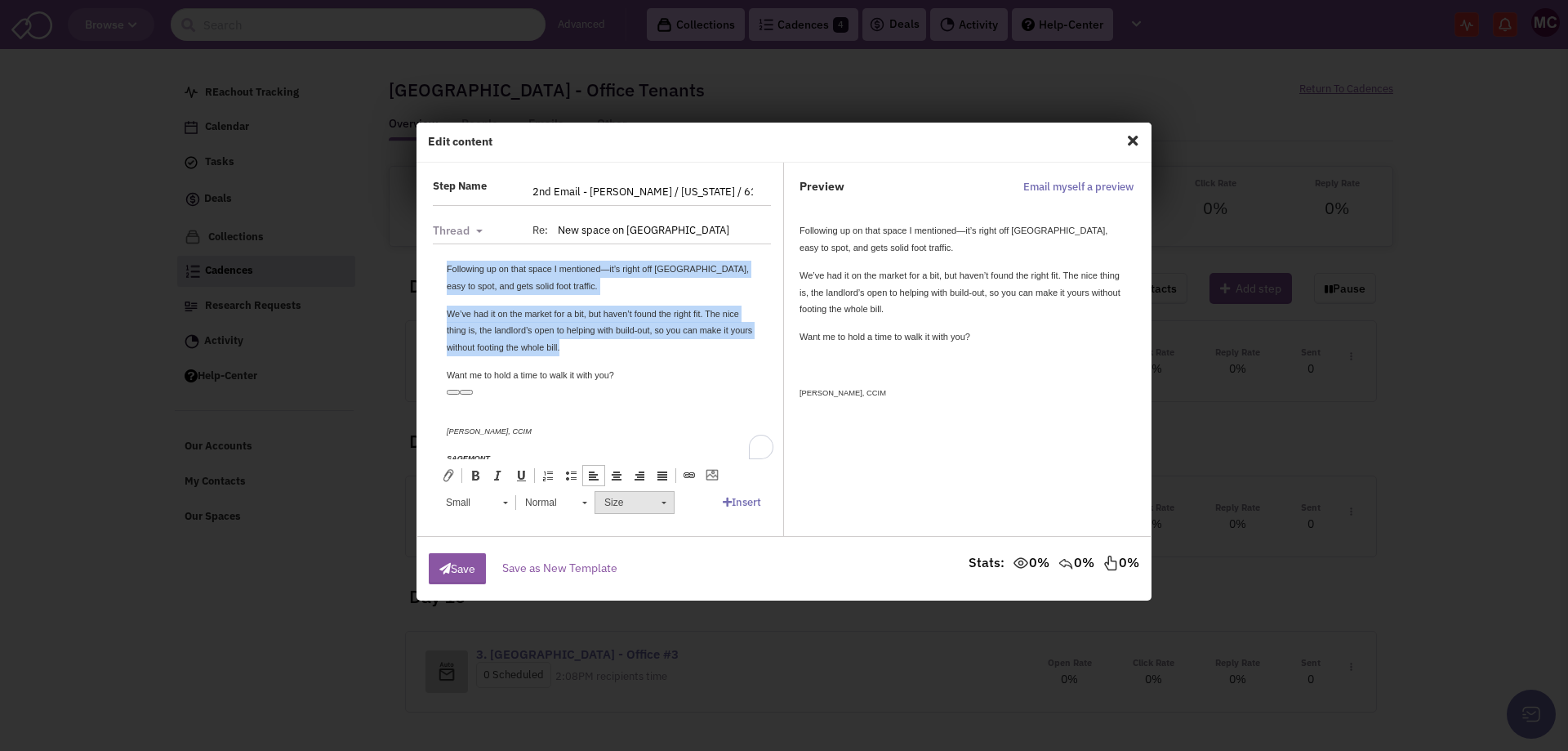
click at [644, 504] on span "Size" at bounding box center [625, 503] width 57 height 21
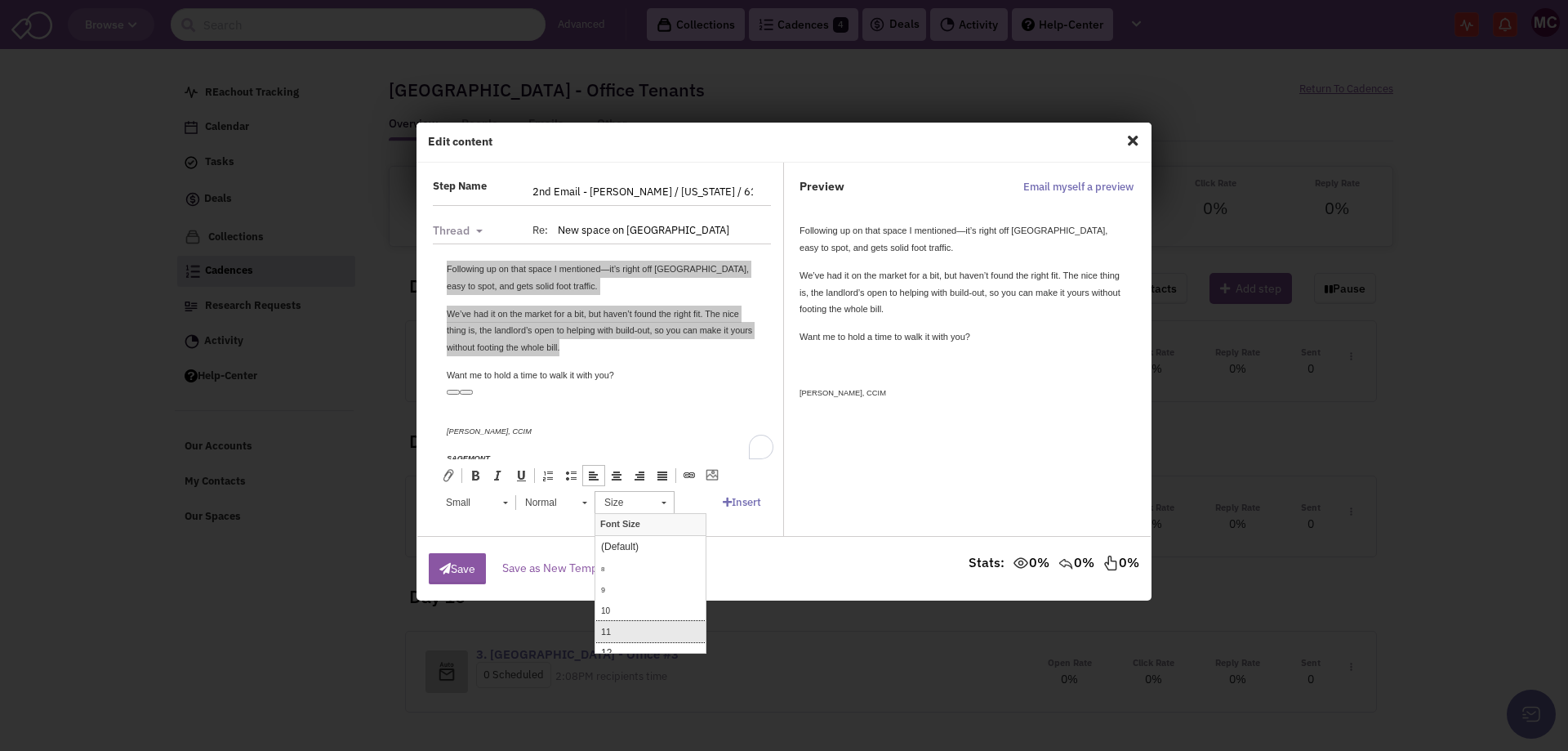
click at [628, 629] on link "11" at bounding box center [651, 631] width 110 height 21
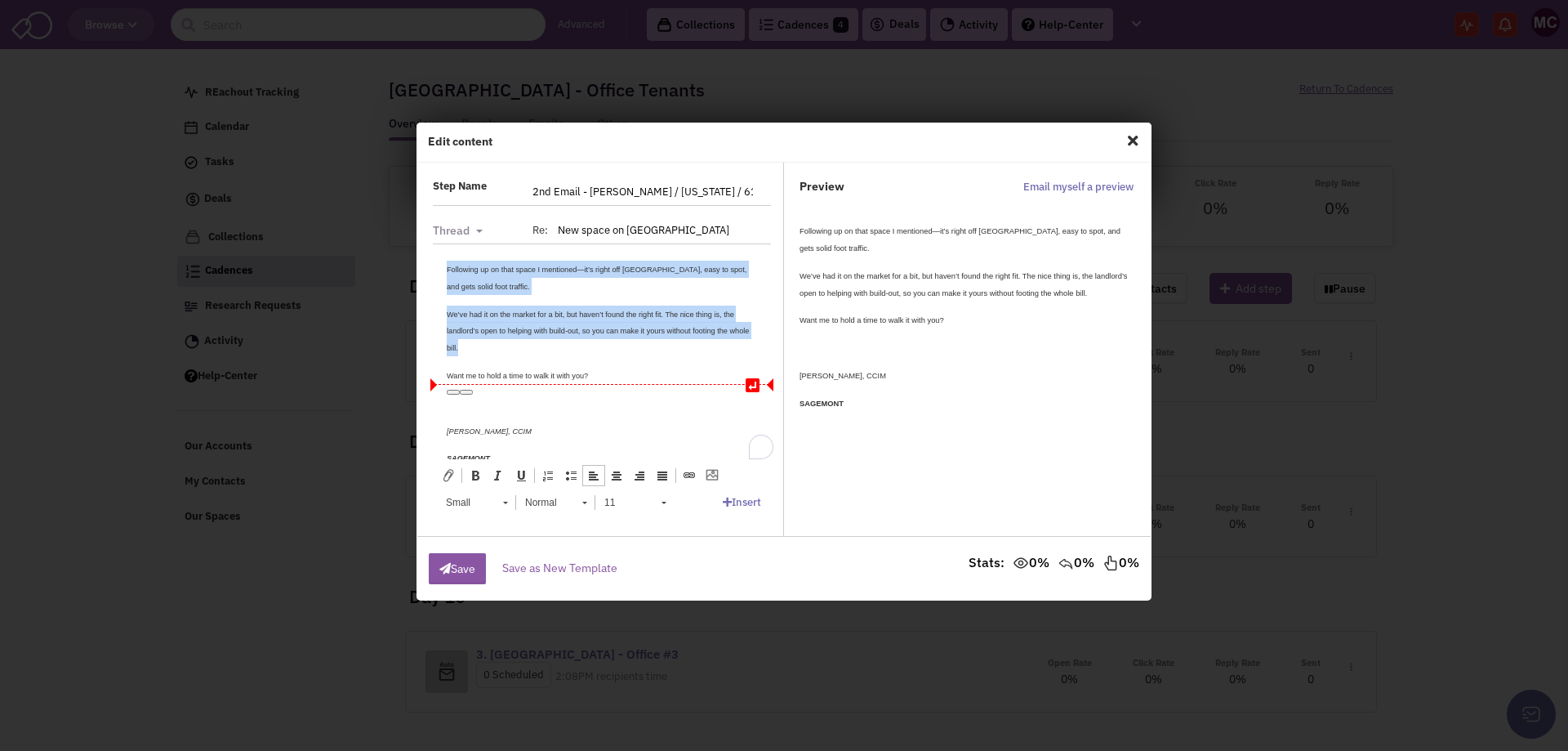
click at [565, 377] on small "Want me to hold a time to walk it with you?" at bounding box center [517, 375] width 141 height 8
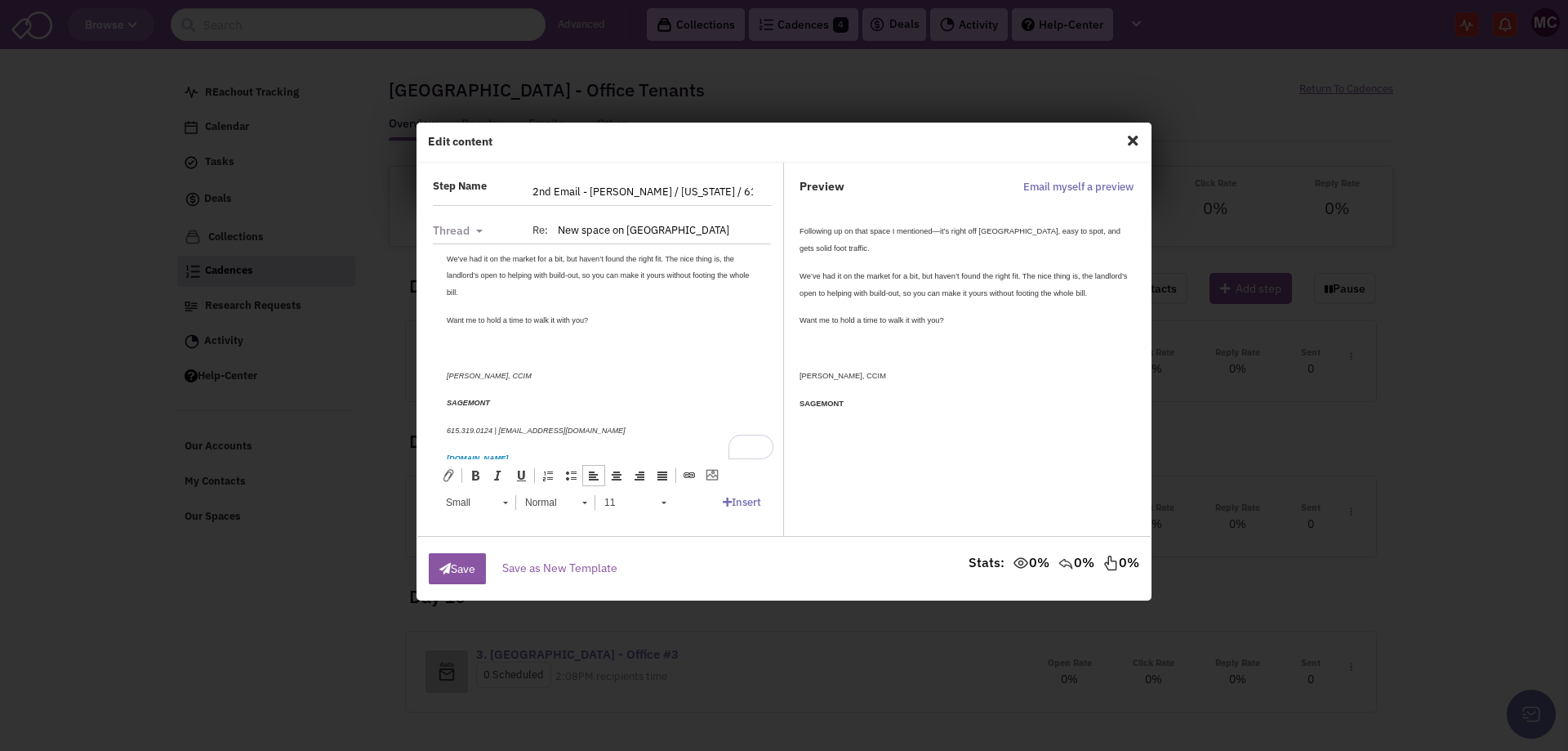
scroll to position [79, 0]
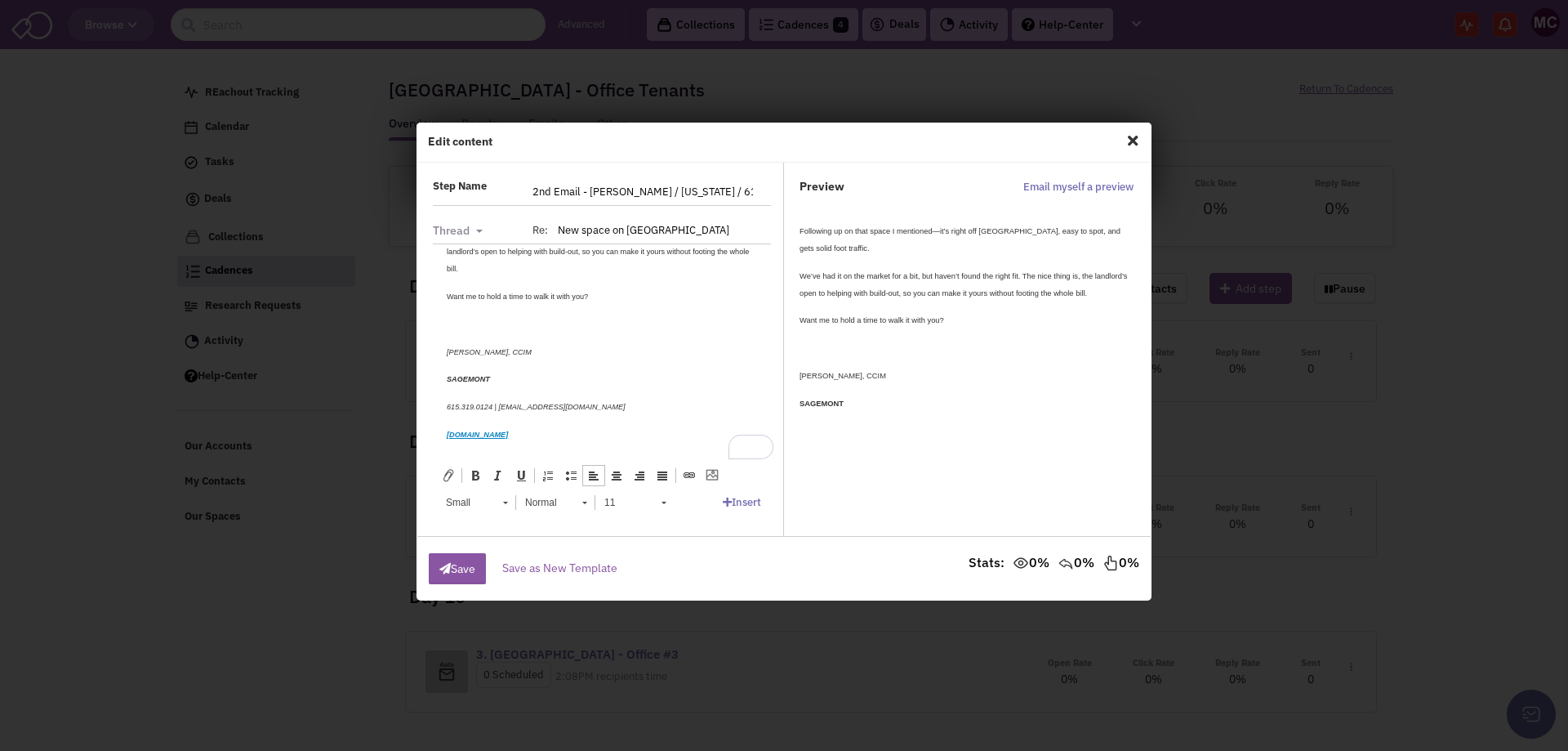
drag, startPoint x: 532, startPoint y: 433, endPoint x: 846, endPoint y: 596, distance: 353.8
click at [430, 352] on html "Following up on that space I mentioned—it’s right off Strawberry Alley, easy to…" at bounding box center [602, 311] width 343 height 294
copy body "Matt Cooper, CCIM SAGEMONT 615.319.0124 | mcooper@sagemontre.com sagemontre.com"
click at [593, 300] on p "Want me to hold a time to walk it with you?" at bounding box center [602, 295] width 310 height 17
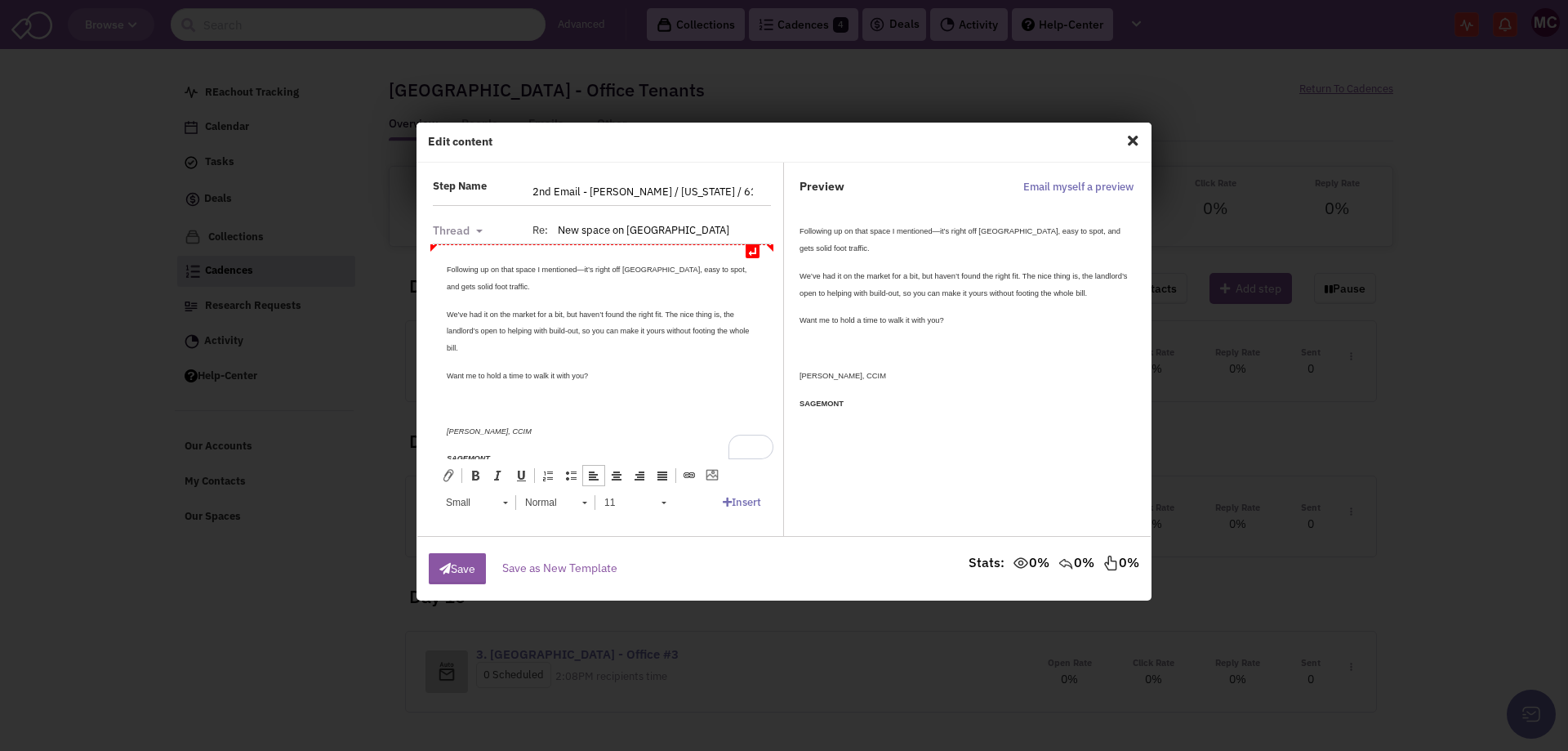
click at [582, 268] on small "Following up on that space I mentioned—it’s right off Strawberry Alley, easy to…" at bounding box center [596, 277] width 300 height 25
click at [453, 565] on button "Save" at bounding box center [458, 569] width 57 height 31
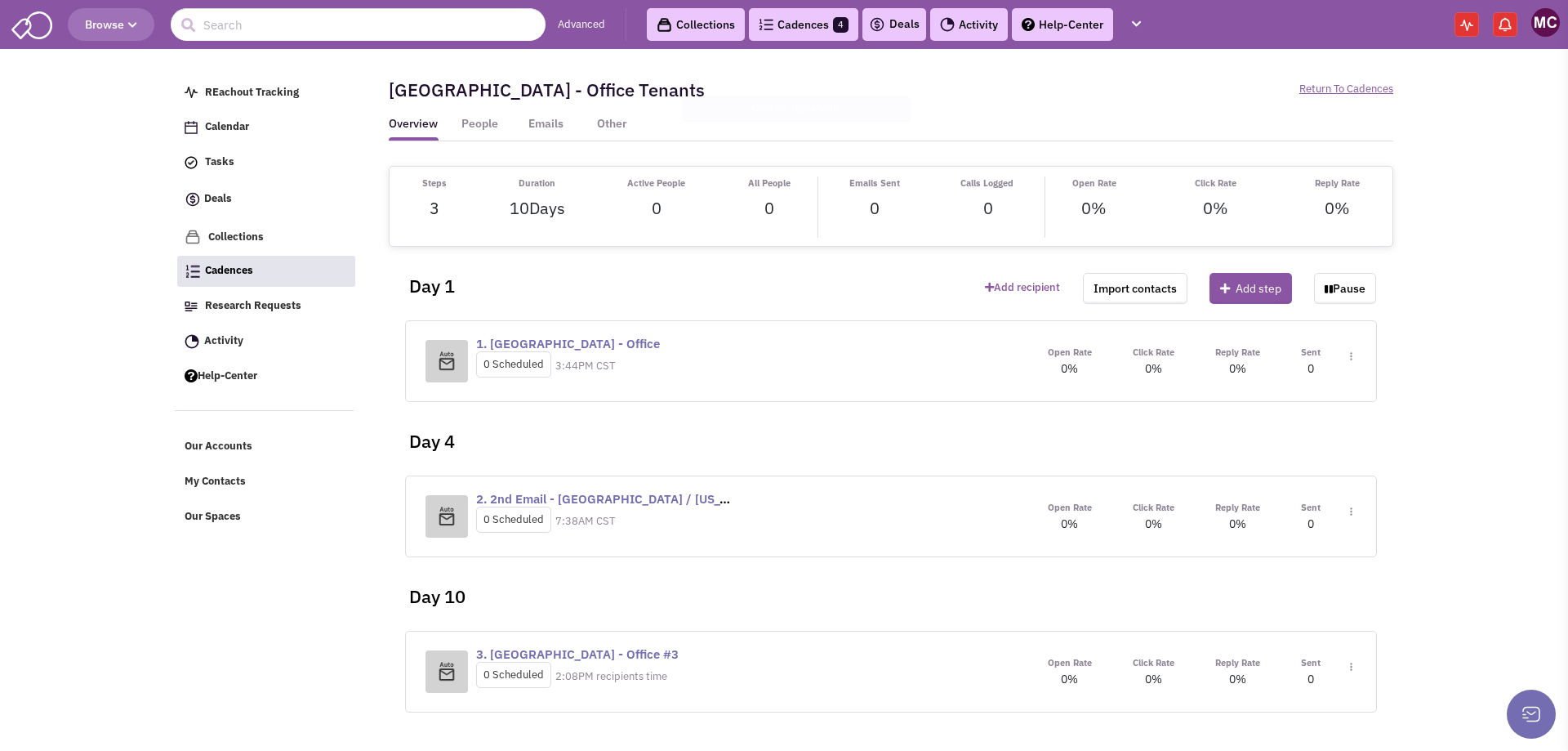
click at [1350, 362] on img at bounding box center [1351, 357] width 2 height 9
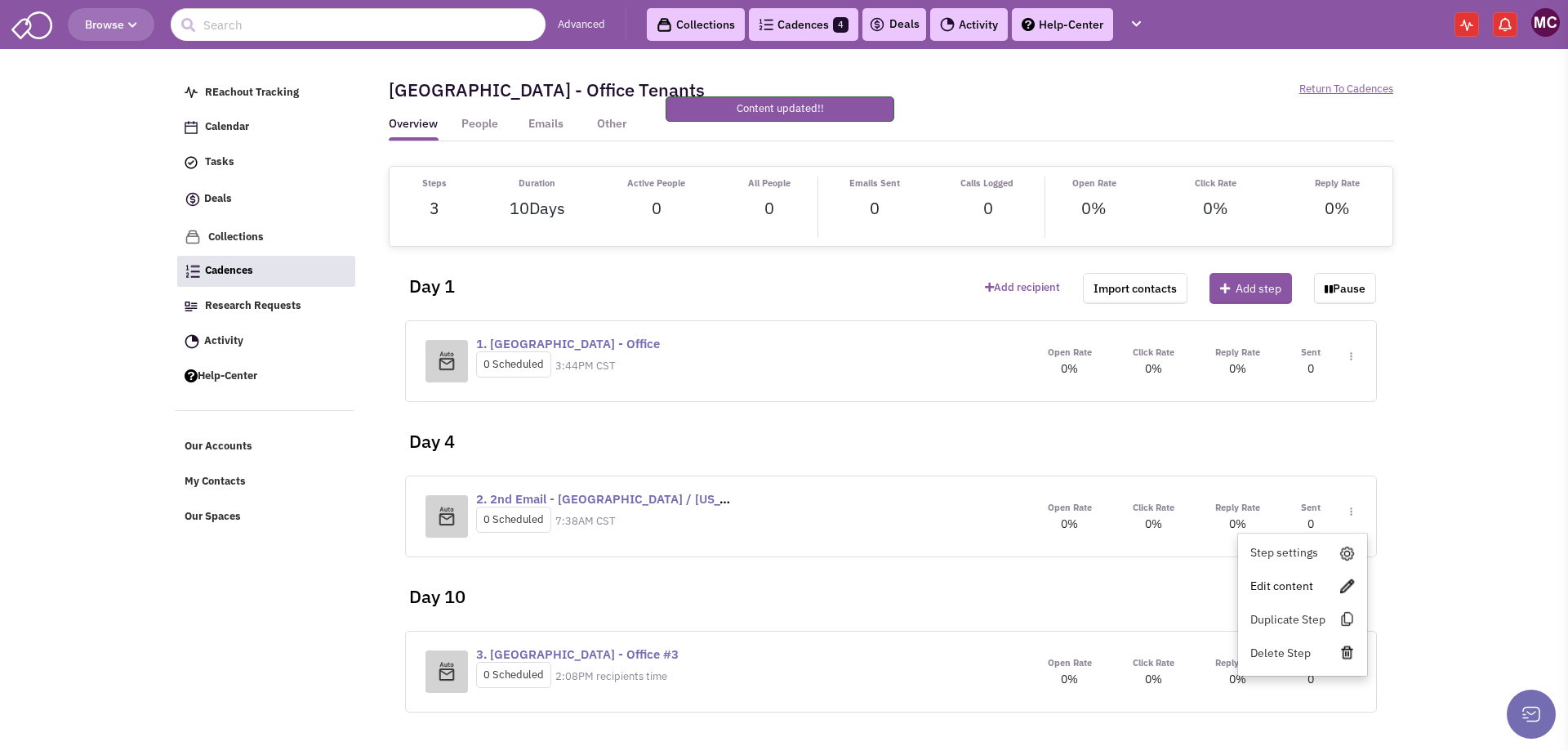
click at [1290, 576] on link "Edit content" at bounding box center [1303, 586] width 129 height 30
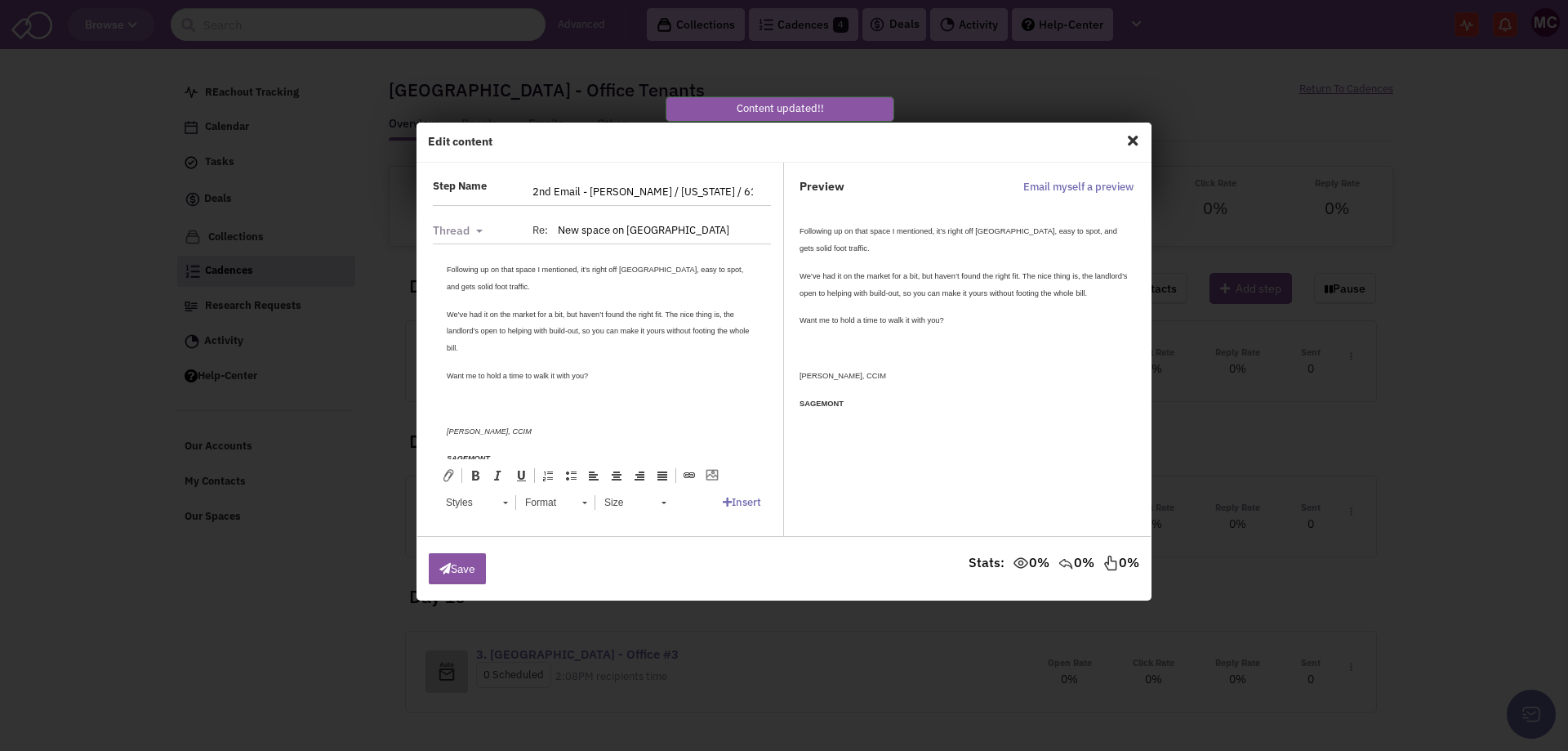
click at [648, 199] on input "2nd Email - Charlotte / Georgia / 6117" at bounding box center [642, 192] width 240 height 26
drag, startPoint x: 724, startPoint y: 187, endPoint x: 506, endPoint y: 176, distance: 218.3
click at [506, 176] on div "Step Name 2nd Email - Charlotte / Georgia / 6117 Step name is required Thread T…" at bounding box center [600, 349] width 367 height 374
type input "[GEOGRAPHIC_DATA] - Office #2"
click at [466, 573] on button "Save" at bounding box center [458, 569] width 57 height 31
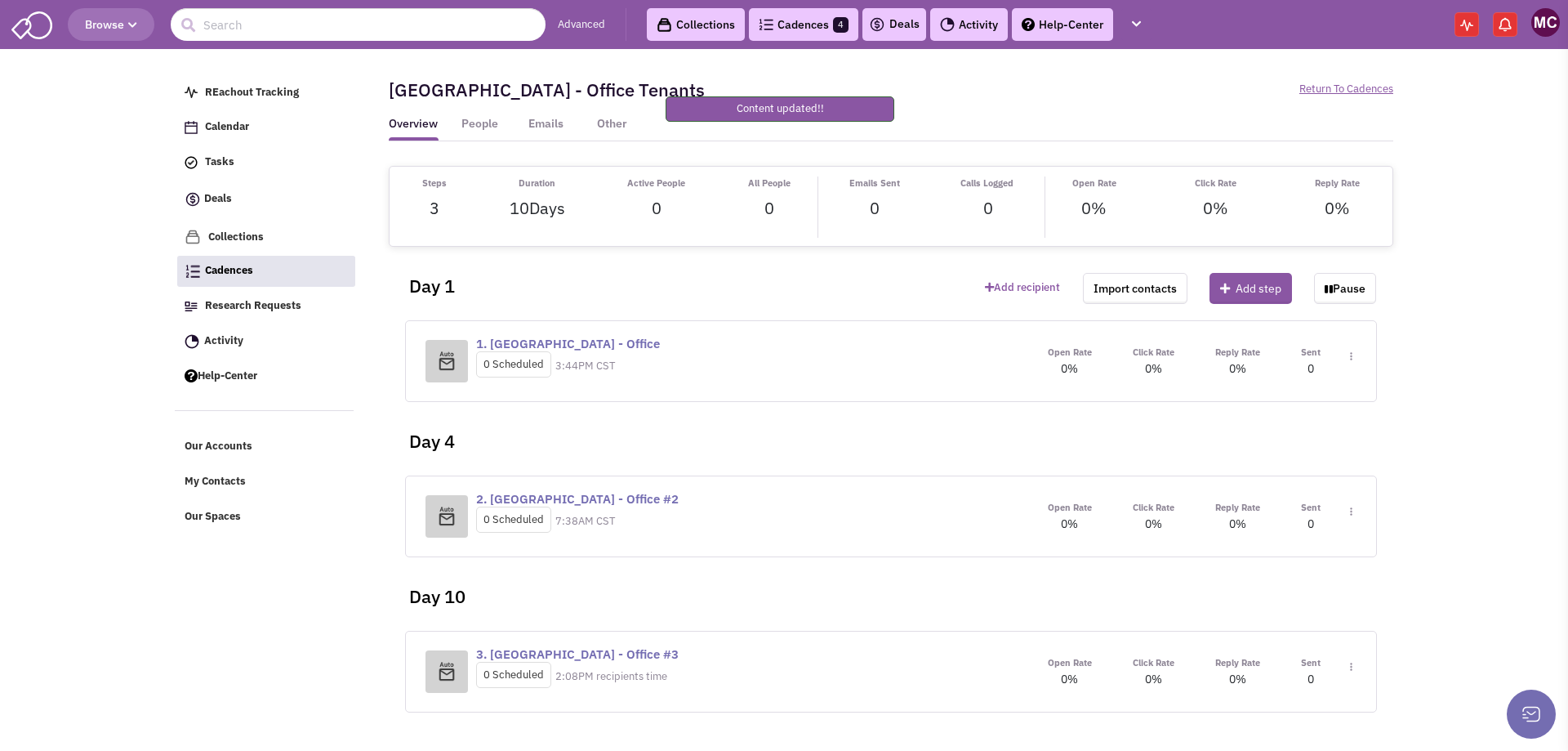
click at [1352, 362] on img at bounding box center [1351, 357] width 2 height 9
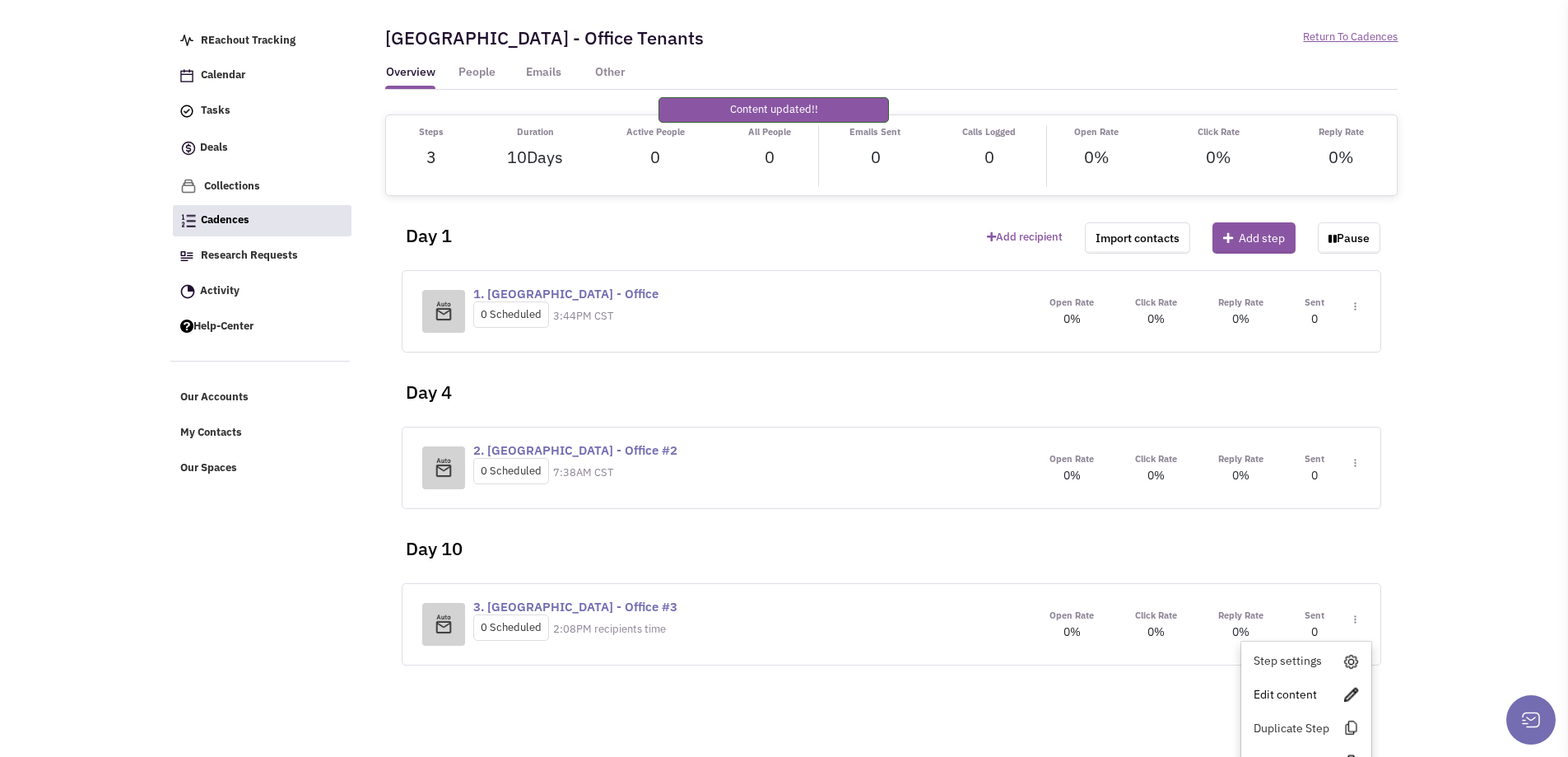
scroll to position [81, 0]
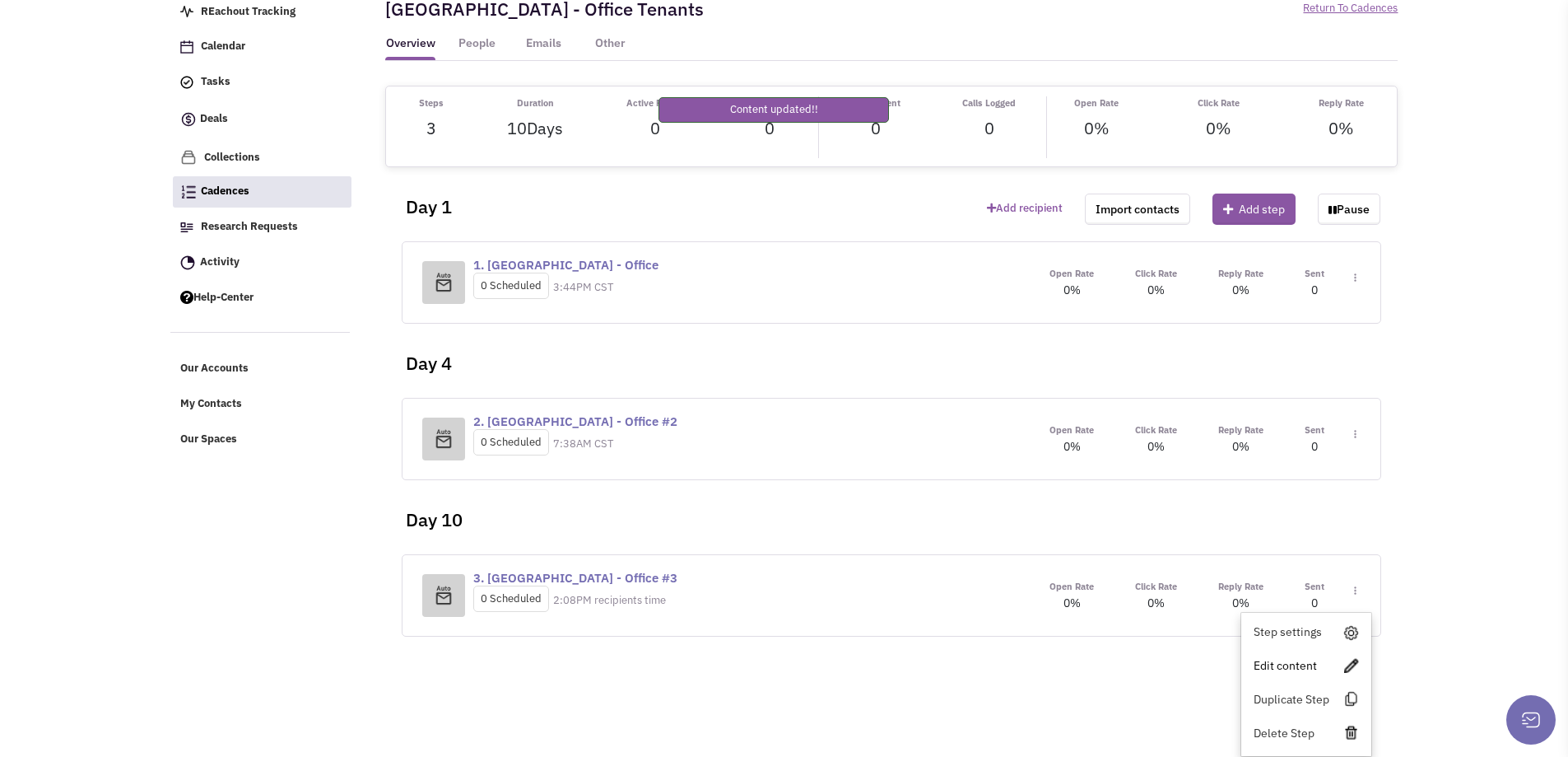
click at [1282, 663] on link "Edit content" at bounding box center [1306, 666] width 130 height 30
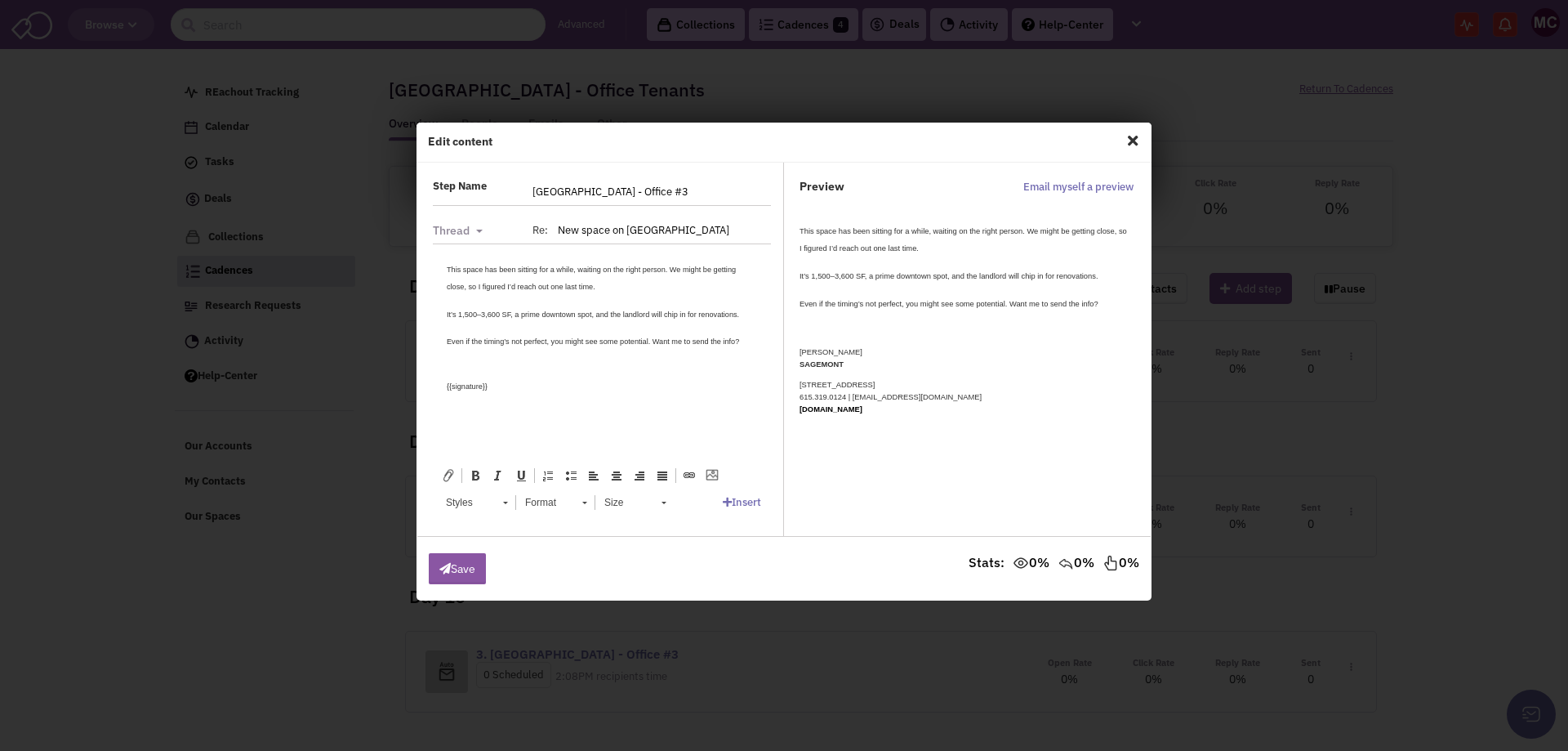
scroll to position [0, 0]
drag, startPoint x: 504, startPoint y: 382, endPoint x: 836, endPoint y: 621, distance: 409.1
click at [430, 376] on html "This space has been sitting for a while, waiting on the right person. We might …" at bounding box center [602, 326] width 343 height 167
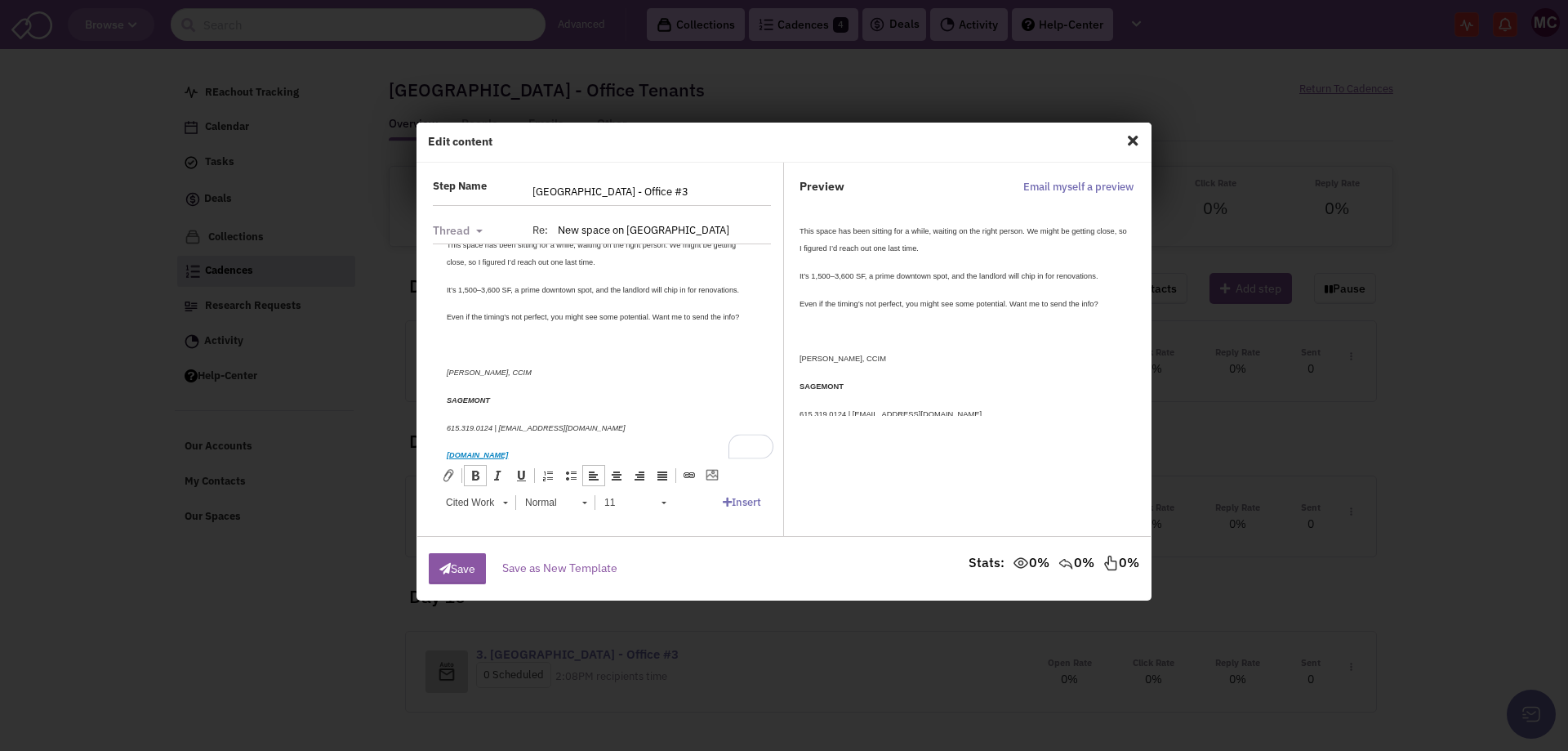
click at [486, 356] on body "This space has been sitting for a while, waiting on the right person. We might …" at bounding box center [602, 348] width 310 height 227
click at [466, 564] on button "Save" at bounding box center [458, 569] width 57 height 31
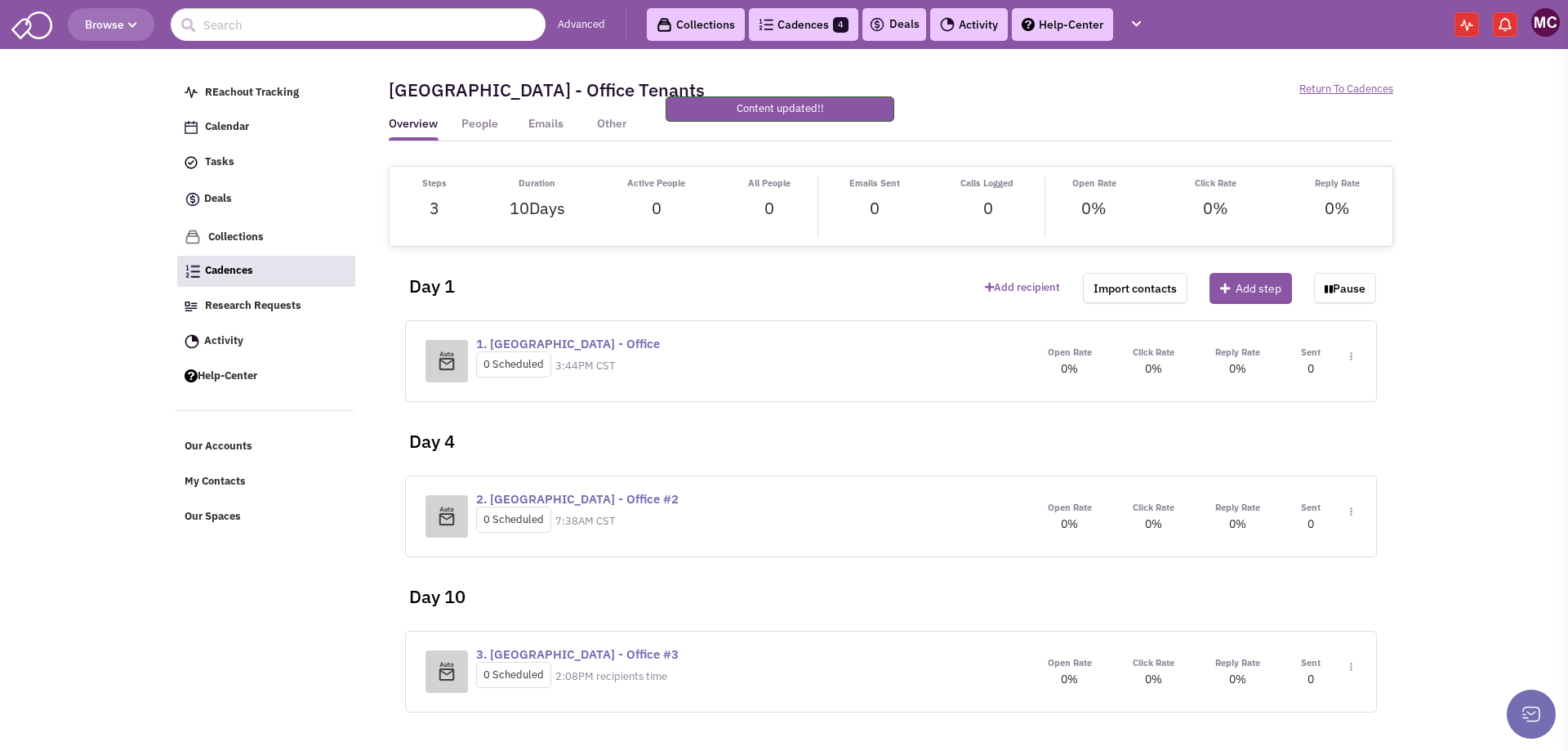
scroll to position [0, 0]
click at [1350, 351] on span "Toggle Dropdown" at bounding box center [1348, 364] width 9 height 30
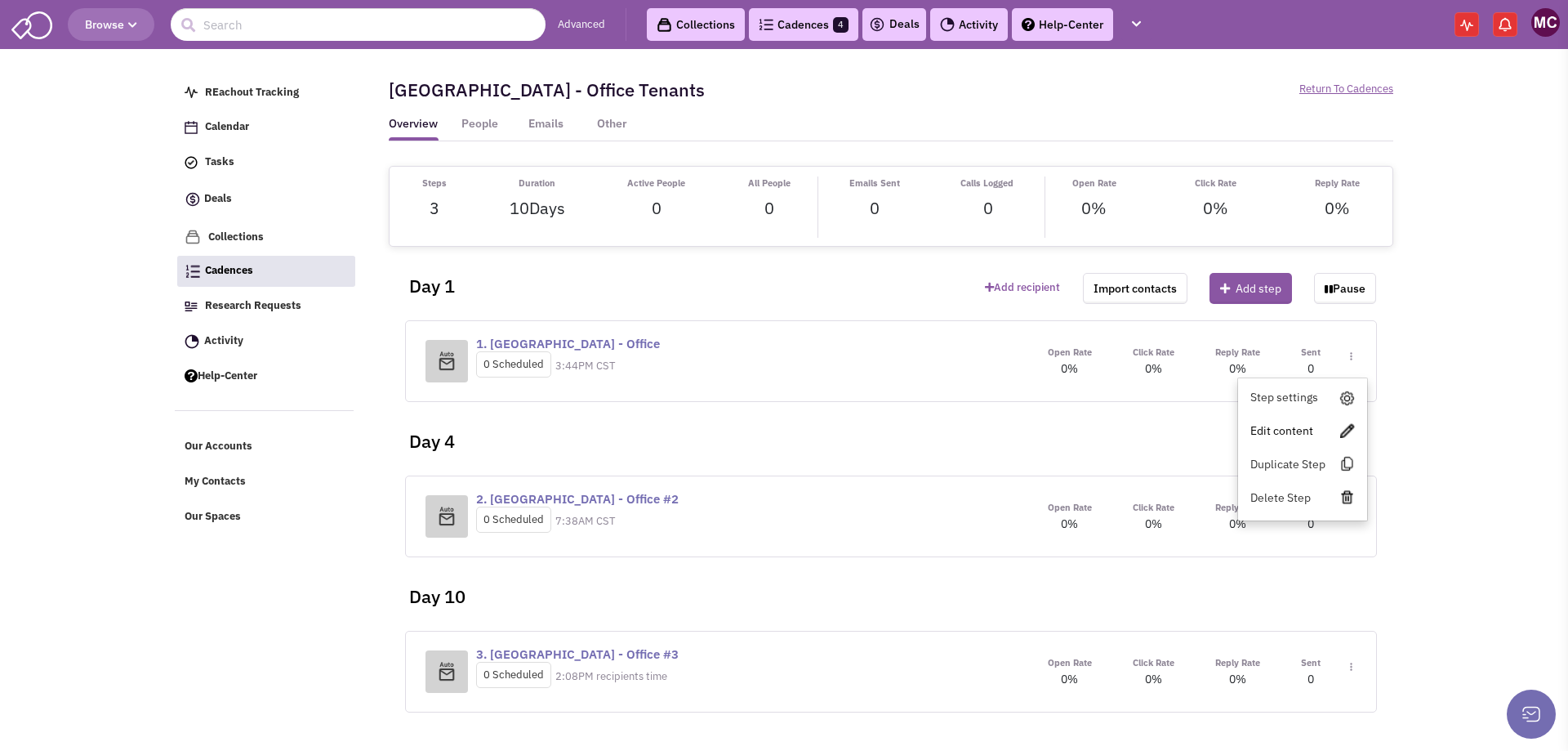
click at [1285, 424] on link "Edit content" at bounding box center [1303, 431] width 129 height 30
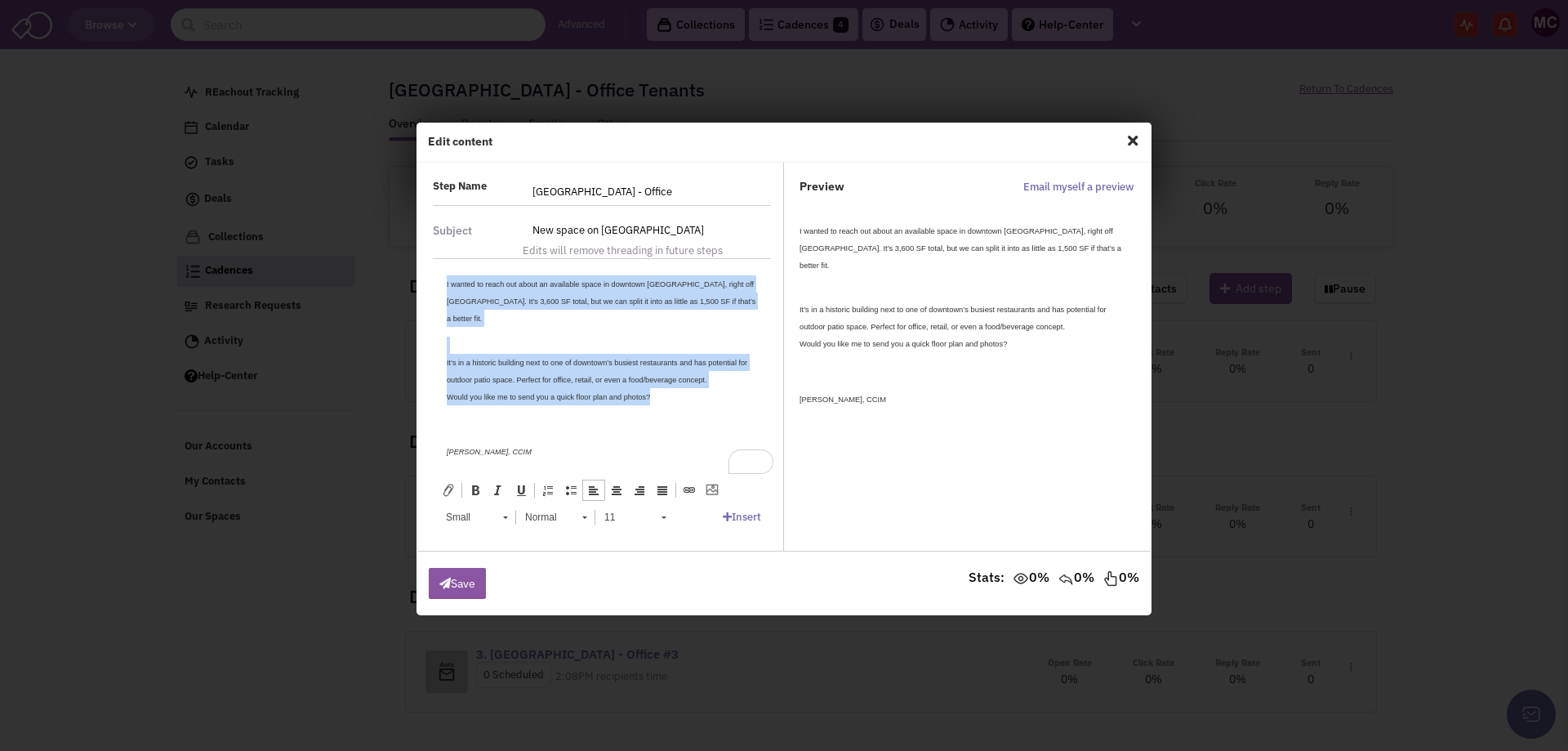
drag, startPoint x: 683, startPoint y: 394, endPoint x: 368, endPoint y: 267, distance: 339.6
click at [430, 267] on html "I wanted to reach out about an available space in downtown Clarksville, right o…" at bounding box center [602, 409] width 343 height 301
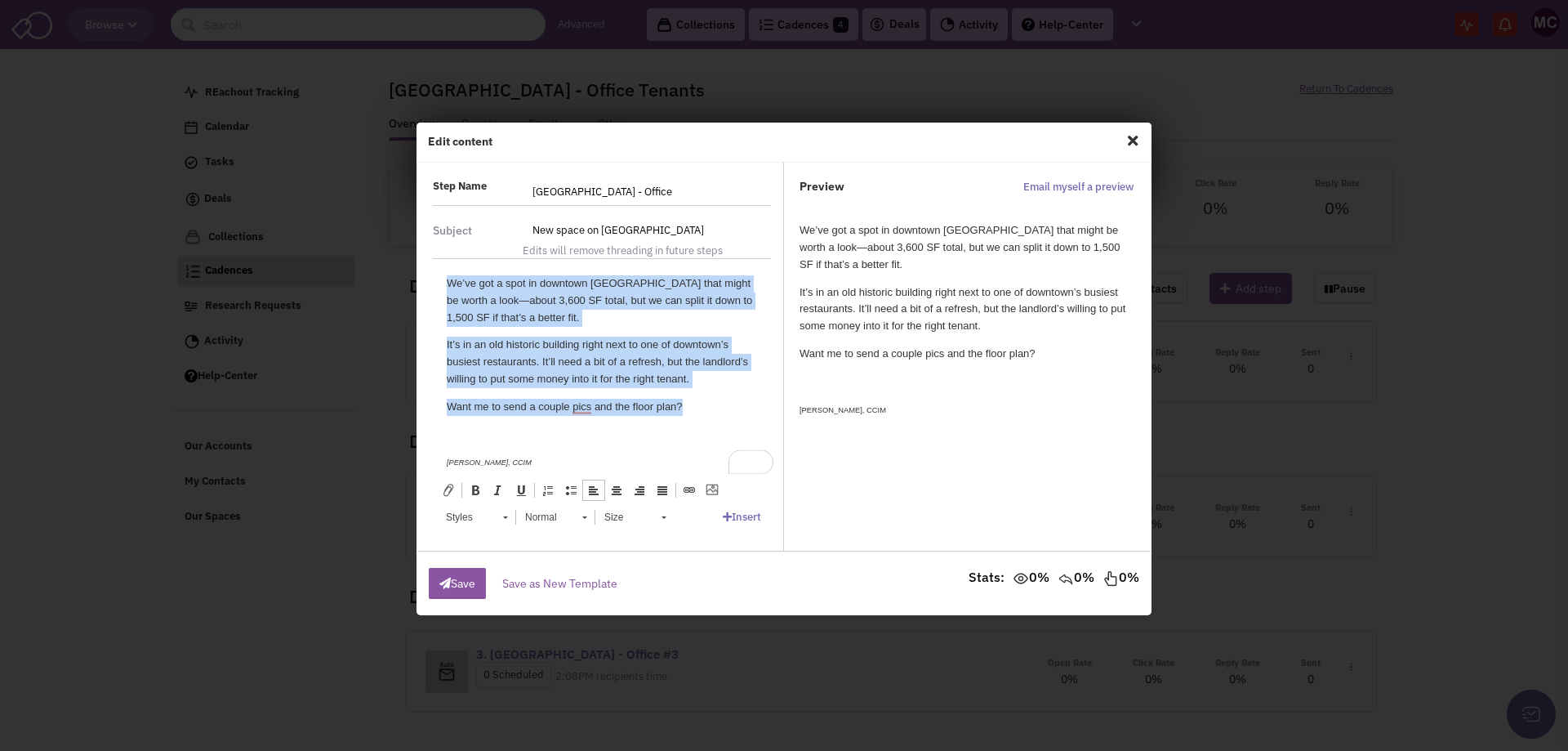
drag, startPoint x: 694, startPoint y: 405, endPoint x: 803, endPoint y: 487, distance: 136.4
click at [430, 259] on html "We’ve got a spot in downtown Clarksville that might be worth a look—about 3,600…" at bounding box center [602, 414] width 343 height 311
click at [508, 519] on link "Styles" at bounding box center [476, 518] width 80 height 23
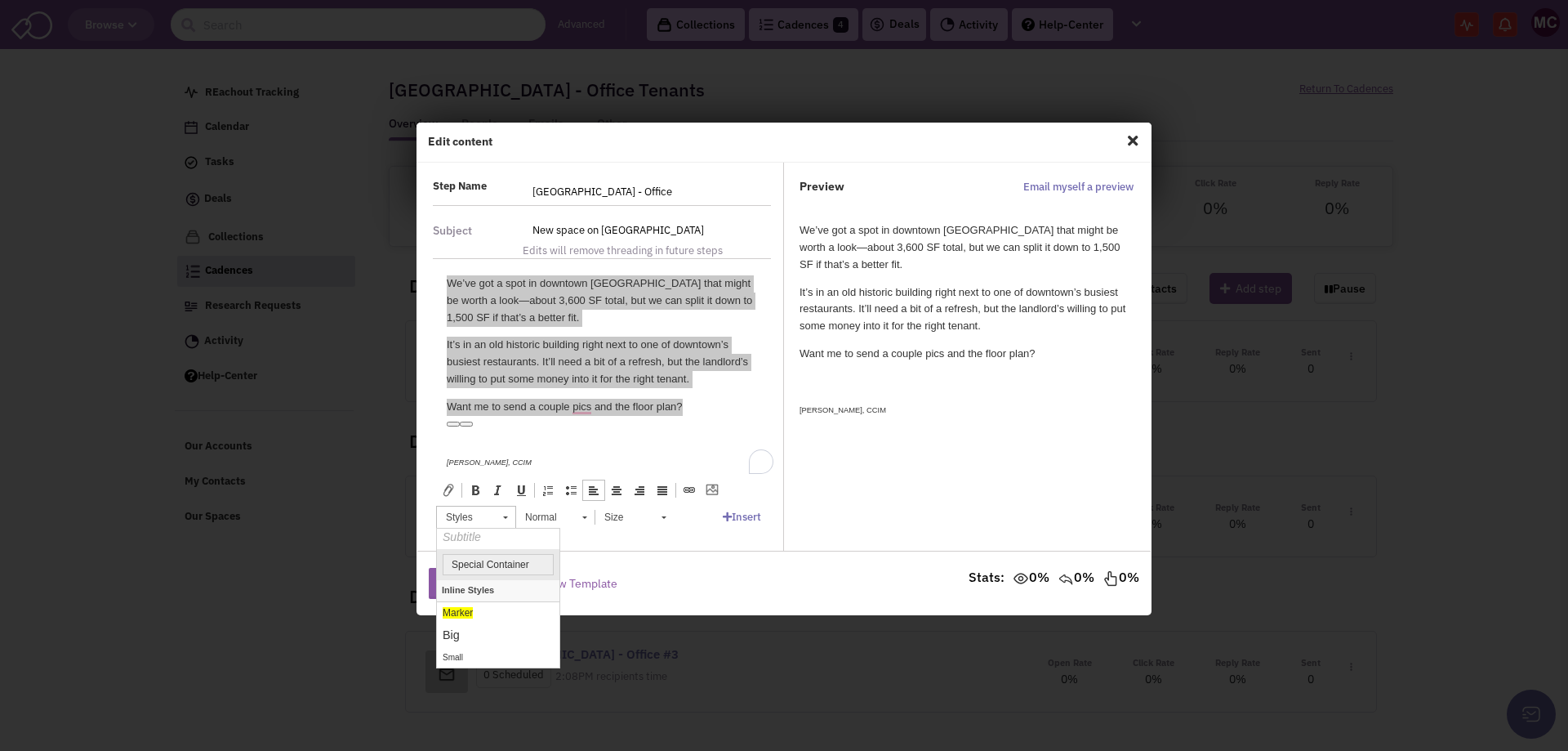
scroll to position [81, 0]
click at [485, 618] on link "Small" at bounding box center [498, 629] width 122 height 21
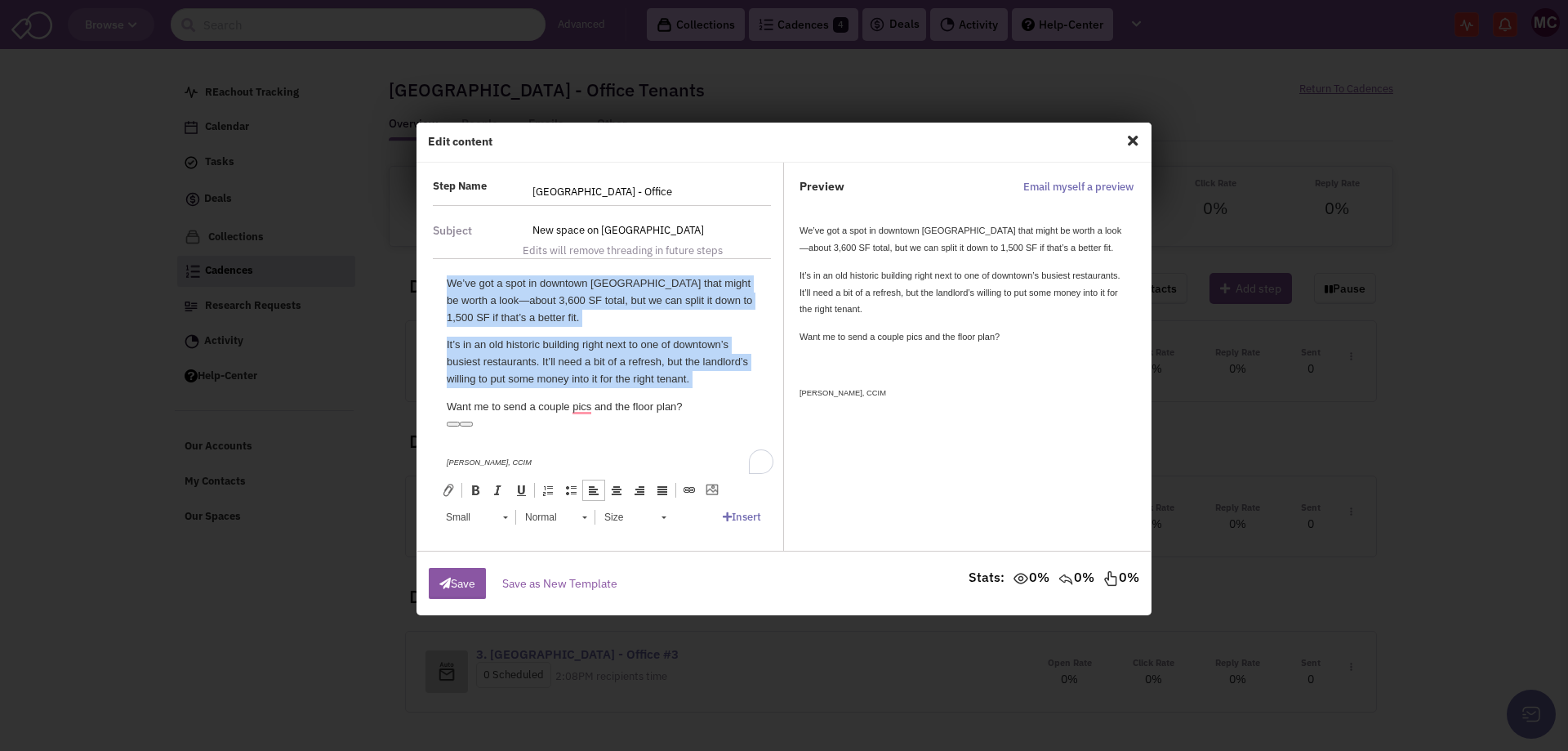
scroll to position [0, 0]
click at [628, 519] on span "Size" at bounding box center [625, 518] width 57 height 21
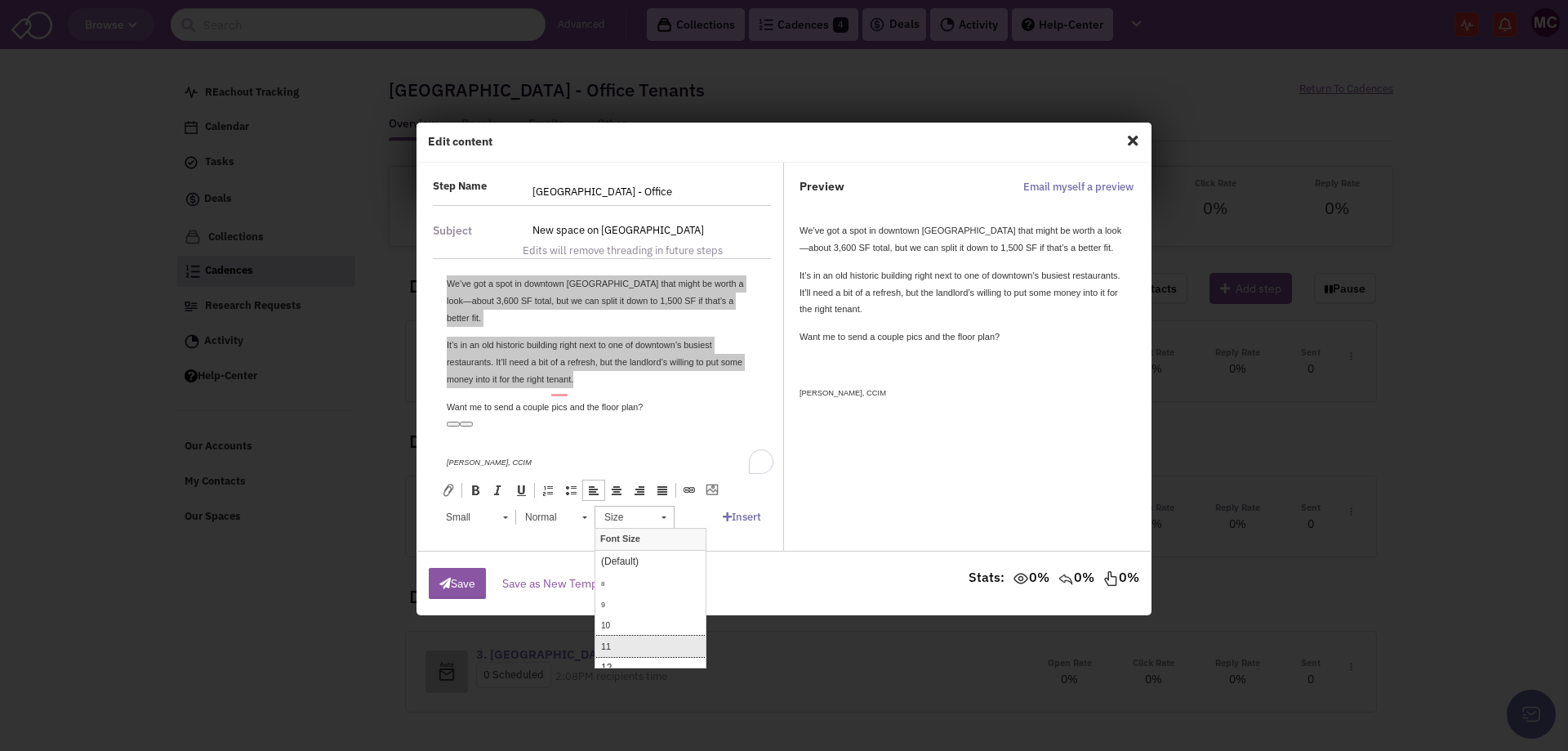
click at [628, 638] on link "11" at bounding box center [651, 647] width 110 height 21
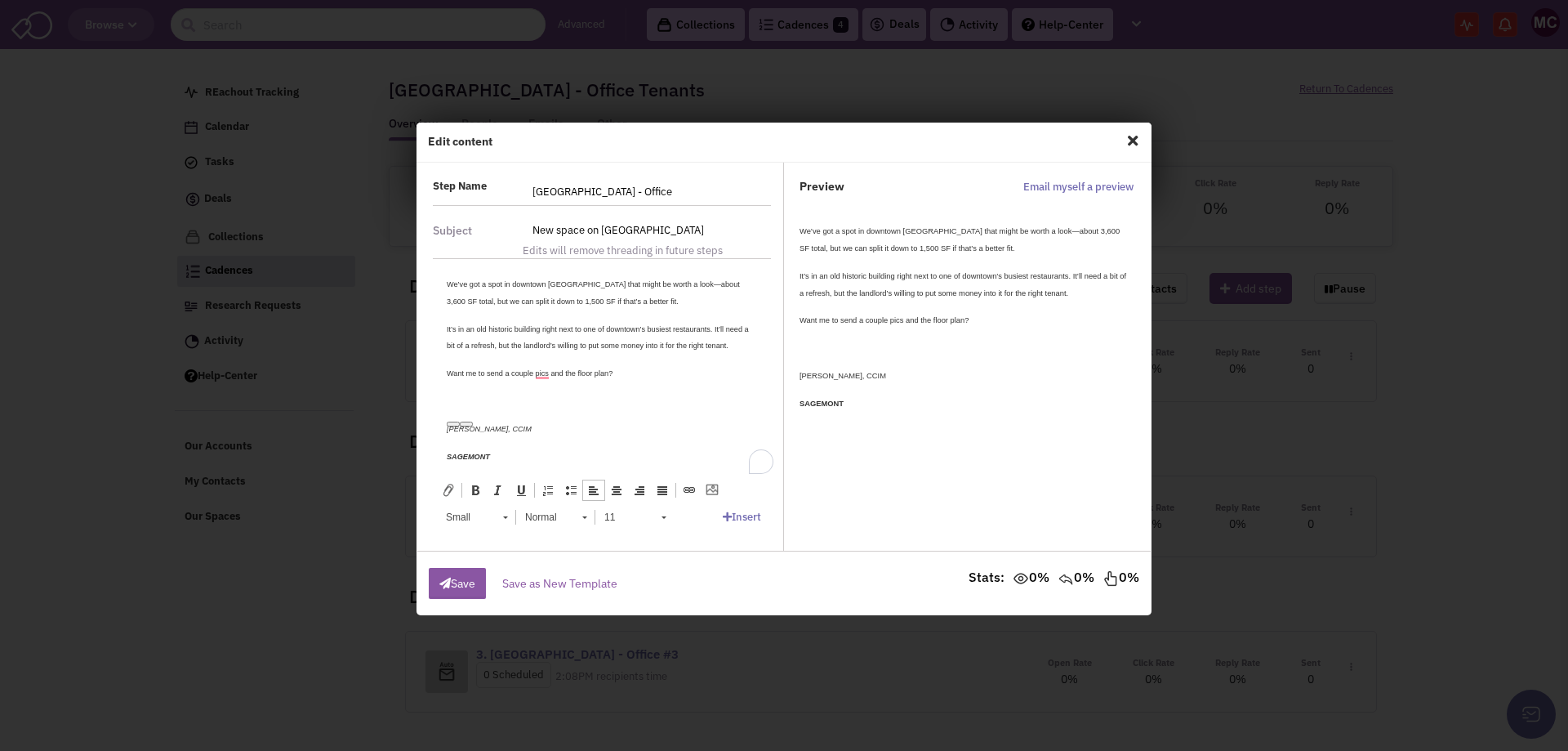
click at [634, 380] on p "Want me to send a couple pics and the floor plan?" at bounding box center [602, 373] width 310 height 17
click at [601, 388] on body "We’ve got a spot in downtown Clarksville that might be worth a look—about 3,600…" at bounding box center [602, 397] width 310 height 244
click at [675, 283] on small "We’ve got a spot in downtown Clarksville that might be worth a look—about 3,600…" at bounding box center [593, 293] width 293 height 25
click at [464, 579] on button "Save" at bounding box center [458, 583] width 57 height 31
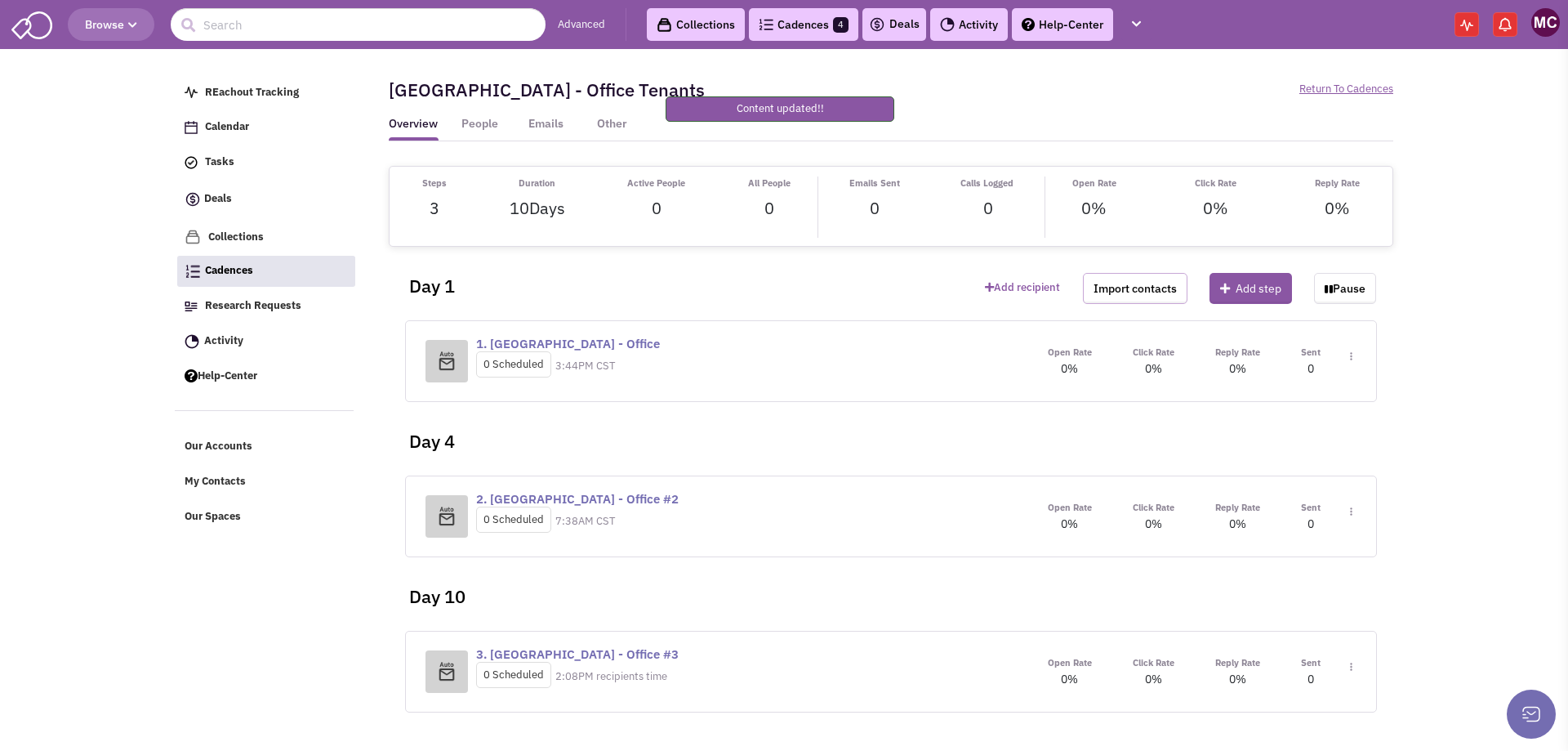
click at [1140, 297] on button "Import contacts" at bounding box center [1135, 288] width 104 height 31
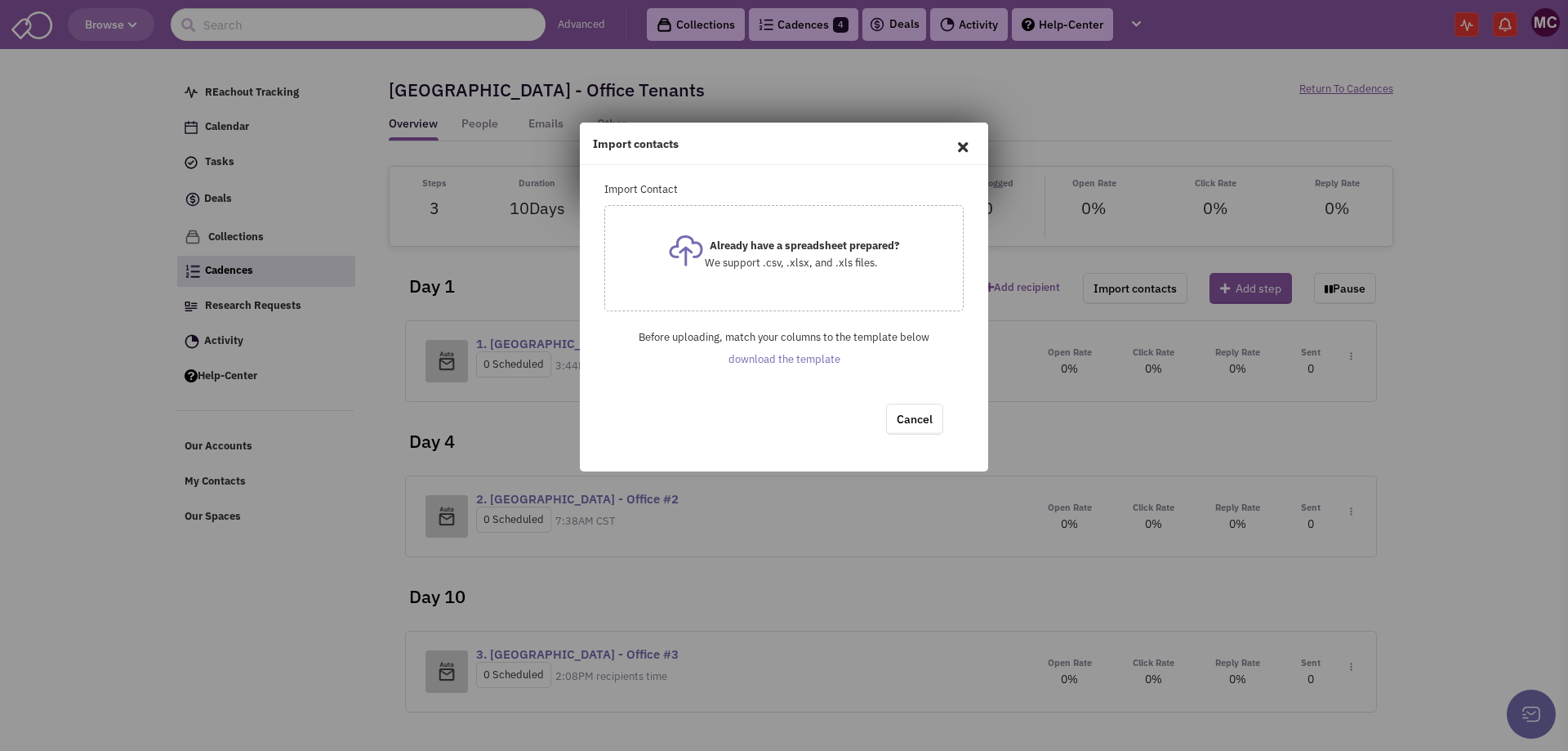
click at [962, 141] on icon at bounding box center [963, 147] width 34 height 39
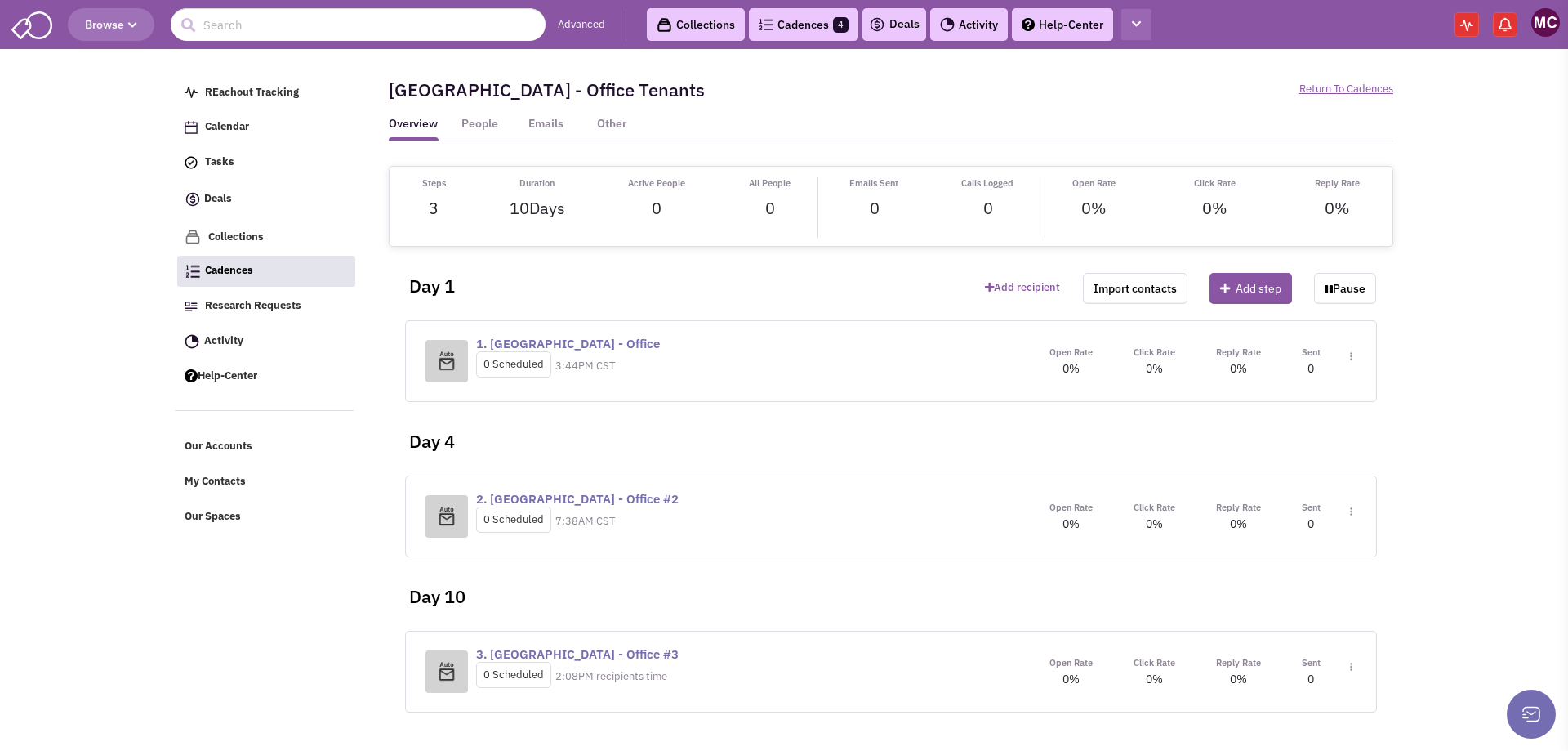
click at [1132, 21] on button "button" at bounding box center [1136, 25] width 30 height 32
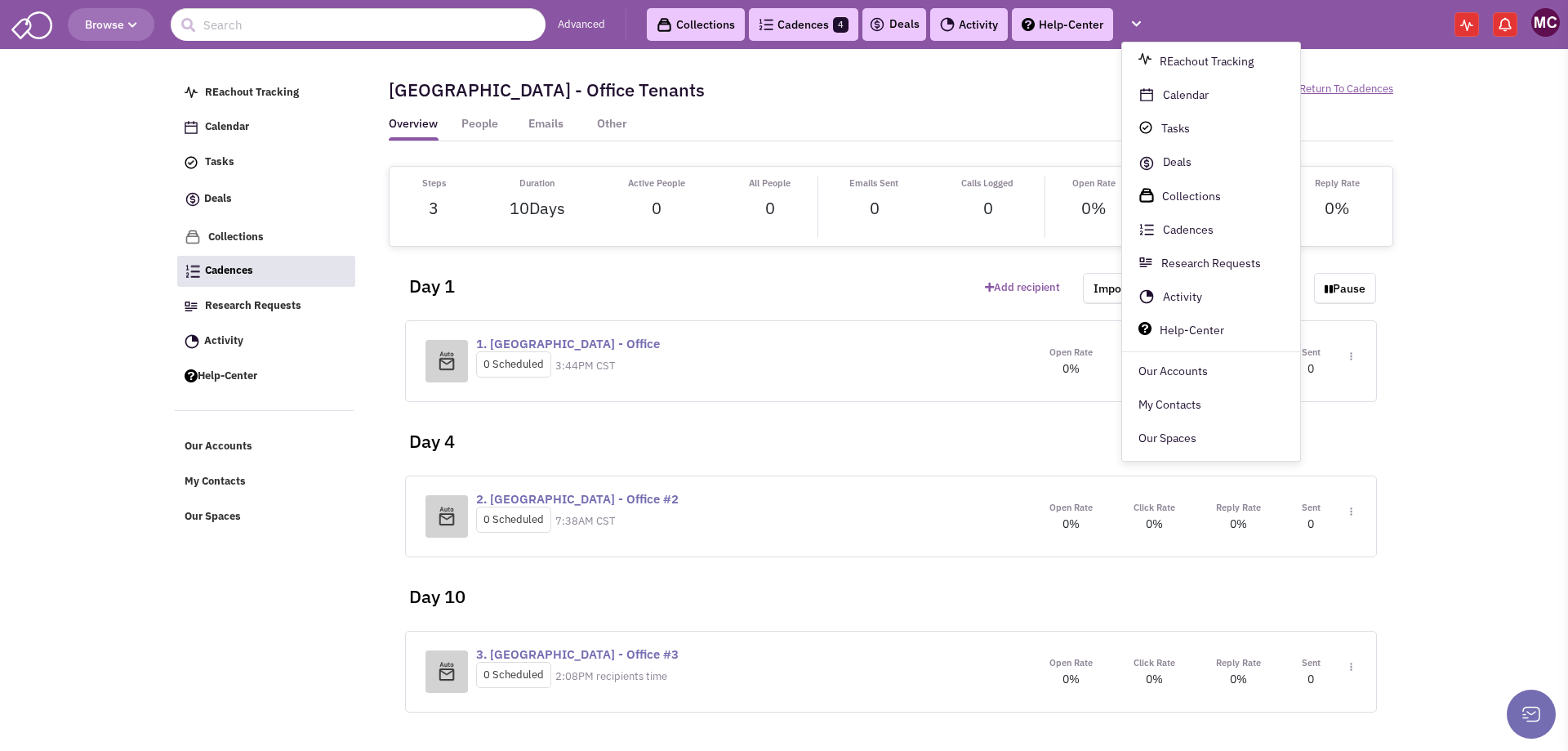
click at [1557, 22] on img at bounding box center [1546, 22] width 29 height 29
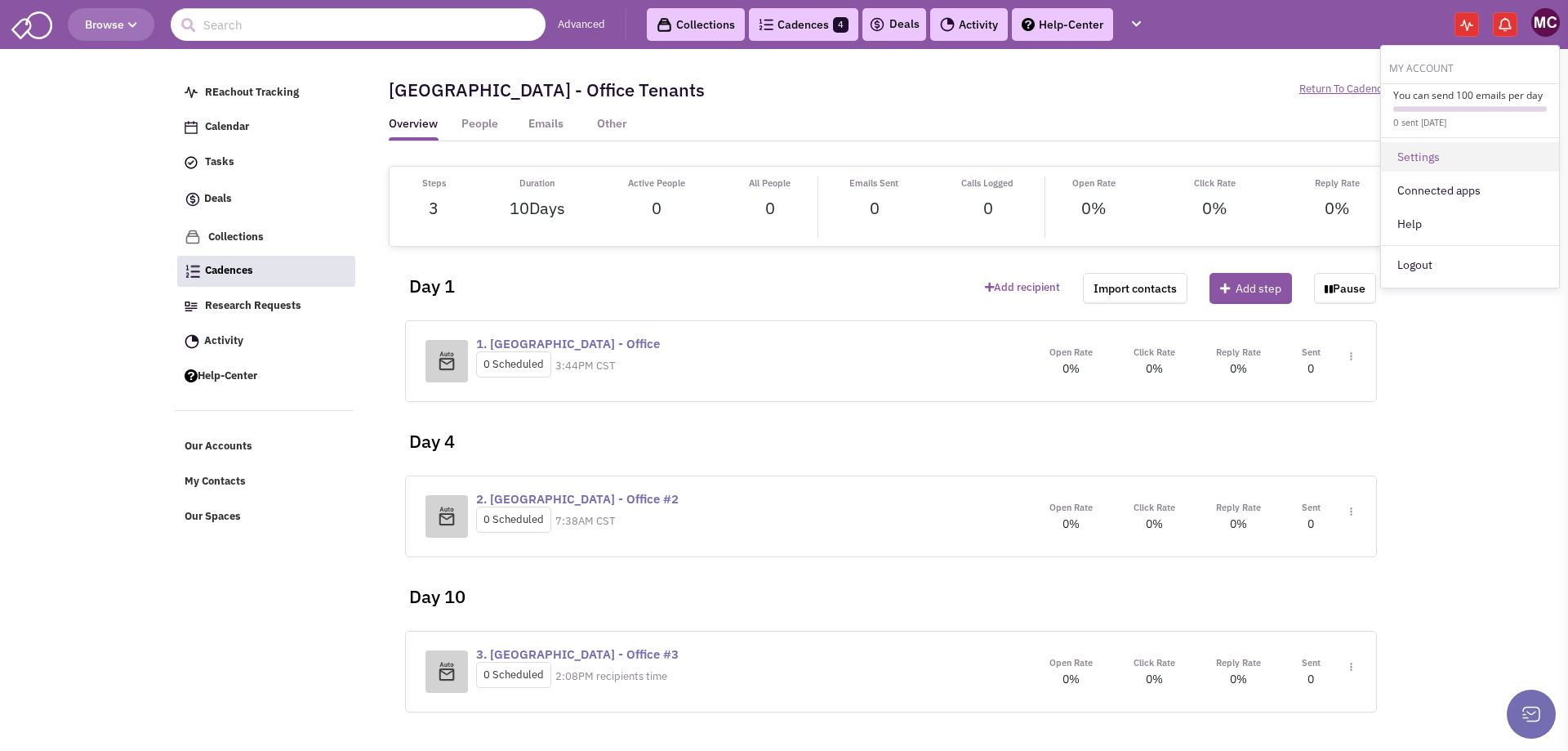
click at [1437, 155] on link "Settings" at bounding box center [1470, 157] width 178 height 30
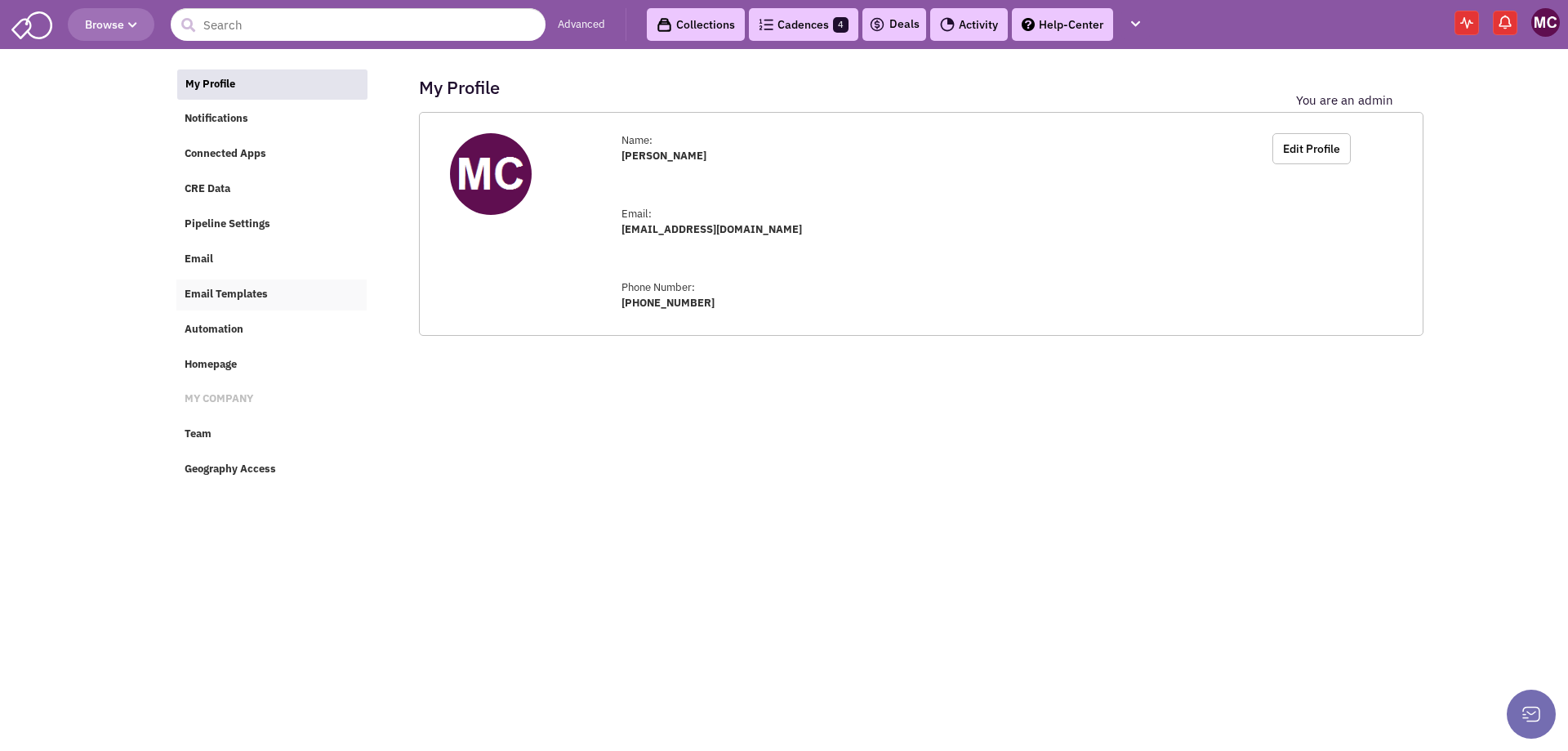
click at [213, 295] on span "Email Templates" at bounding box center [226, 293] width 83 height 14
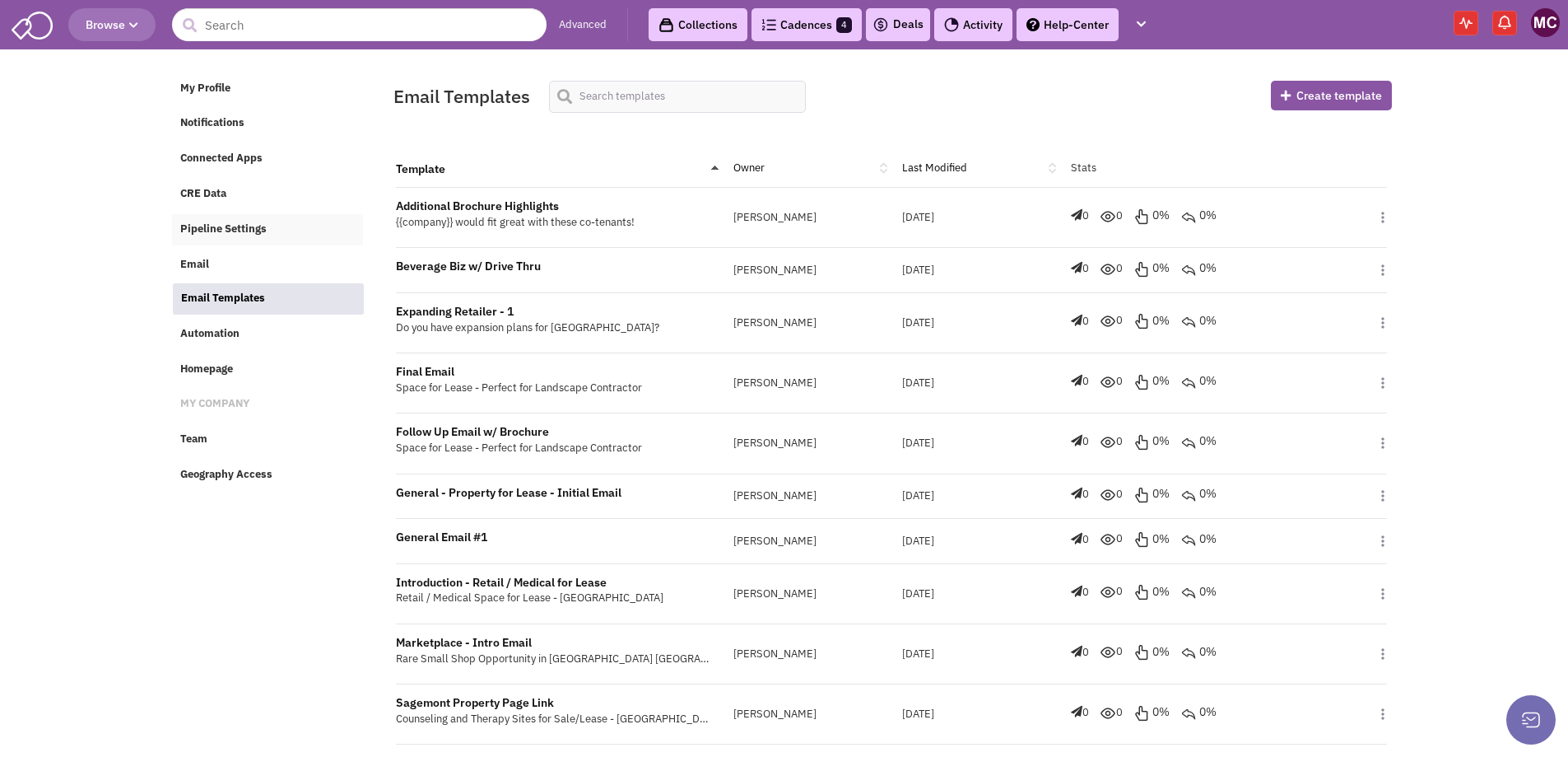
click at [216, 224] on span "Pipeline Settings" at bounding box center [224, 229] width 86 height 14
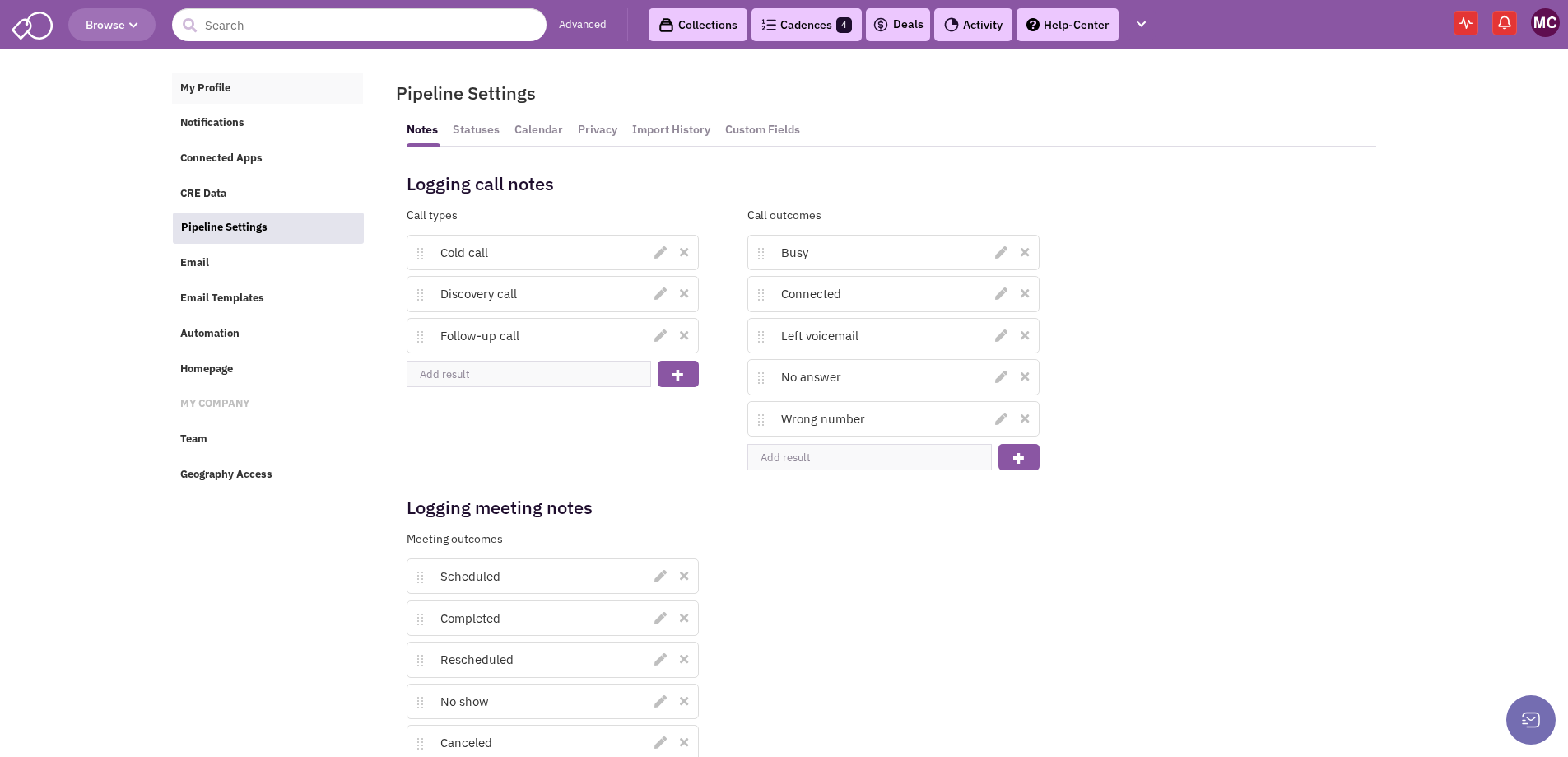
click at [216, 84] on span "My Profile" at bounding box center [205, 87] width 51 height 14
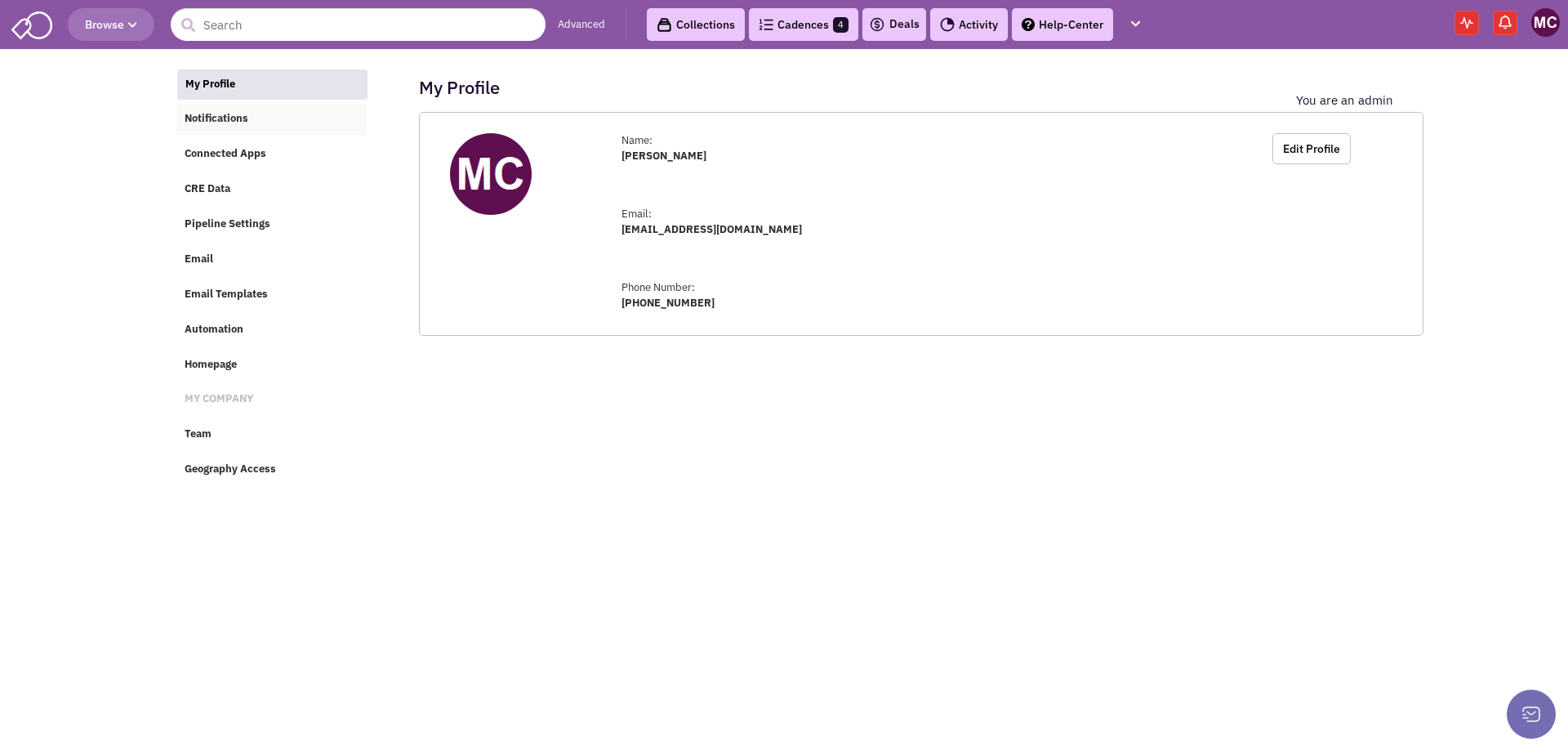
click at [215, 130] on link "Notifications" at bounding box center [272, 119] width 191 height 31
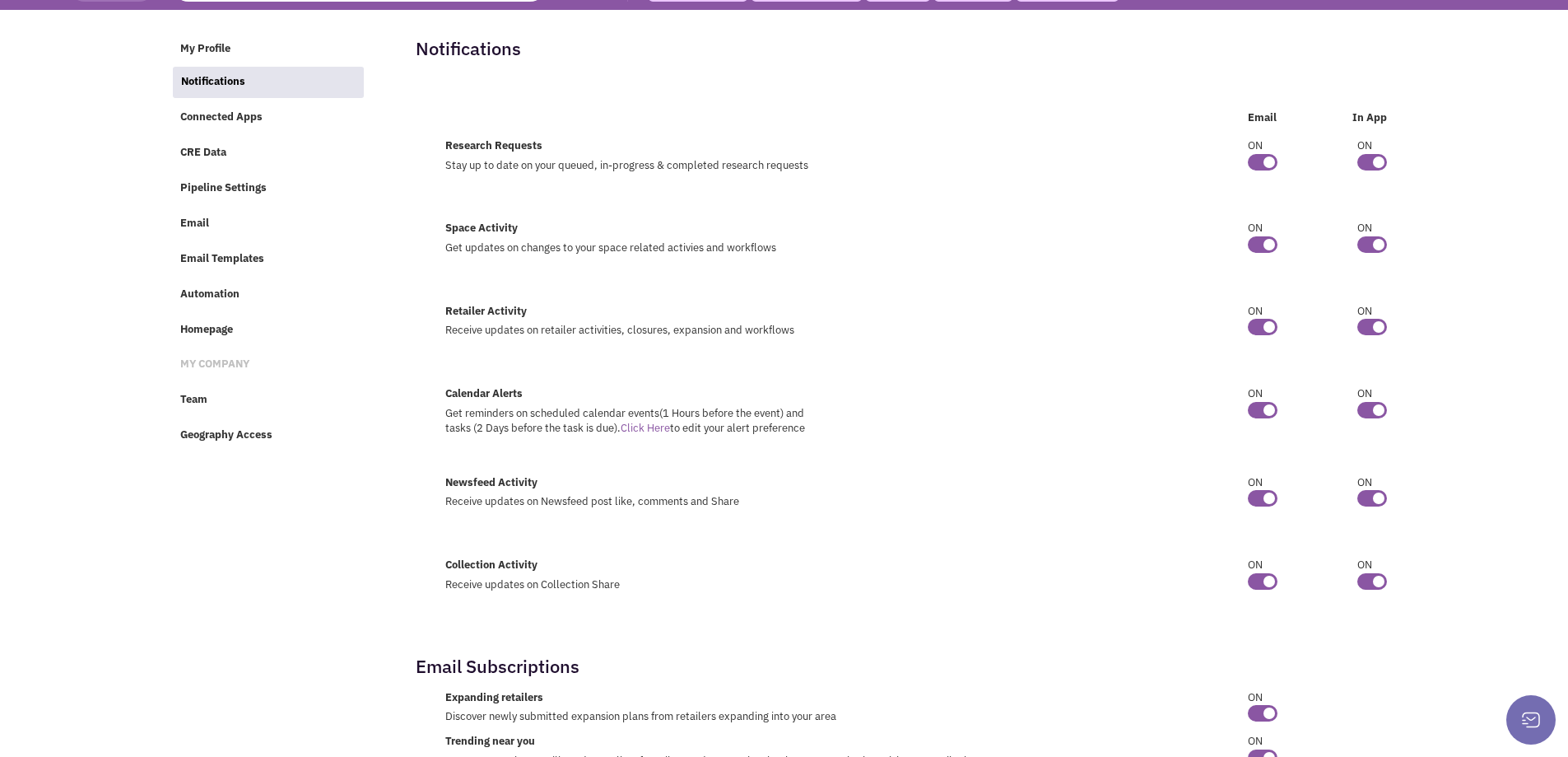
scroll to position [61, 0]
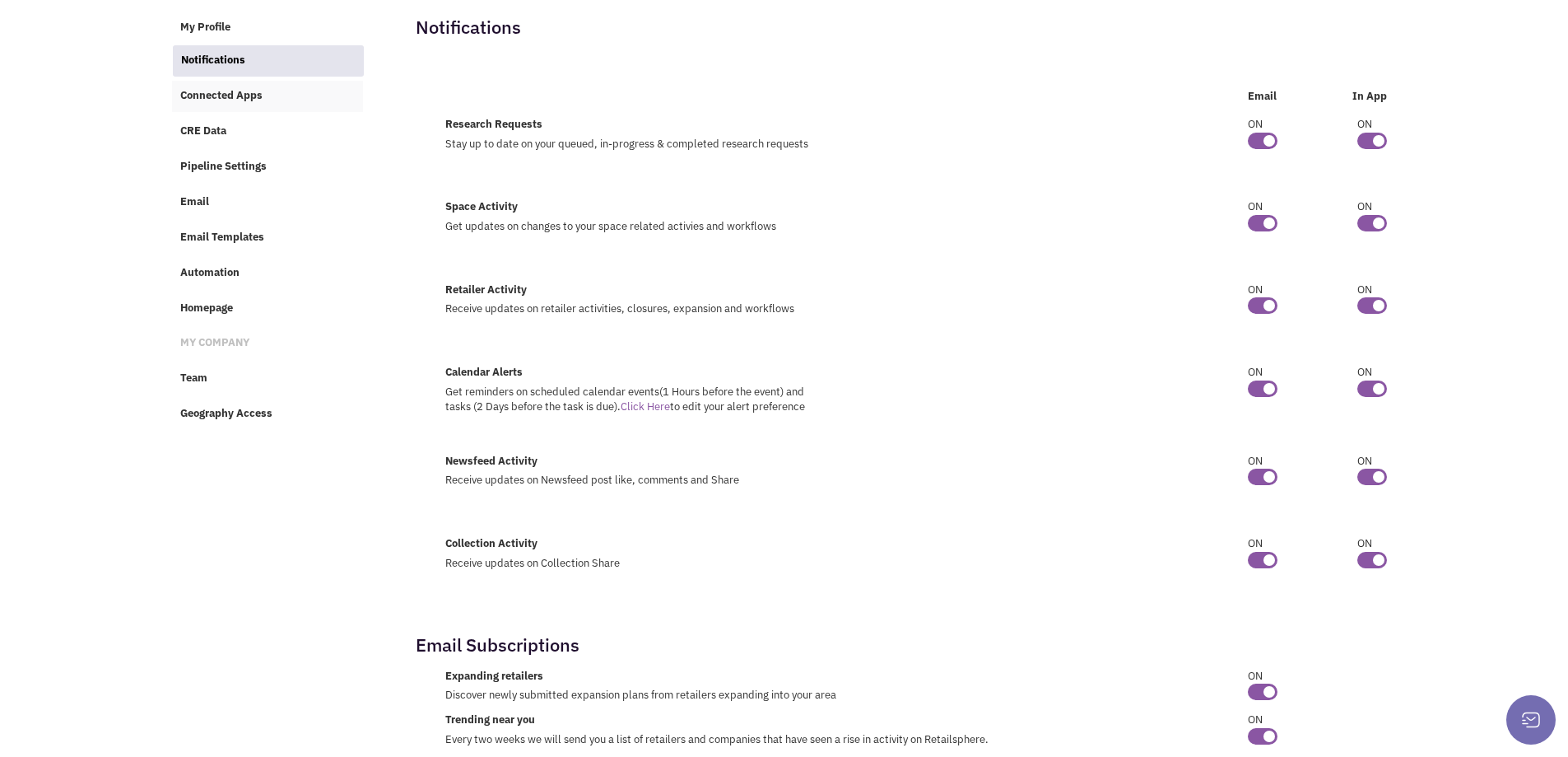
click at [226, 107] on link "Connected Apps" at bounding box center [268, 96] width 192 height 31
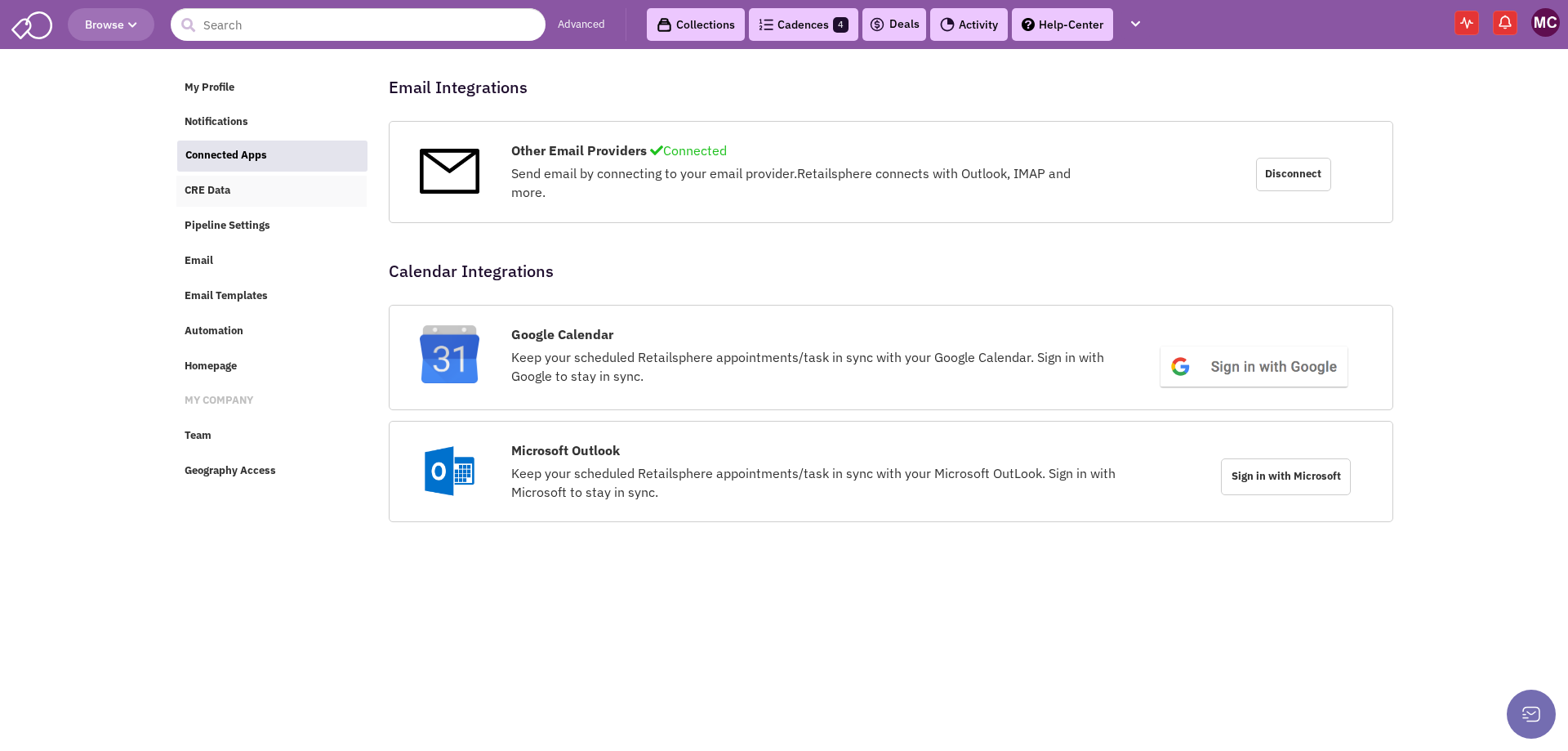
click at [211, 190] on span "CRE Data" at bounding box center [208, 191] width 46 height 14
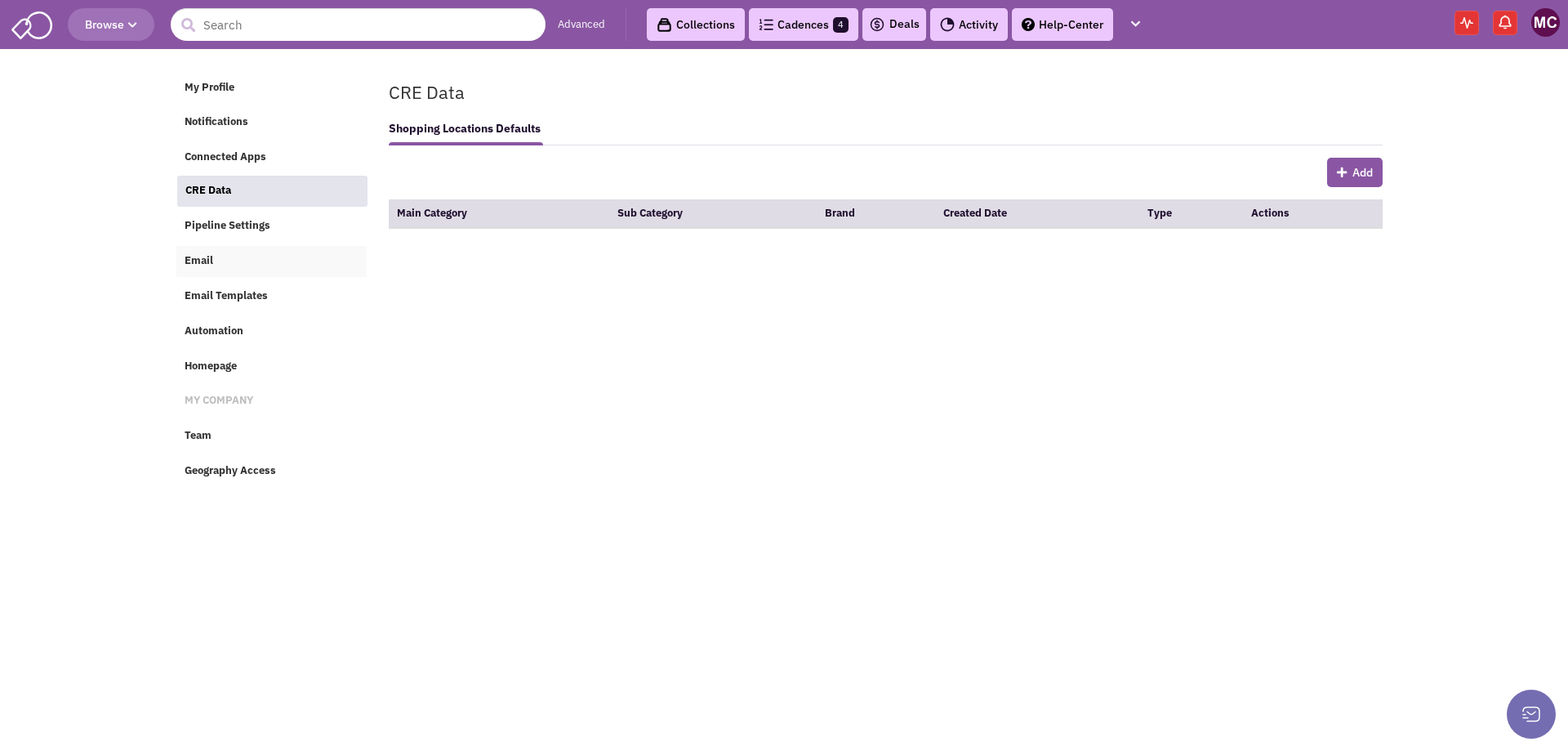
click at [203, 260] on span "Email" at bounding box center [199, 260] width 29 height 14
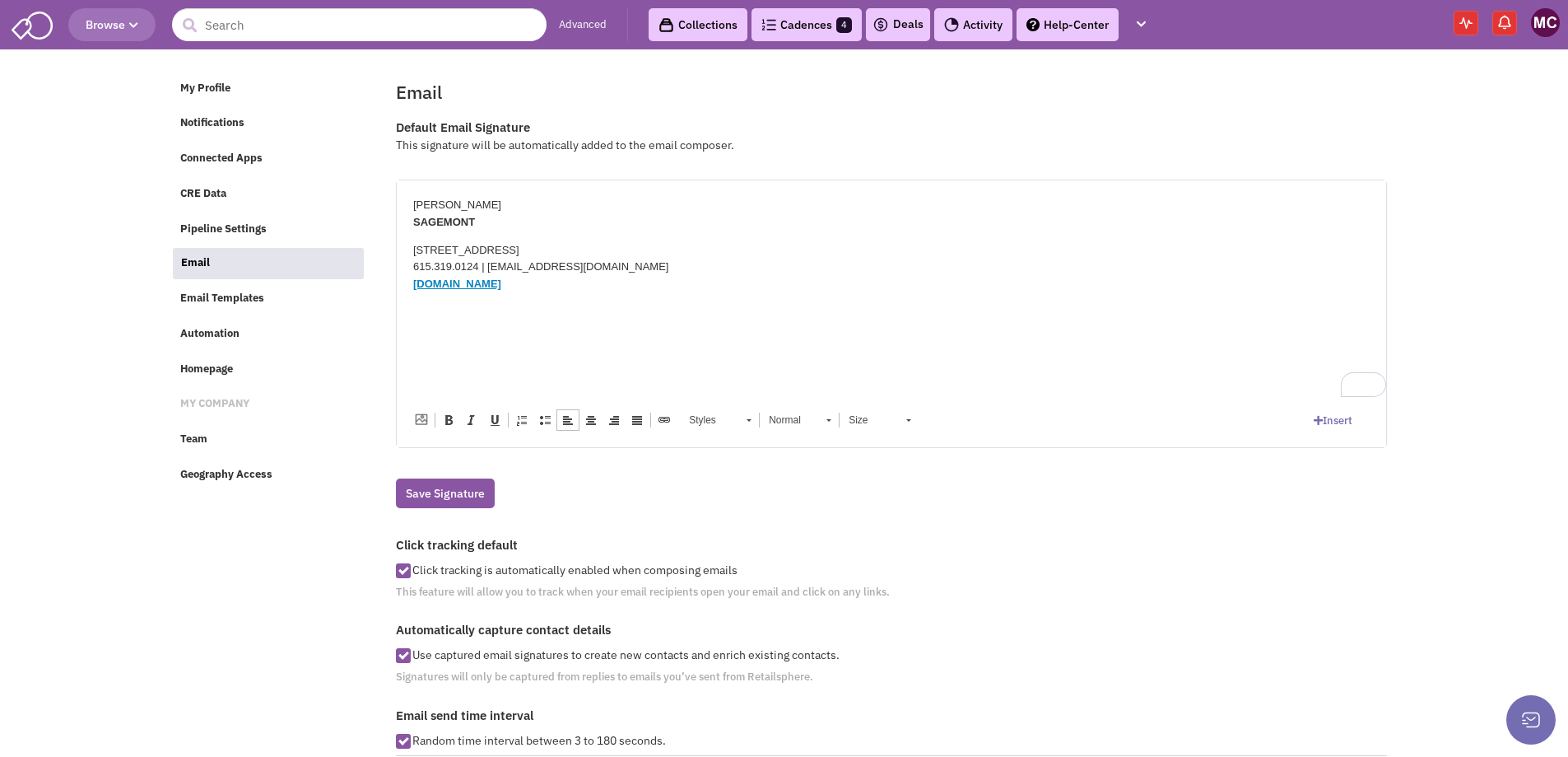
drag, startPoint x: 569, startPoint y: 288, endPoint x: 368, endPoint y: 168, distance: 234.1
click at [397, 180] on html "[PERSON_NAME] SAGEMONT [STREET_ADDRESS] 615.319.0124 | [EMAIL_ADDRESS][DOMAIN_N…" at bounding box center [891, 244] width 989 height 129
click at [525, 277] on body "[PERSON_NAME], CCIM SAGEMONT 615.319.0124 [EMAIL_ADDRESS][DOMAIN_NAME]" at bounding box center [892, 246] width 957 height 100
click at [608, 285] on p "[EMAIL_ADDRESS][DOMAIN_NAME]" at bounding box center [892, 287] width 957 height 17
click at [532, 291] on p "2222 12th Ave S | Suite 300 | Nashville TN 37204 615.319.0124 | mcooper@sagemon…" at bounding box center [892, 267] width 957 height 51
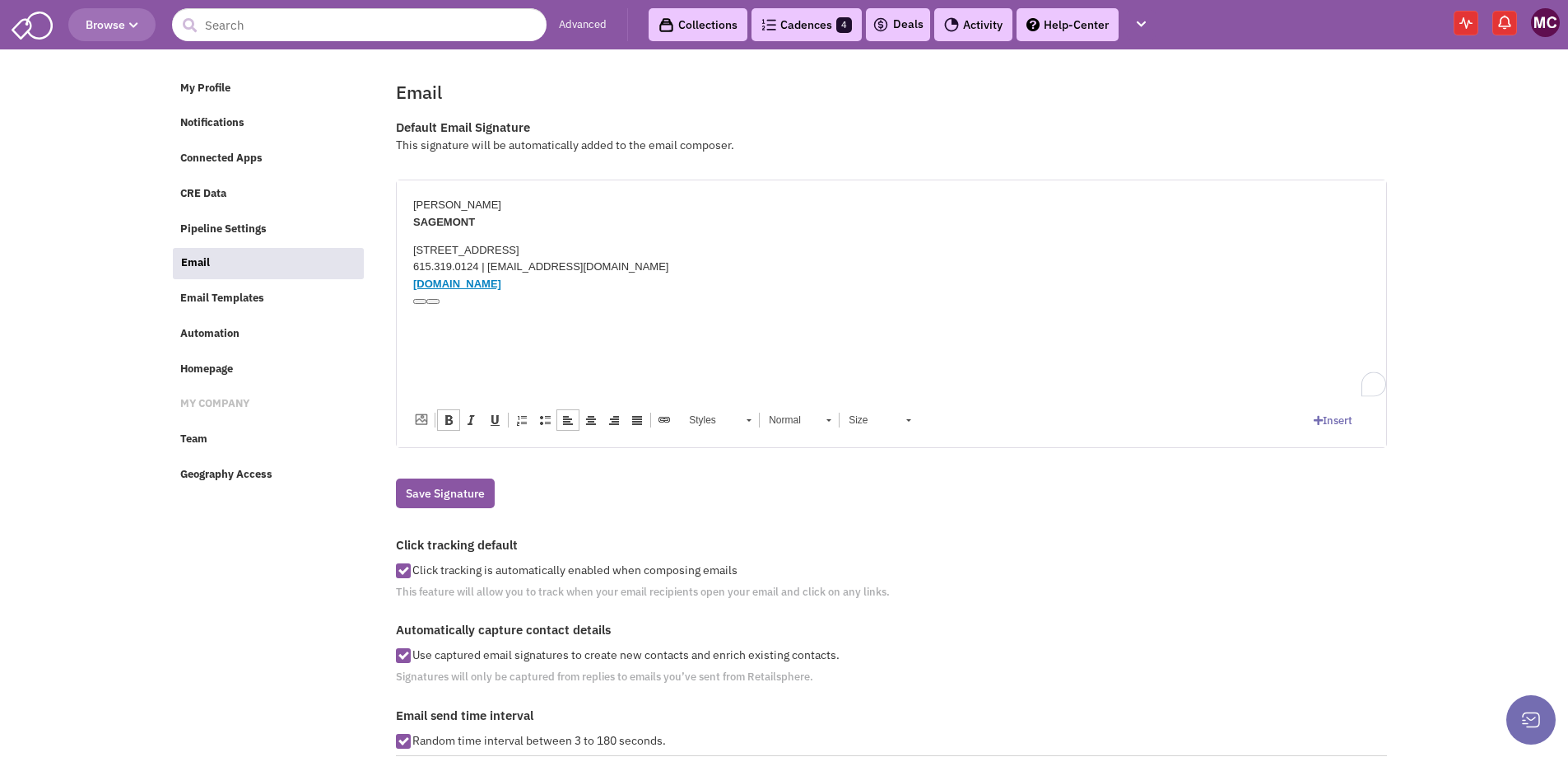
drag, startPoint x: 543, startPoint y: 280, endPoint x: 408, endPoint y: 190, distance: 162.2
click at [408, 190] on html "Matt Cooper SAGEMONT 2222 12th Ave S | Suite 300 | Nashville TN 37204 615.319.0…" at bounding box center [891, 244] width 989 height 129
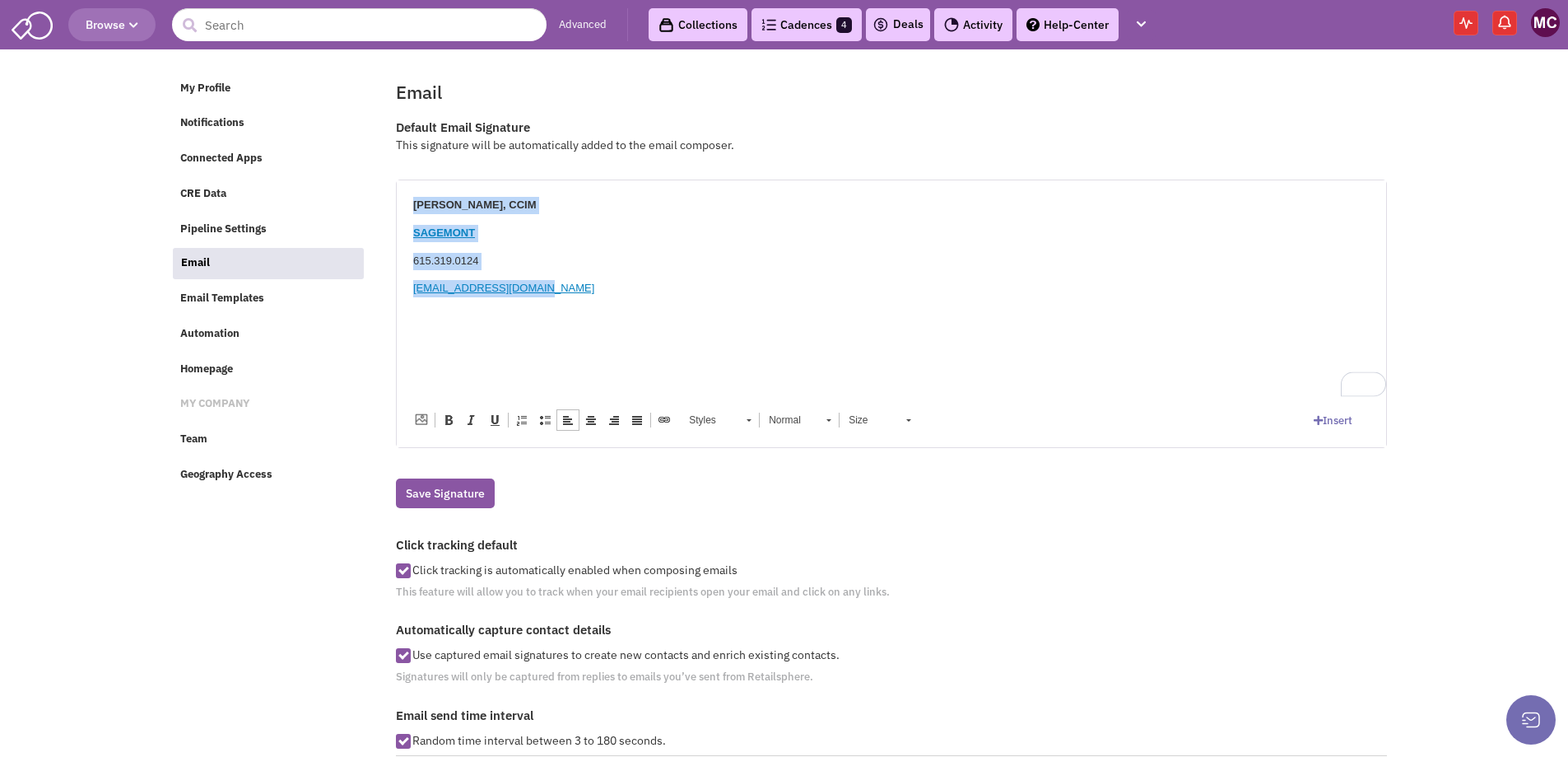
drag, startPoint x: 572, startPoint y: 287, endPoint x: 784, endPoint y: 367, distance: 226.6
click at [397, 180] on html "Matt Cooper, CCIM SAGEMONT 615.319.0124 mcooper@sagemontre.com" at bounding box center [891, 246] width 989 height 133
click at [589, 243] on p "Matt Cooper, CCIM SAGEMONT 615.319.0124 mcooper@sagemontre.com" at bounding box center [892, 230] width 957 height 69
drag, startPoint x: 565, startPoint y: 253, endPoint x: 373, endPoint y: 190, distance: 202.1
click at [397, 190] on html "Matt Cooper, CCIM SAGEMONT 615.319.0124 mcooper@sagemontre.com" at bounding box center [891, 230] width 989 height 101
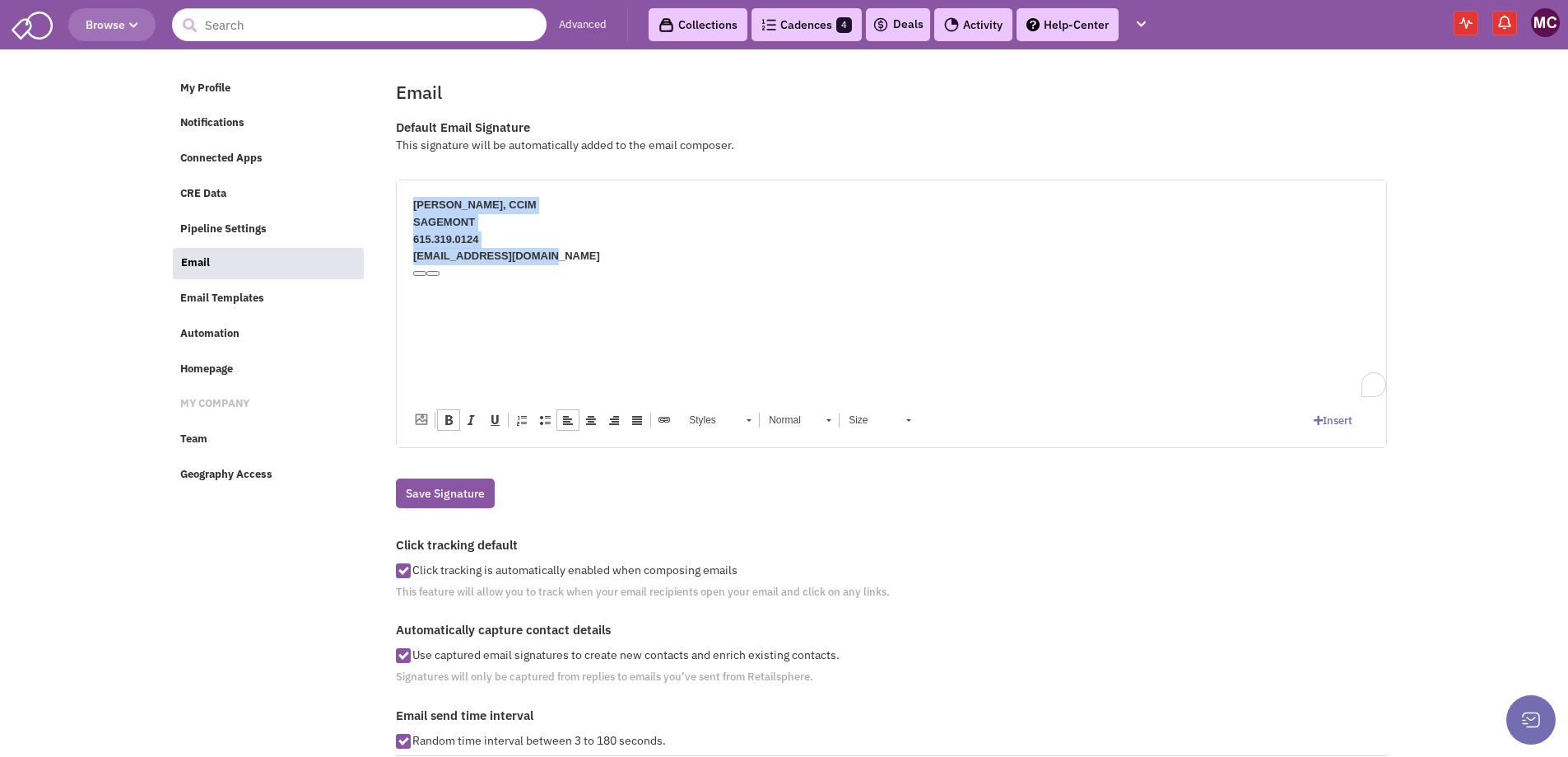
click at [451, 426] on span at bounding box center [449, 420] width 13 height 13
click at [541, 281] on html "Matt Cooper, CCIM SAGEMONT 615.319.0124 mcooper@sagemontre.com" at bounding box center [891, 230] width 989 height 101
drag, startPoint x: 555, startPoint y: 249, endPoint x: 395, endPoint y: 198, distance: 167.9
click at [397, 198] on html "Matt Cooper, CCIM SAGEMONT 615.319.0124 mcooper@sagemontre.com" at bounding box center [891, 230] width 989 height 101
click at [744, 418] on link "Styles" at bounding box center [719, 420] width 80 height 23
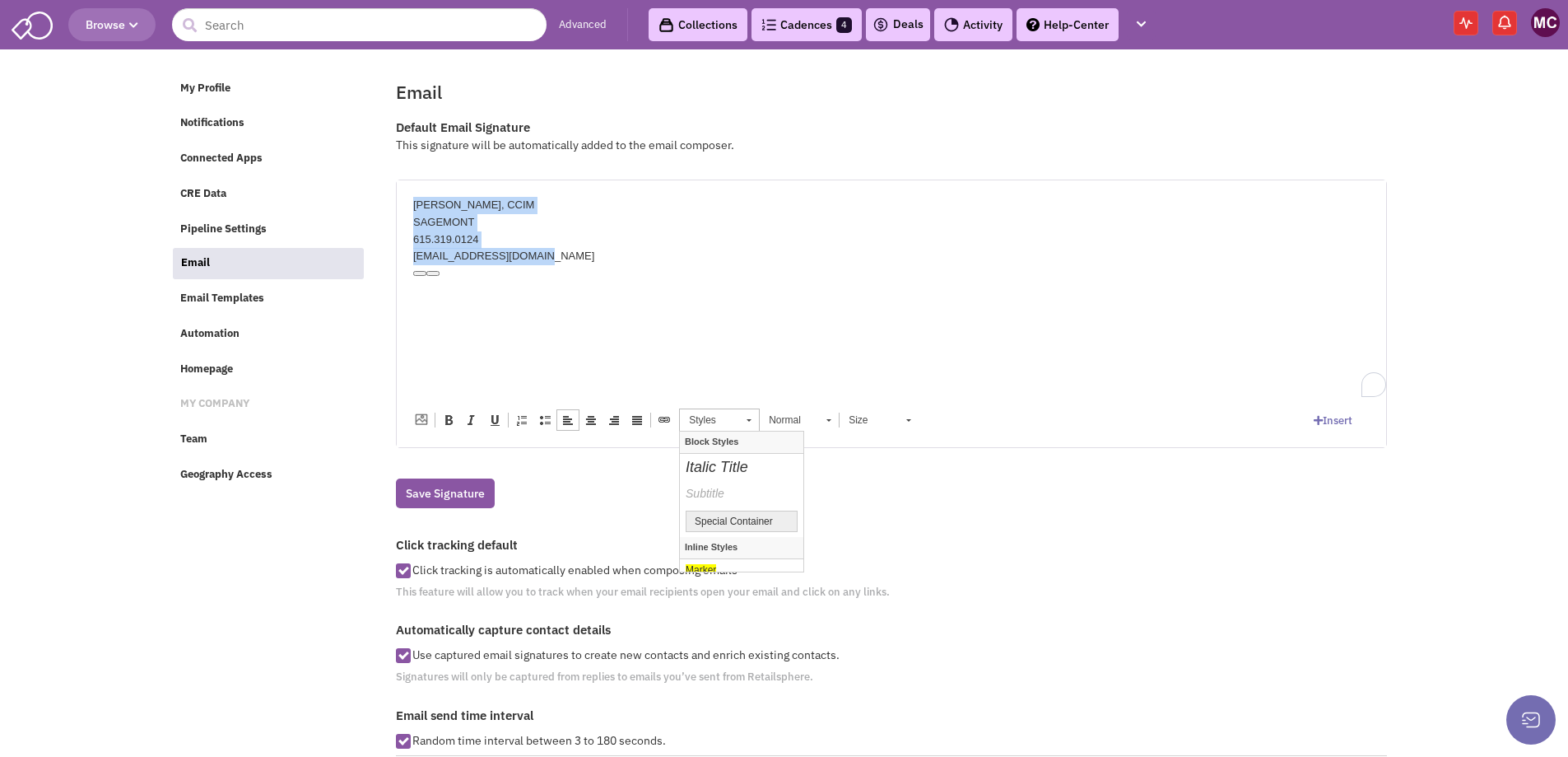
click at [841, 281] on html "Matt Cooper, CCIM SAGEMONT 615.319.0124 mcooper@sagemontre.com" at bounding box center [891, 230] width 989 height 101
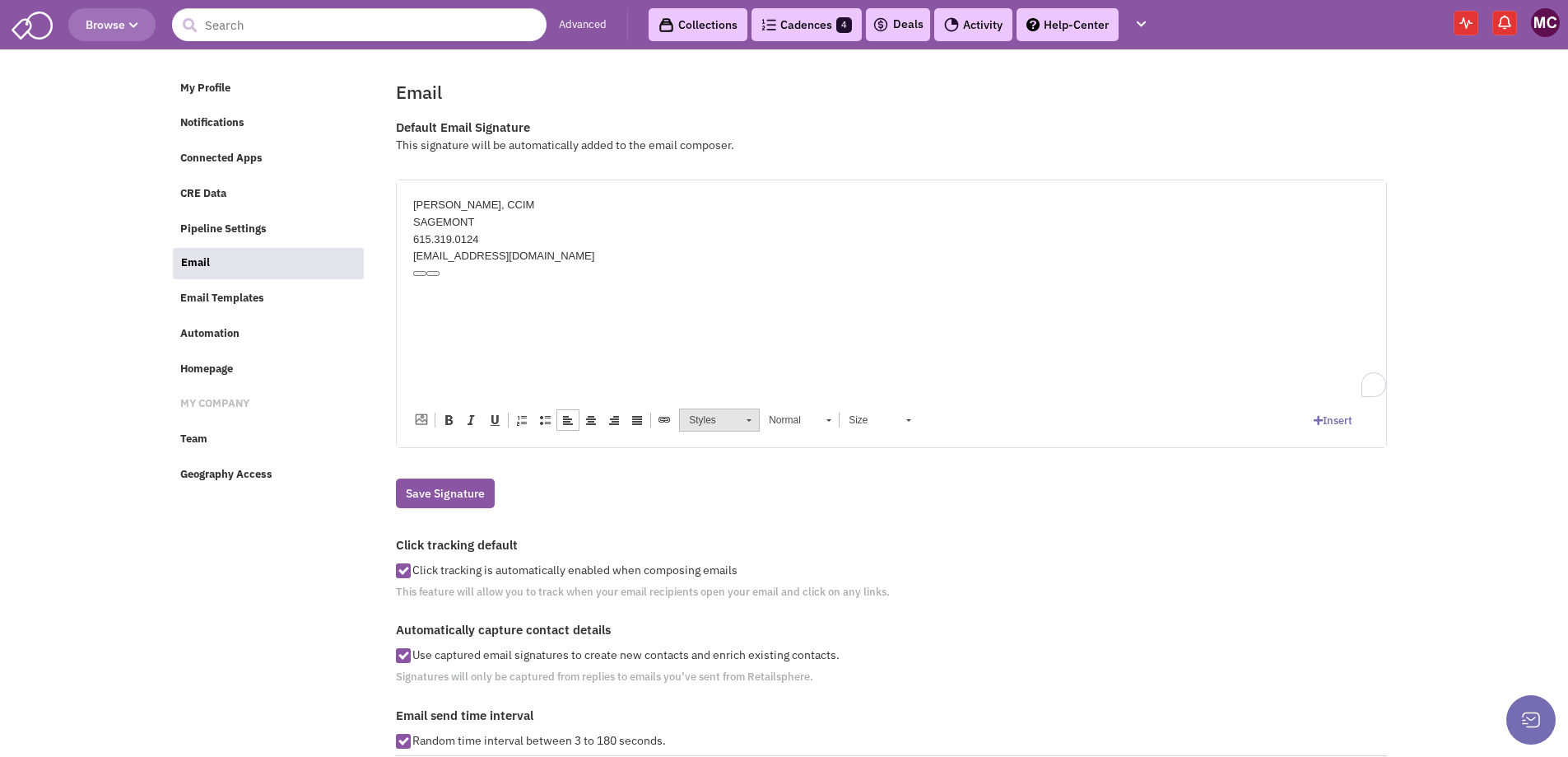
click at [741, 423] on link "Styles" at bounding box center [719, 420] width 80 height 23
click at [839, 245] on p "Matt Cooper, CCIM SAGEMONT 615.319.0124 mcooper@sagemontre.com" at bounding box center [892, 230] width 957 height 69
click at [572, 252] on p "Matt Cooper, CCIM SAGEMONT 615.319.0124 mcooper@sagemontre.com" at bounding box center [892, 230] width 957 height 69
click at [447, 490] on button "Save Signature" at bounding box center [445, 494] width 99 height 30
click at [242, 301] on span "Email Templates" at bounding box center [222, 297] width 84 height 14
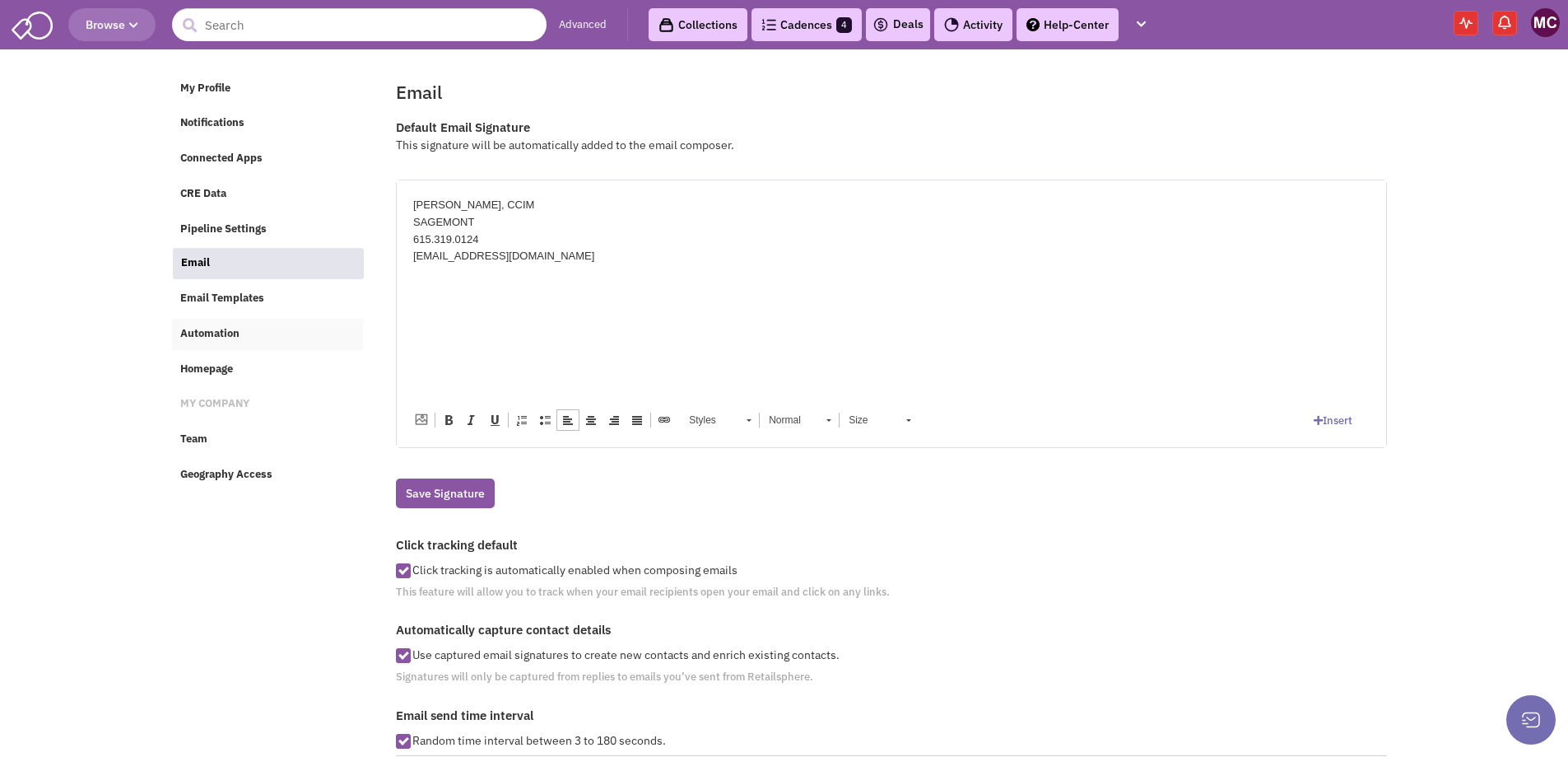
click at [209, 339] on span "Automation" at bounding box center [210, 333] width 60 height 14
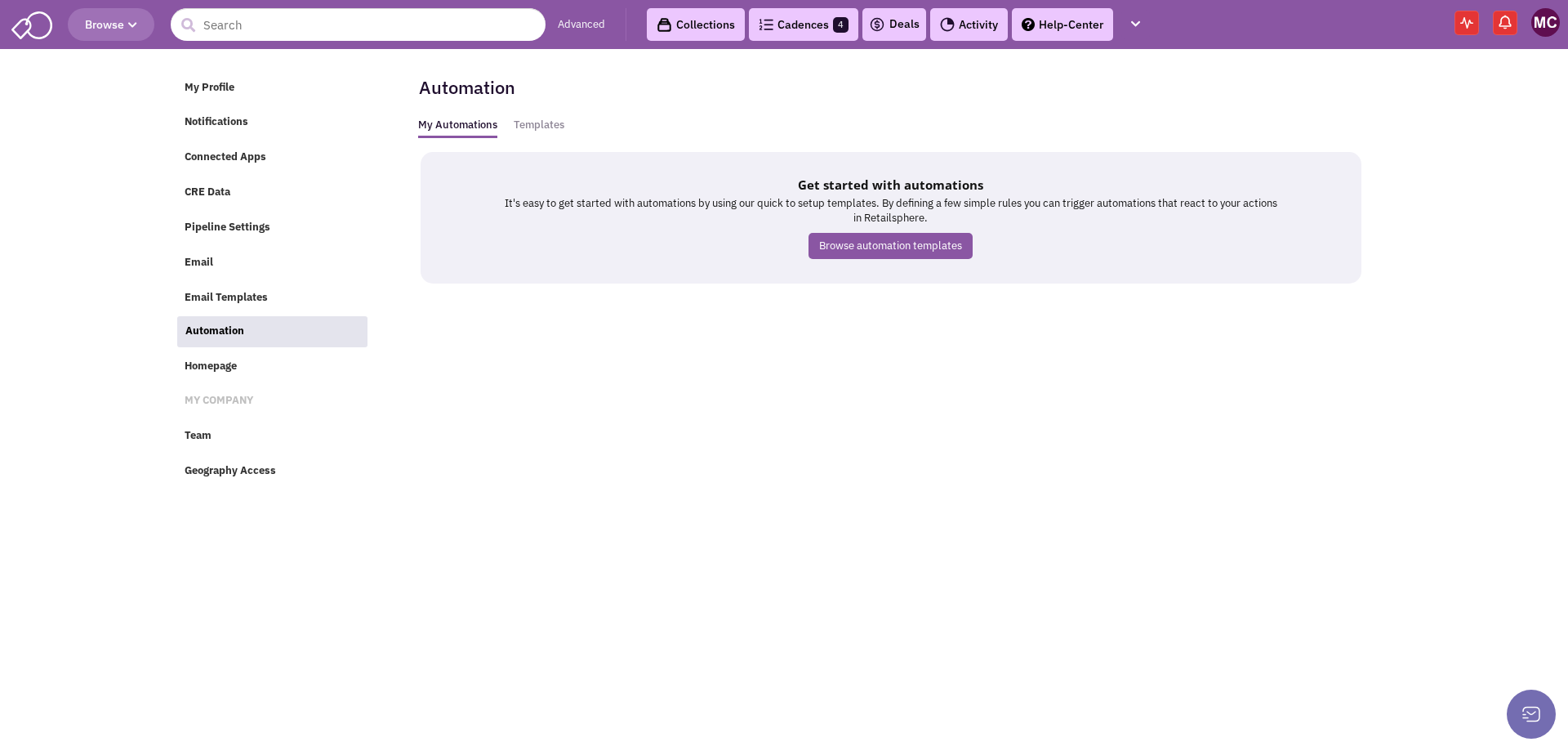
click at [890, 246] on link "Browse automation templates" at bounding box center [891, 246] width 164 height 27
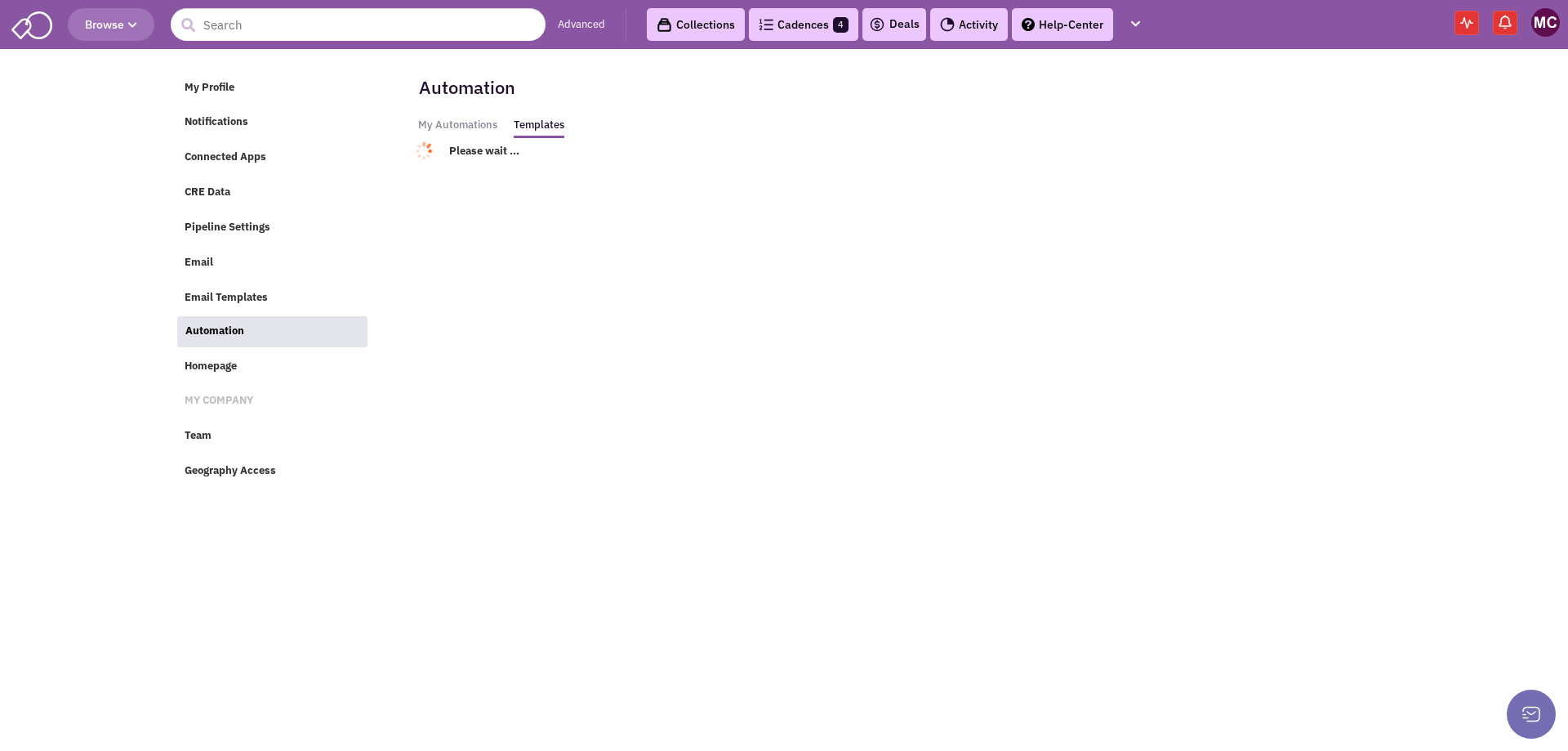
select select
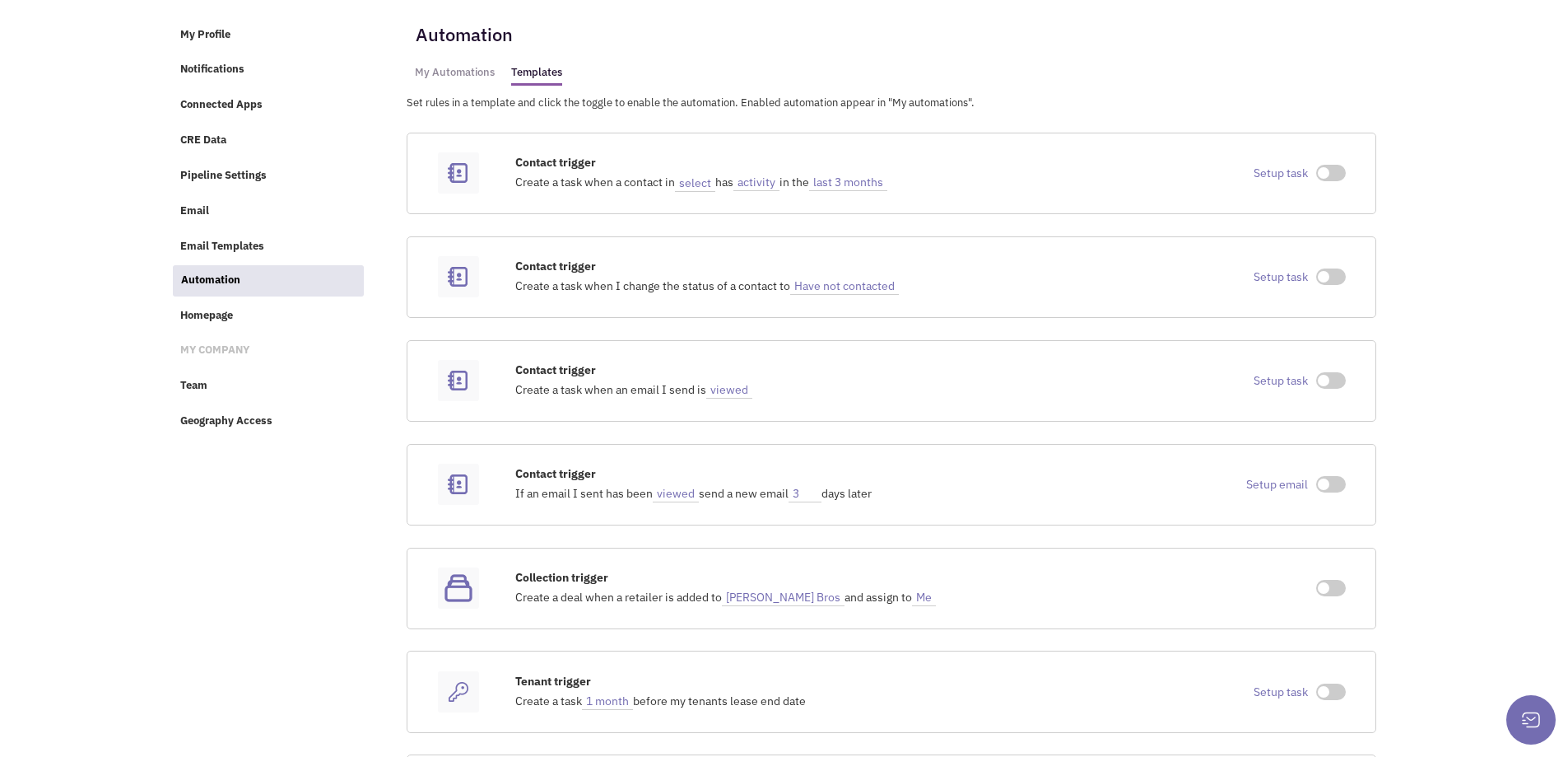
scroll to position [82, 0]
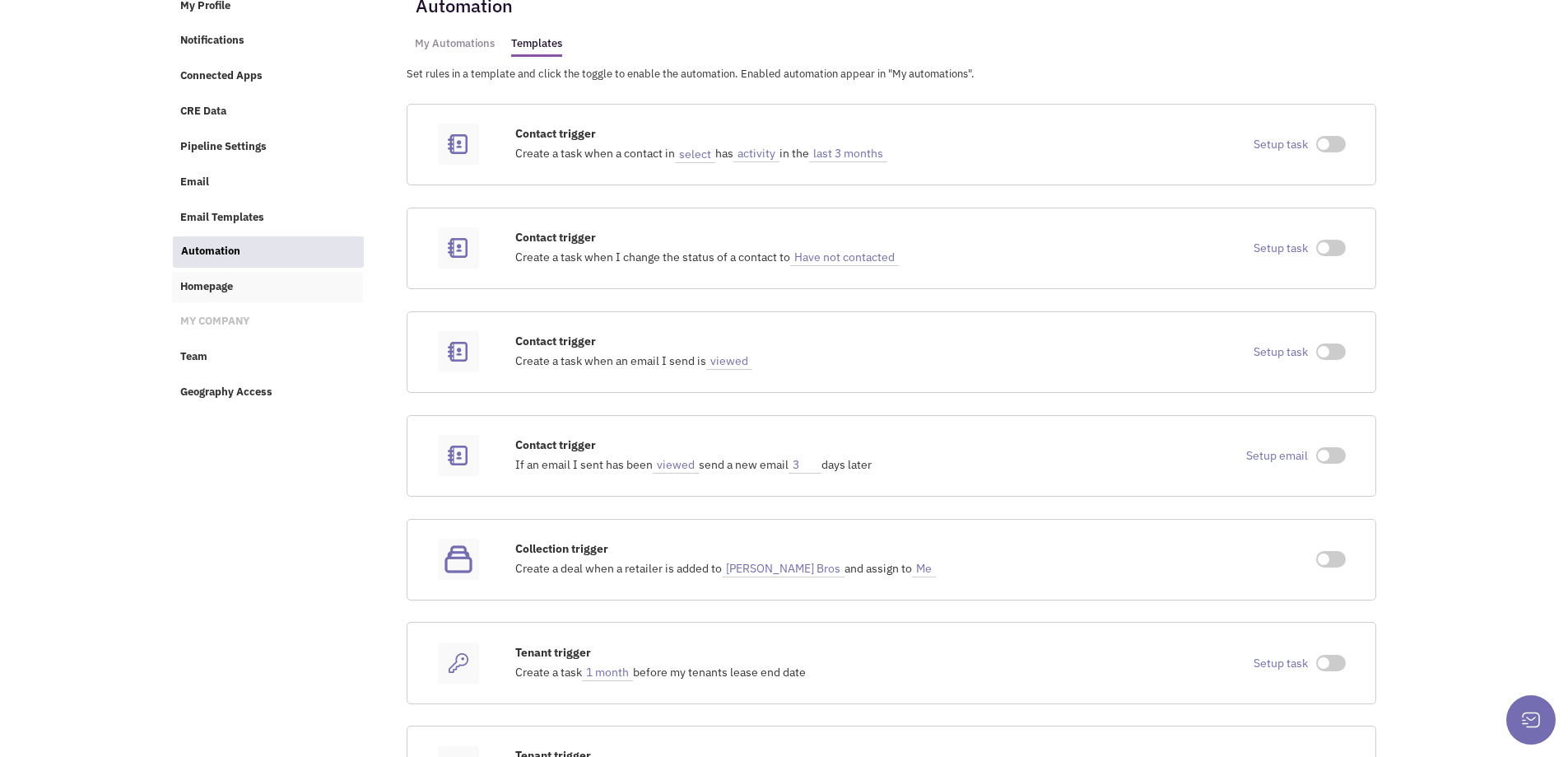
click at [205, 279] on span "Homepage" at bounding box center [207, 286] width 53 height 14
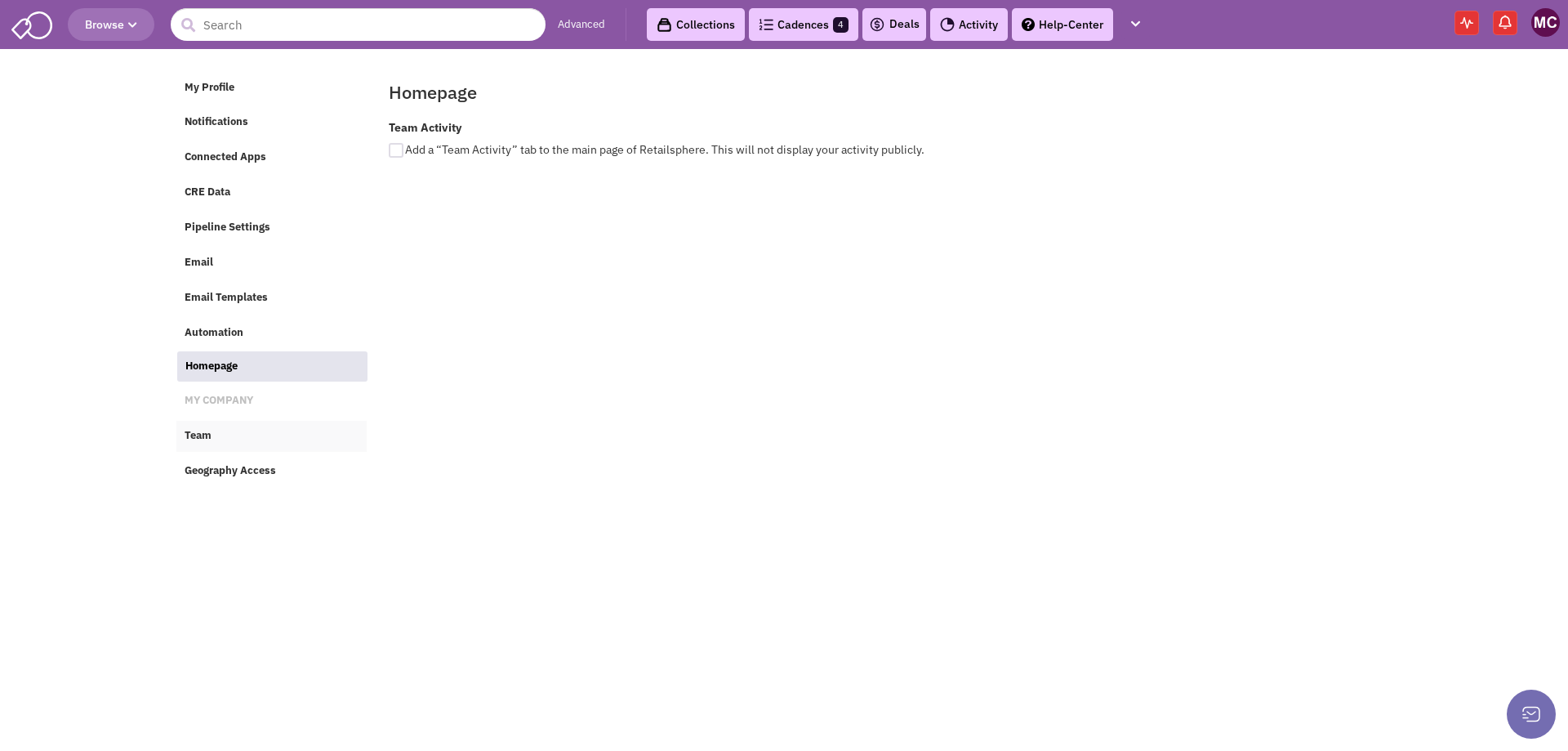
click at [208, 435] on span "Team" at bounding box center [198, 435] width 27 height 14
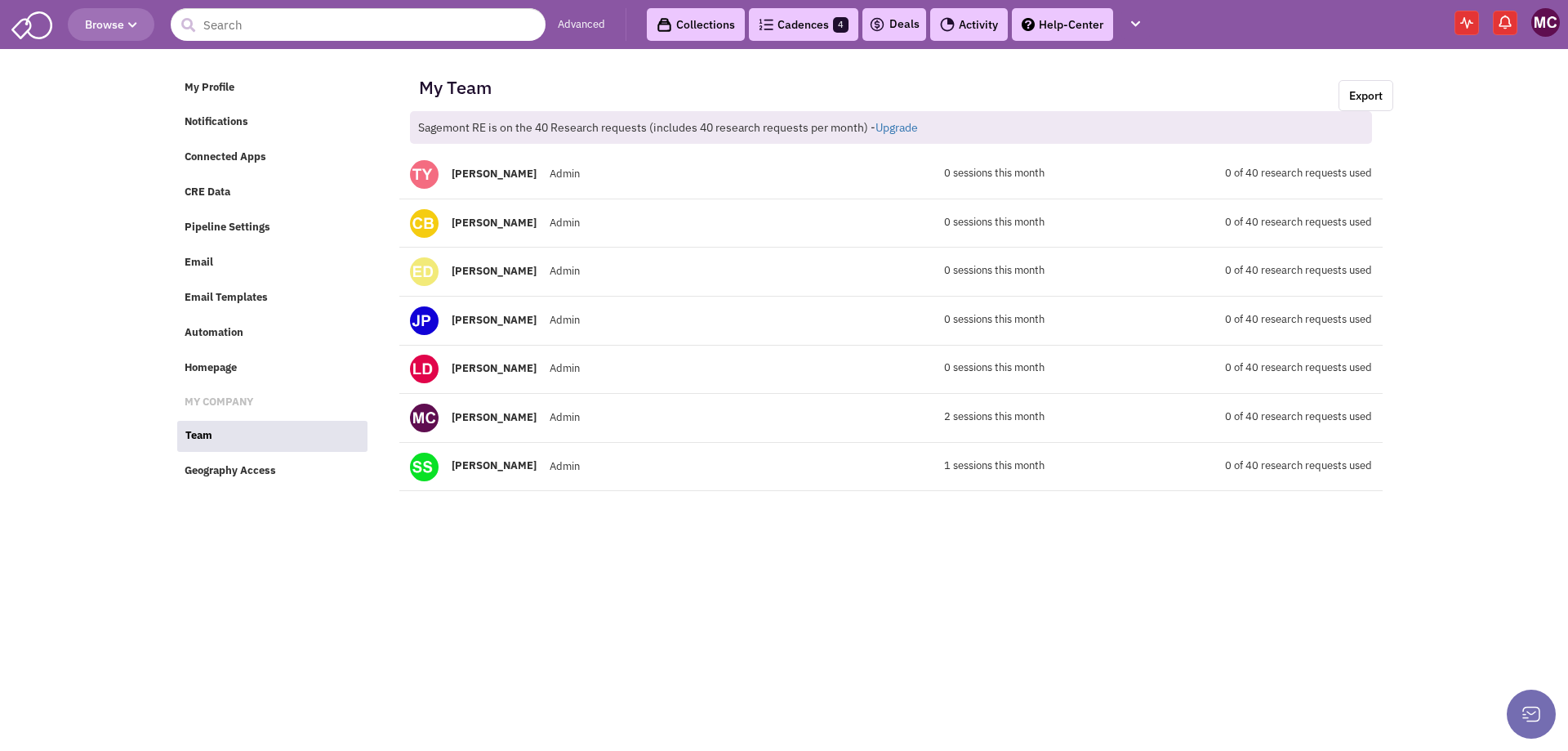
click at [775, 34] on link "Cadences 4" at bounding box center [803, 25] width 109 height 33
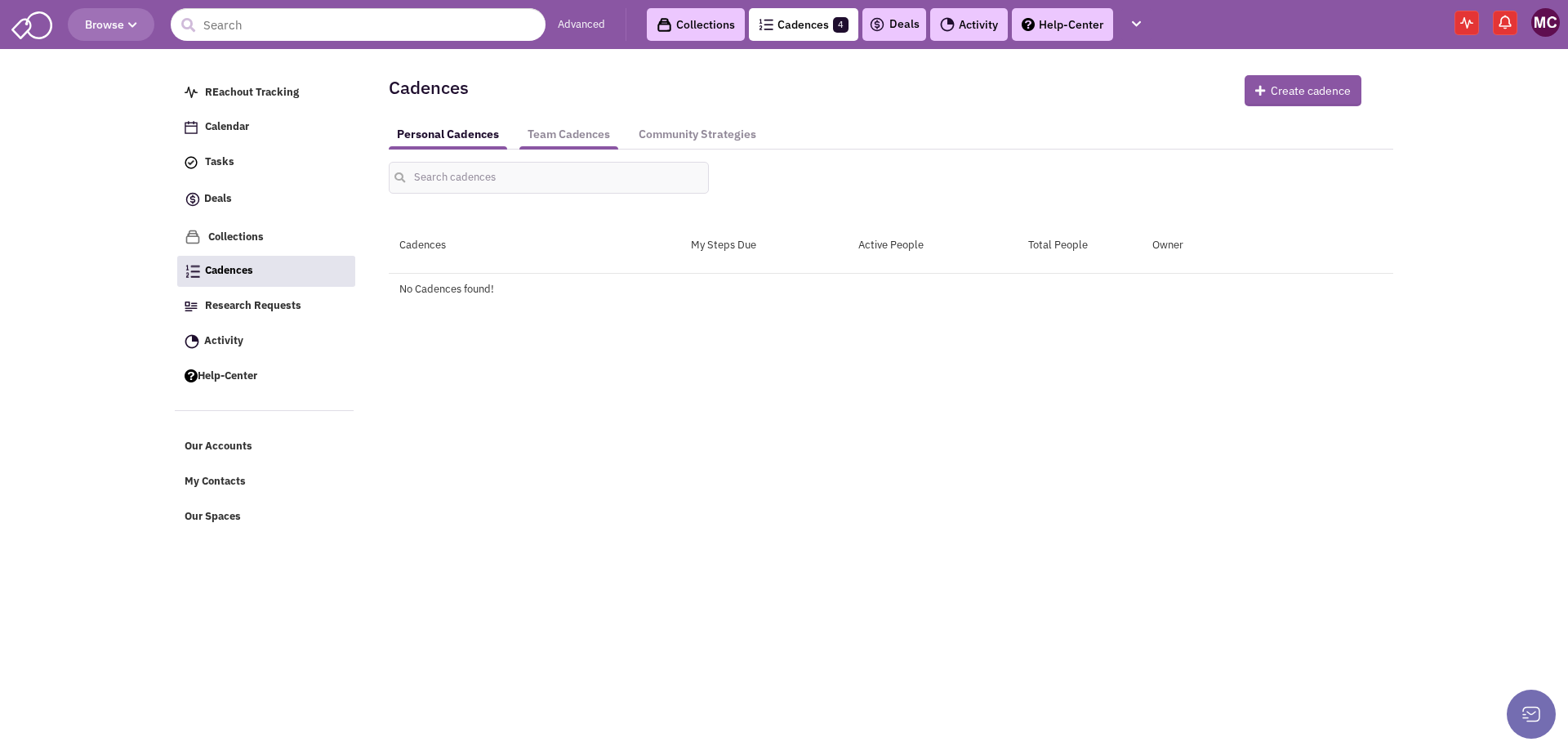
click at [554, 136] on link "Team Cadences" at bounding box center [568, 134] width 99 height 30
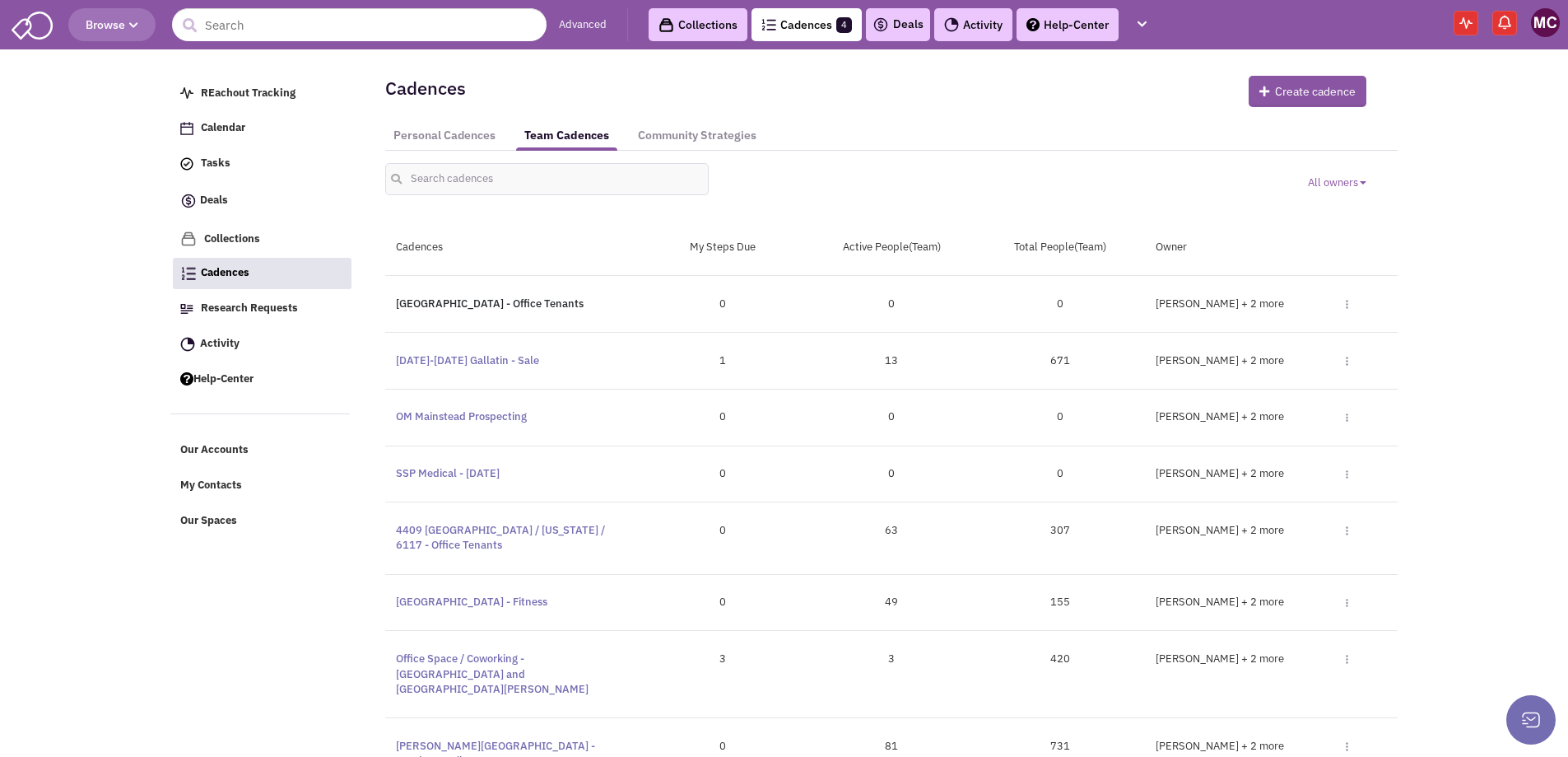
click at [459, 305] on link "[GEOGRAPHIC_DATA] - Office Tenants" at bounding box center [489, 303] width 188 height 14
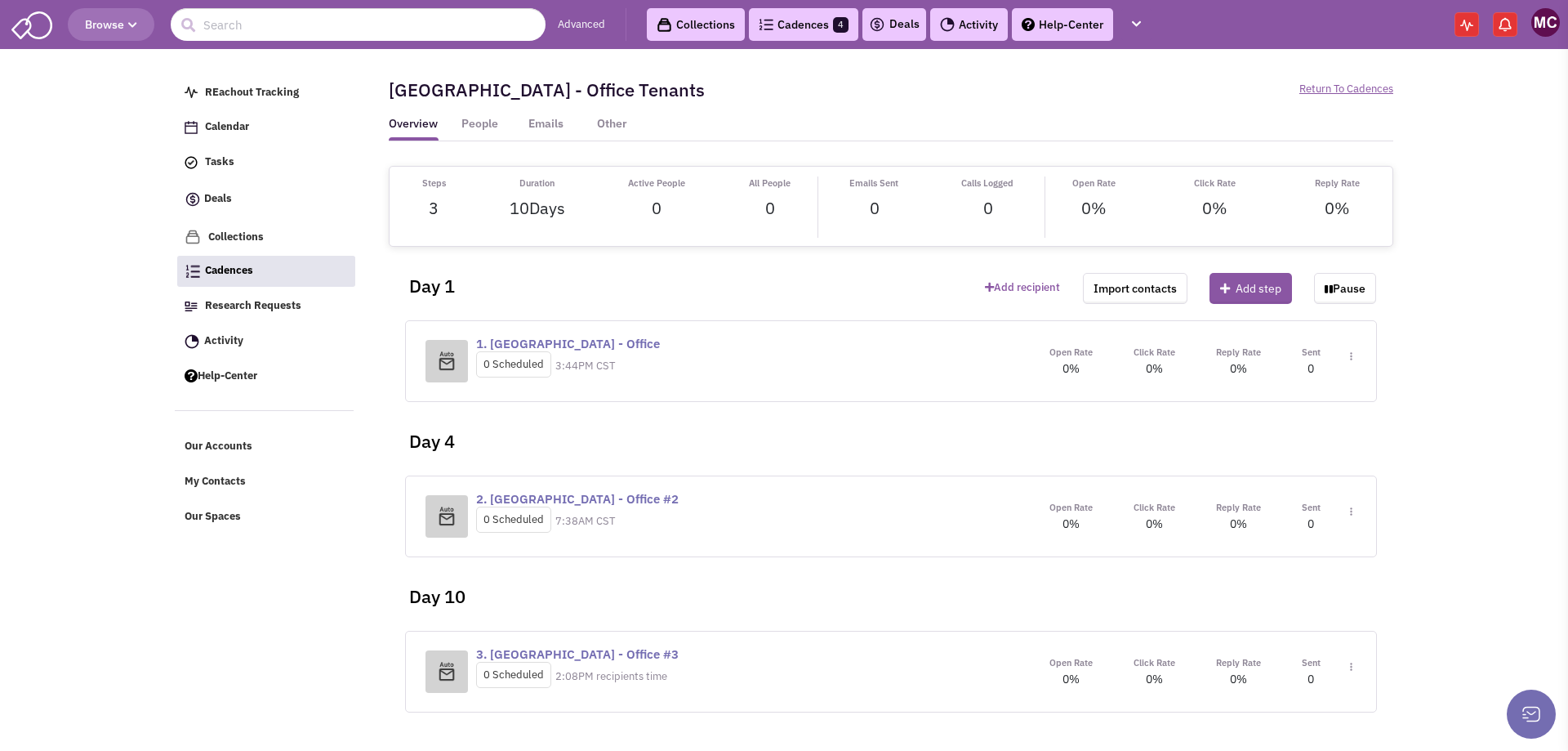
click at [1354, 355] on div "Open Rate 0% Click Rate 0% Reply Rate 0% Sent Toggle Dropdown Step settings" at bounding box center [1193, 361] width 328 height 34
click at [1354, 356] on div "Open Rate 0% Click Rate 0% Reply Rate 0% Sent Toggle Dropdown Step settings" at bounding box center [1193, 361] width 328 height 34
click at [1351, 358] on img at bounding box center [1351, 357] width 2 height 9
click at [1271, 429] on link "Edit content" at bounding box center [1303, 431] width 129 height 30
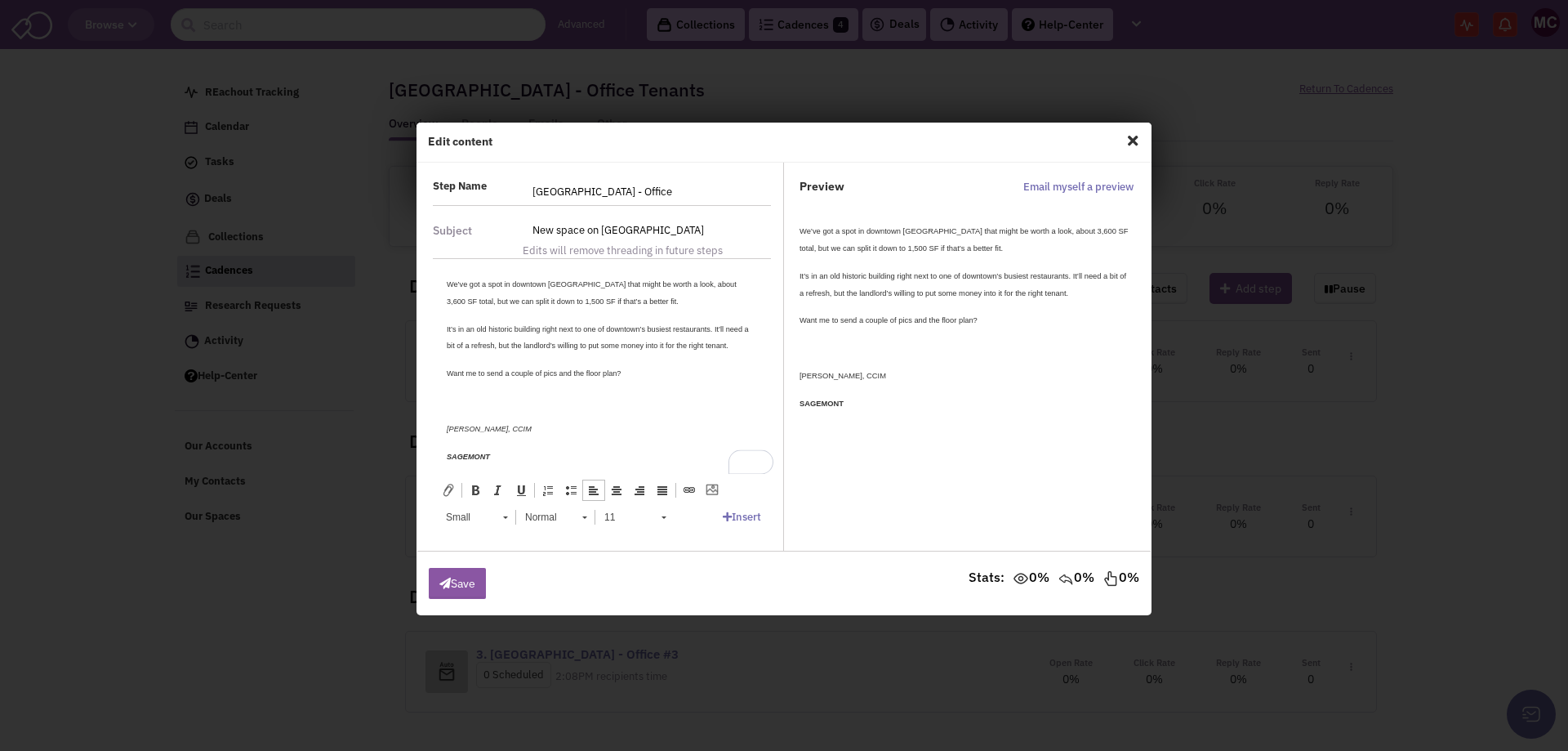
drag, startPoint x: 576, startPoint y: 451, endPoint x: 404, endPoint y: 196, distance: 307.6
click at [430, 259] on html "We’ve got a spot in downtown [GEOGRAPHIC_DATA] that might be worth a look, abou…" at bounding box center [602, 397] width 343 height 277
copy body "We’ve got a spot in downtown [GEOGRAPHIC_DATA] that might be worth a look, abou…"
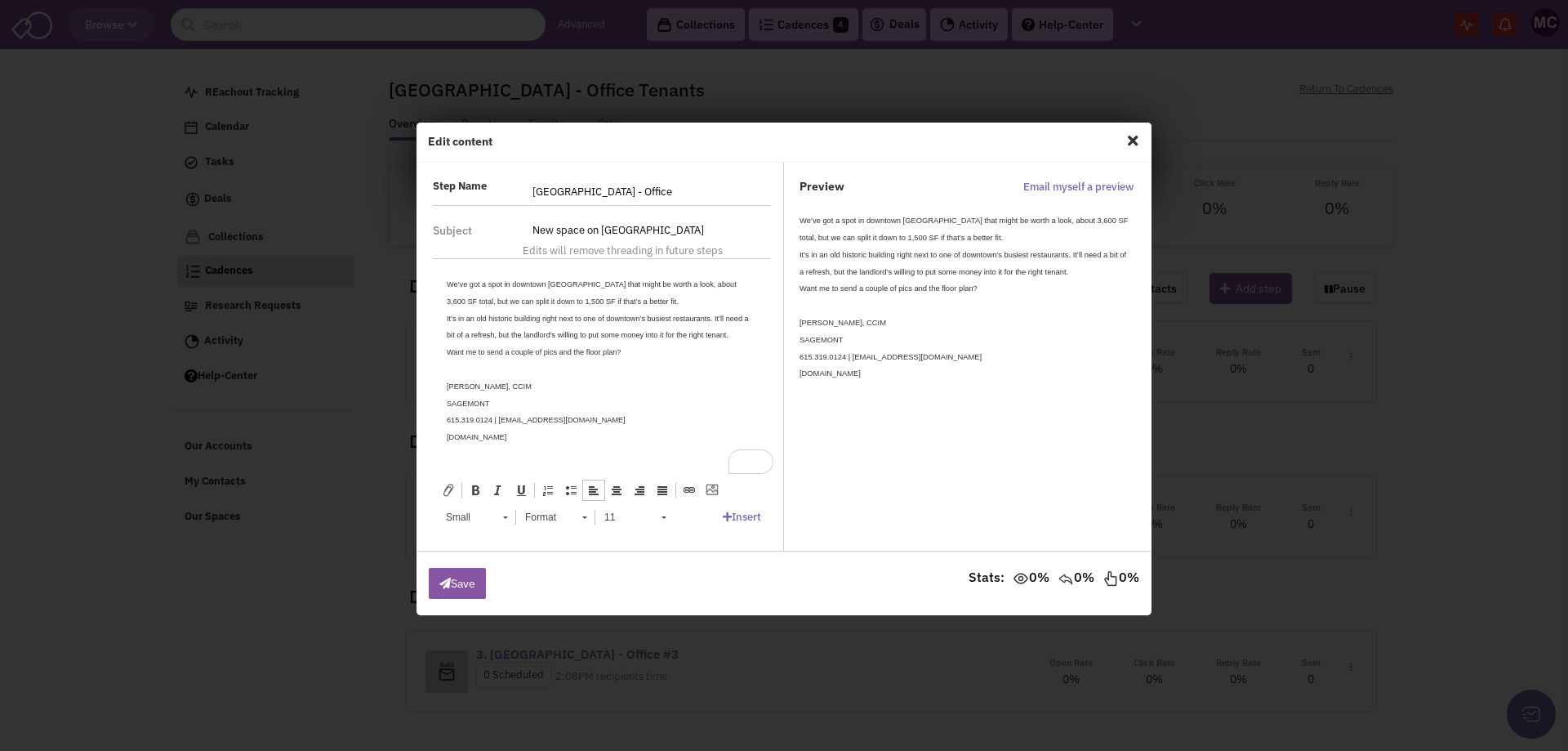
click at [645, 299] on div "We’ve got a spot in downtown [GEOGRAPHIC_DATA] that might be worth a look, abou…" at bounding box center [602, 293] width 310 height 35
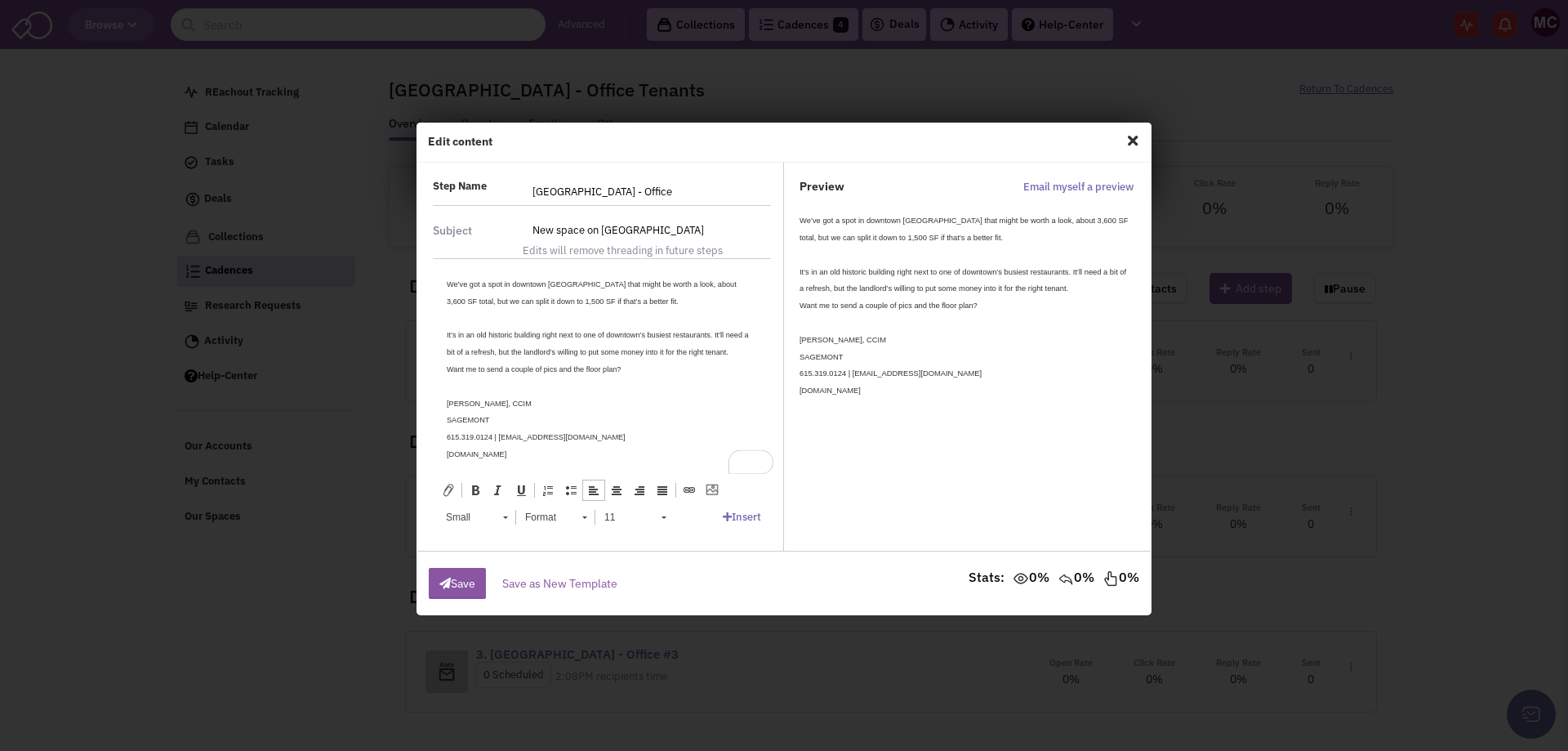
drag, startPoint x: 522, startPoint y: 448, endPoint x: 410, endPoint y: 245, distance: 231.8
click at [430, 259] on html "We’ve got a spot in downtown [GEOGRAPHIC_DATA] that might be worth a look, abou…" at bounding box center [602, 369] width 343 height 220
click at [669, 518] on link "11" at bounding box center [634, 518] width 80 height 23
click at [629, 589] on link "12" at bounding box center [651, 586] width 110 height 21
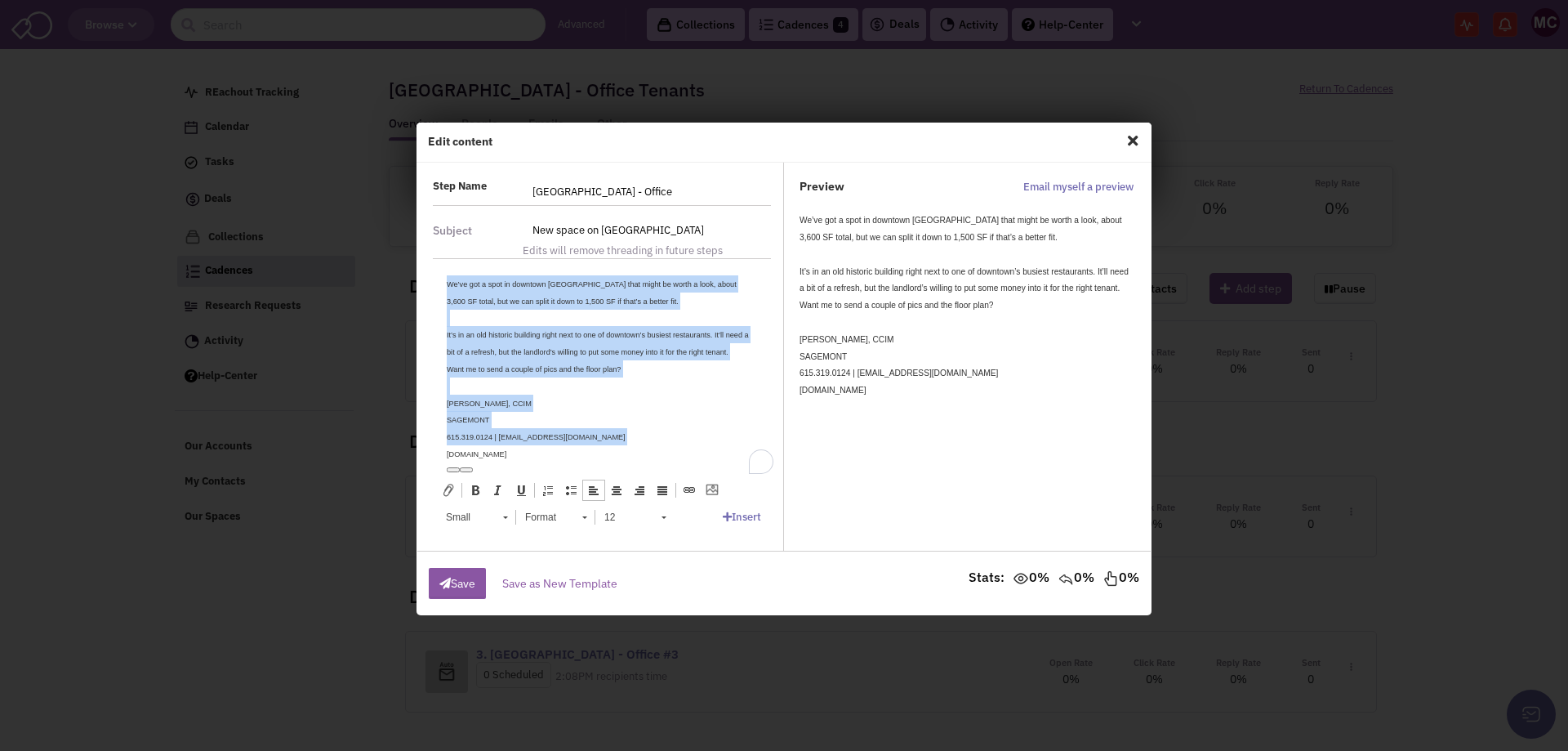
scroll to position [0, 0]
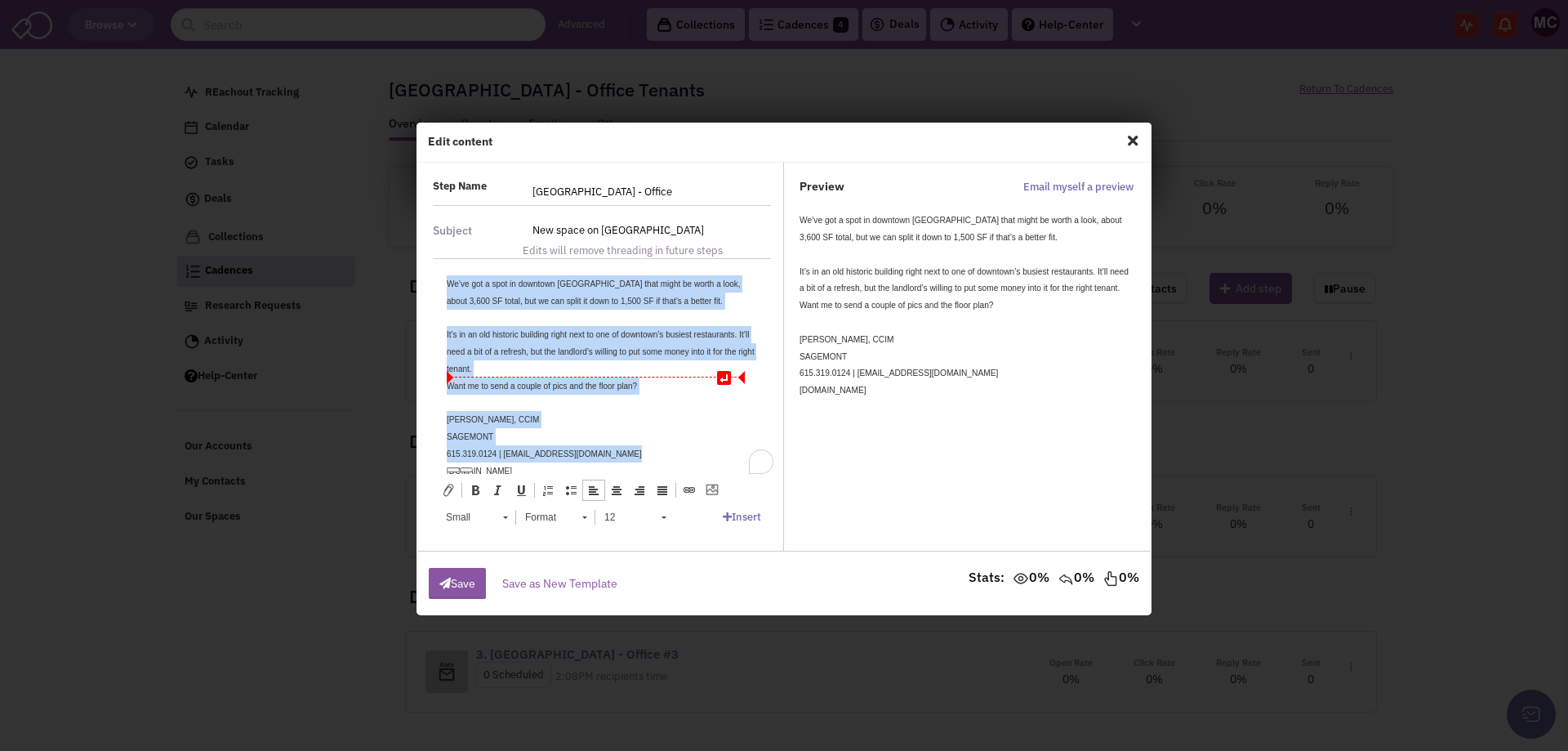
click at [655, 379] on div "Want me to send a couple of pics and the floor plan?" at bounding box center [602, 385] width 310 height 17
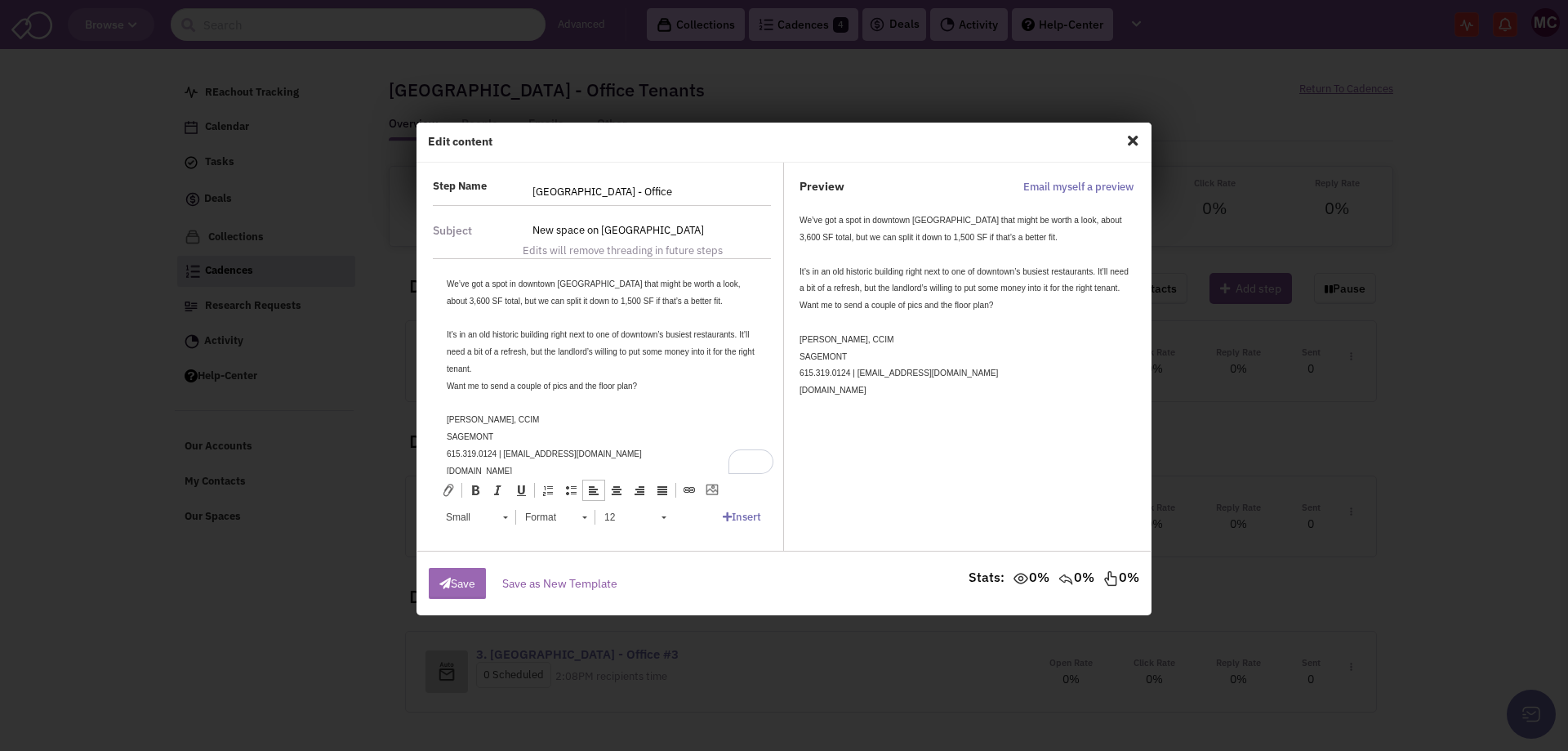
click at [461, 582] on button "Save" at bounding box center [458, 583] width 57 height 31
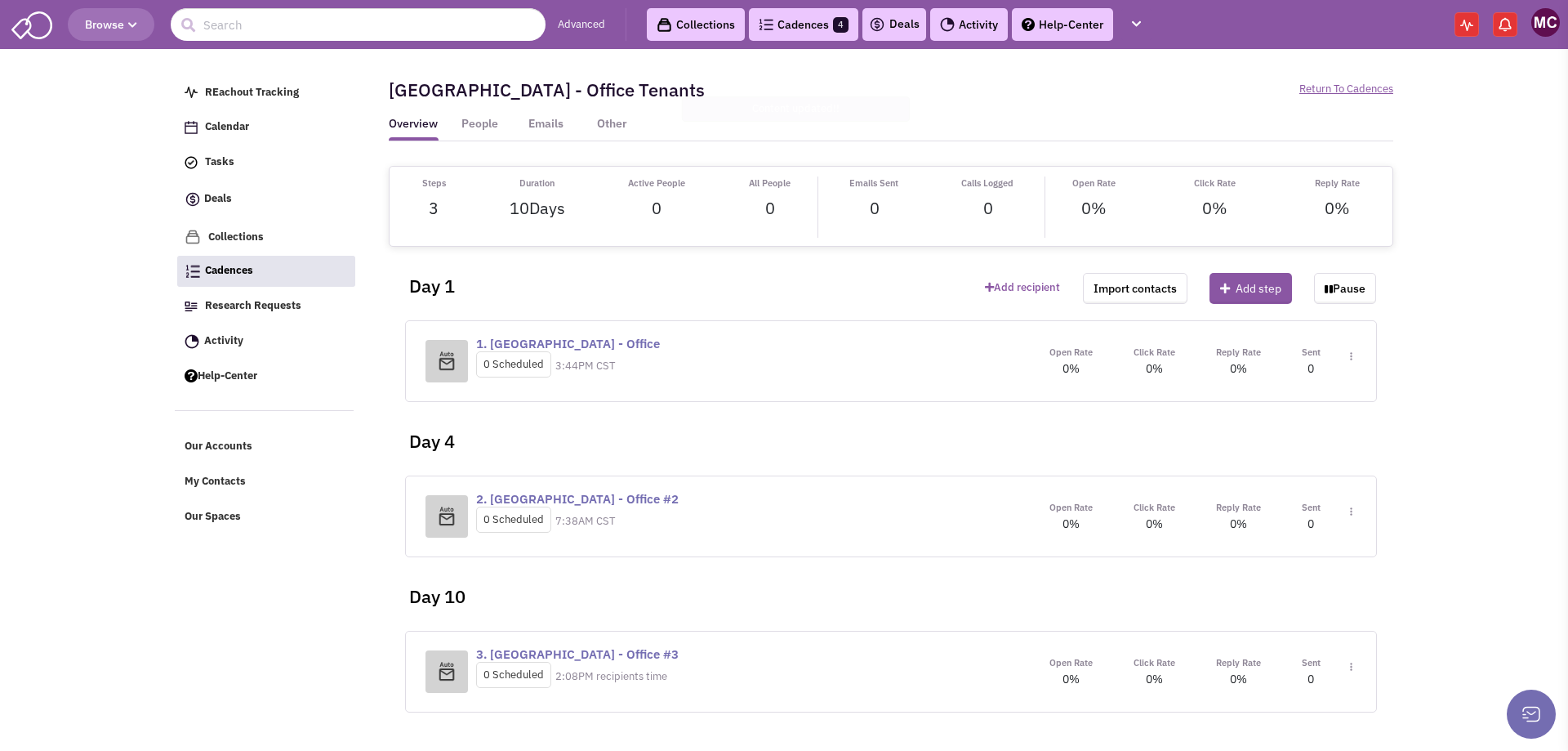
click at [1359, 356] on div "1. [GEOGRAPHIC_DATA] - Office 0 Scheduled 3:44PM CST Open Rate 0% Click Rate" at bounding box center [890, 361] width 972 height 81
click at [1355, 356] on div "Open Rate 0% Click Rate 0% Reply Rate 0% Sent Toggle Dropdown Step settings" at bounding box center [1193, 361] width 328 height 34
click at [1348, 361] on span "Toggle Dropdown" at bounding box center [1348, 364] width 9 height 30
click at [1278, 427] on link "Edit content" at bounding box center [1303, 431] width 129 height 30
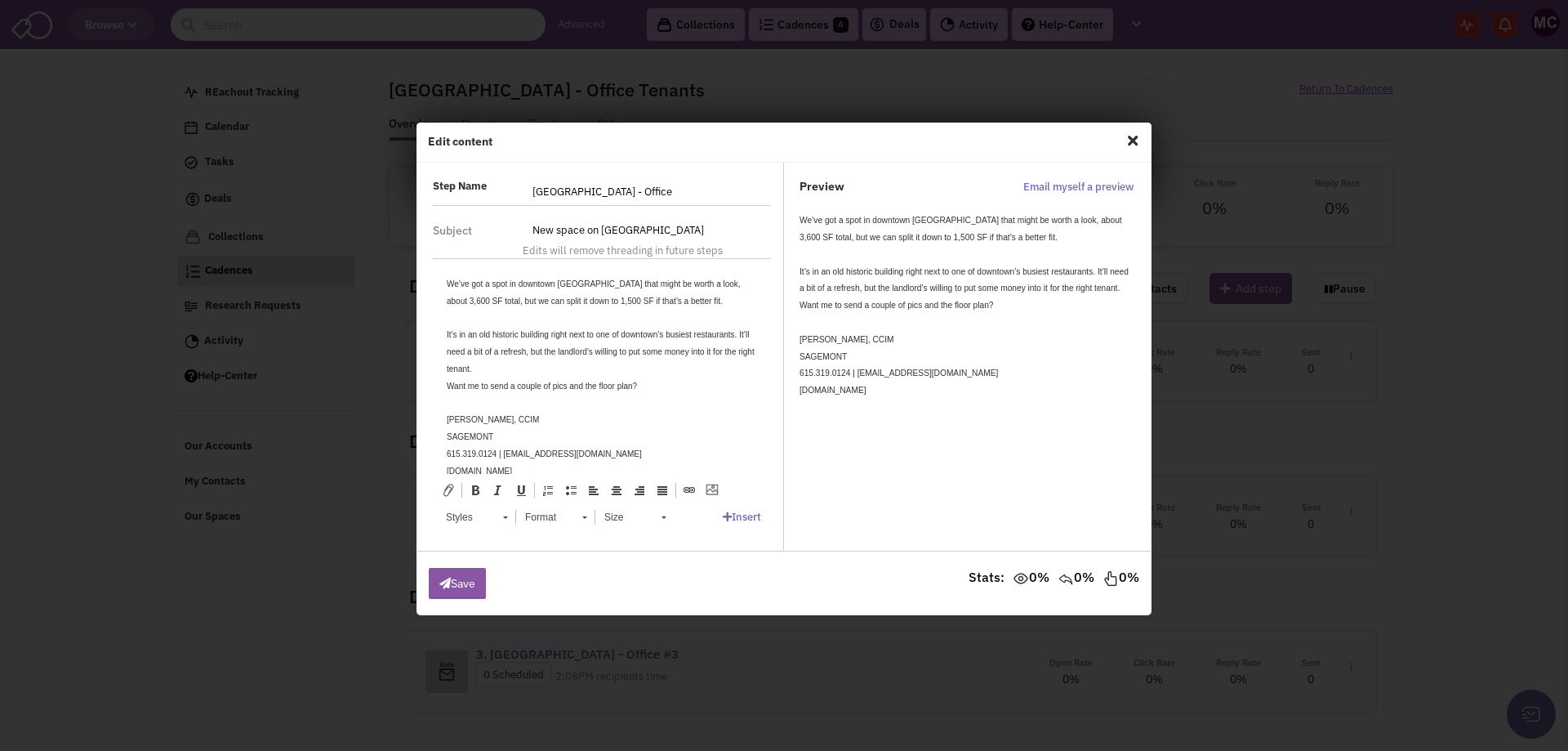
click at [533, 373] on div "It’s in an old historic building right next to one of downtown’s busiest restau…" at bounding box center [602, 352] width 310 height 51
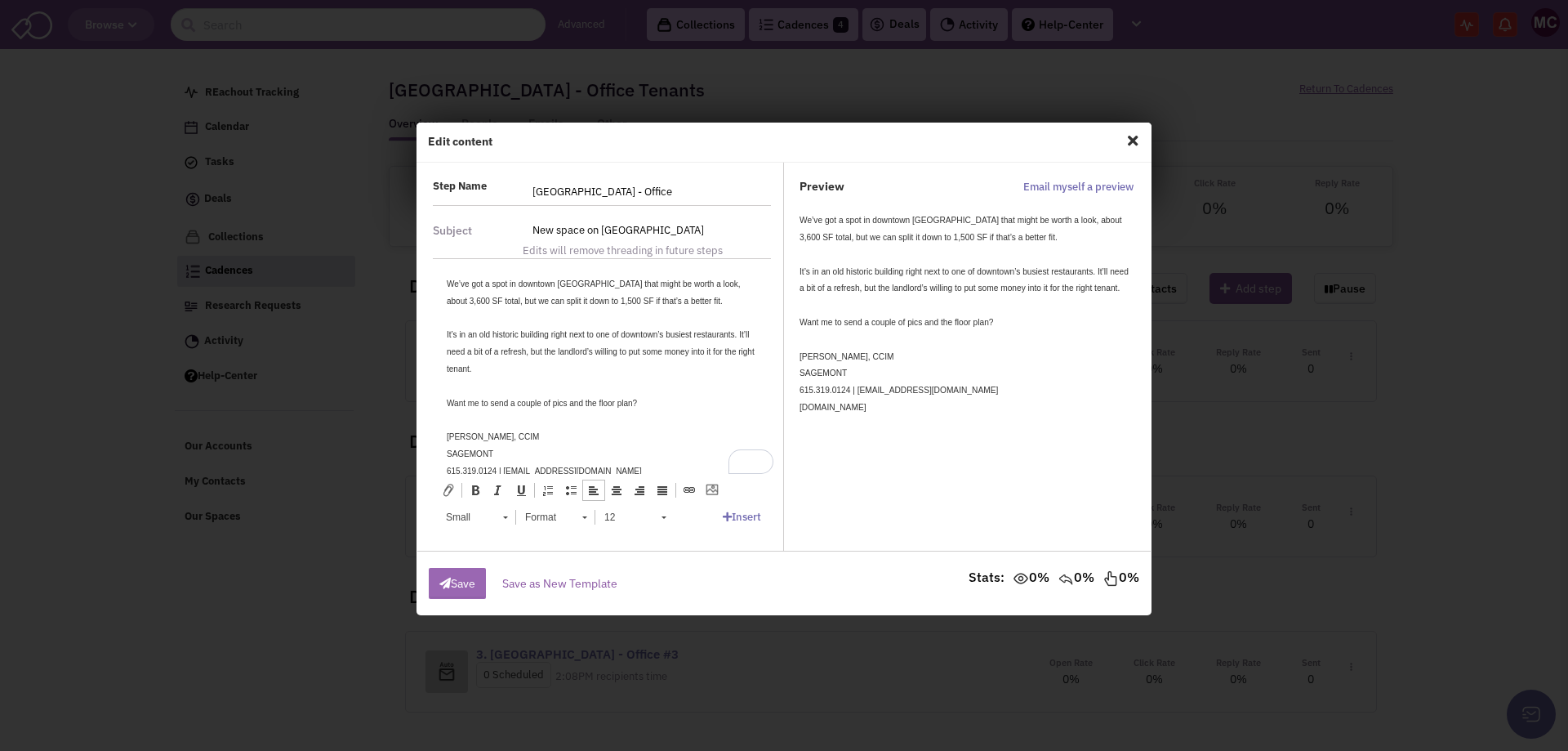
click at [459, 587] on button "Save" at bounding box center [458, 583] width 57 height 31
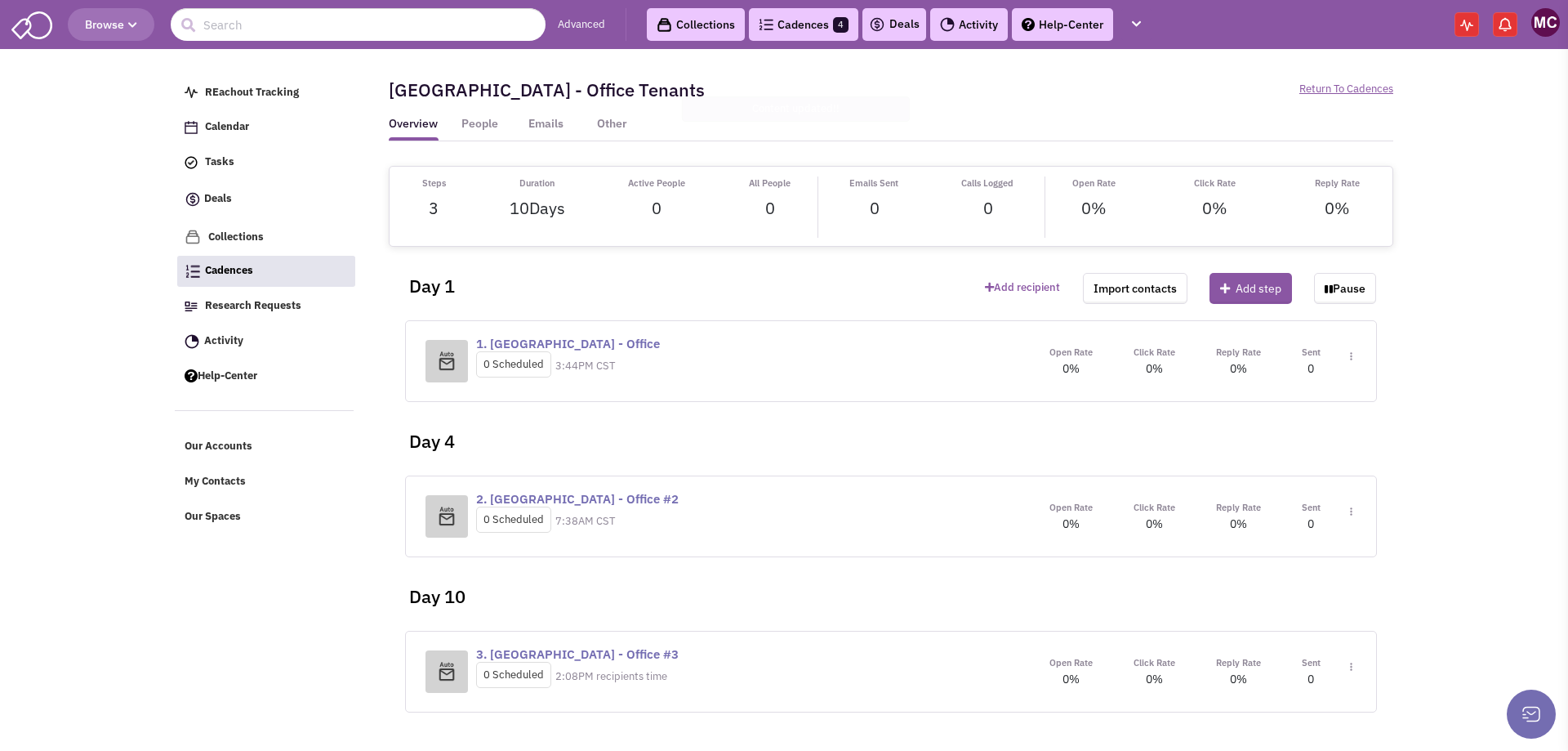
click at [1353, 362] on img at bounding box center [1351, 357] width 2 height 9
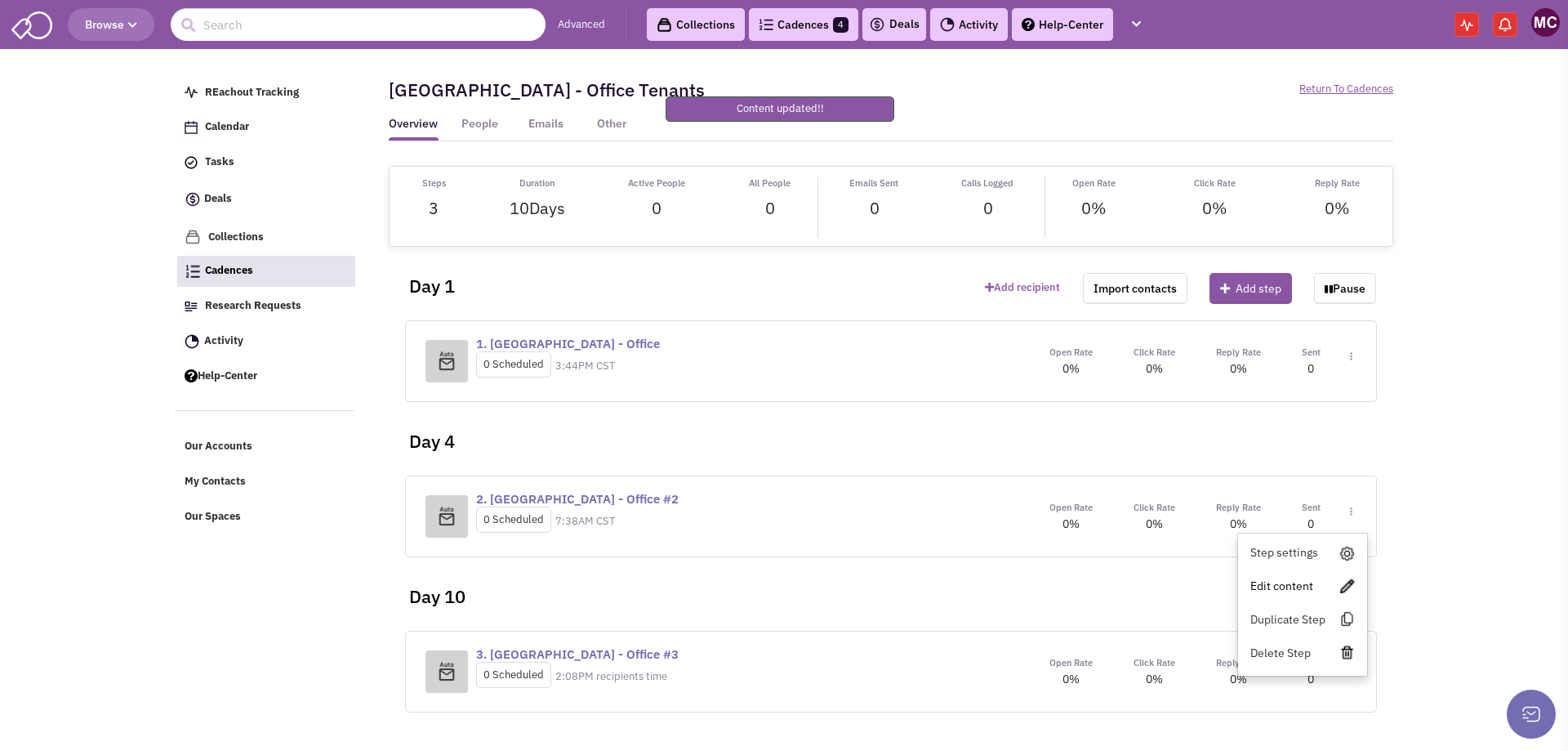
click at [1274, 586] on link "Edit content" at bounding box center [1303, 586] width 129 height 30
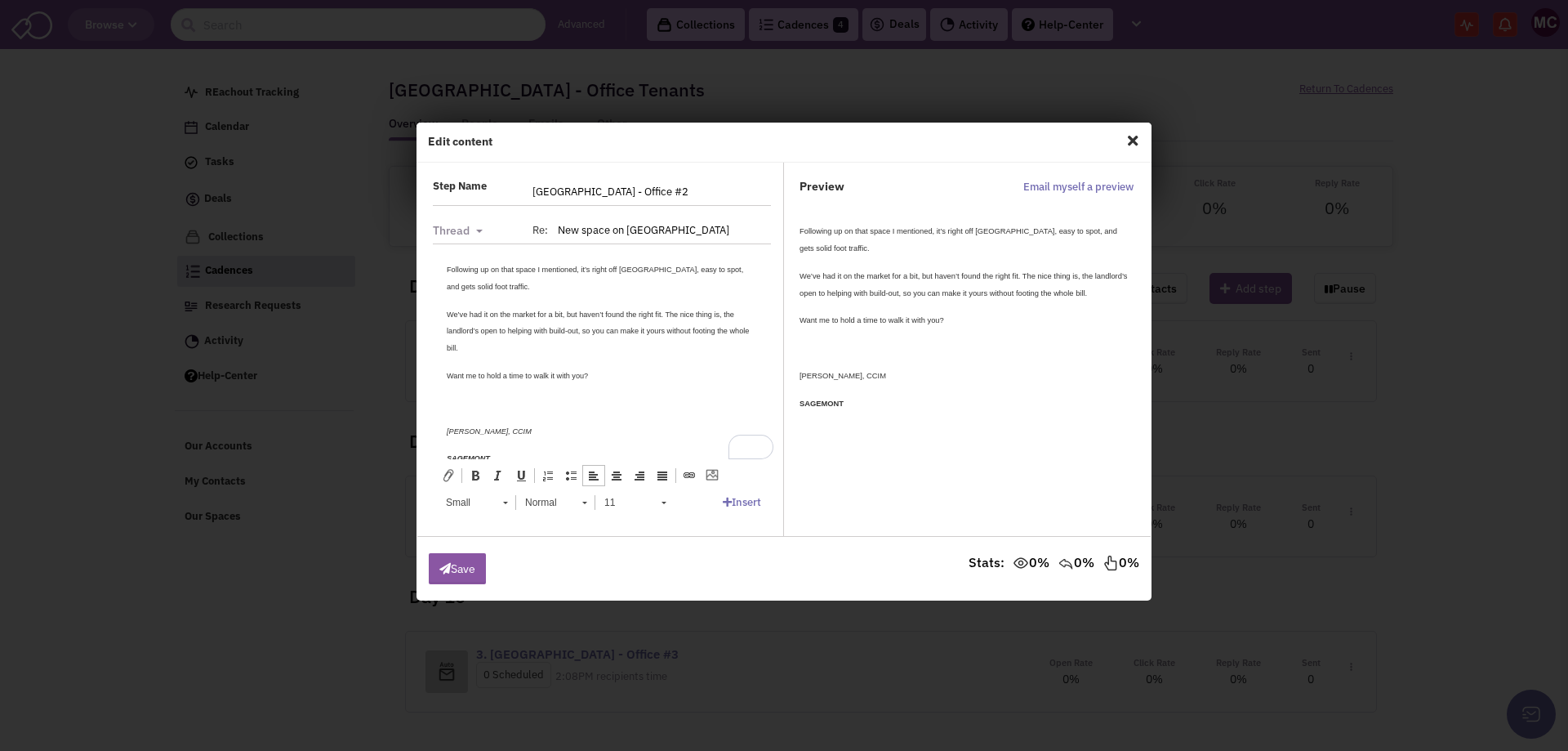
drag, startPoint x: 552, startPoint y: 431, endPoint x: 797, endPoint y: 433, distance: 245.0
click at [430, 243] on html "Following up on that space I mentioned, it’s right off [GEOGRAPHIC_DATA], easy …" at bounding box center [602, 390] width 343 height 294
copy body "Following up on that space I mentioned, it’s right off [GEOGRAPHIC_DATA], easy …"
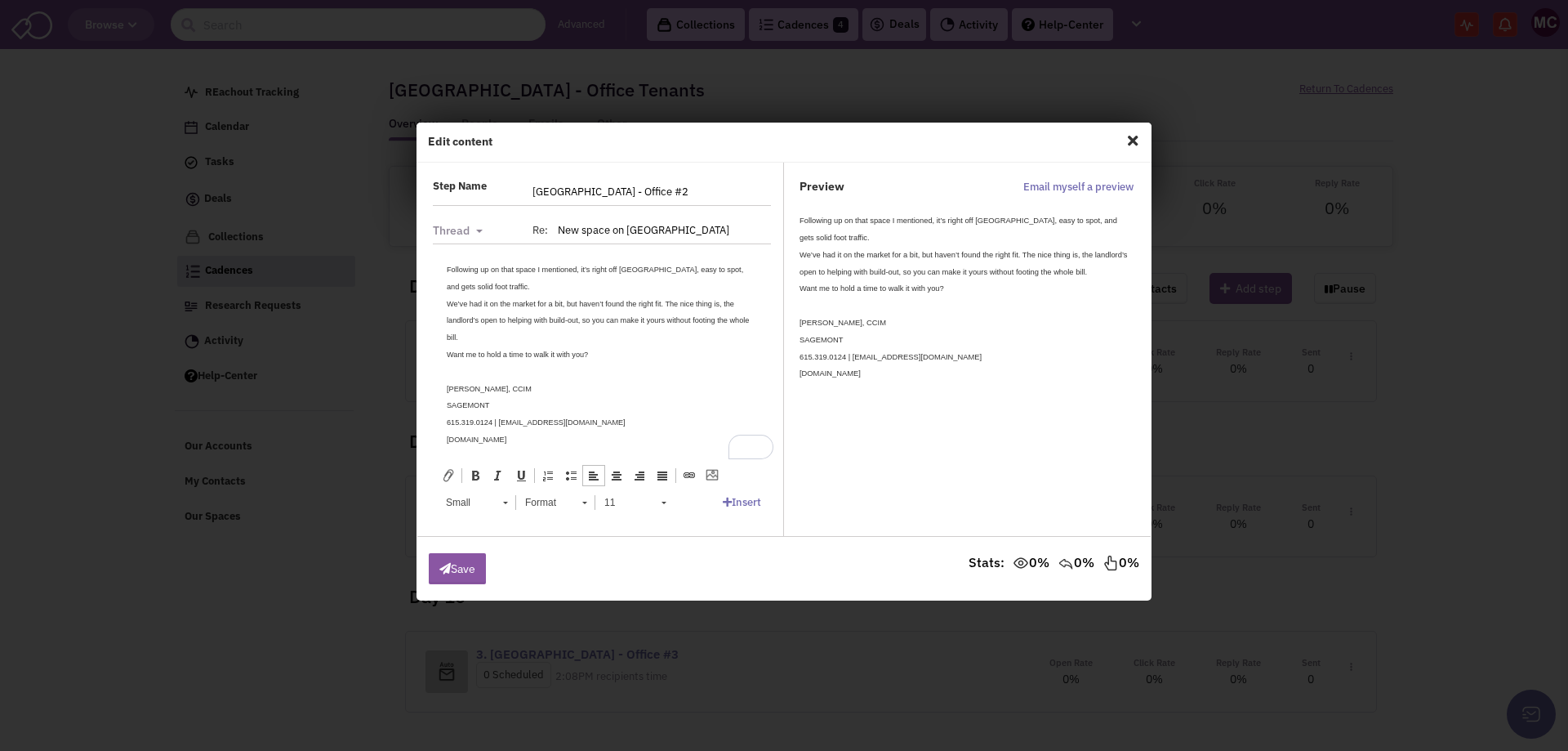
click at [540, 290] on div "Following up on that space I mentioned, it’s right off [GEOGRAPHIC_DATA], easy …" at bounding box center [602, 277] width 310 height 35
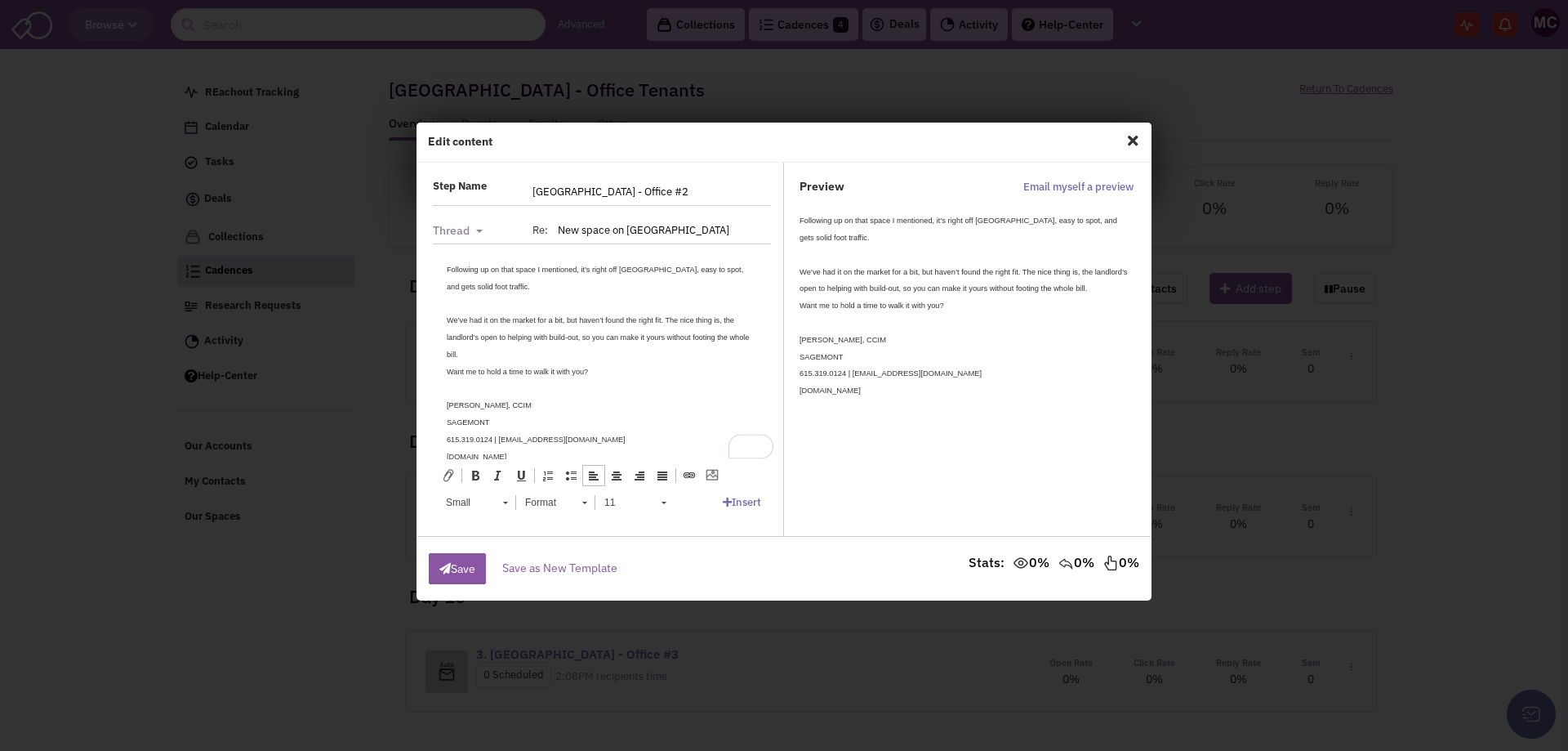
click at [514, 347] on div "We’ve had it on the market for a bit, but haven’t found the right fit. The nice…" at bounding box center [602, 336] width 310 height 51
drag, startPoint x: 517, startPoint y: 435, endPoint x: 401, endPoint y: 203, distance: 259.4
click at [430, 243] on html "Following up on that space I mentioned, it’s right off [GEOGRAPHIC_DATA], easy …" at bounding box center [602, 370] width 343 height 253
click at [636, 492] on span "11" at bounding box center [625, 503] width 57 height 21
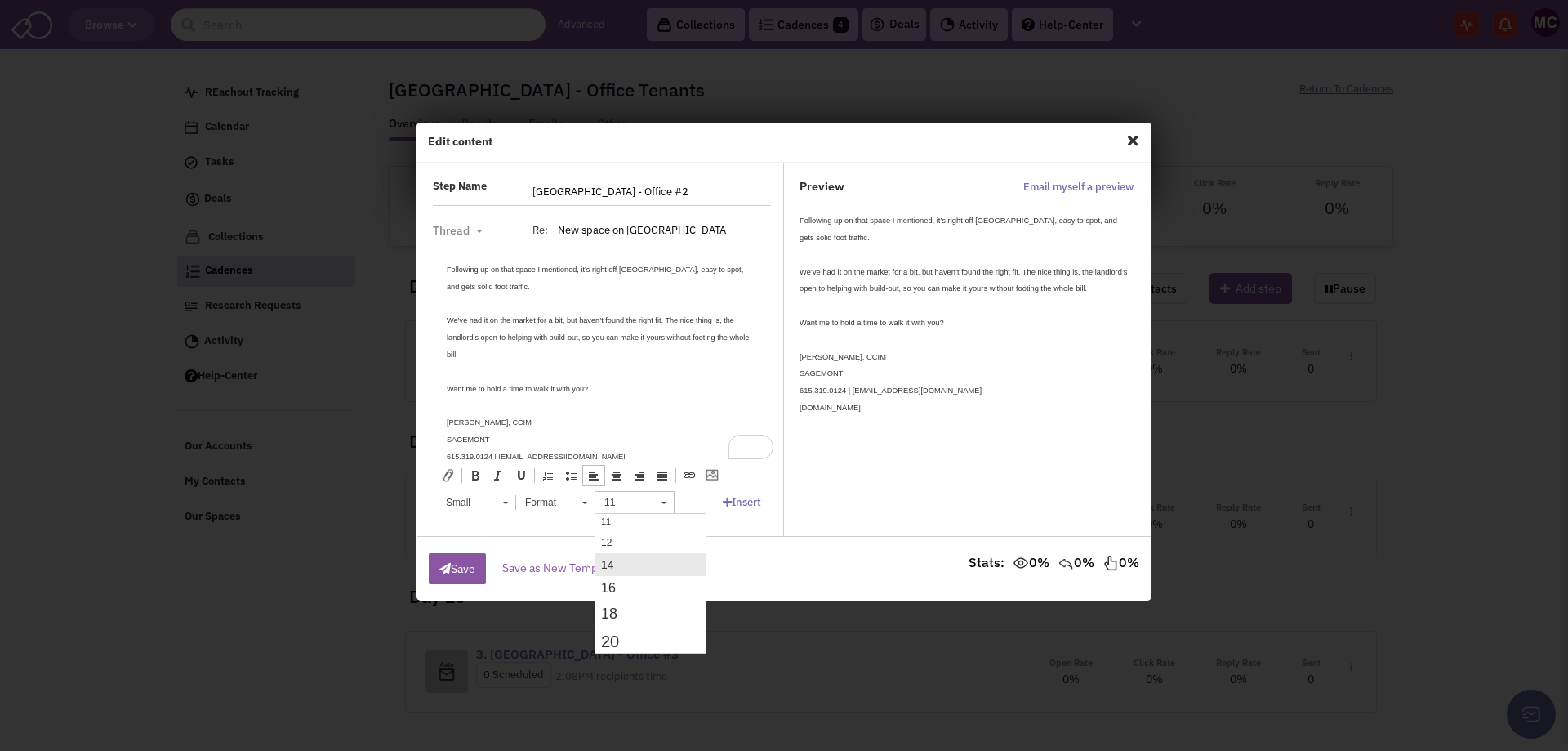
scroll to position [81, 0]
click at [630, 570] on link "12" at bounding box center [651, 570] width 110 height 21
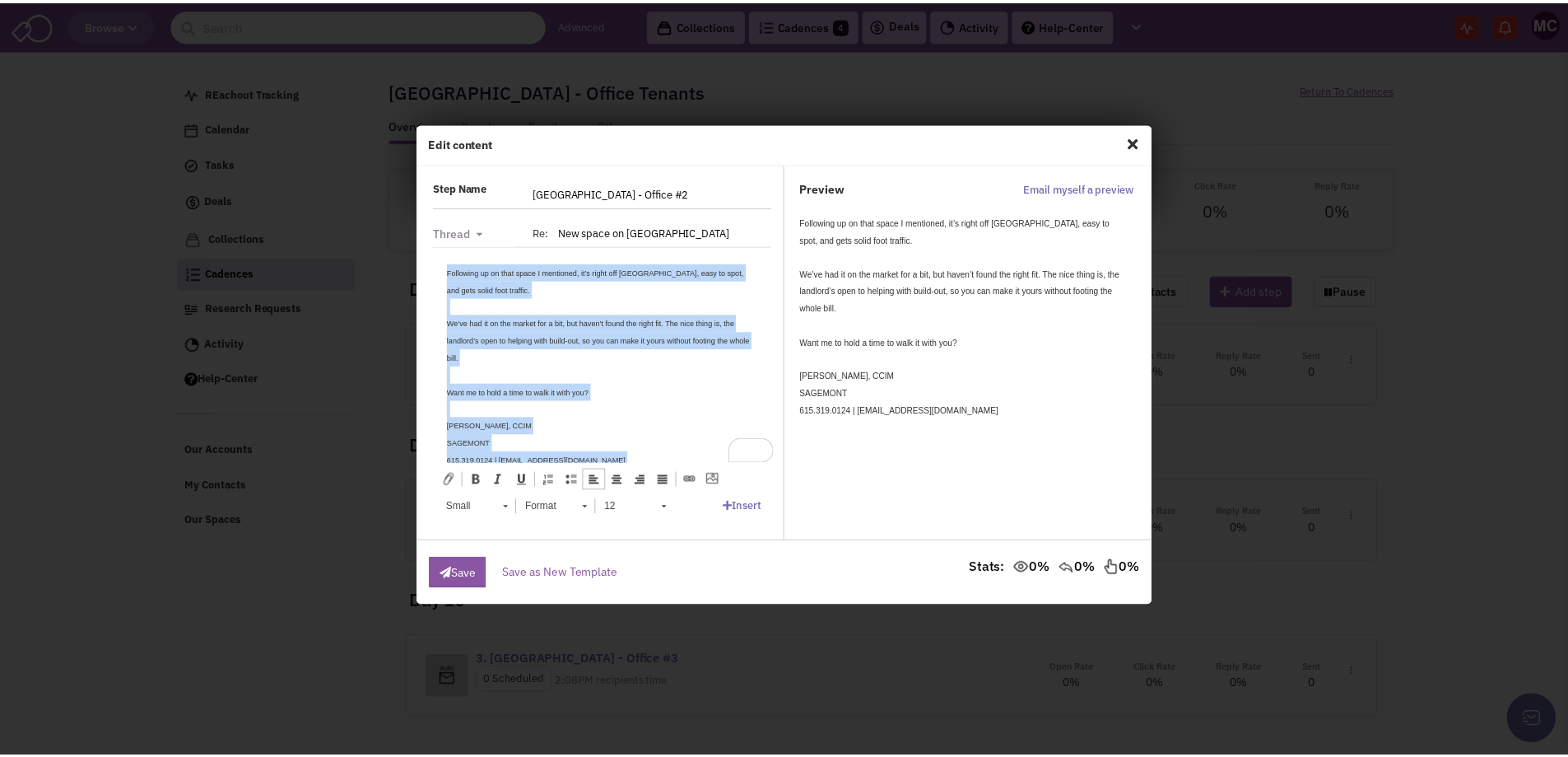
scroll to position [0, 0]
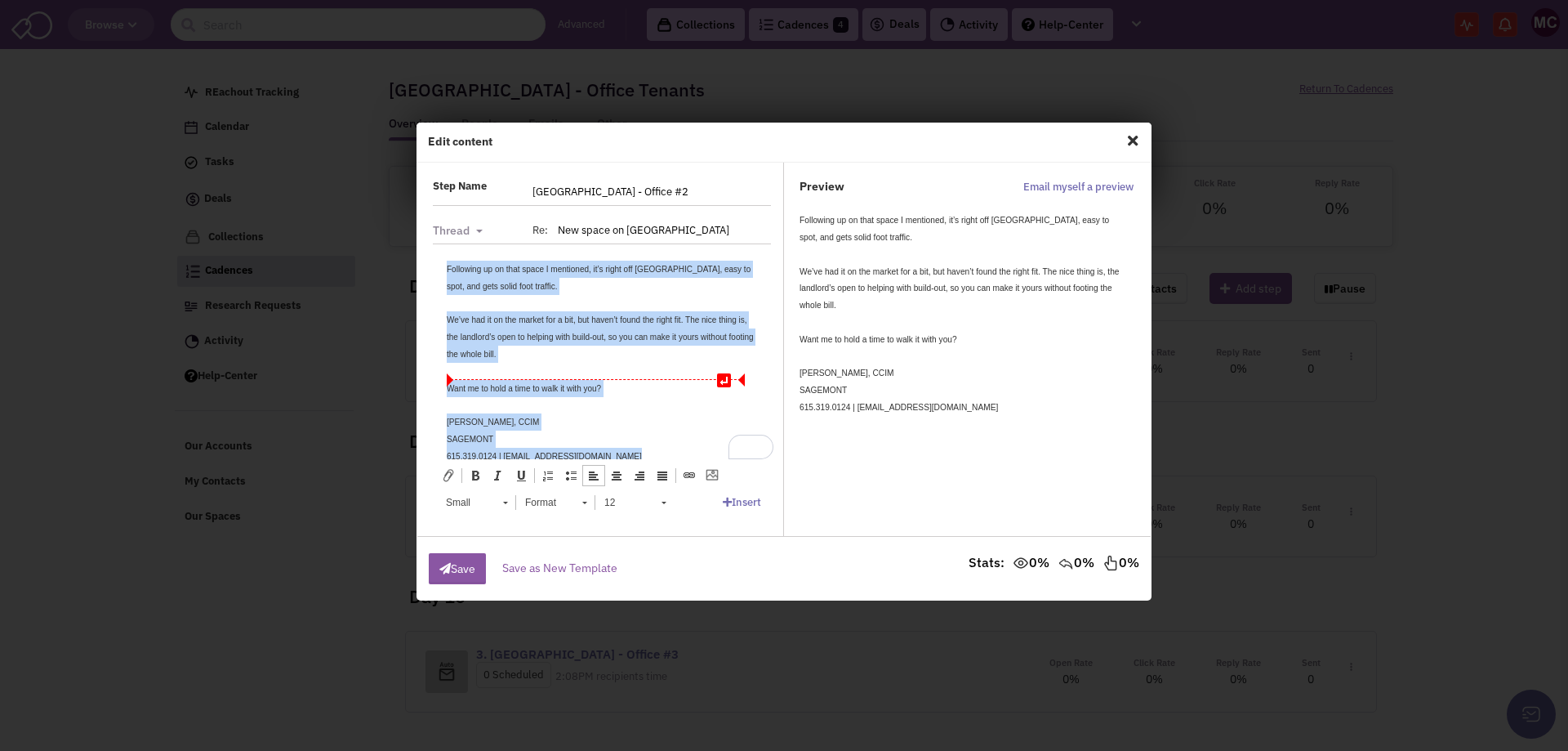
click at [627, 376] on div "To enrich screen reader interactions, please activate Accessibility in Grammarl…" at bounding box center [602, 371] width 310 height 17
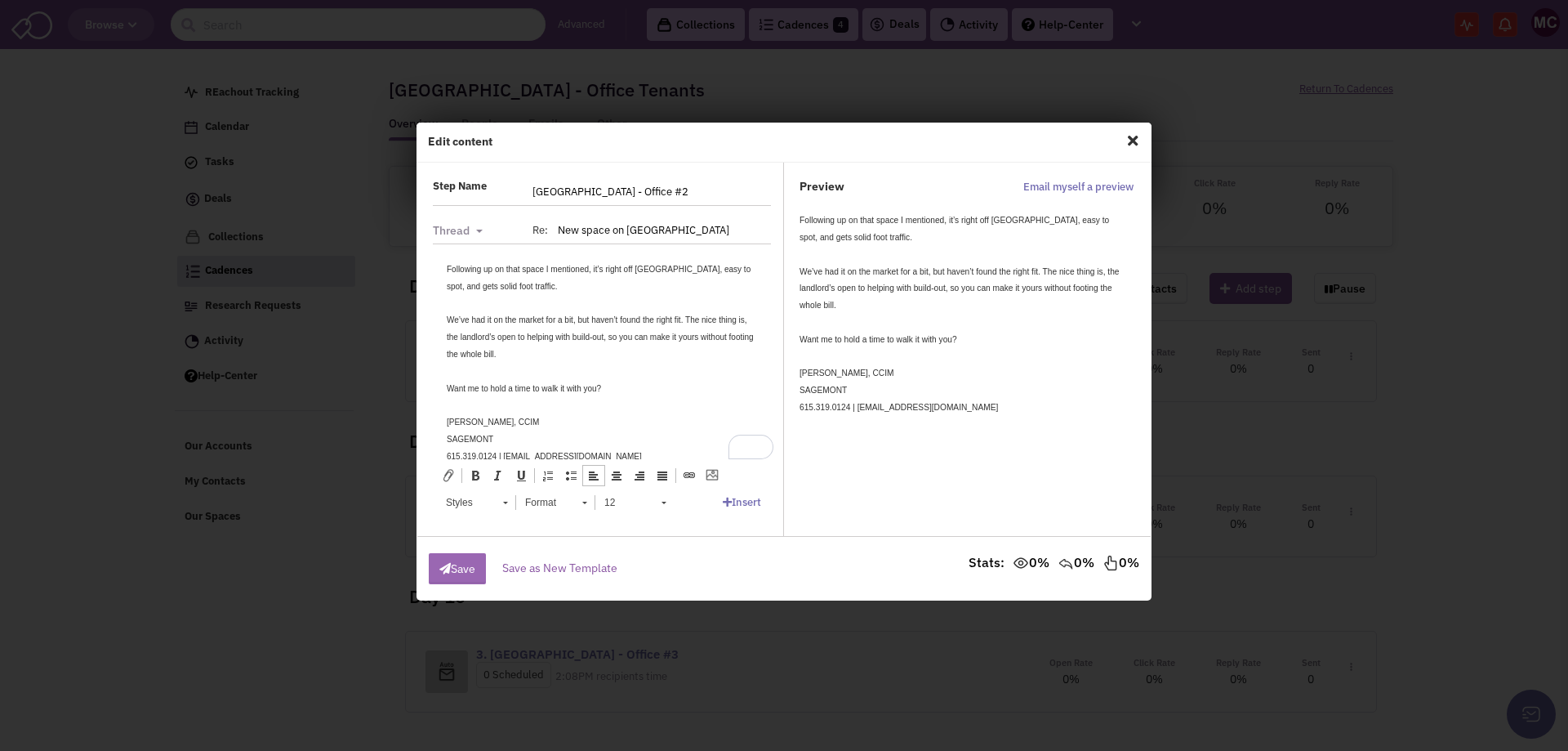
click at [453, 553] on div "Save" at bounding box center [466, 569] width 74 height 31
click at [458, 569] on button "Save" at bounding box center [458, 569] width 57 height 31
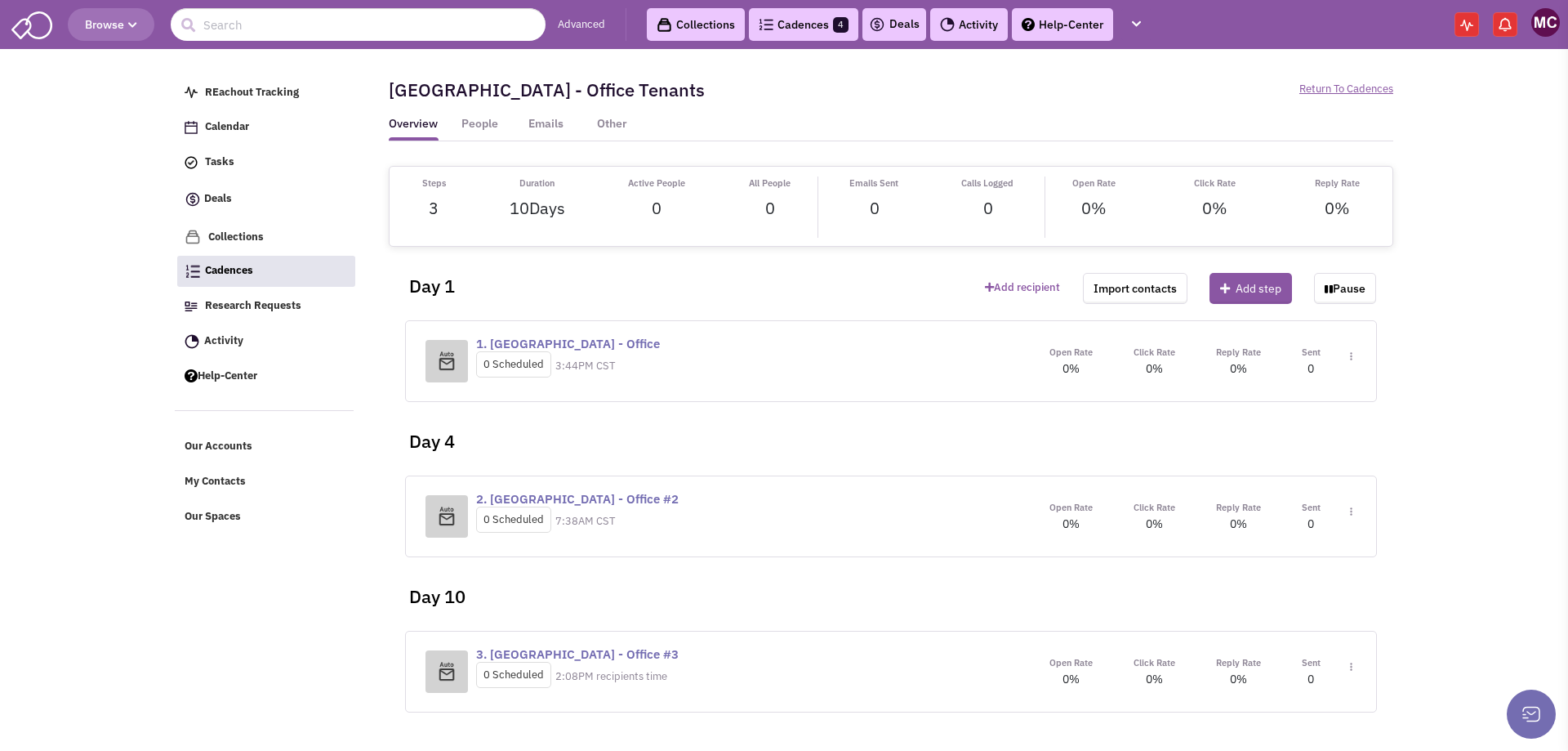
click at [1350, 362] on img at bounding box center [1351, 357] width 2 height 9
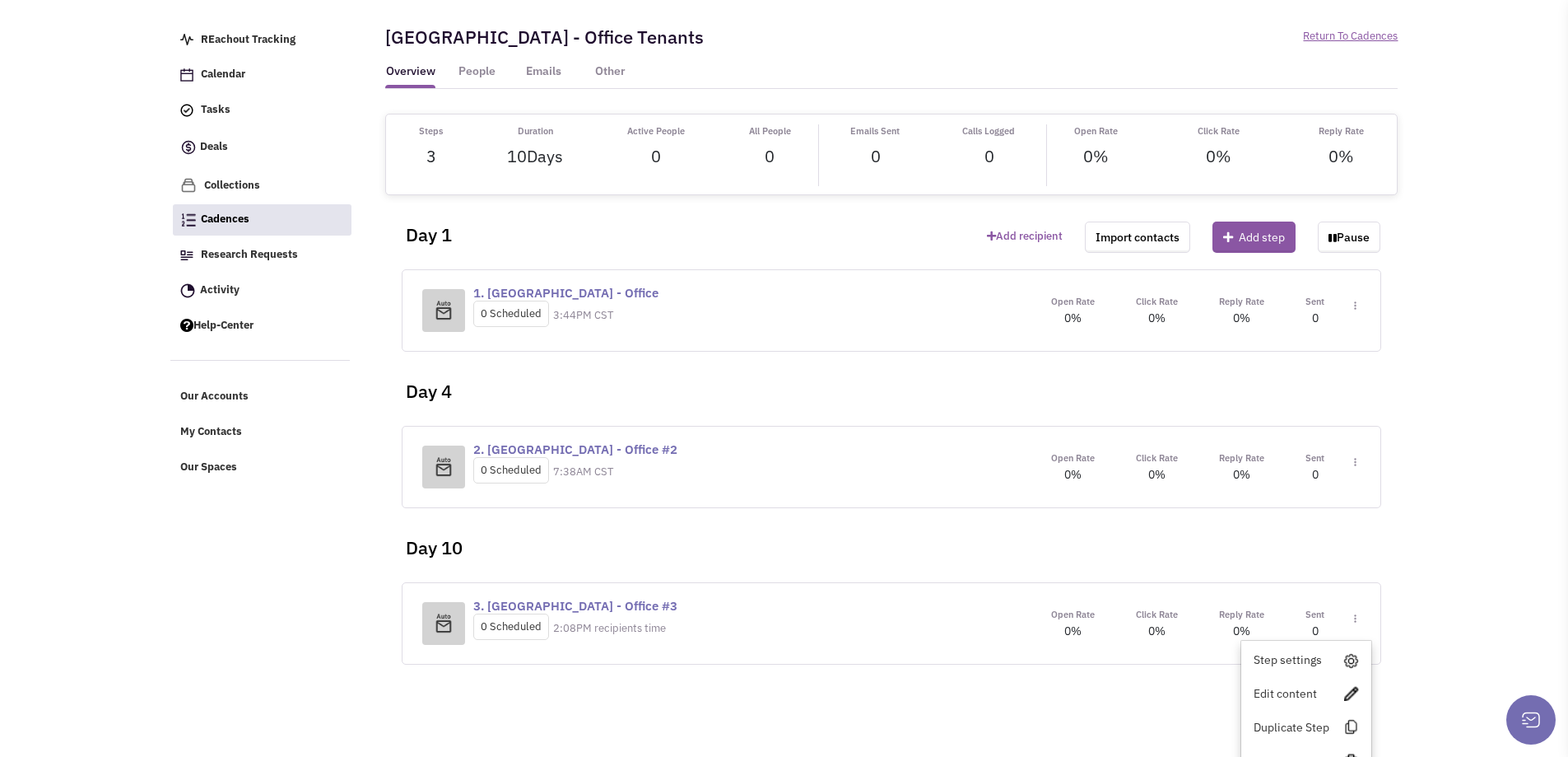
scroll to position [81, 0]
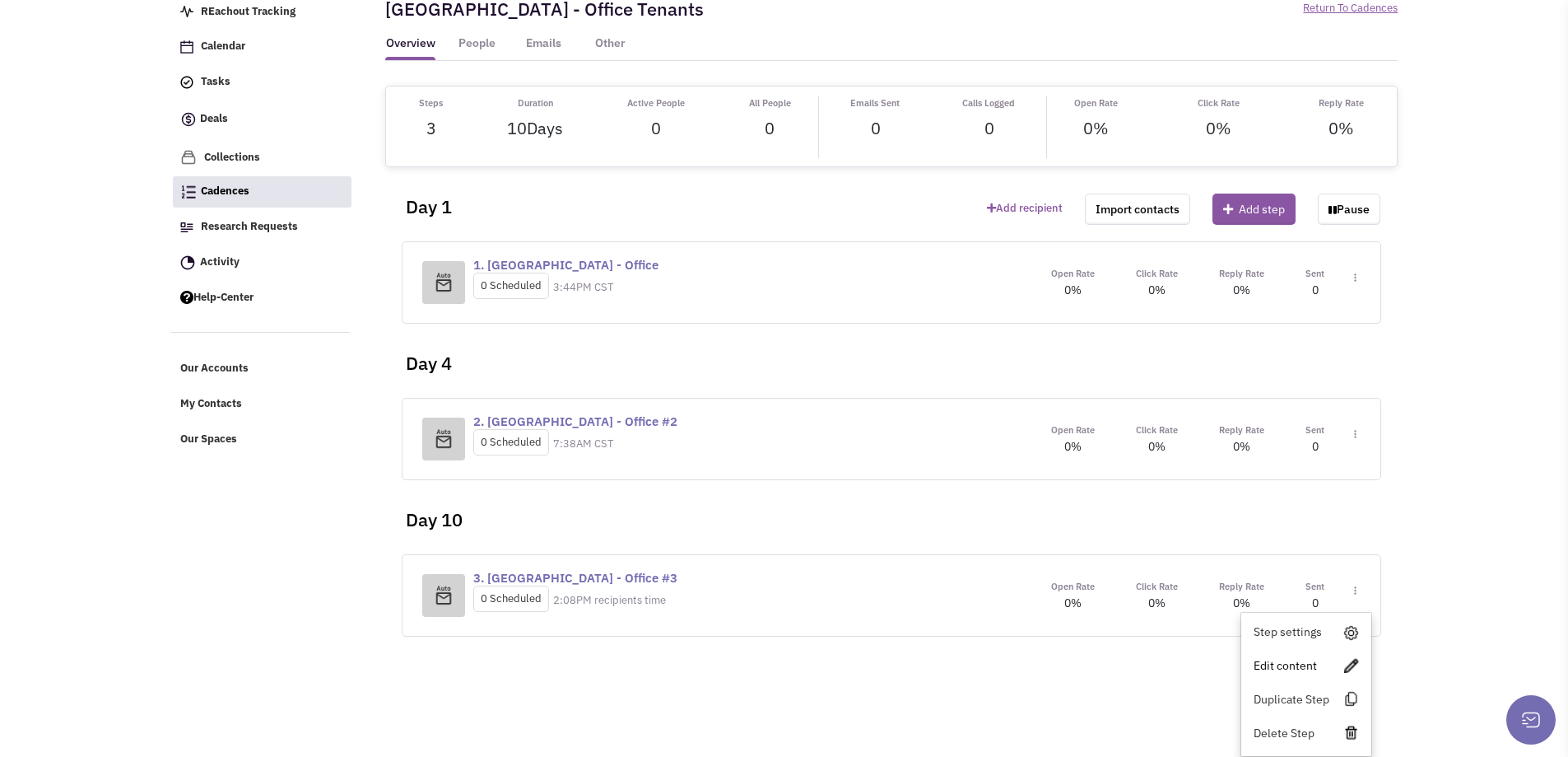
click at [1282, 662] on link "Edit content" at bounding box center [1306, 666] width 130 height 30
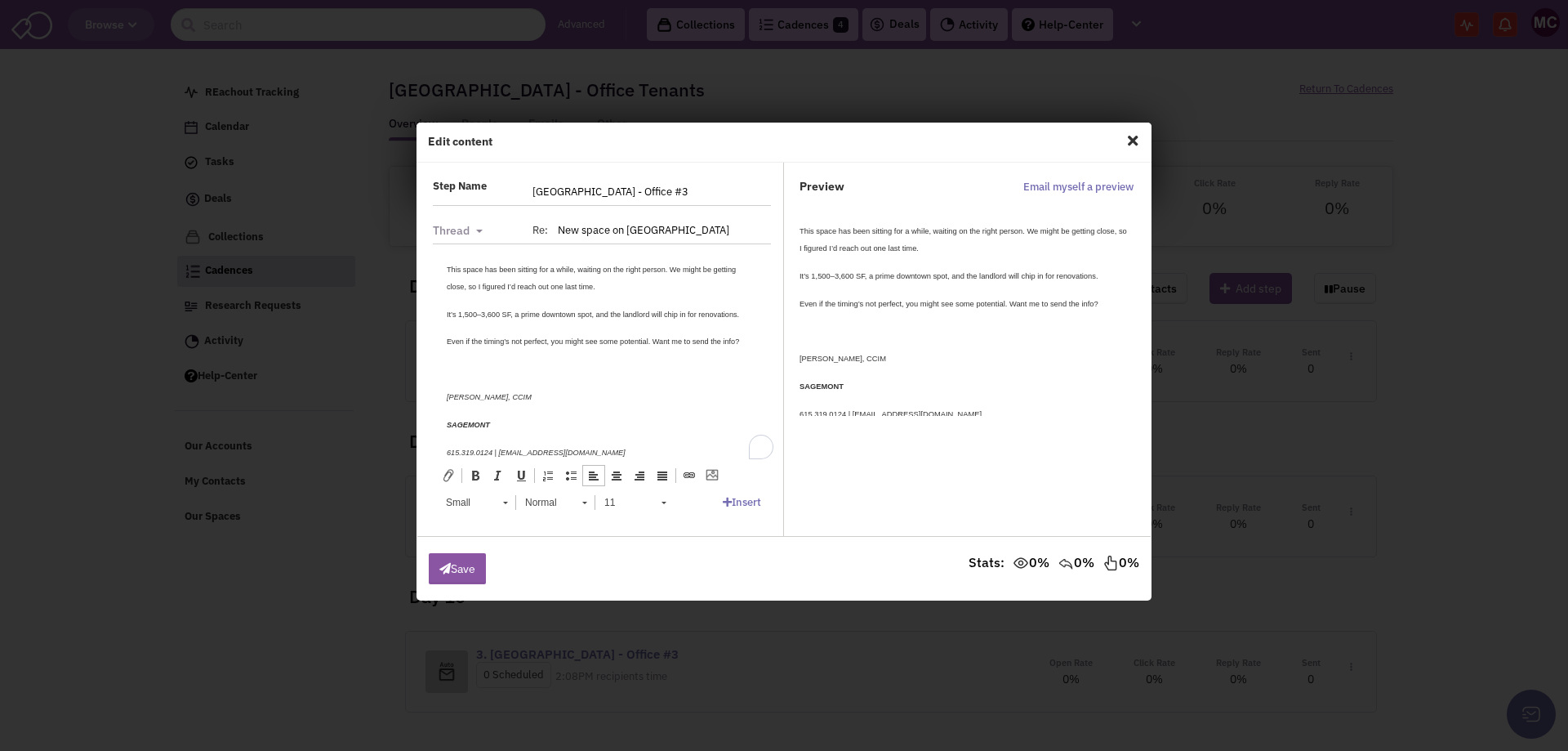
scroll to position [0, 0]
drag, startPoint x: 542, startPoint y: 434, endPoint x: 352, endPoint y: 172, distance: 323.6
click at [430, 243] on html "This space has been sitting for a while, waiting on the right person. We might …" at bounding box center [602, 373] width 343 height 260
copy body "This space has been sitting for a while, waiting on the right person. We might …"
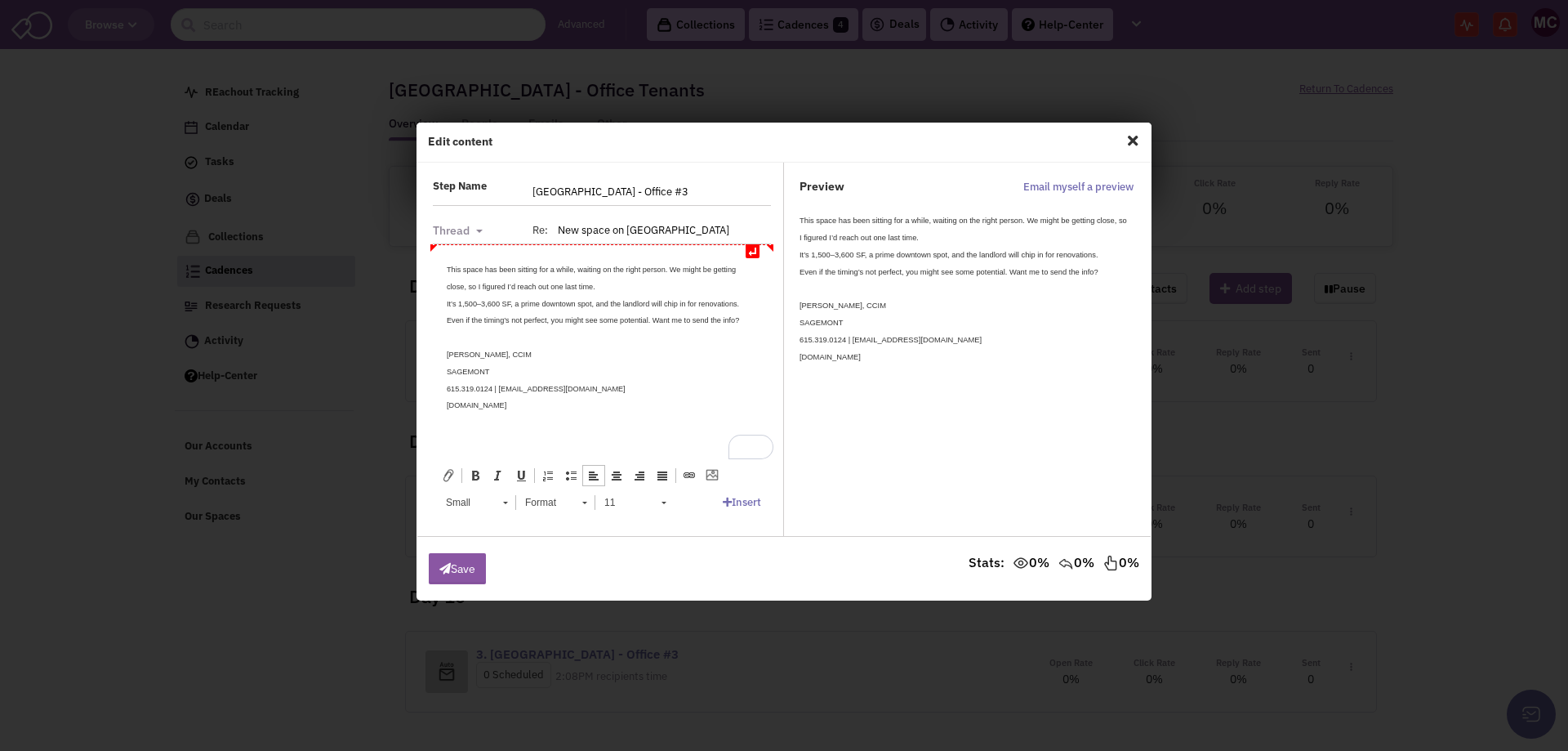
click at [612, 283] on div "This space has been sitting for a while, waiting on the right person. We might …" at bounding box center [602, 277] width 310 height 35
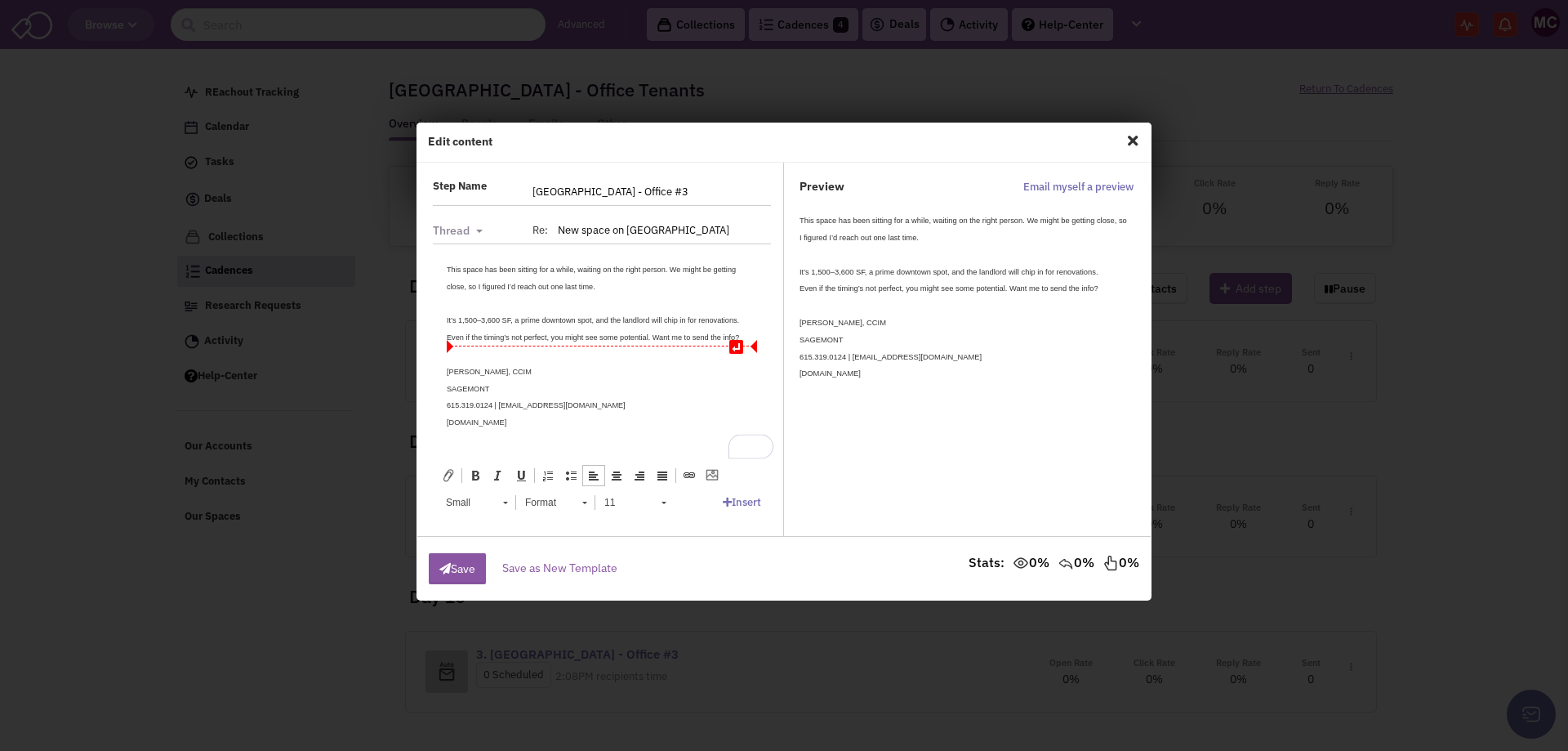
click at [652, 337] on small "Even if the timing’s not perfect, you might see some potential. Want me to send…" at bounding box center [593, 337] width 292 height 8
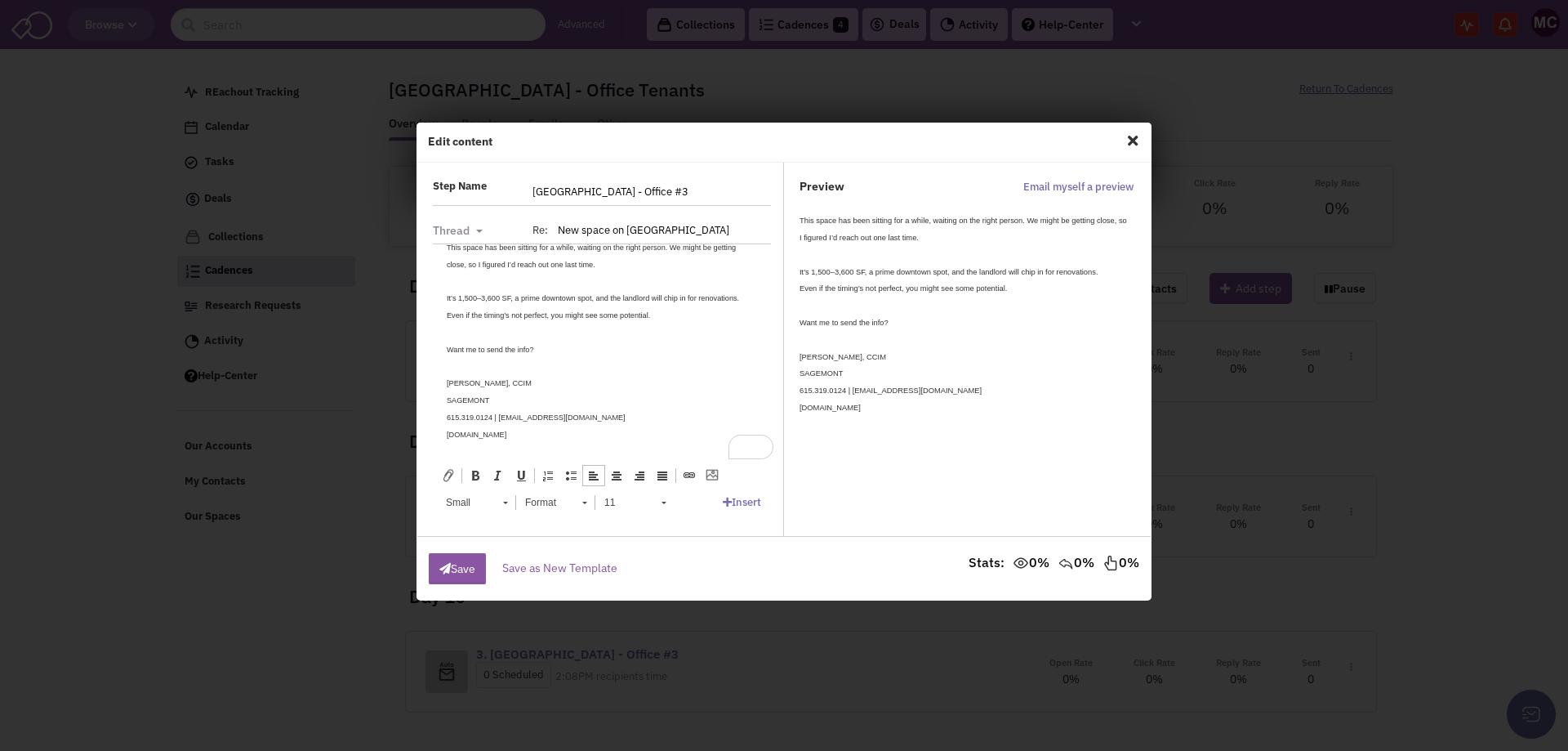
drag, startPoint x: 448, startPoint y: 269, endPoint x: 1172, endPoint y: 756, distance: 872.6
click at [742, 458] on html "This space has been sitting for a while, waiting on the right person. We might …" at bounding box center [602, 339] width 343 height 237
click at [641, 495] on span "11" at bounding box center [625, 503] width 57 height 21
click at [629, 568] on link "12" at bounding box center [651, 570] width 110 height 21
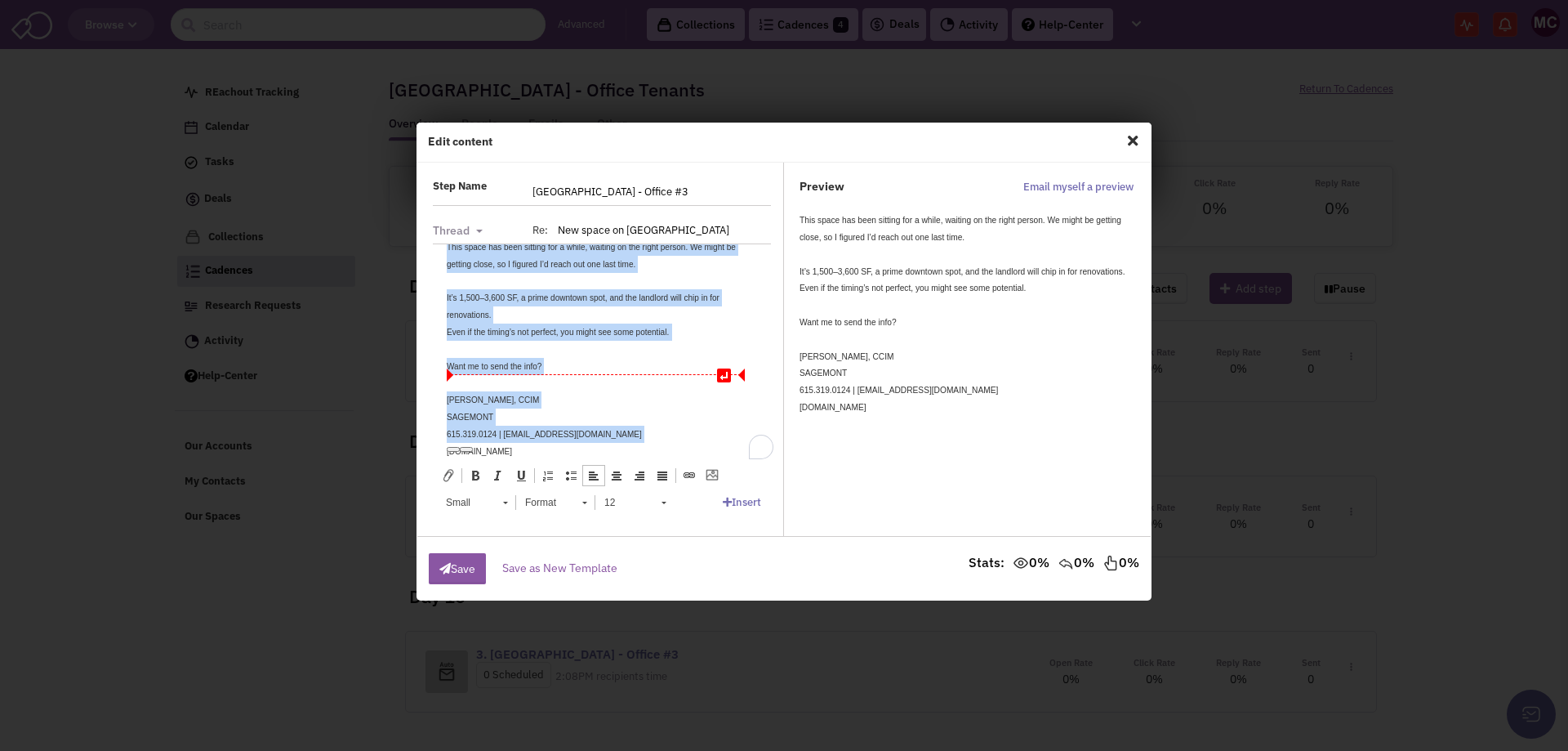
click at [595, 366] on div "Want me to send the info?" at bounding box center [602, 366] width 310 height 17
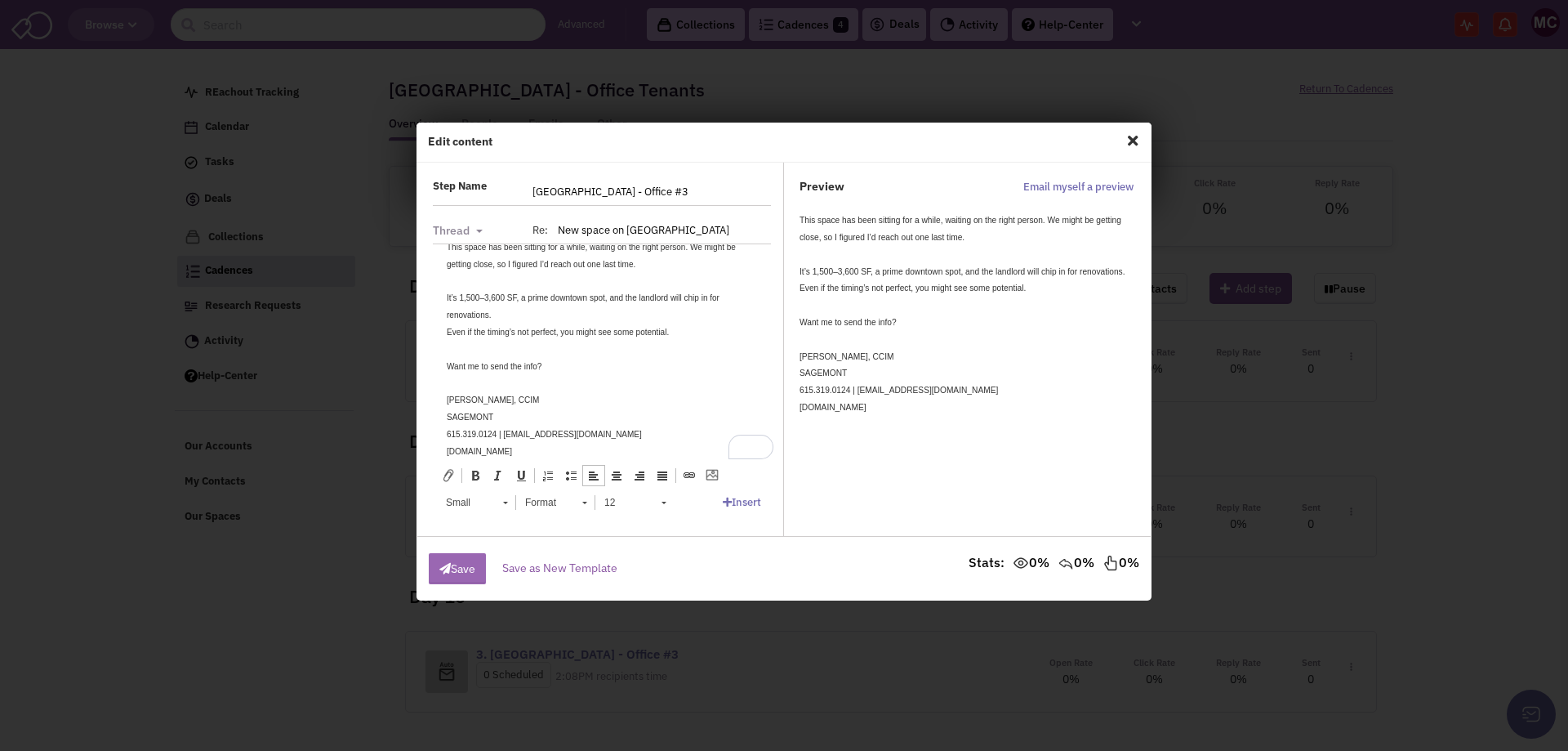
click at [462, 572] on button "Save" at bounding box center [458, 569] width 57 height 31
